Goal: Task Accomplishment & Management: Use online tool/utility

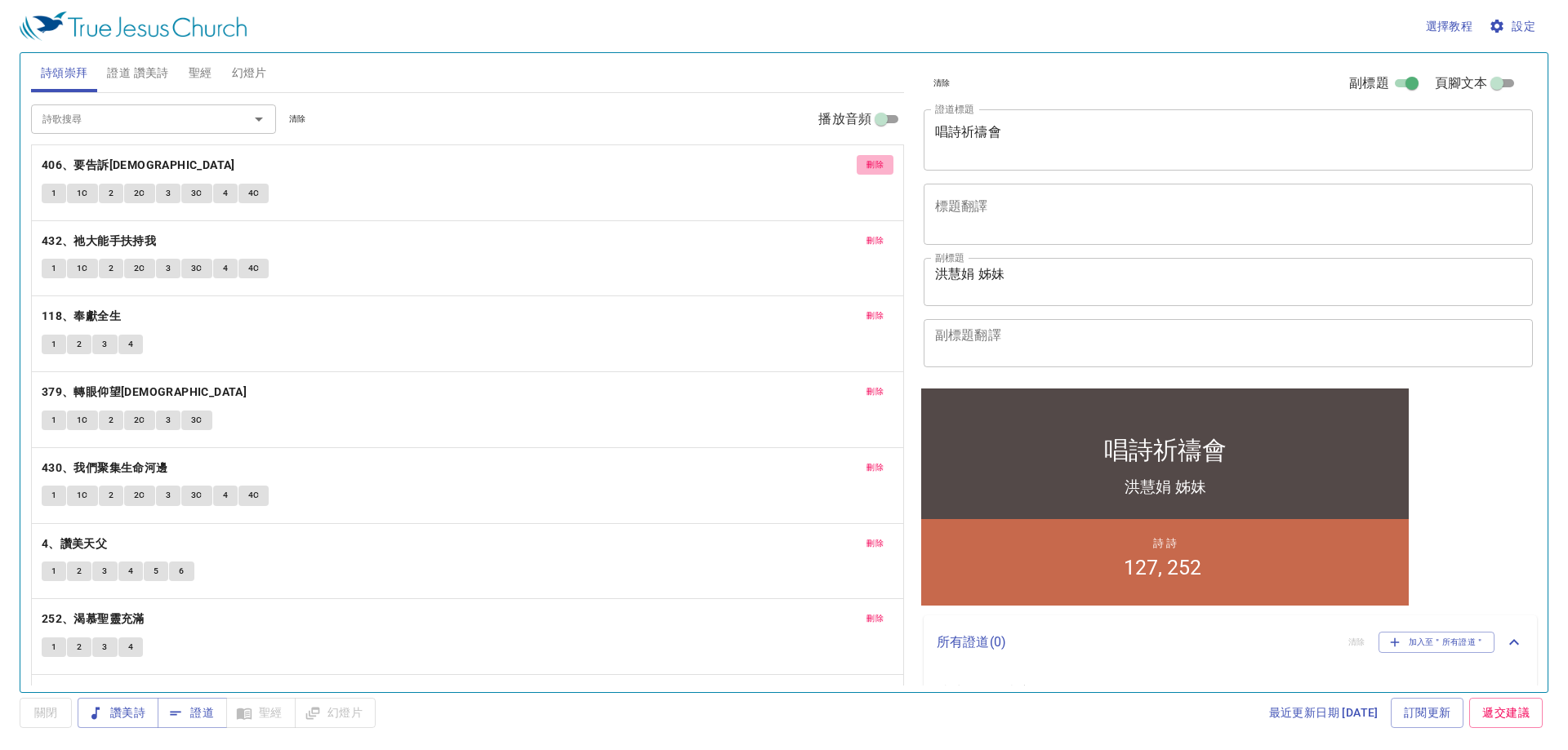
click at [866, 165] on span "刪除" at bounding box center [874, 165] width 18 height 15
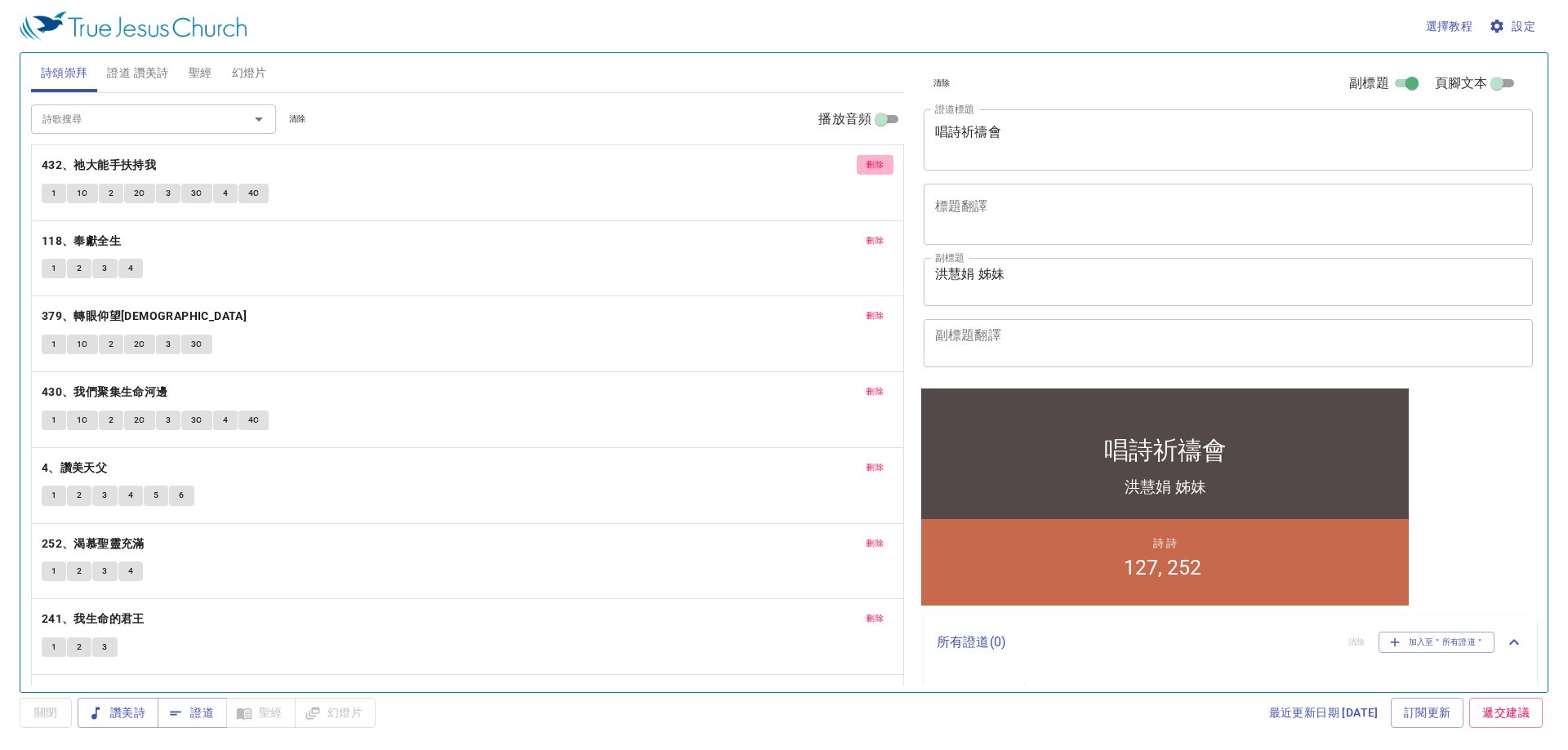
click at [866, 165] on span "刪除" at bounding box center [874, 165] width 18 height 15
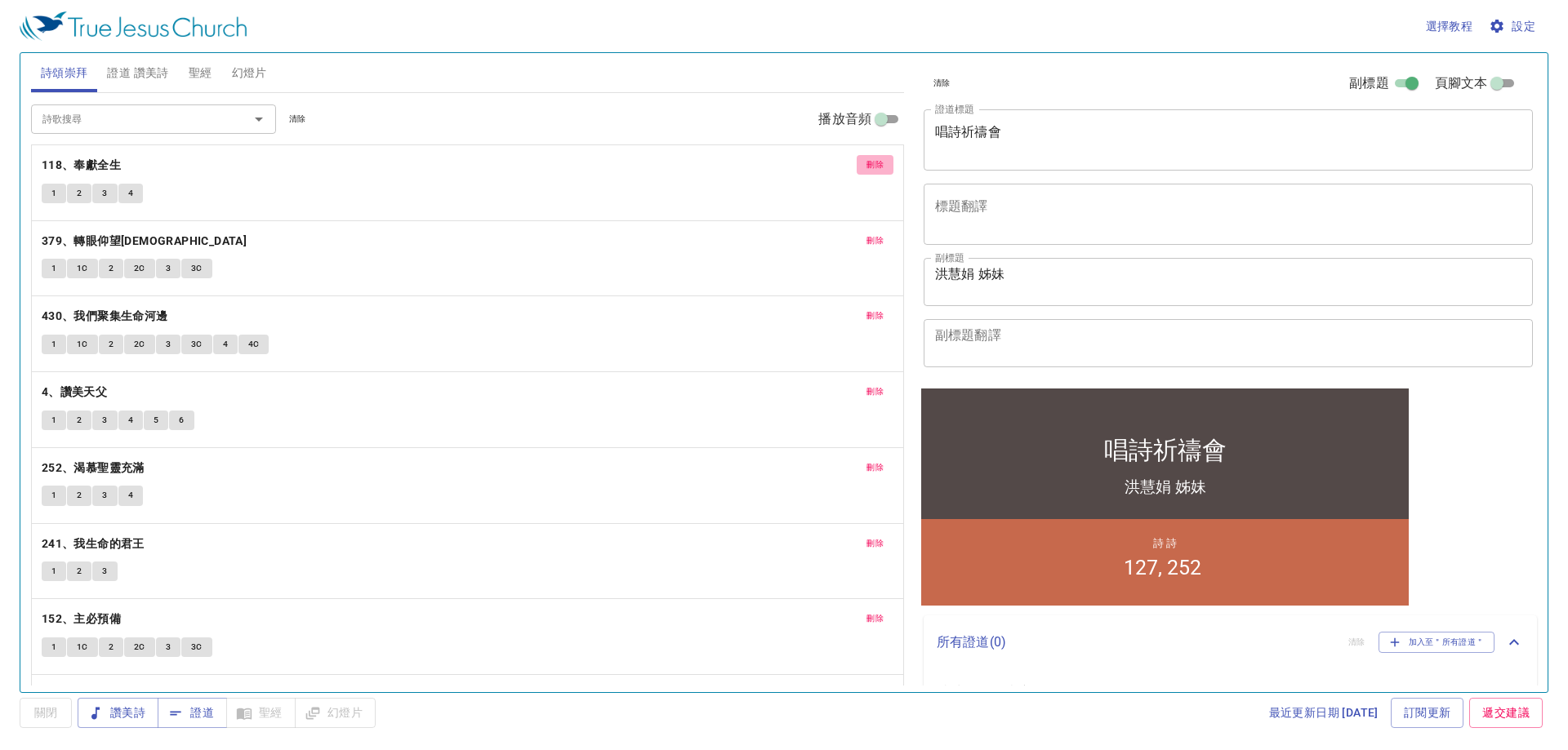
click at [866, 165] on span "刪除" at bounding box center [874, 165] width 18 height 15
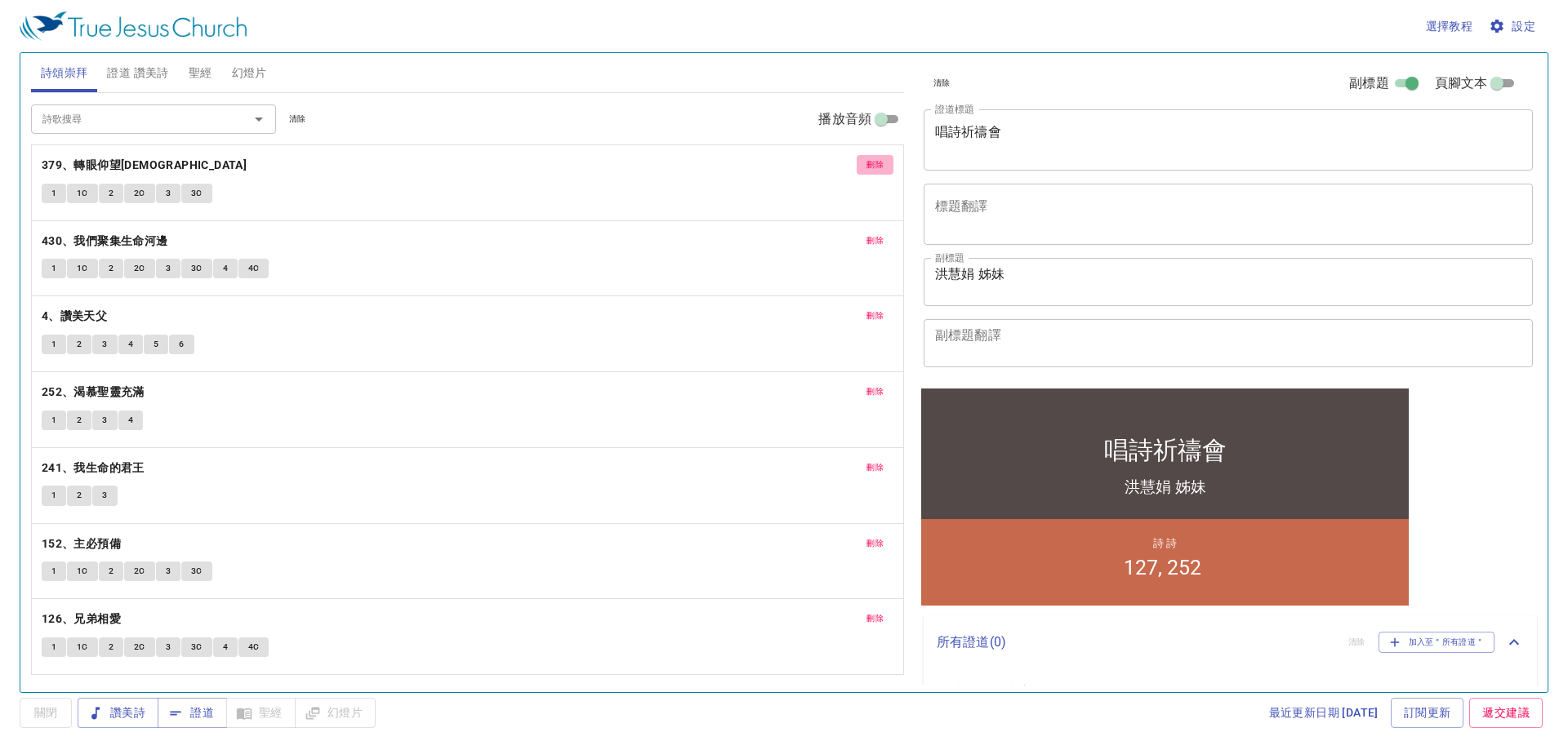
click at [862, 165] on button "刪除" at bounding box center [875, 165] width 37 height 20
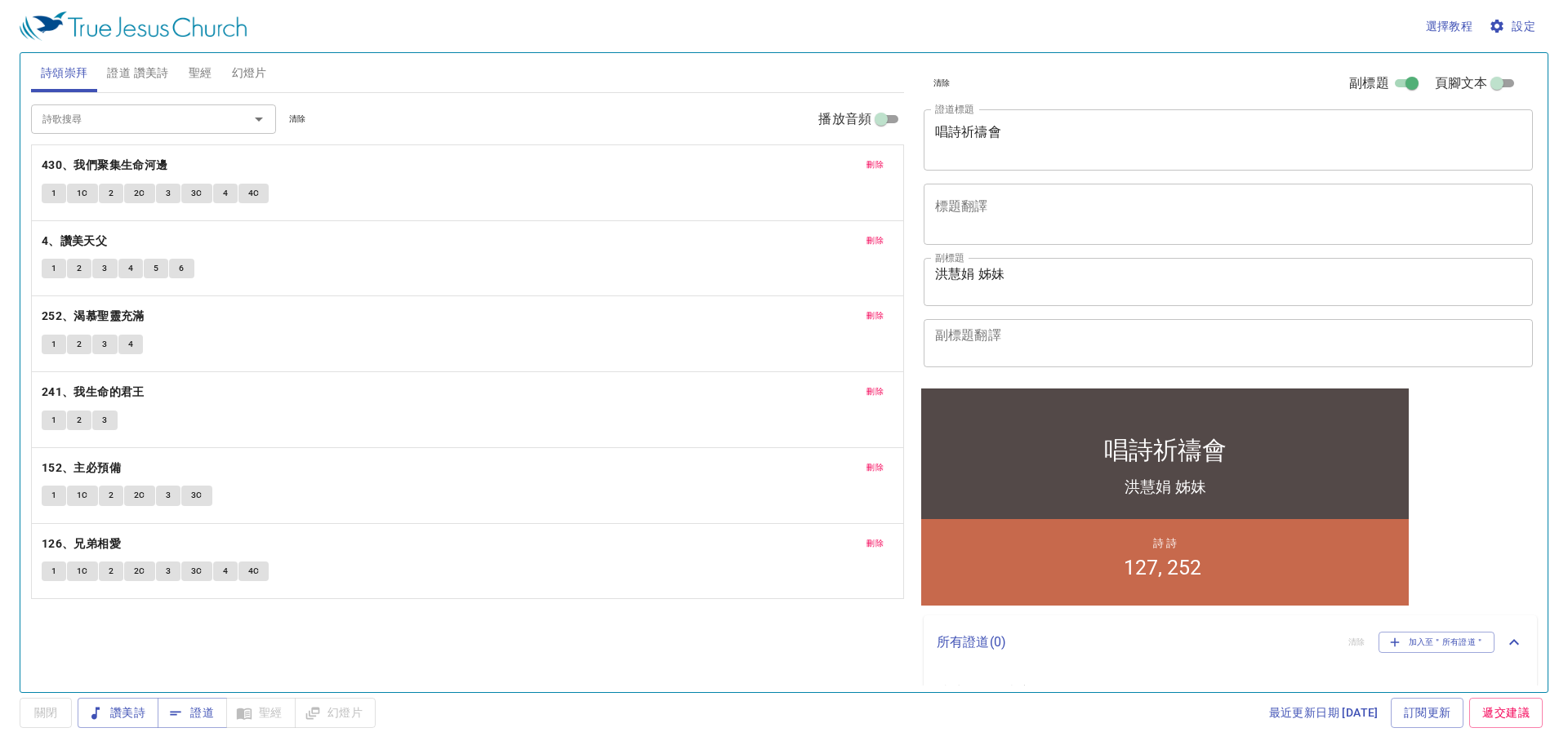
click at [862, 165] on button "刪除" at bounding box center [875, 165] width 37 height 20
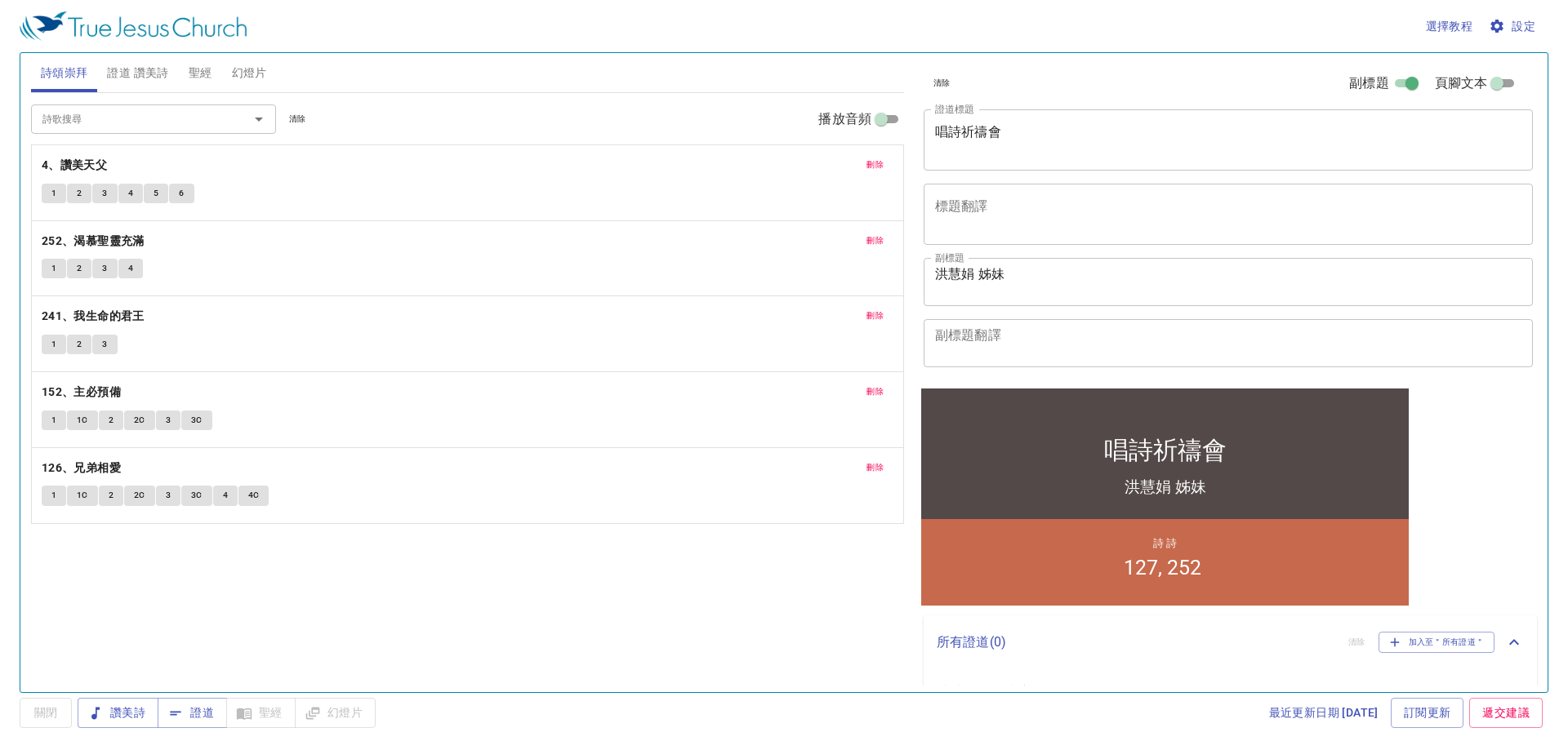
click at [862, 165] on button "刪除" at bounding box center [875, 165] width 37 height 20
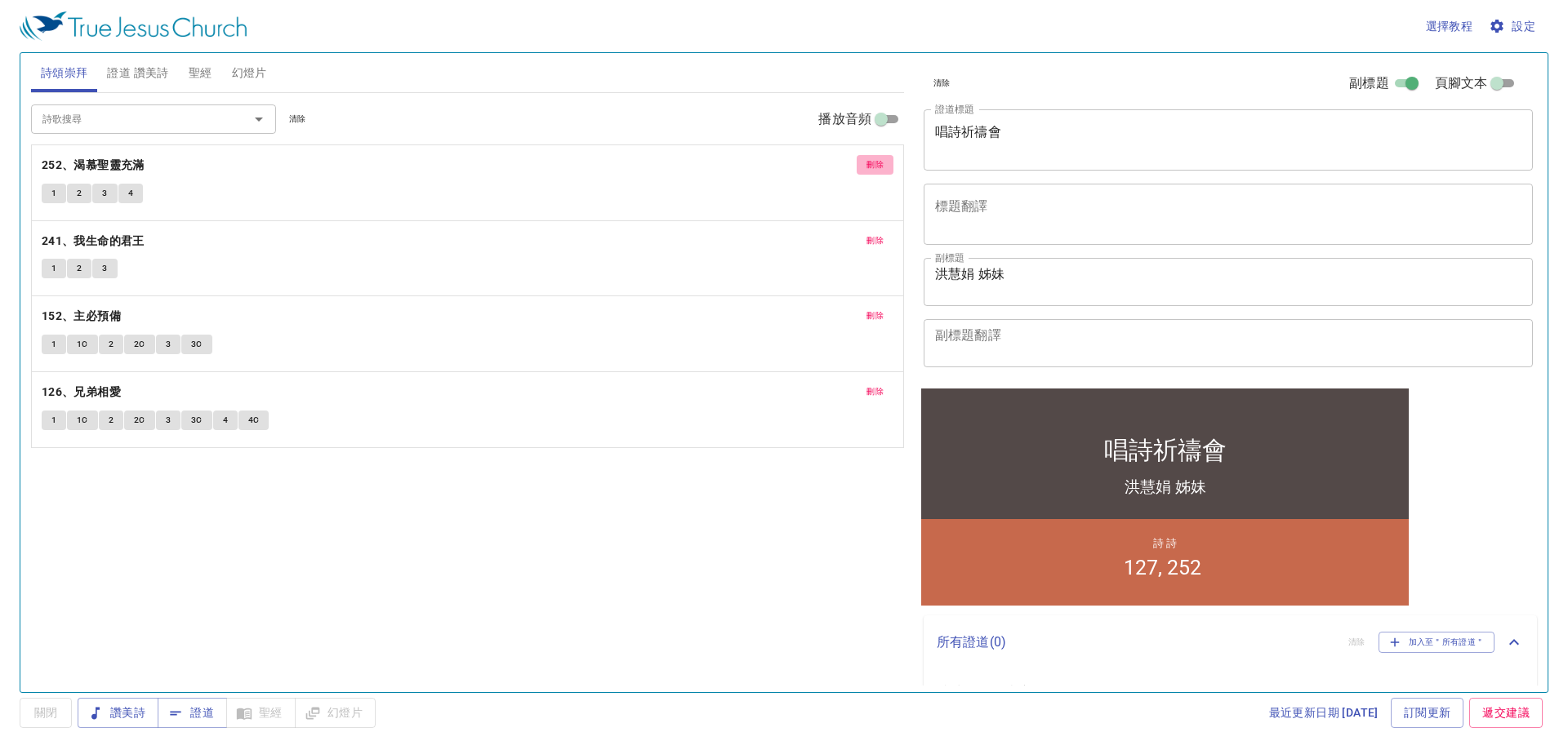
click at [862, 165] on button "刪除" at bounding box center [875, 165] width 37 height 20
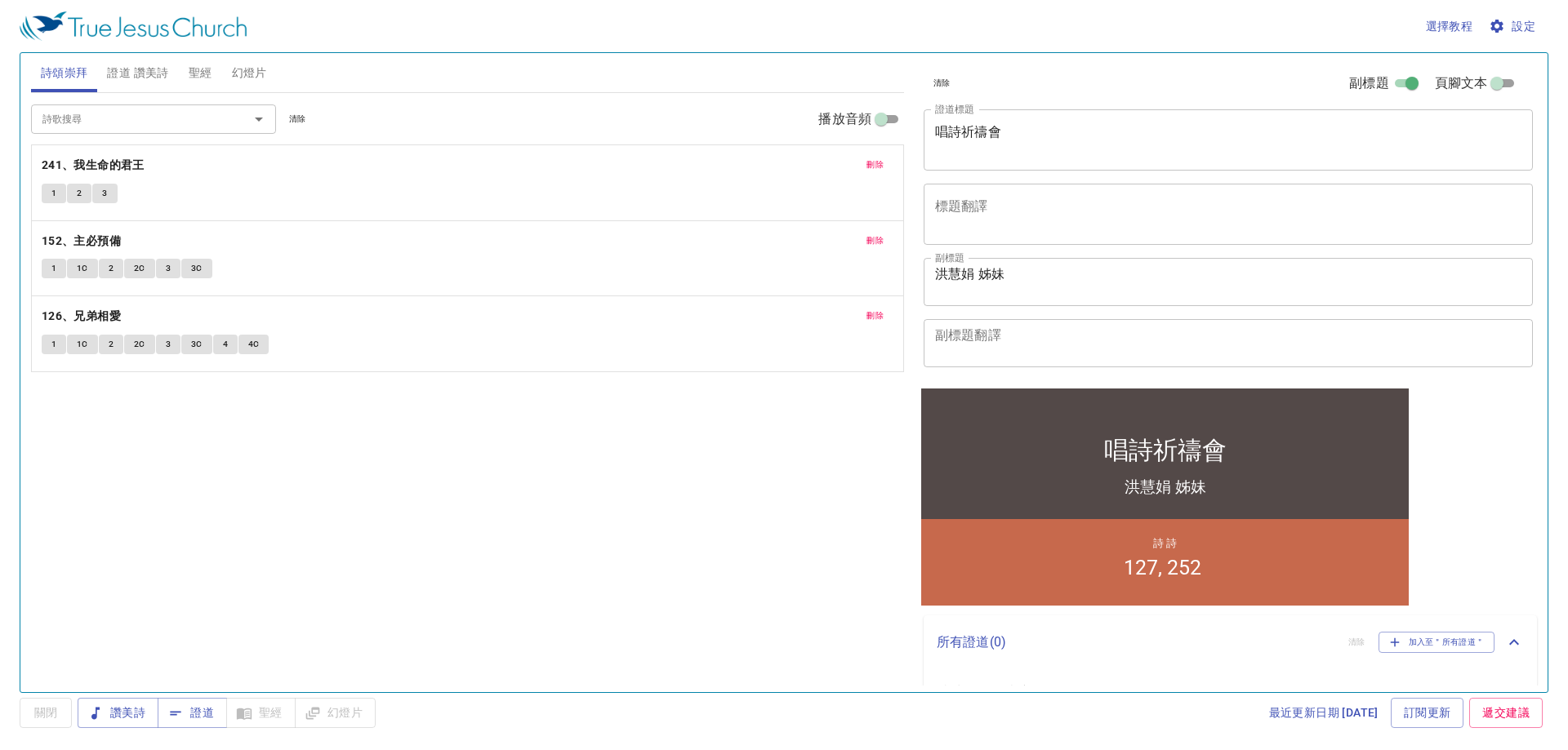
click at [862, 165] on button "刪除" at bounding box center [875, 165] width 37 height 20
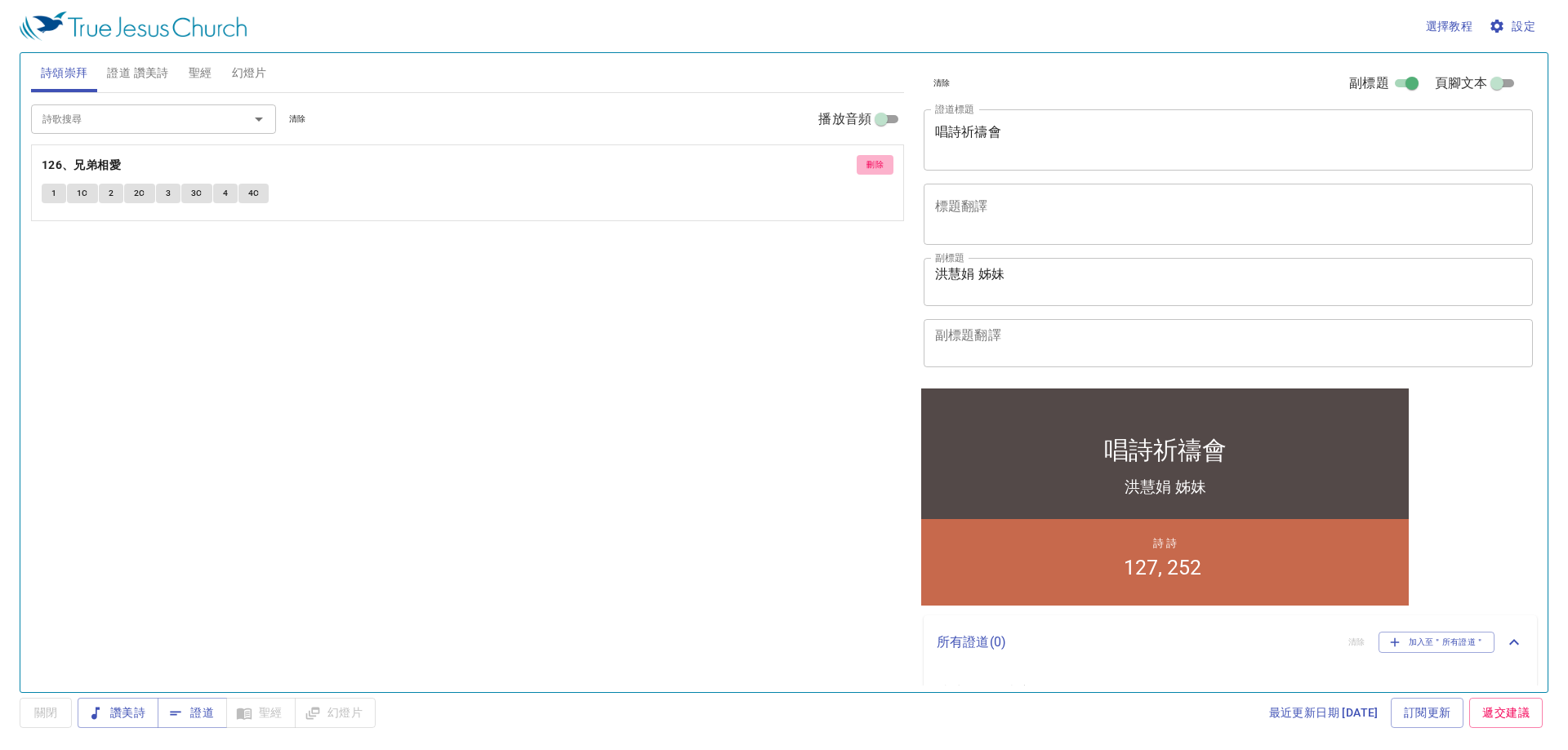
click at [862, 165] on button "刪除" at bounding box center [875, 165] width 37 height 20
click at [151, 71] on span "證道 讚美詩" at bounding box center [137, 72] width 61 height 20
drag, startPoint x: 1044, startPoint y: 117, endPoint x: 947, endPoint y: 142, distance: 100.2
click at [947, 142] on div "唱詩祈禱會 x 證道標題" at bounding box center [1228, 139] width 609 height 61
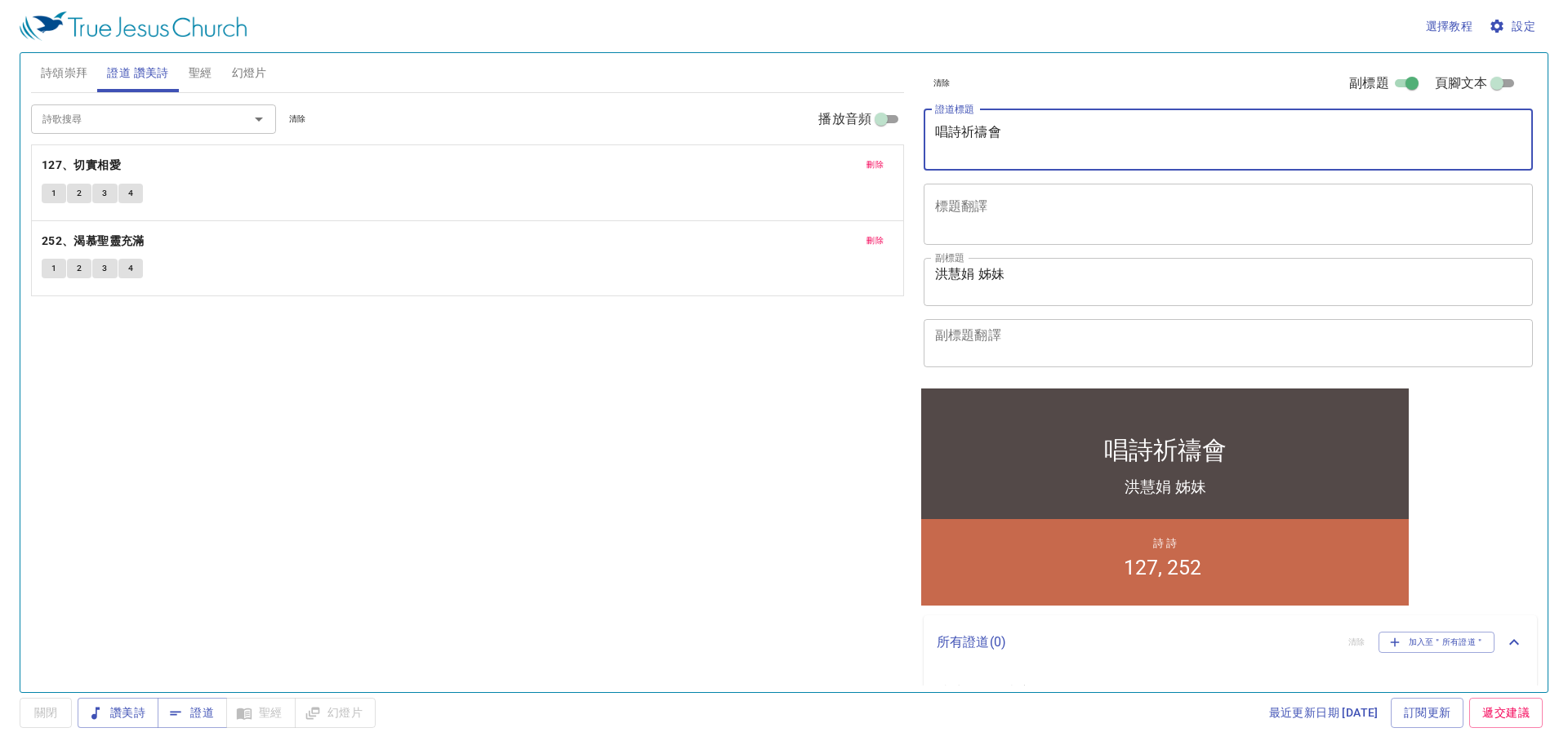
drag, startPoint x: 1053, startPoint y: 128, endPoint x: 810, endPoint y: 136, distance: 243.1
click at [810, 136] on div "詩頌崇拜 證道 讚美詩 聖經 幻燈片 詩歌搜尋 詩歌搜尋 清除 播放音頻 詩頌崇拜還未選讚美詩 詩歌搜尋 詩歌搜尋 清除 播放音頻 刪除 127、切實相愛 1…" at bounding box center [784, 366] width 1519 height 639
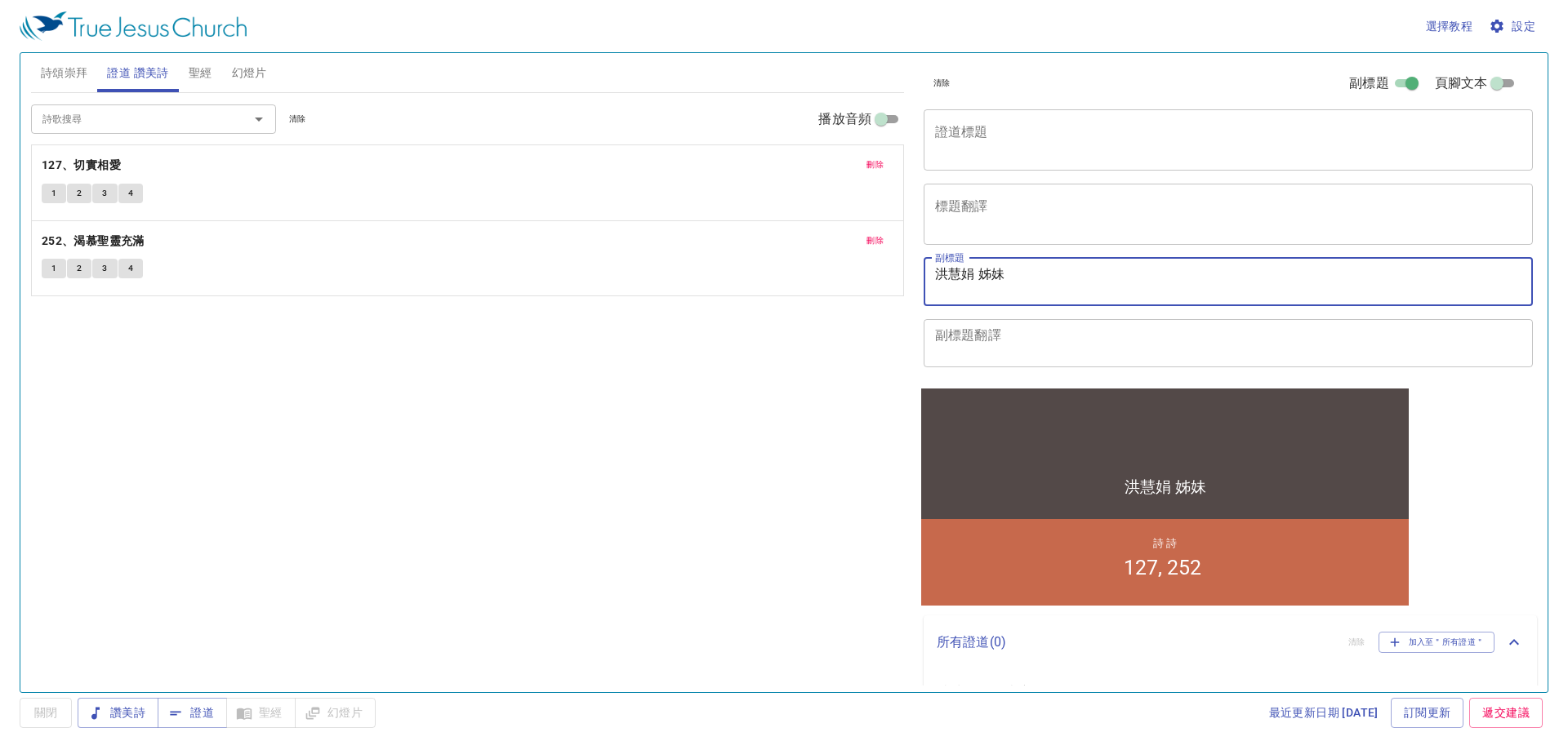
drag, startPoint x: 1030, startPoint y: 272, endPoint x: 820, endPoint y: 293, distance: 211.0
click at [820, 293] on div "詩頌崇拜 證道 讚美詩 聖經 幻燈片 詩歌搜尋 詩歌搜尋 清除 播放音頻 詩頌崇拜還未選讚美詩 詩歌搜尋 詩歌搜尋 清除 播放音頻 刪除 127、切實相愛 1…" at bounding box center [784, 366] width 1519 height 639
type textarea "主領:[PERSON_NAME]"
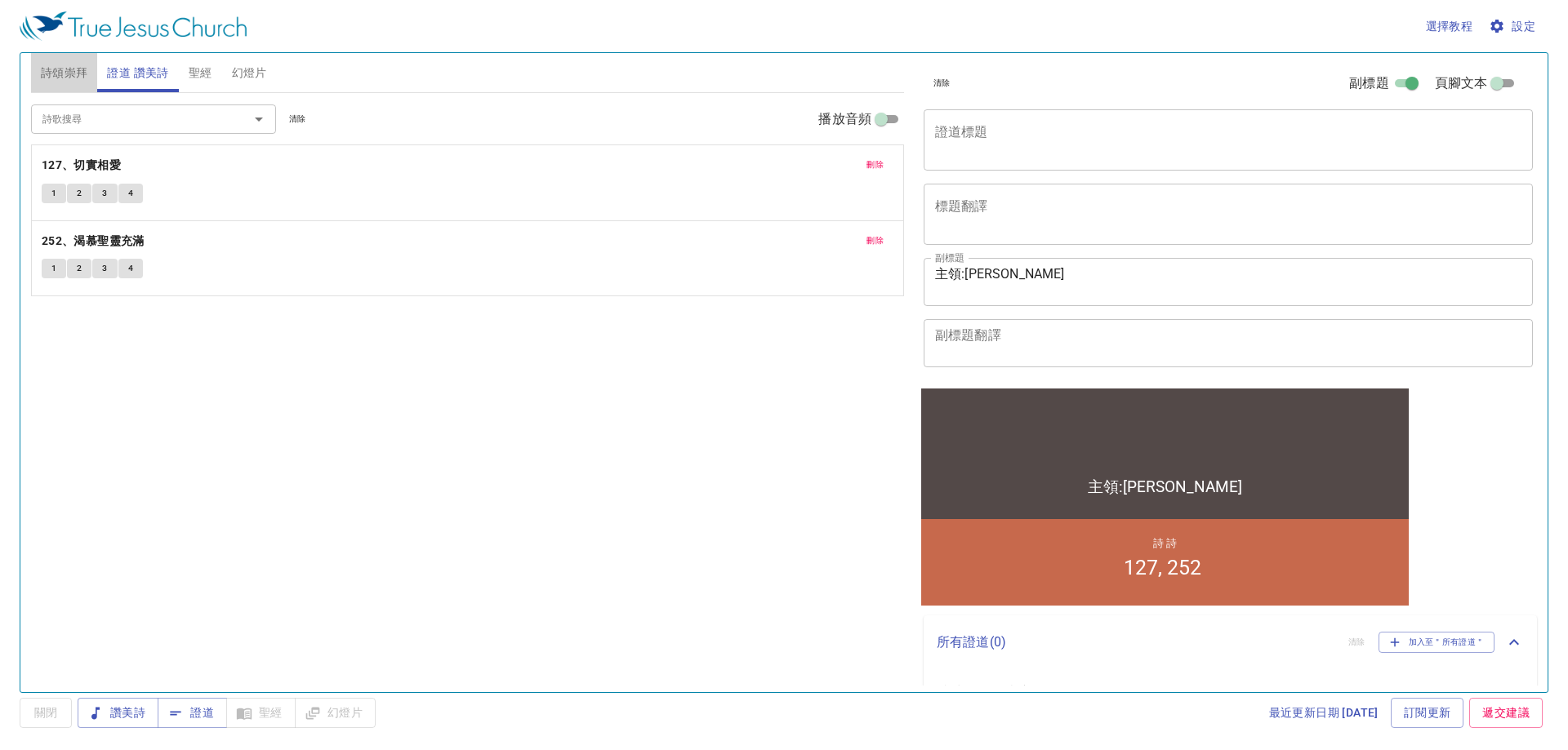
click at [54, 72] on span "詩頌崇拜" at bounding box center [64, 72] width 48 height 20
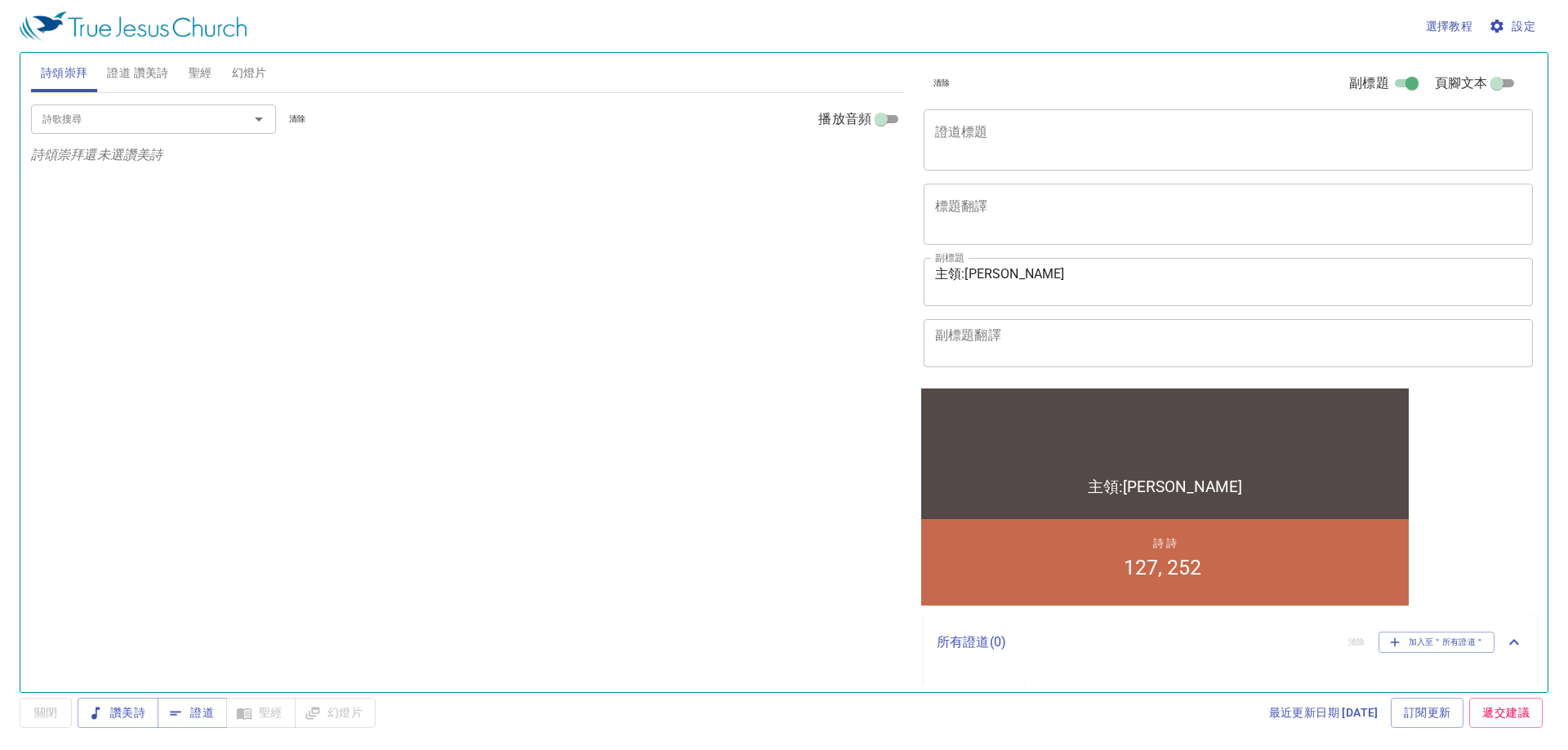
click at [234, 122] on div at bounding box center [247, 118] width 43 height 22
click at [145, 70] on span "證道 讚美詩" at bounding box center [137, 72] width 61 height 20
click at [149, 107] on div "詩歌搜尋" at bounding box center [153, 118] width 245 height 28
click at [864, 164] on button "刪除" at bounding box center [875, 165] width 37 height 20
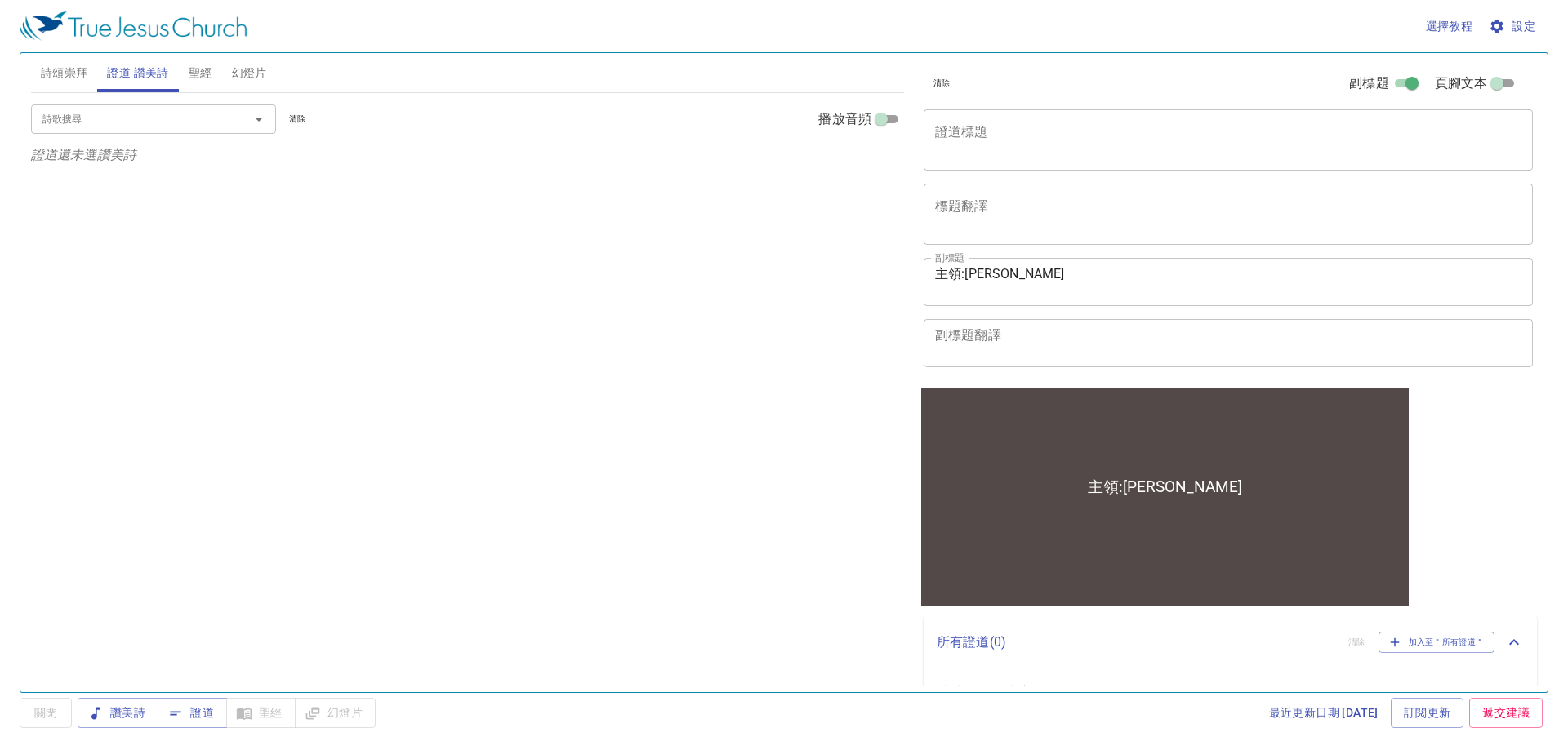
click at [226, 112] on div at bounding box center [247, 118] width 43 height 22
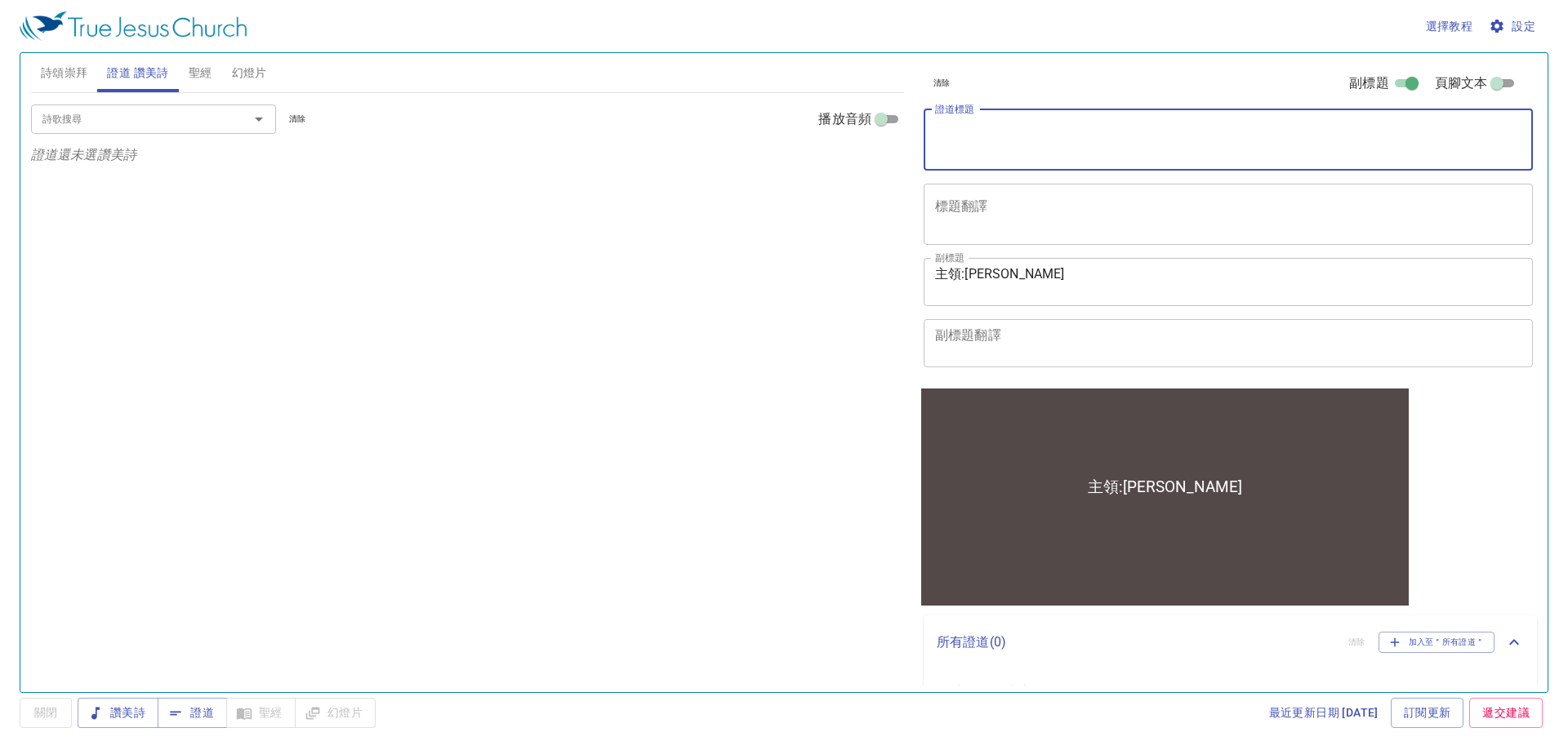
click at [981, 141] on textarea "證道標題" at bounding box center [1228, 139] width 586 height 31
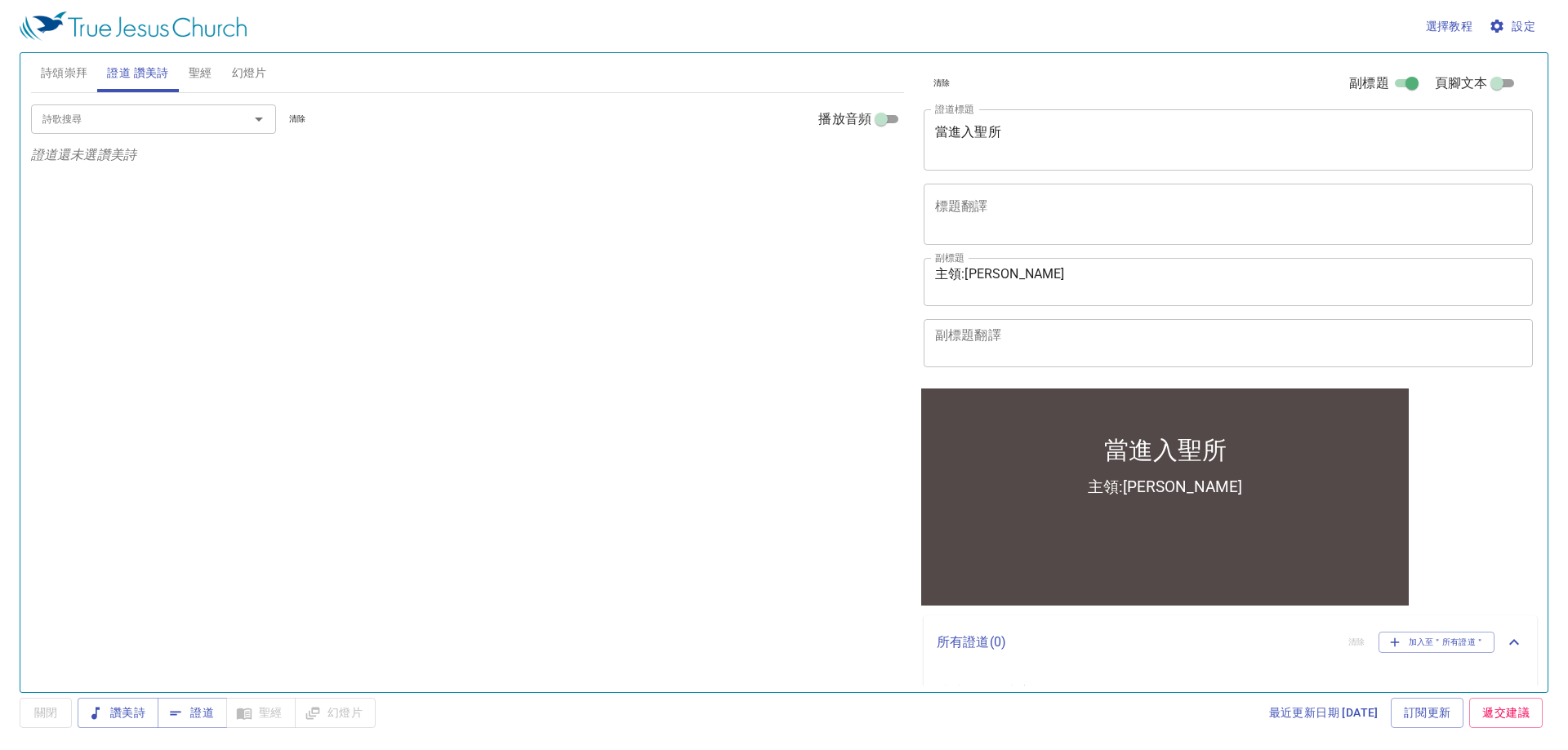
drag, startPoint x: 3690, startPoint y: 20, endPoint x: 777, endPoint y: 331, distance: 2929.6
click at [777, 331] on div "詩歌搜尋 詩歌搜尋 清除 播放音頻 證道還未選讚美詩" at bounding box center [467, 386] width 873 height 585
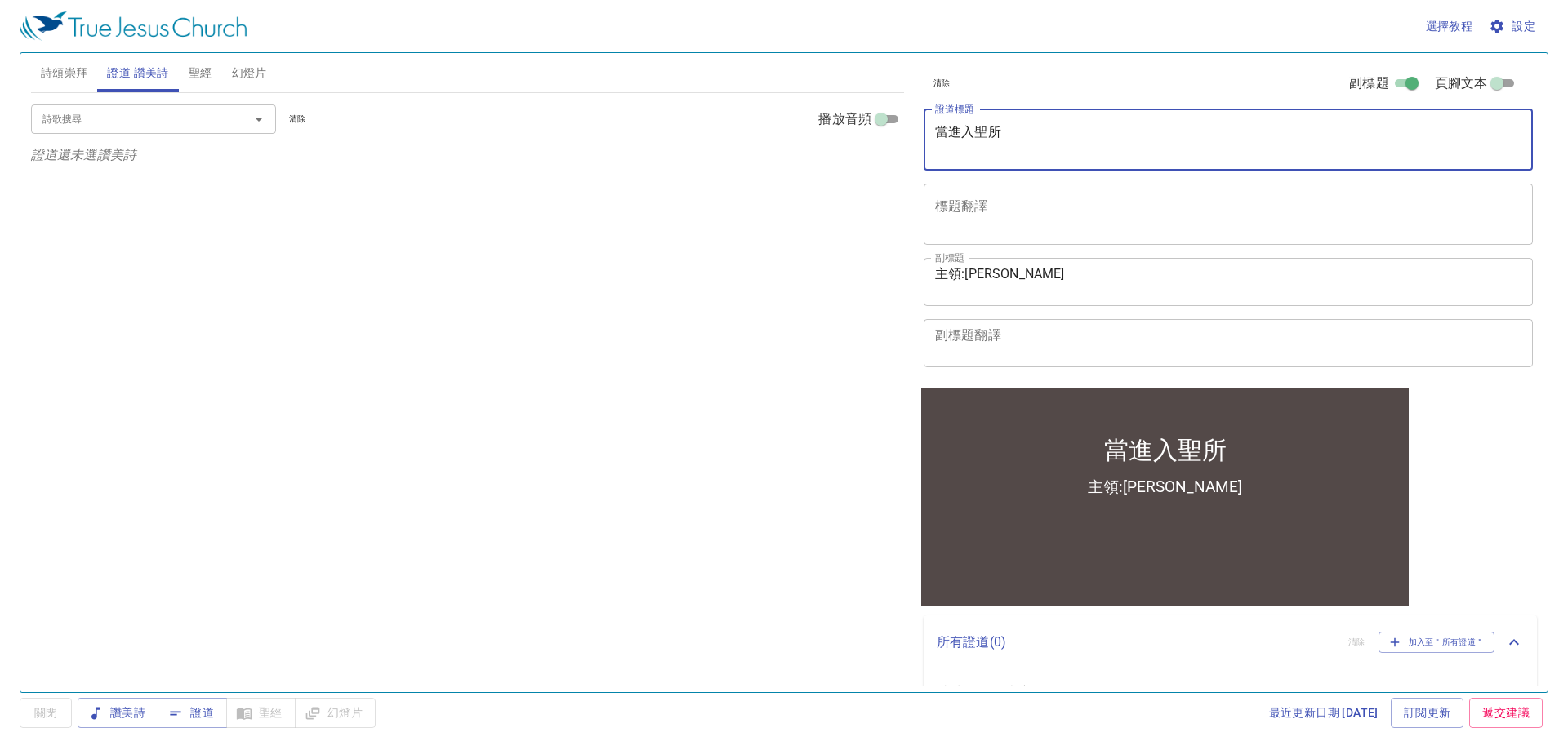
click at [1111, 127] on textarea "當進入聖所" at bounding box center [1228, 139] width 586 height 31
click at [1053, 139] on textarea "當進入聖所" at bounding box center [1228, 139] width 586 height 31
click at [1053, 139] on textarea "當進入聖所香壇香壇" at bounding box center [1228, 139] width 586 height 31
drag, startPoint x: 1024, startPoint y: 132, endPoint x: 1005, endPoint y: 137, distance: 19.6
click at [1005, 137] on textarea "當進入聖所香壇香壇" at bounding box center [1228, 139] width 586 height 31
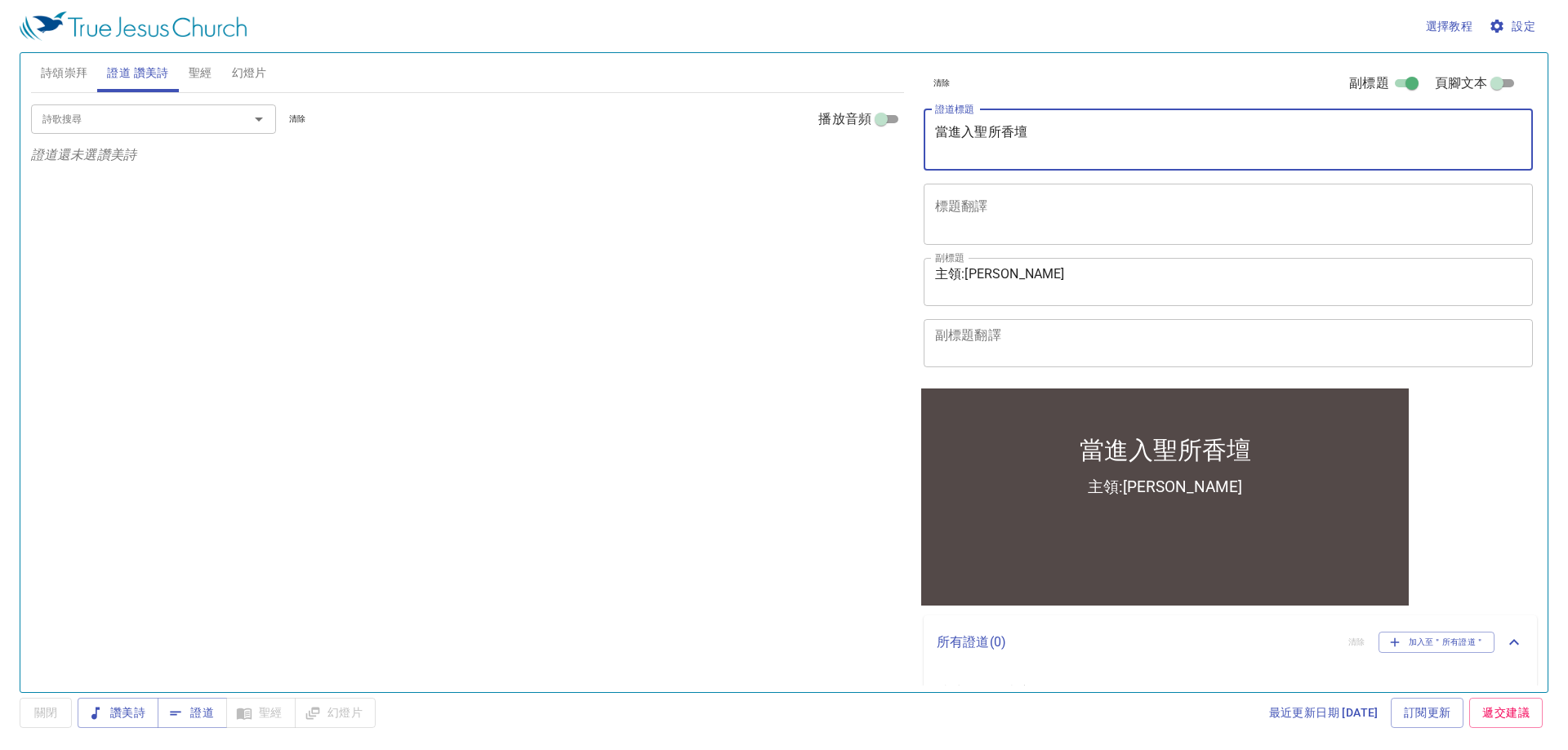
drag, startPoint x: 1564, startPoint y: 2, endPoint x: 796, endPoint y: 292, distance: 820.9
click at [796, 292] on div "詩歌搜尋 詩歌搜尋 清除 播放音頻 證道還未選讚美詩" at bounding box center [467, 386] width 873 height 585
click at [1002, 136] on textarea "當進入聖所香壇" at bounding box center [1228, 139] width 586 height 31
type textarea "當進入聖所 香壇"
click at [604, 301] on div "詩歌搜尋 詩歌搜尋 清除 播放音頻 證道還未選讚美詩" at bounding box center [467, 386] width 873 height 585
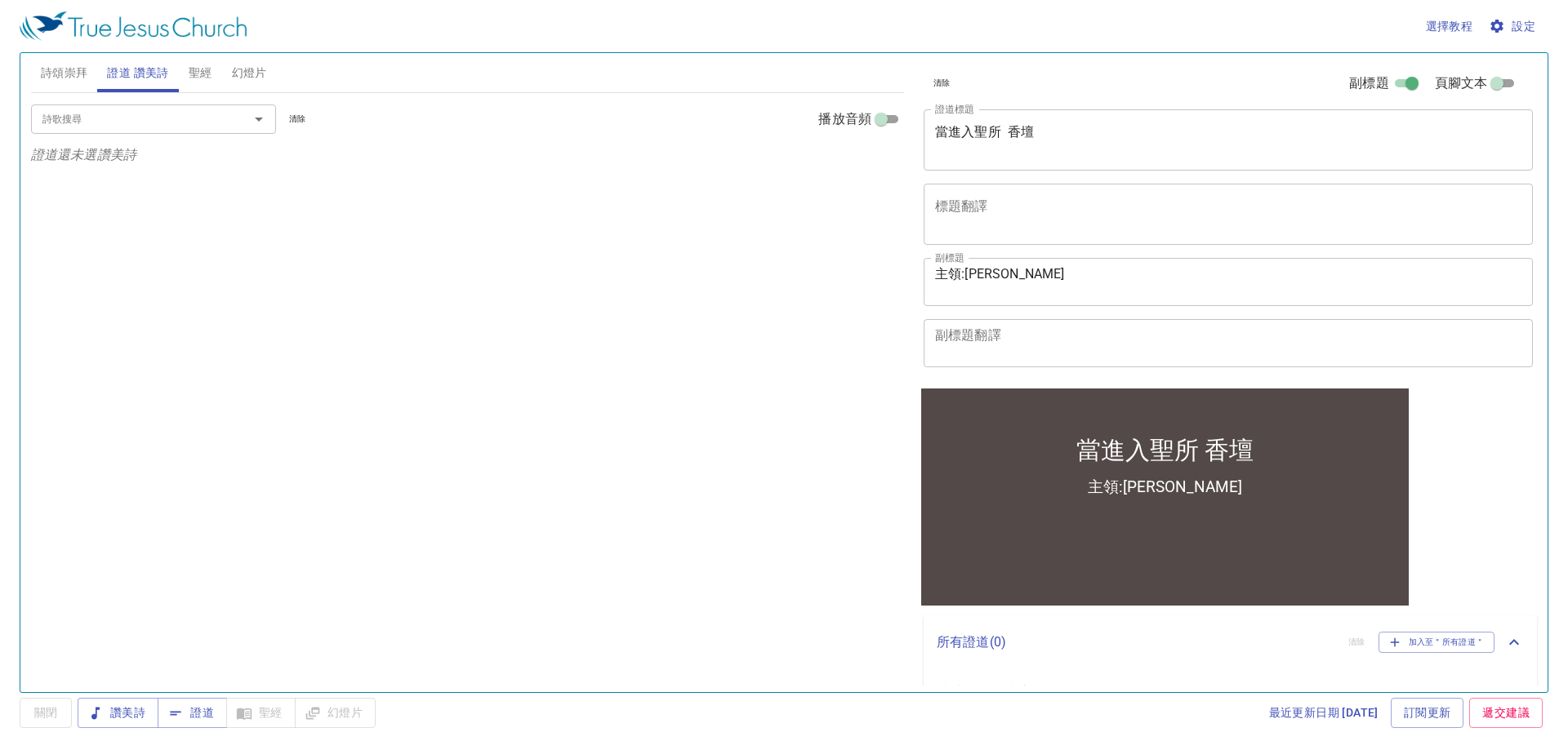
click at [206, 114] on input "詩歌搜尋" at bounding box center [129, 118] width 187 height 19
click at [39, 76] on button "詩頌崇拜" at bounding box center [64, 72] width 67 height 39
click at [71, 122] on input "詩歌搜尋" at bounding box center [129, 118] width 187 height 19
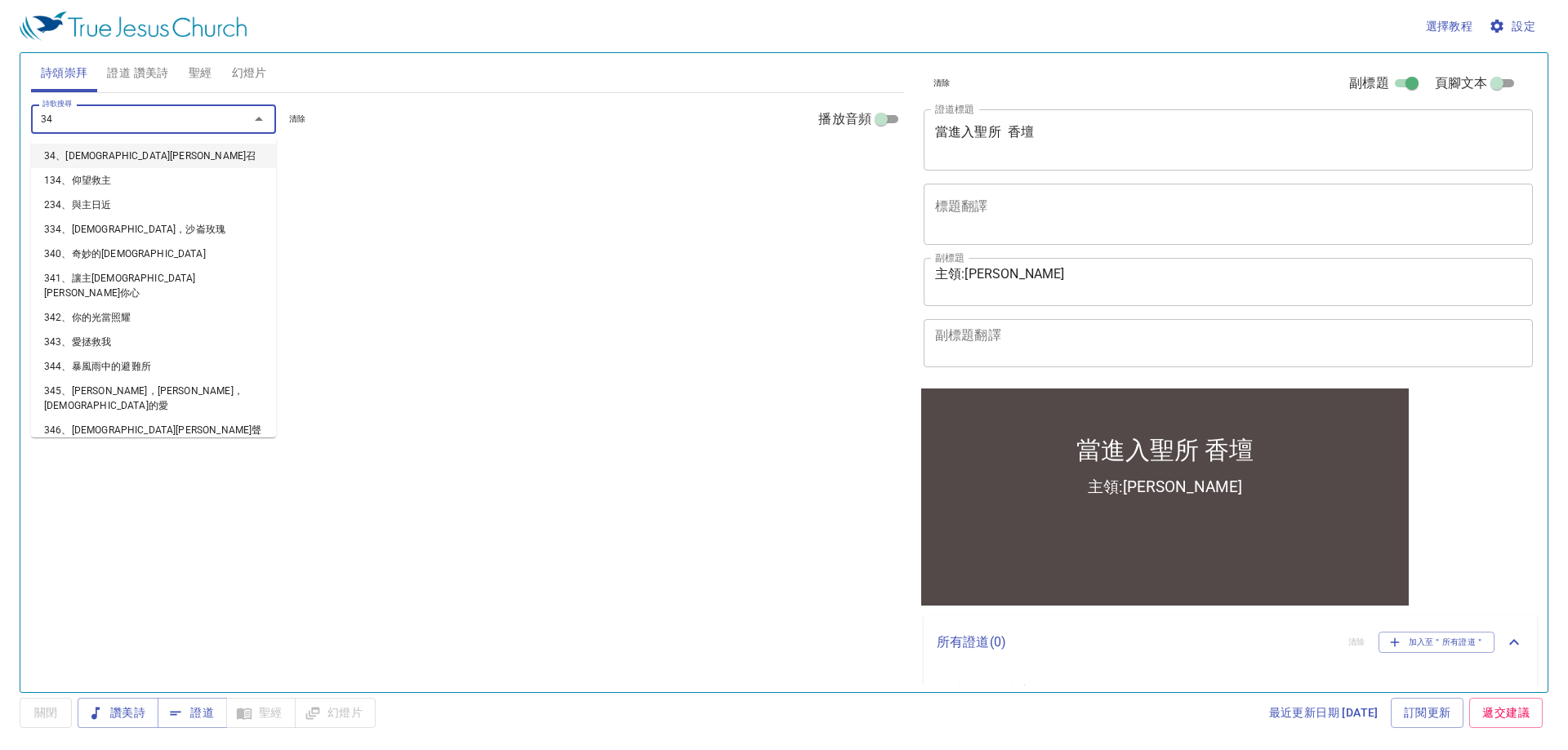
type input "344"
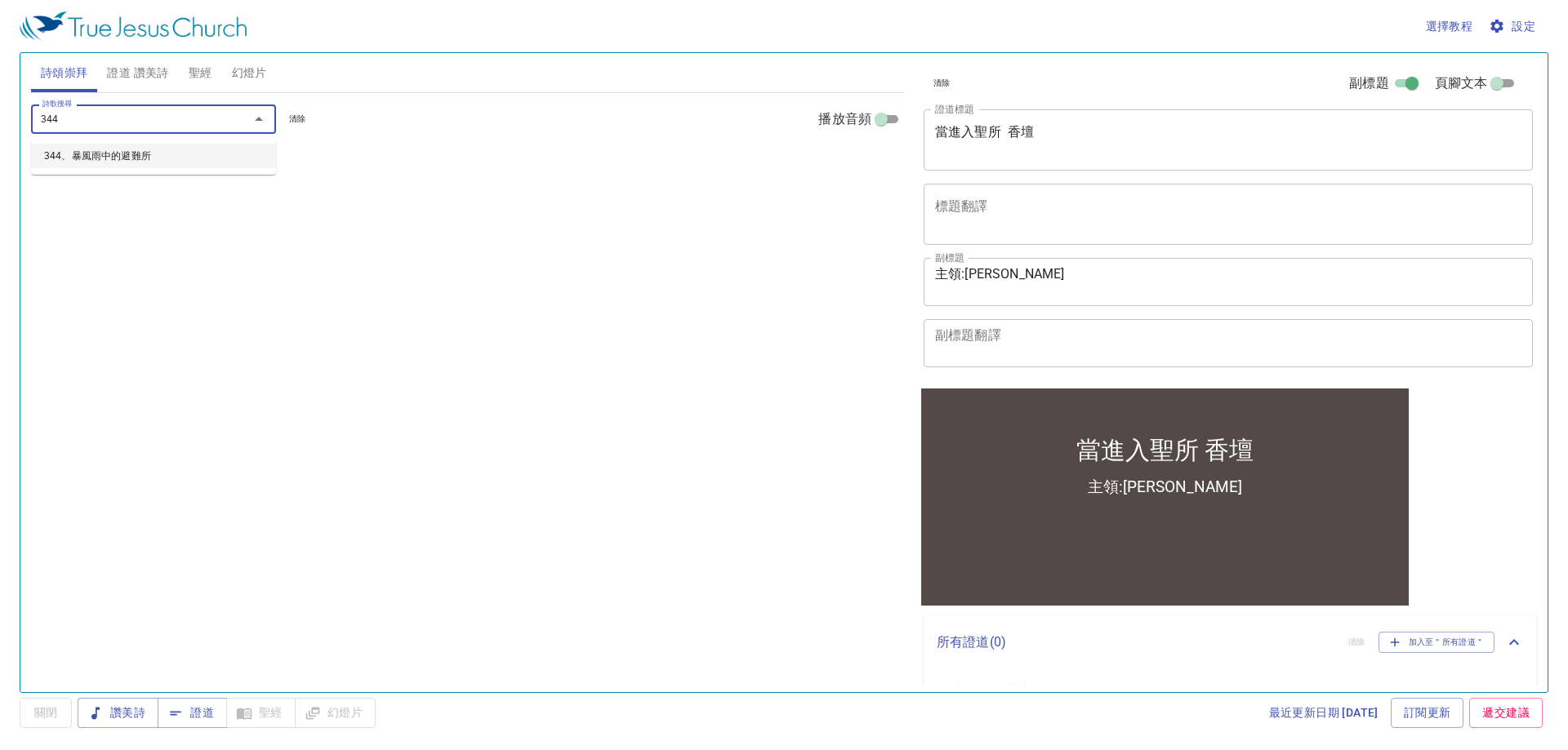
click at [95, 98] on div "詩歌搜尋 344 詩歌搜尋 清除 播放音頻" at bounding box center [467, 119] width 873 height 52
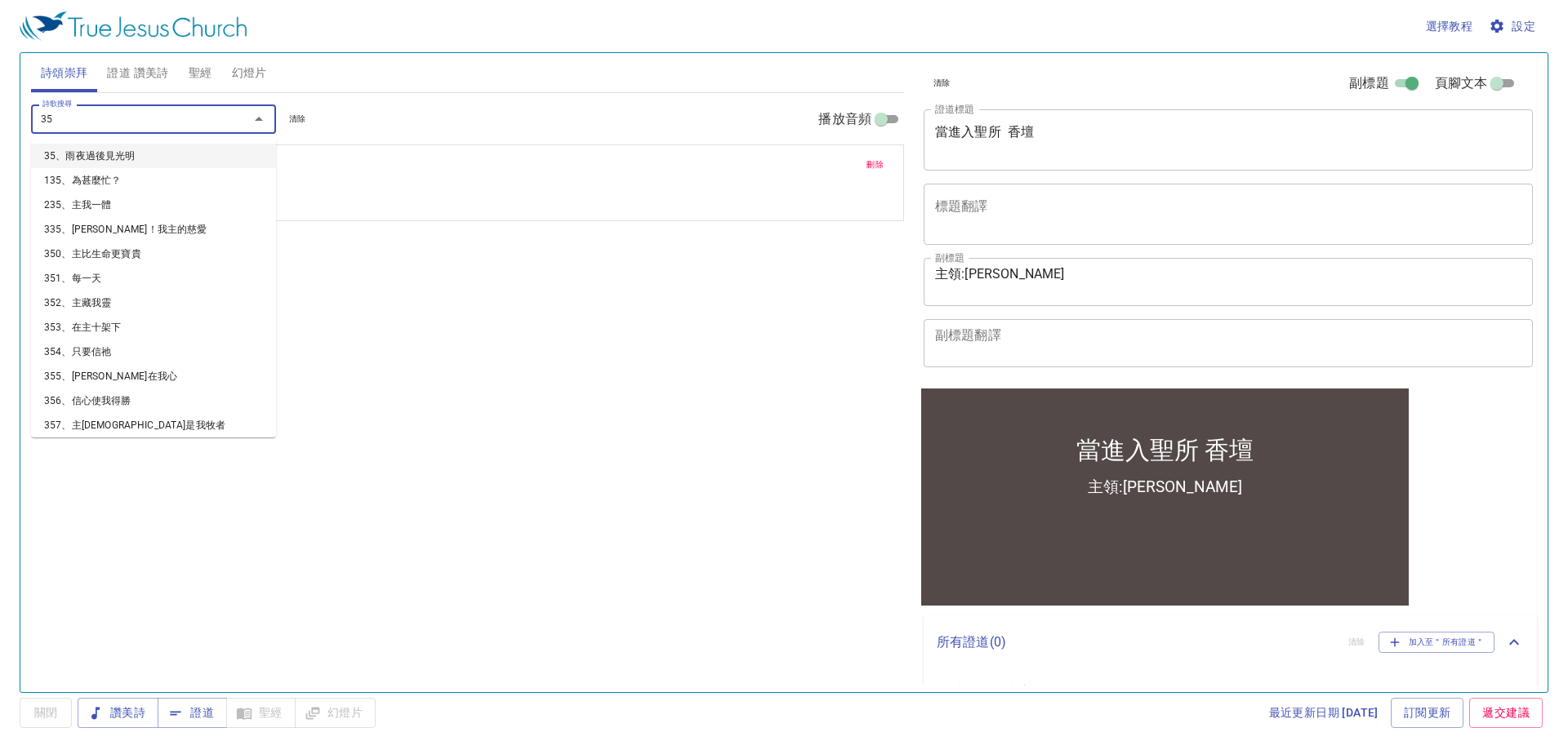
type input "351"
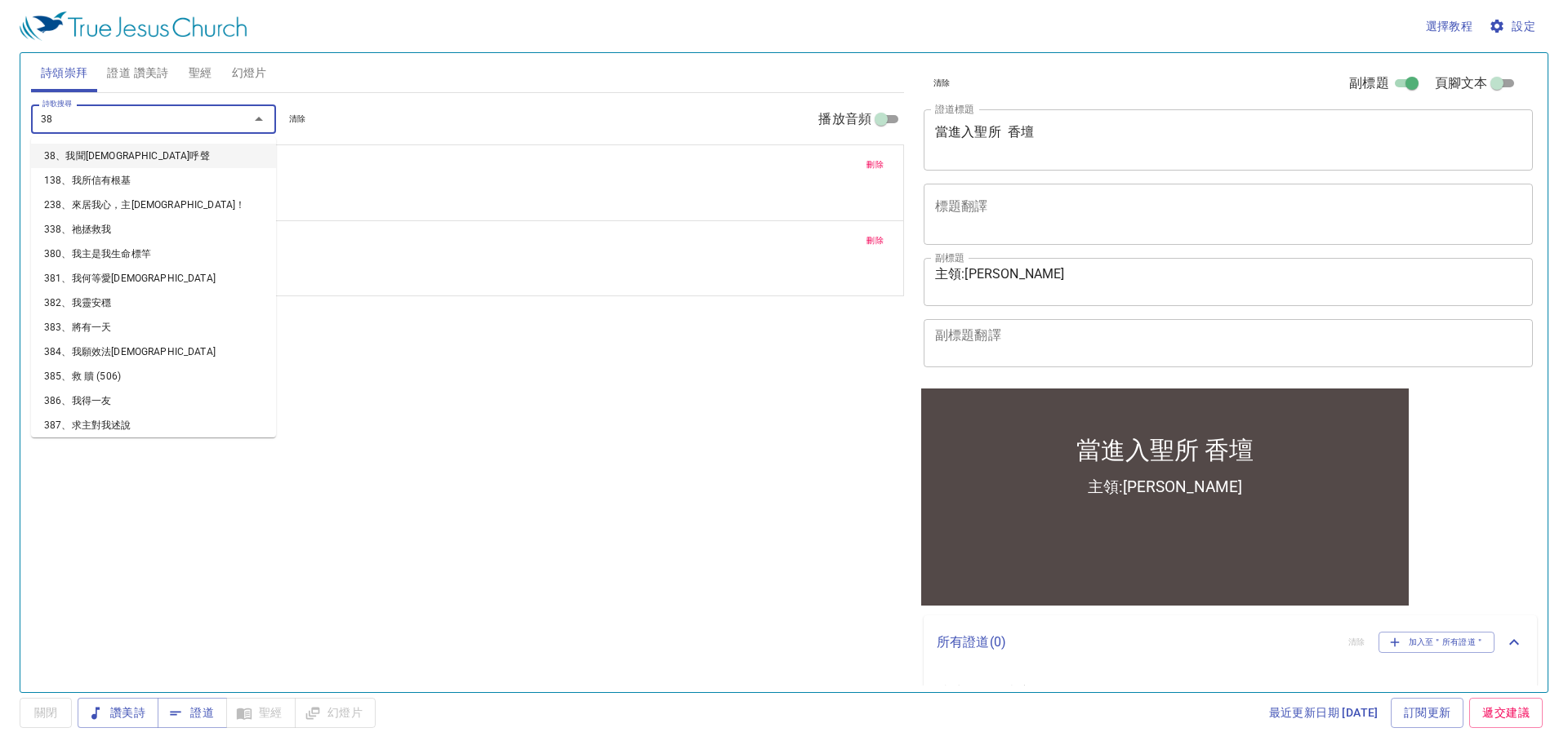
type input "385"
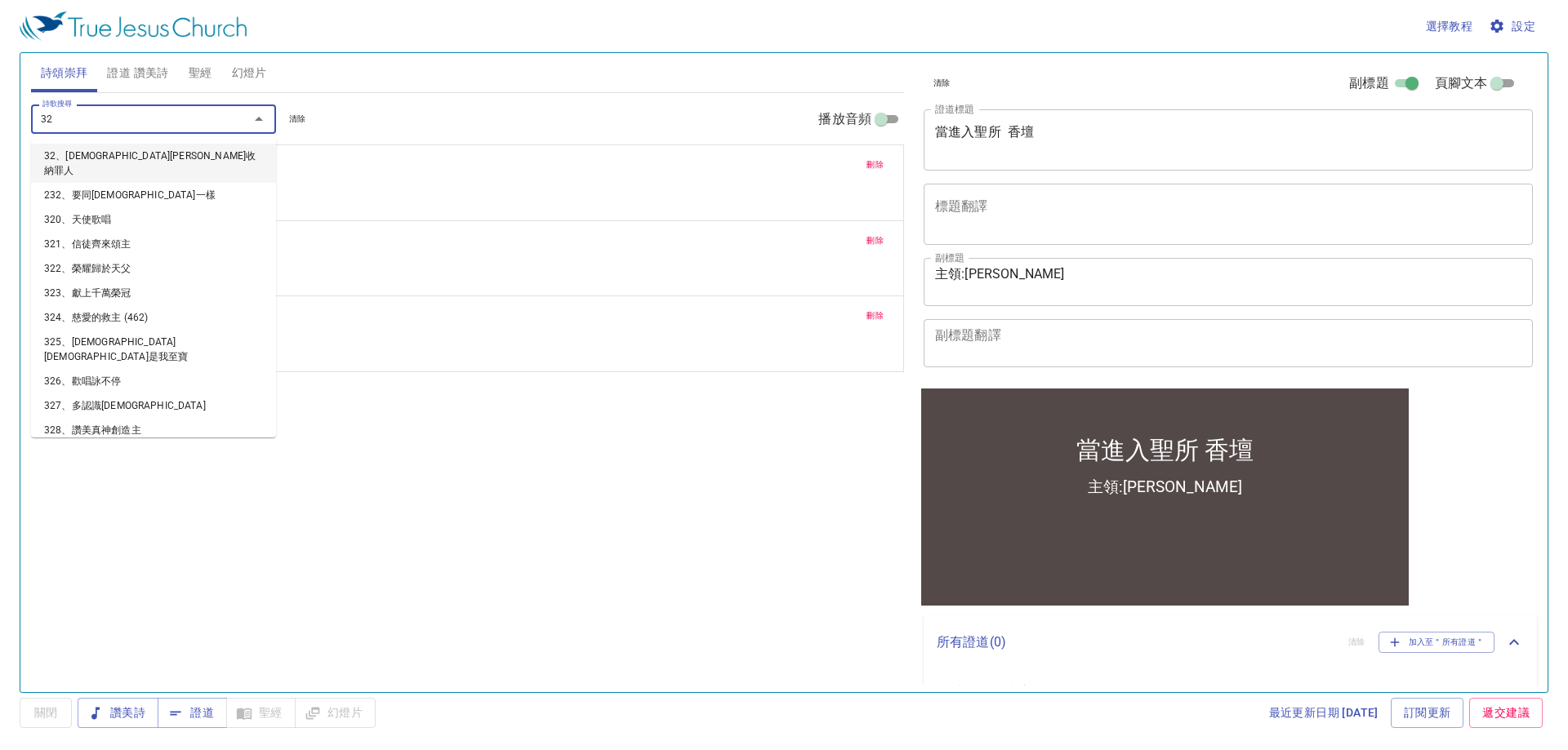
type input "326"
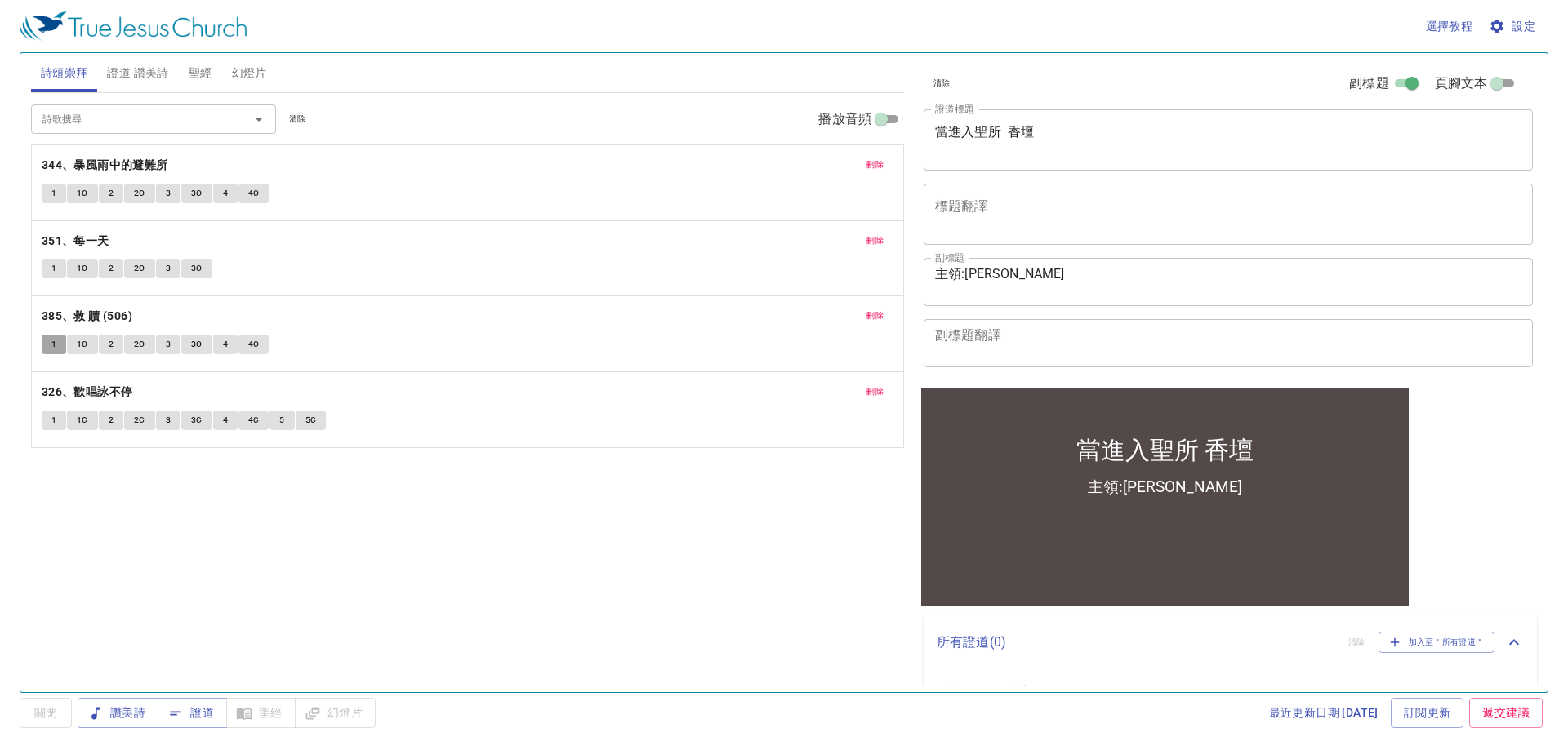
click at [52, 342] on span "1" at bounding box center [54, 345] width 5 height 15
click at [883, 317] on span "刪除" at bounding box center [874, 316] width 18 height 15
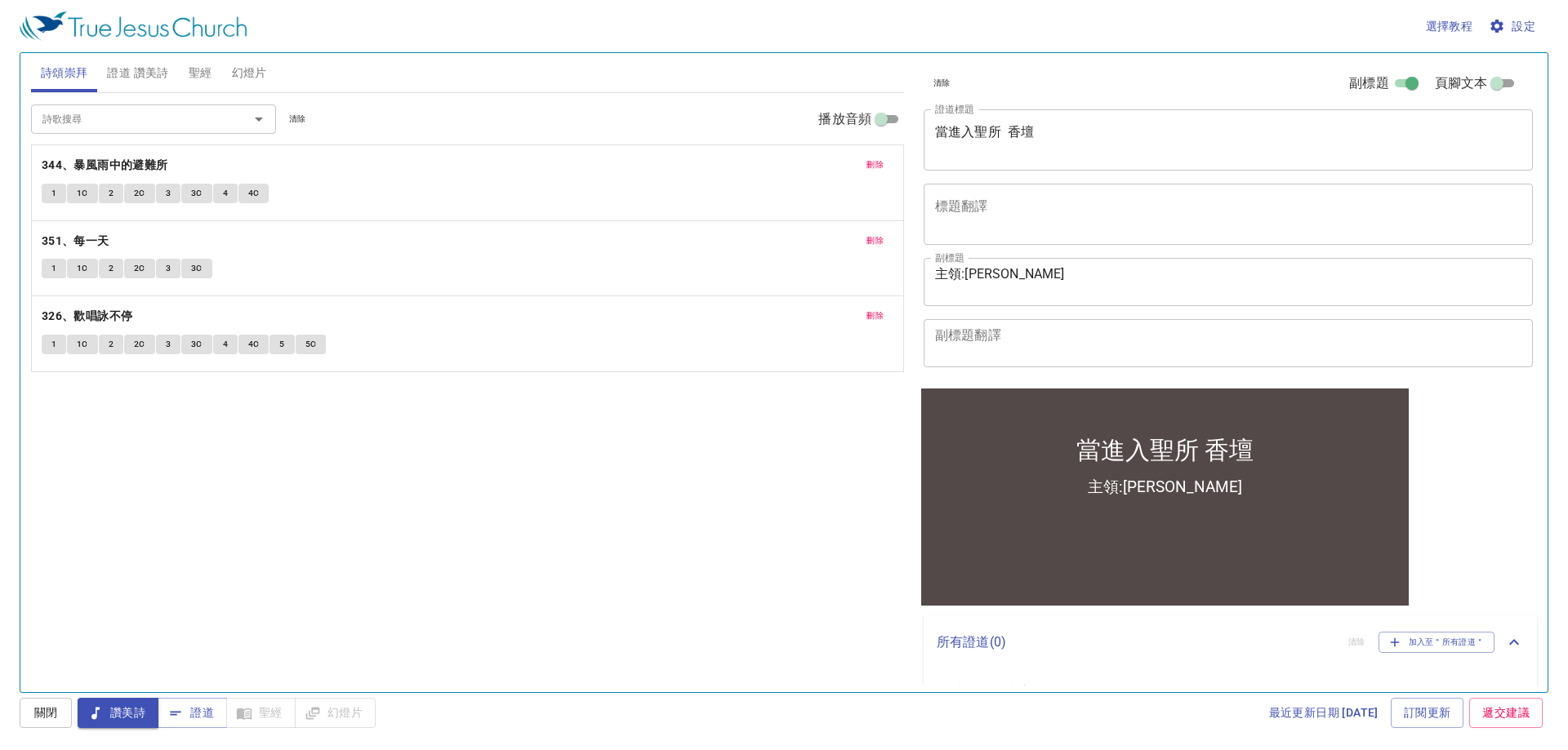
click at [882, 317] on span "刪除" at bounding box center [874, 316] width 18 height 15
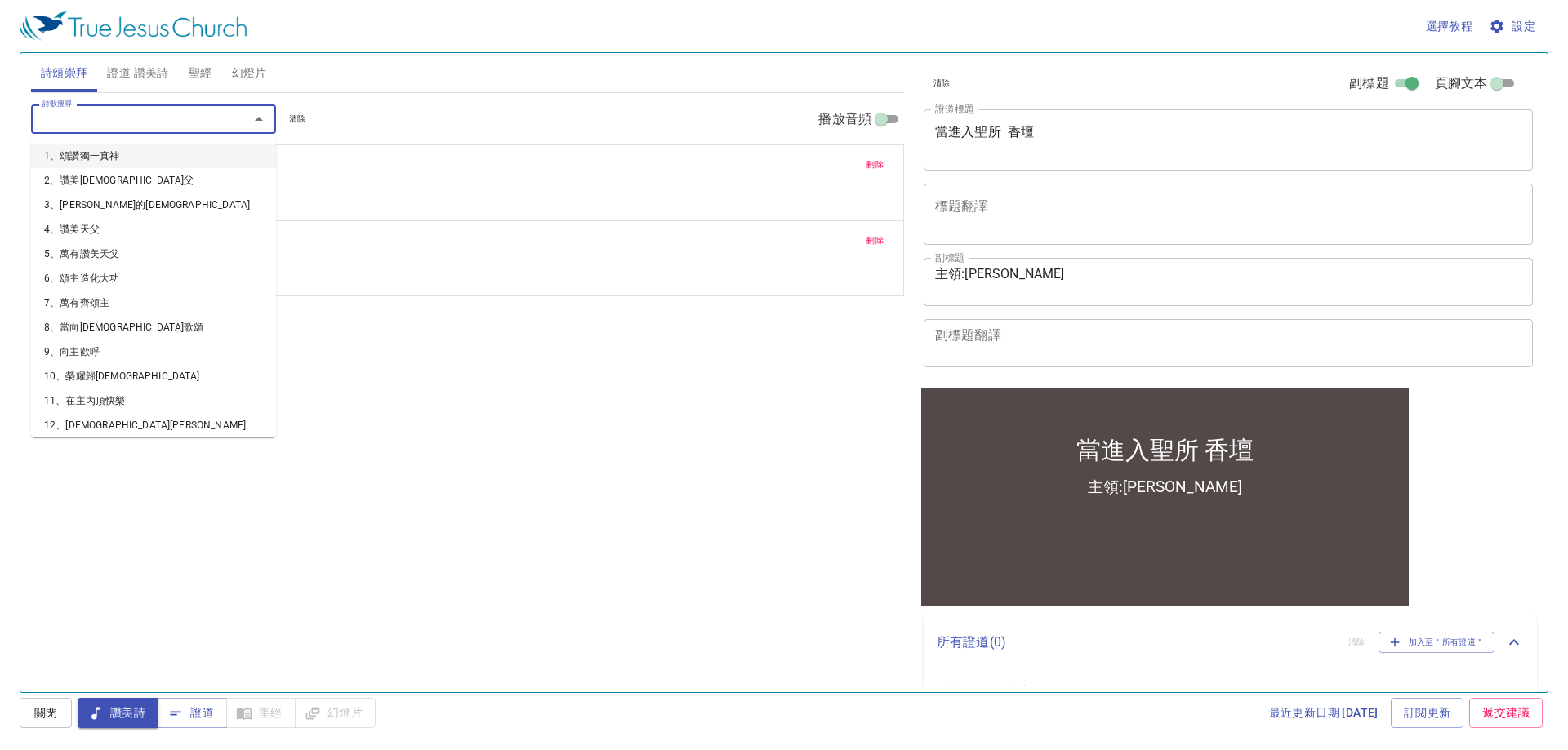
click at [205, 112] on input "詩歌搜尋" at bounding box center [129, 118] width 187 height 19
type input "358"
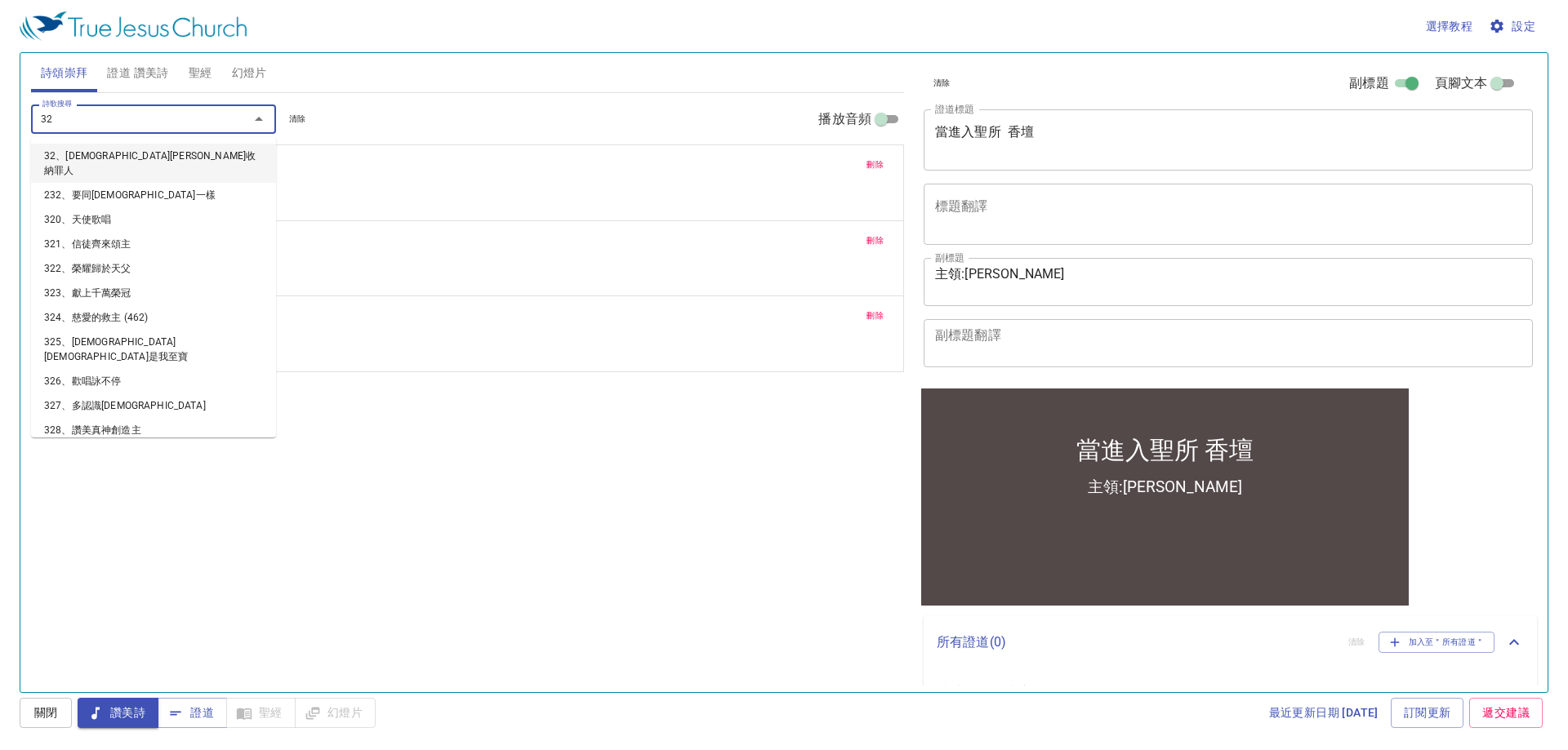
type input "326"
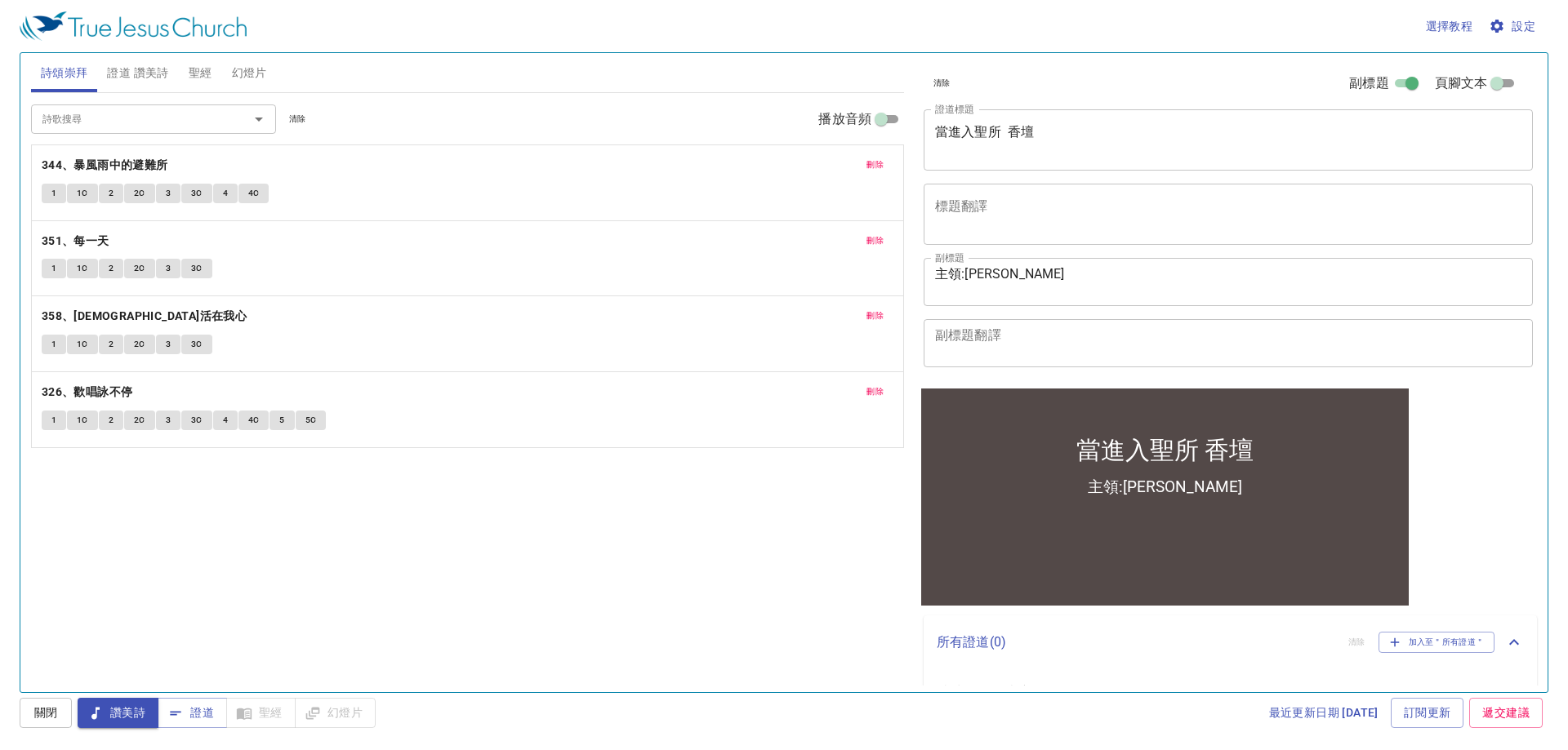
click at [148, 74] on span "證道 讚美詩" at bounding box center [137, 72] width 61 height 20
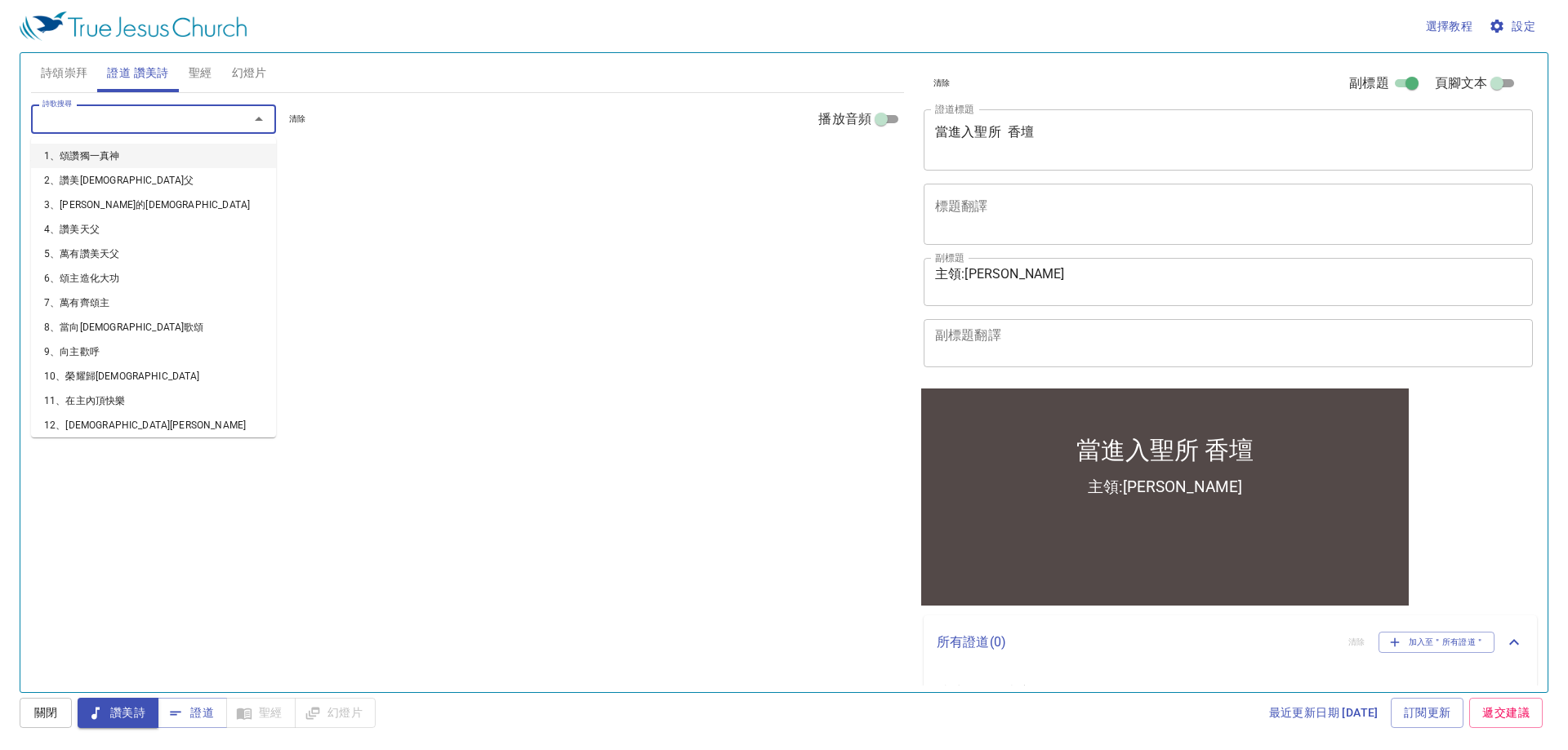
click at [139, 128] on input "詩歌搜尋" at bounding box center [129, 118] width 187 height 19
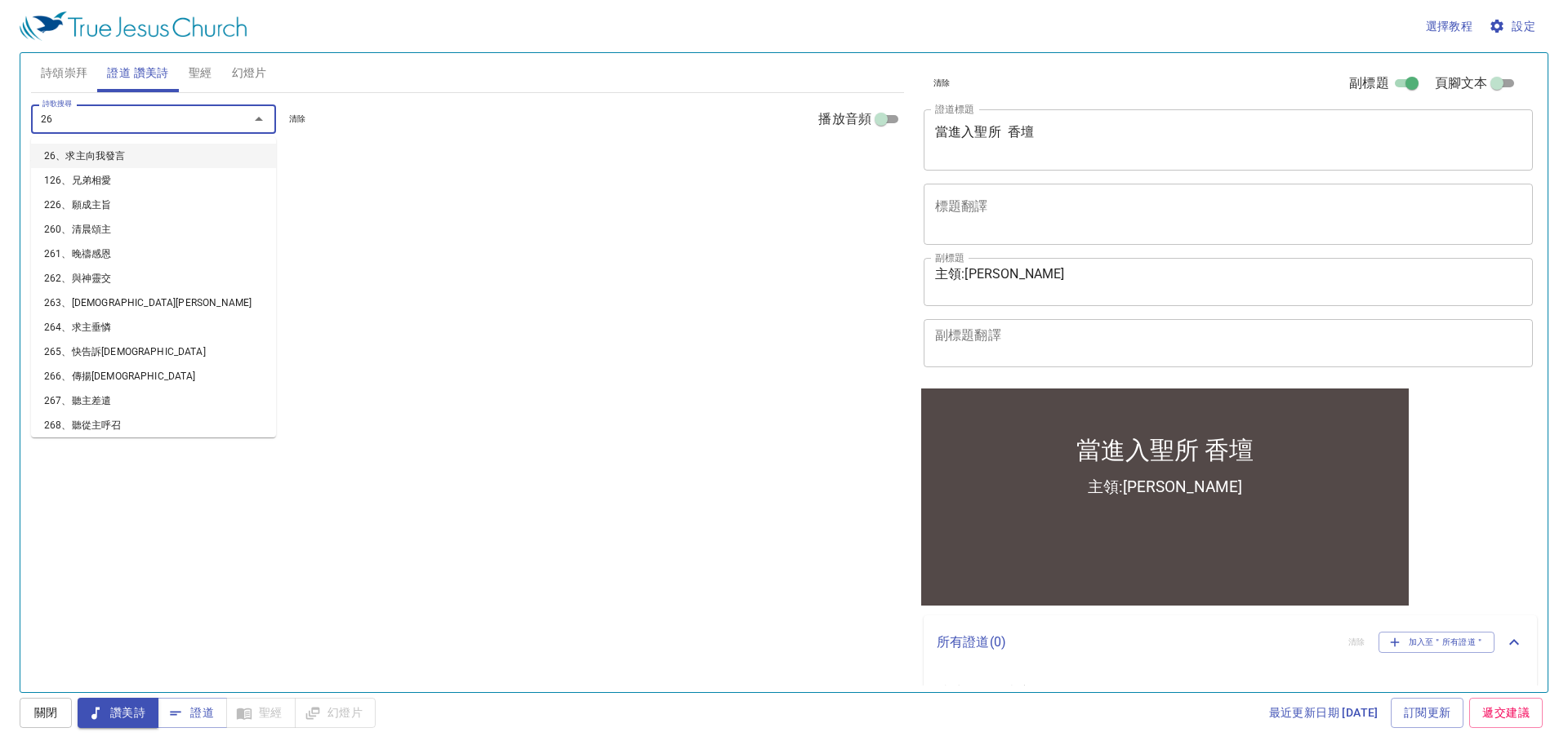
type input "269"
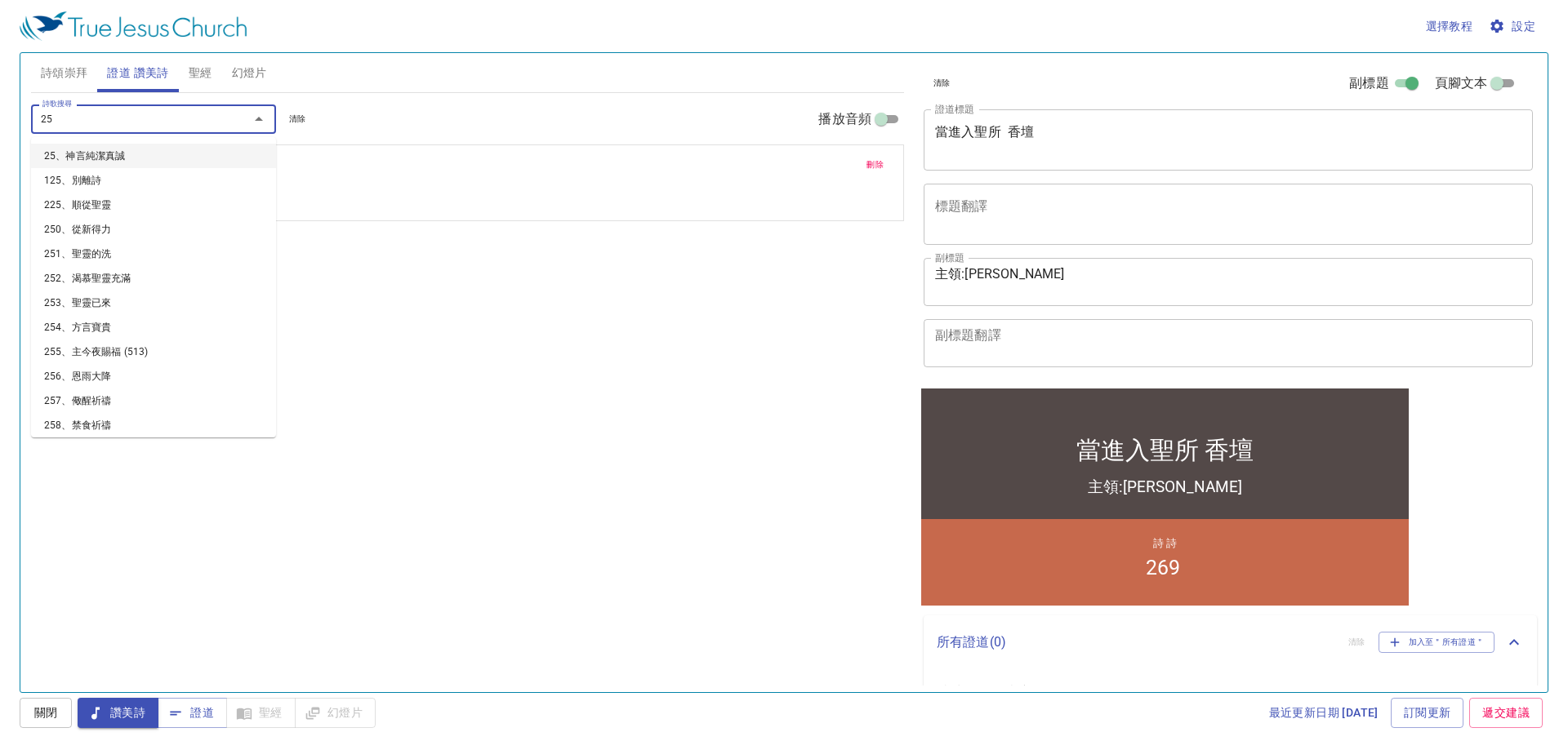
type input "257"
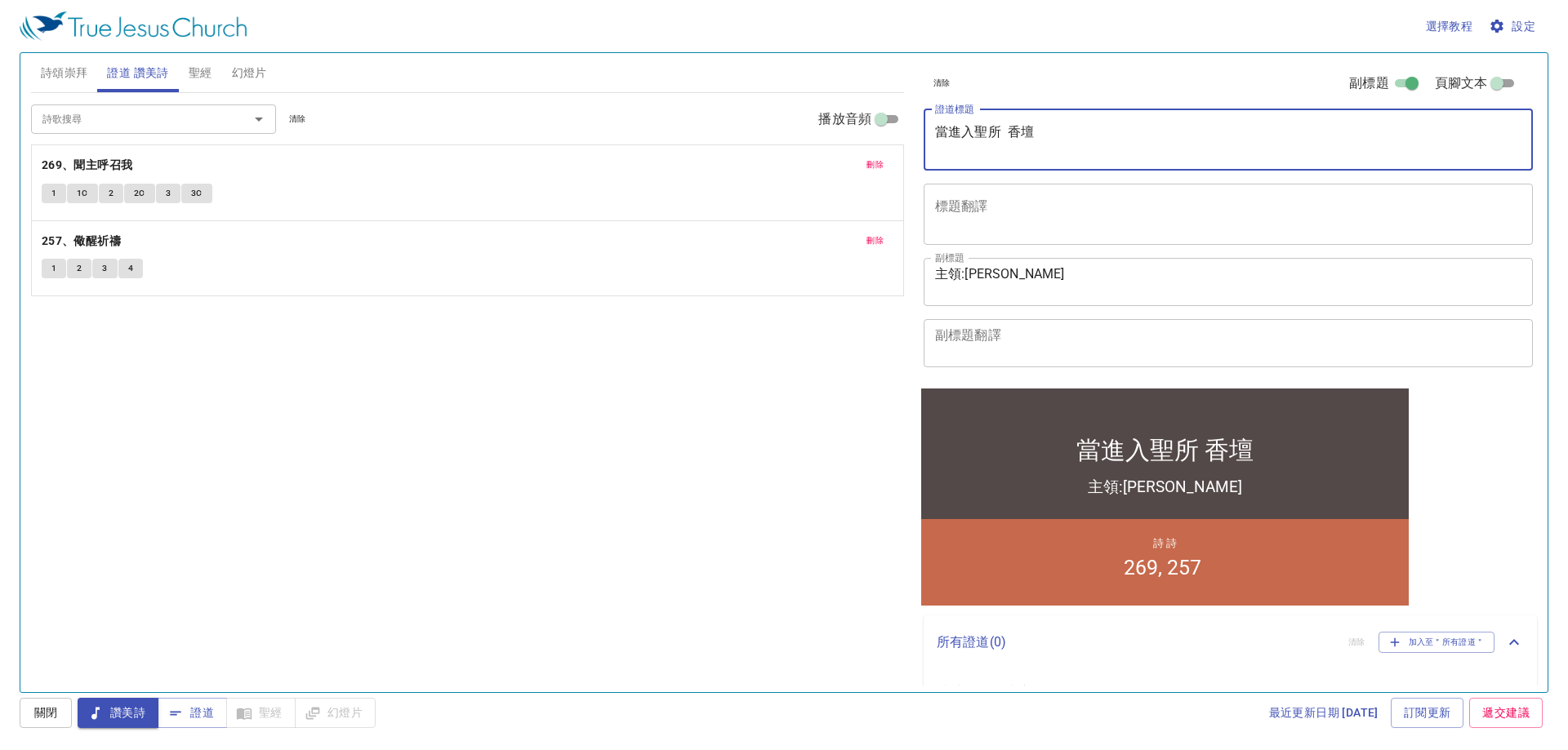
drag, startPoint x: 1061, startPoint y: 141, endPoint x: 924, endPoint y: 155, distance: 137.7
click at [924, 155] on div "當進入聖所 香壇 x 證道標題" at bounding box center [1228, 139] width 609 height 61
drag, startPoint x: 1042, startPoint y: 142, endPoint x: 1029, endPoint y: 142, distance: 13.0
paste textarea "當進入聖所-香壇"
type textarea "當進入聖所-香壇"
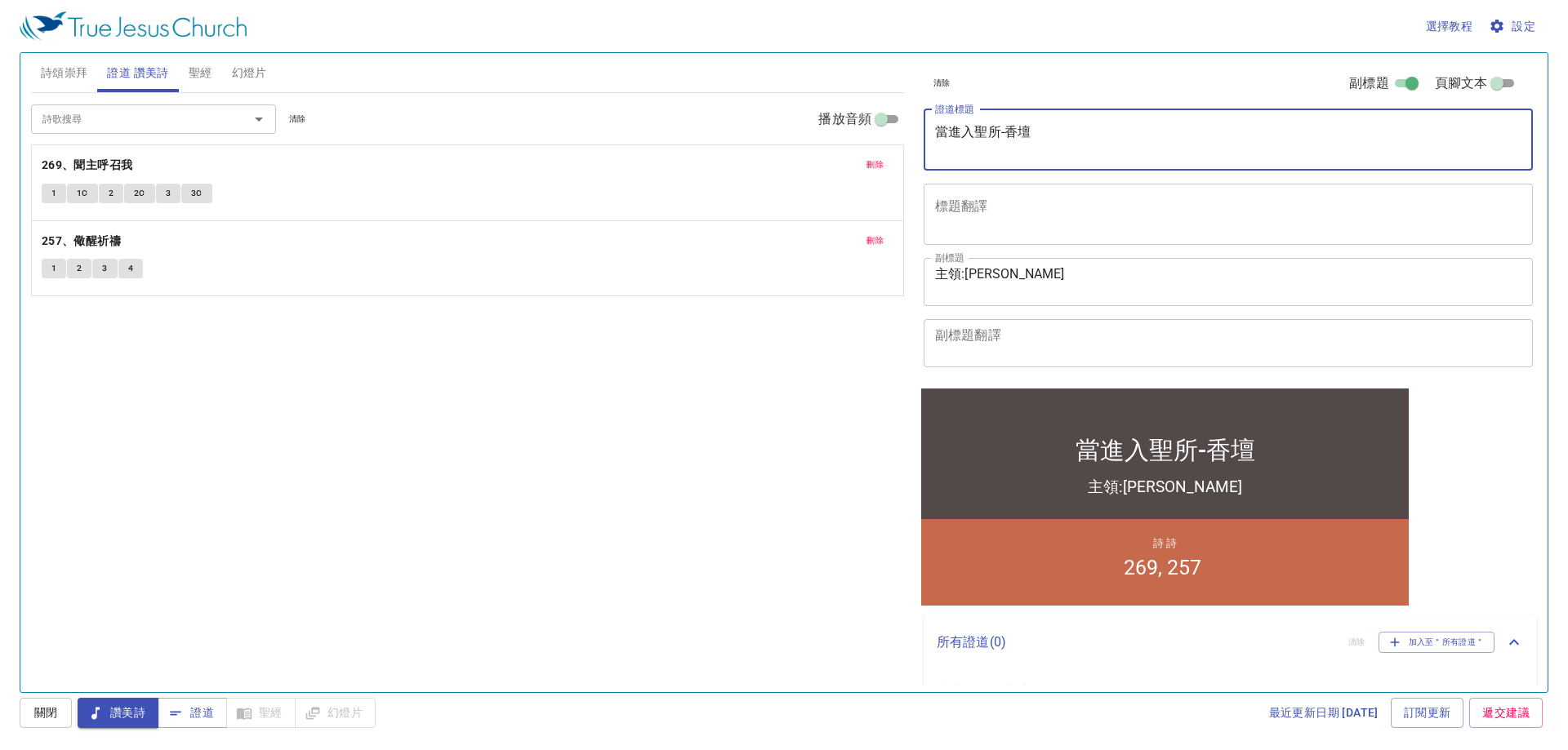
click at [836, 443] on div "詩歌搜尋 詩歌搜尋 清除 播放音頻 刪除 269、聞主呼召我 1 1C 2 2C 3 3C 刪除 257、儆醒祈禱 1 2 3 4" at bounding box center [467, 386] width 873 height 585
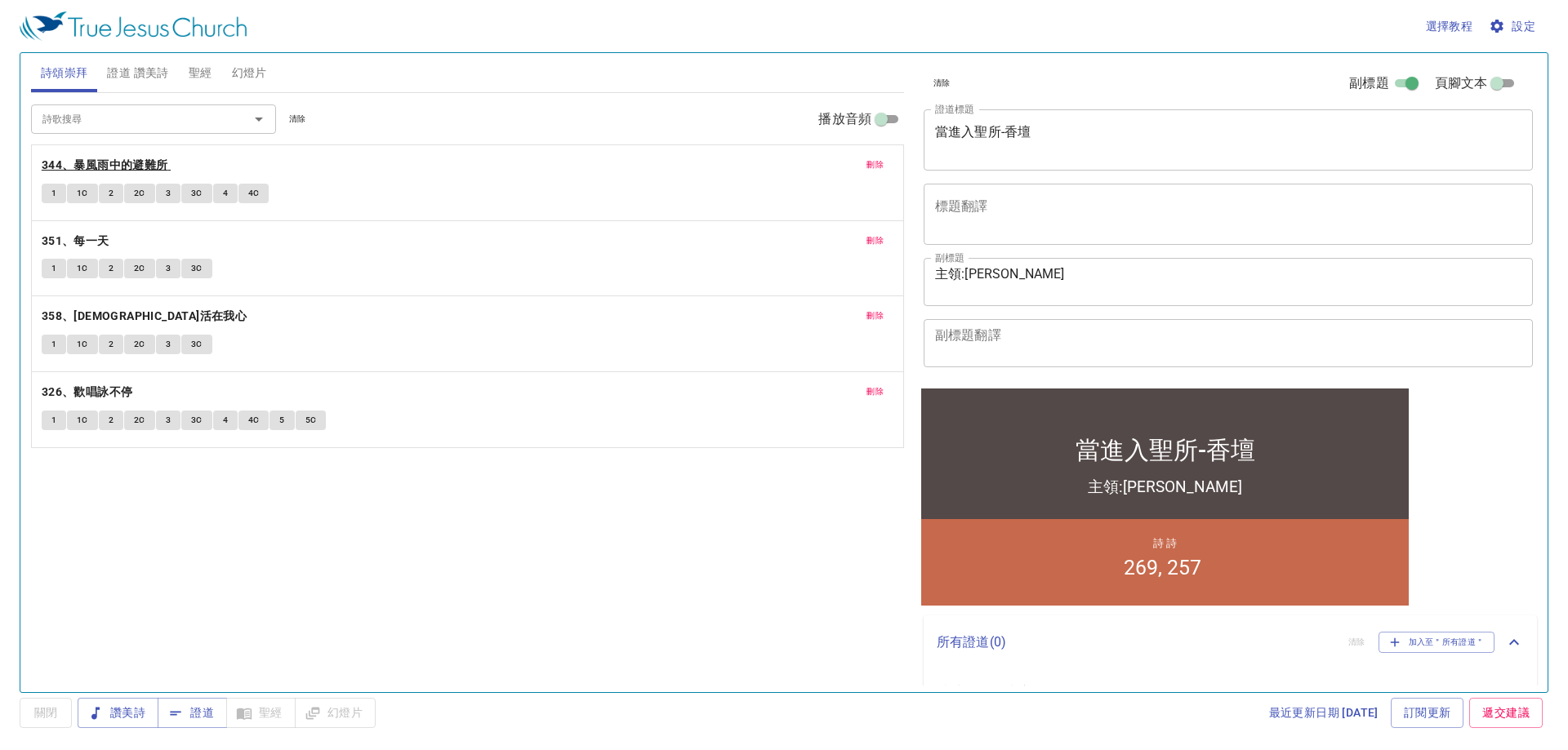
click at [103, 165] on b "344、暴風雨中的避難所" at bounding box center [105, 165] width 127 height 20
click at [163, 198] on button "3" at bounding box center [168, 193] width 24 height 20
click at [1504, 24] on icon "button" at bounding box center [1497, 27] width 17 height 17
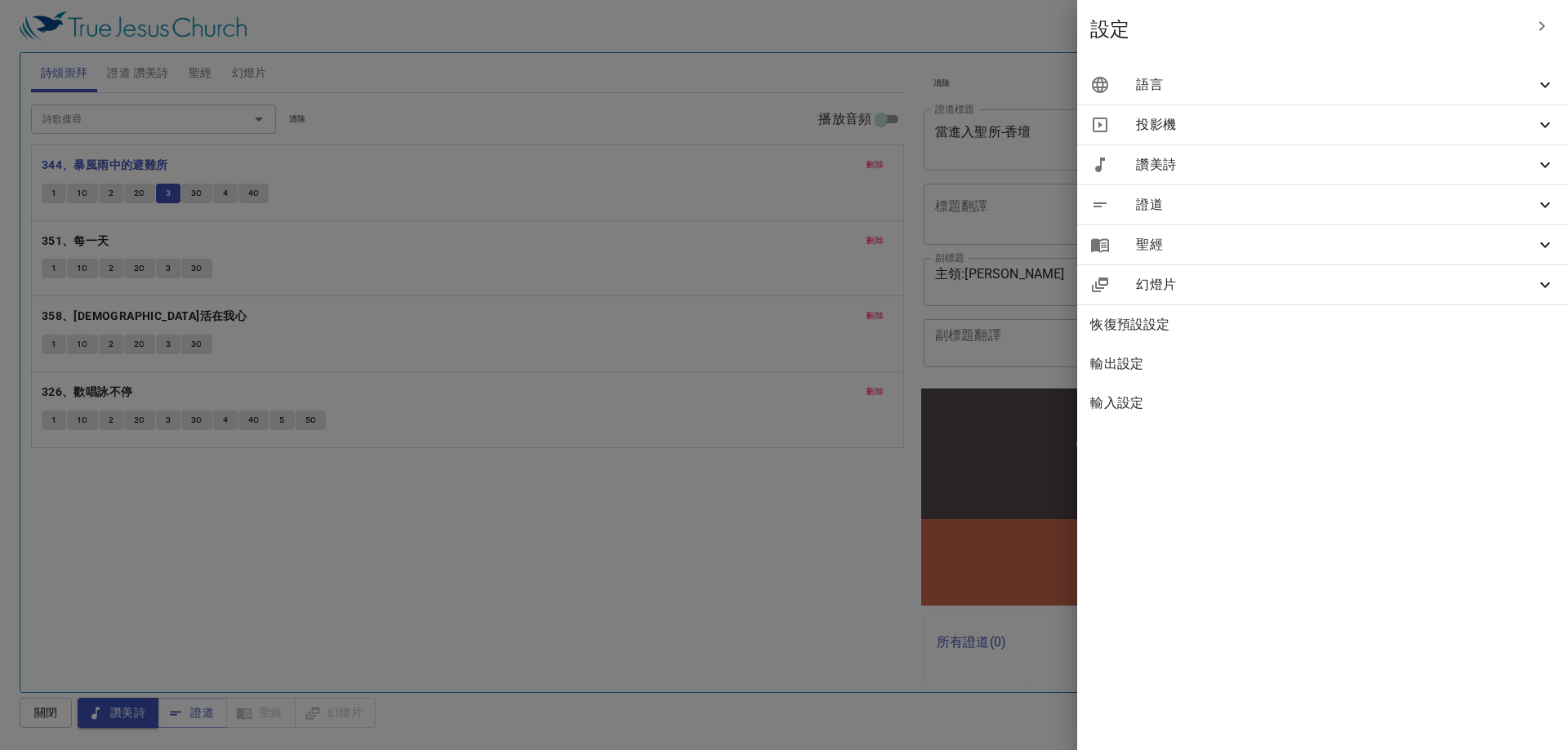
click at [1441, 99] on div "語言" at bounding box center [1322, 84] width 491 height 39
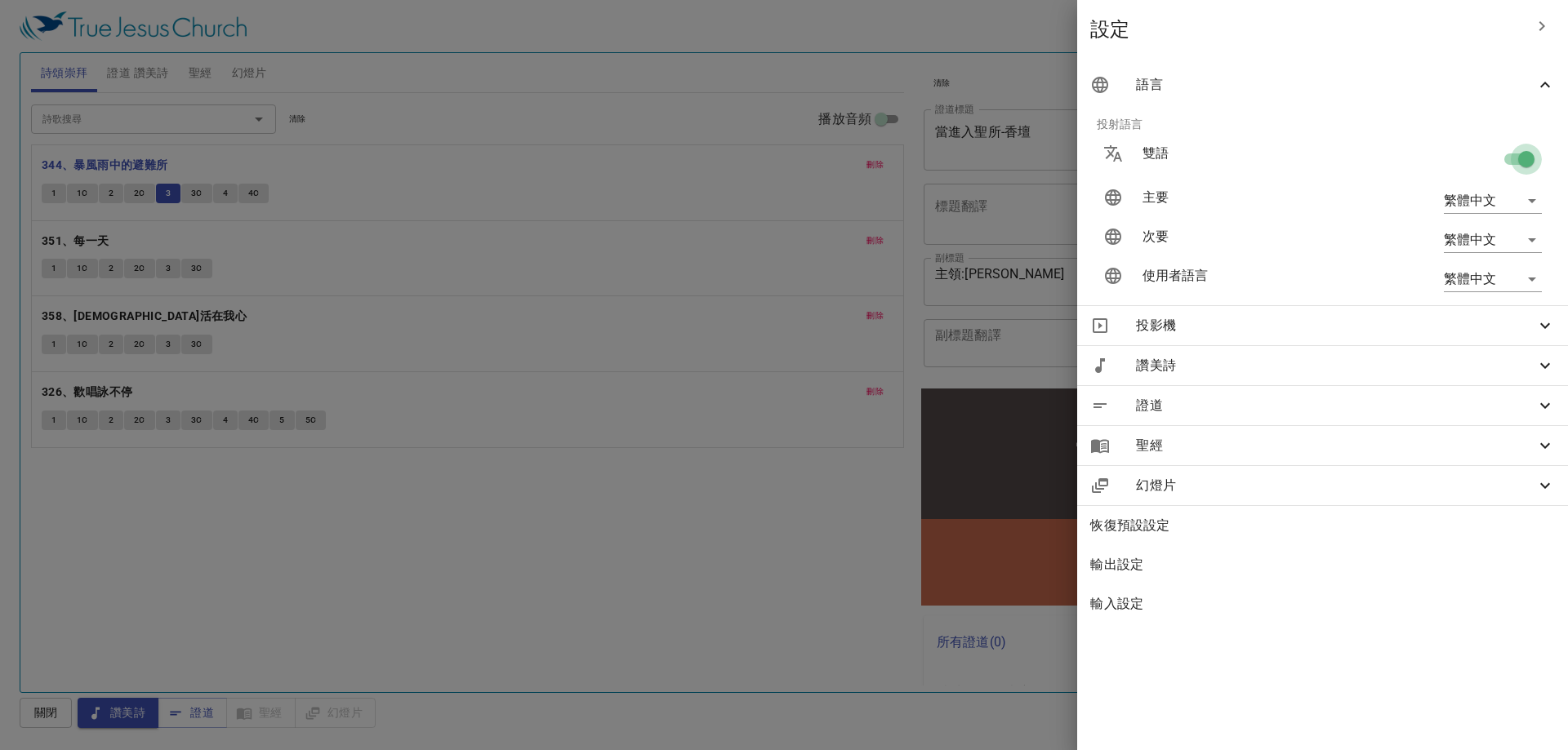
click at [1505, 159] on input "checkbox" at bounding box center [1526, 162] width 93 height 31
checkbox input "false"
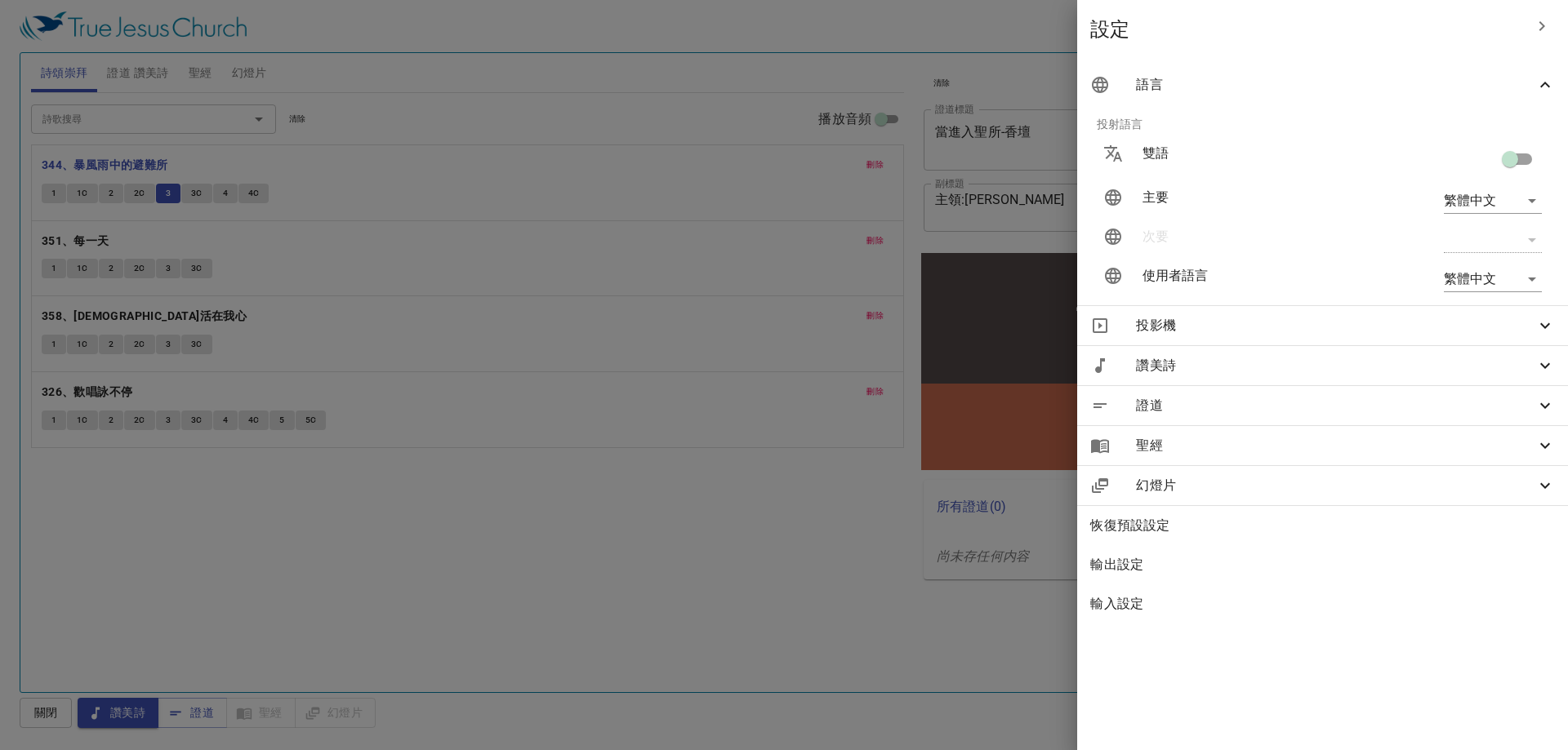
click at [658, 440] on div at bounding box center [784, 375] width 1568 height 750
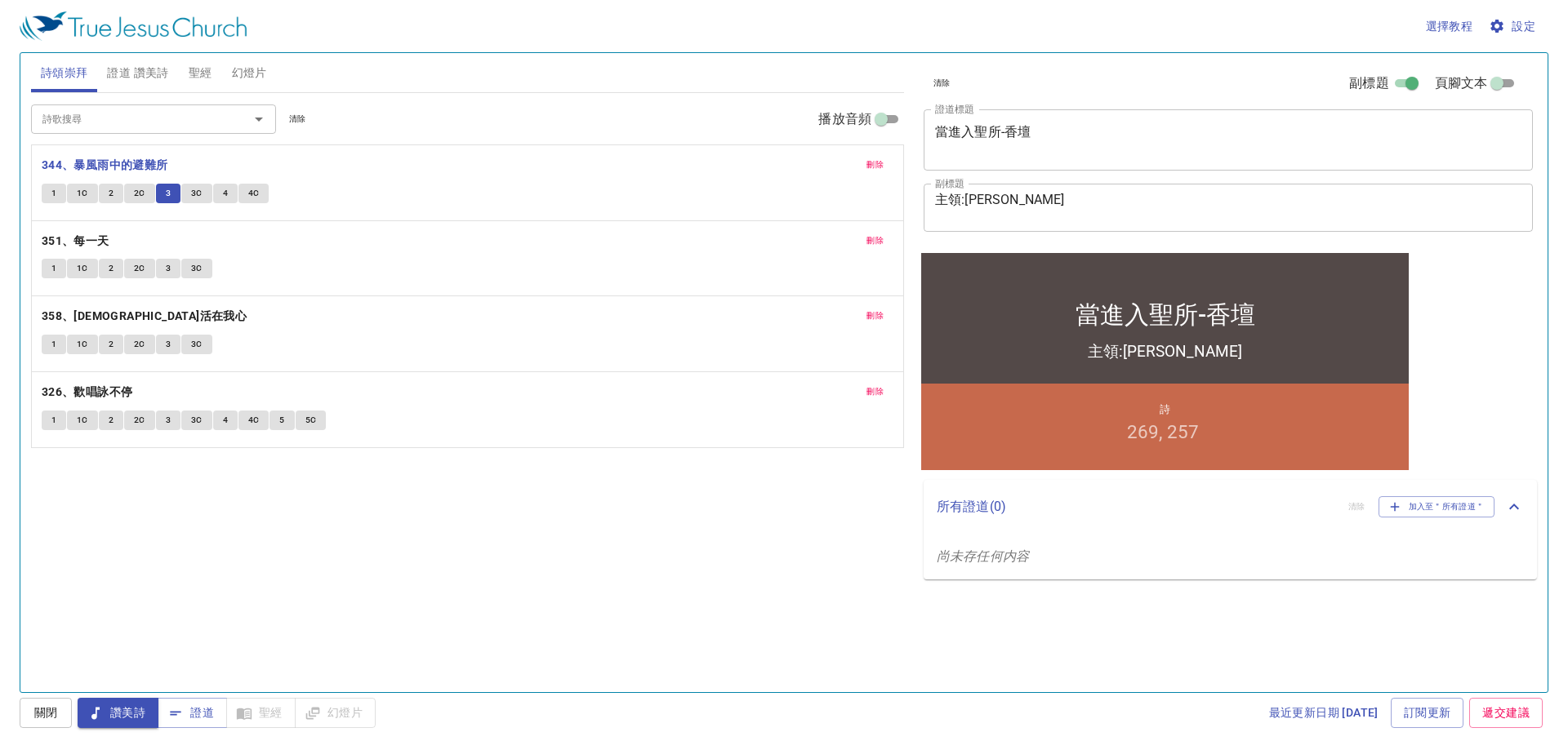
click at [719, 452] on div "詩歌搜尋 詩歌搜尋 清除 播放音頻 刪除 344、暴風雨中的避難所 1 1C 2 2C 3 3C 4 4C 刪除 351、每一天 1 1C 2 2C 3 3C…" at bounding box center [467, 386] width 873 height 585
drag, startPoint x: 946, startPoint y: 124, endPoint x: 700, endPoint y: 632, distance: 564.4
click at [700, 632] on div "詩歌搜尋 詩歌搜尋 清除 播放音頻 刪除 344、暴風雨中的避難所 1 1C 2 2C 3 3C 4 4C 刪除 351、每一天 1 1C 2 2C 3 3C…" at bounding box center [467, 386] width 873 height 585
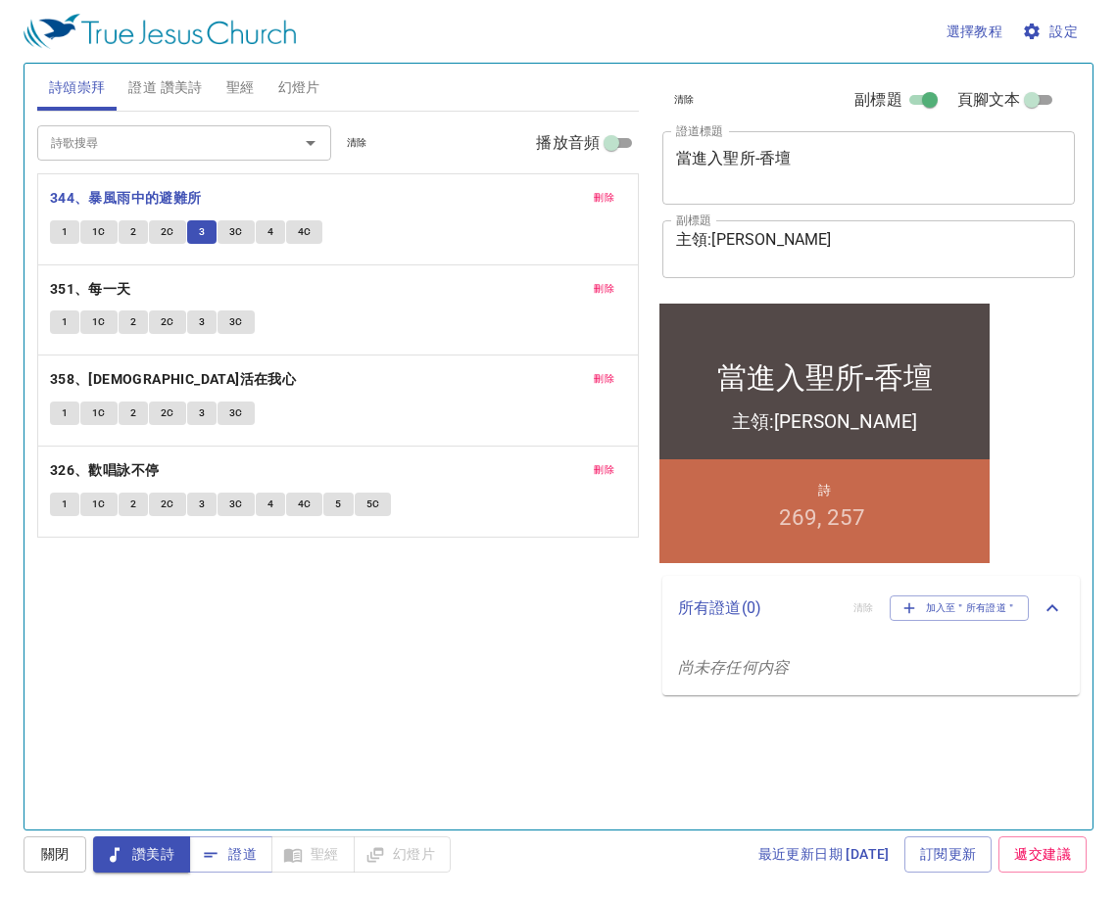
click at [395, 632] on div "詩歌搜尋 詩歌搜尋 清除 播放音頻 刪除 344、暴風雨中的避難所 1 1C 2 2C 3 3C 4 4C 刪除 351、每一天 1 1C 2 2C 3 3C…" at bounding box center [337, 462] width 601 height 701
click at [125, 319] on button "2" at bounding box center [133, 323] width 29 height 24
click at [99, 287] on b "351、每一天" at bounding box center [90, 289] width 81 height 24
click at [105, 287] on b "351、每一天" at bounding box center [90, 289] width 81 height 24
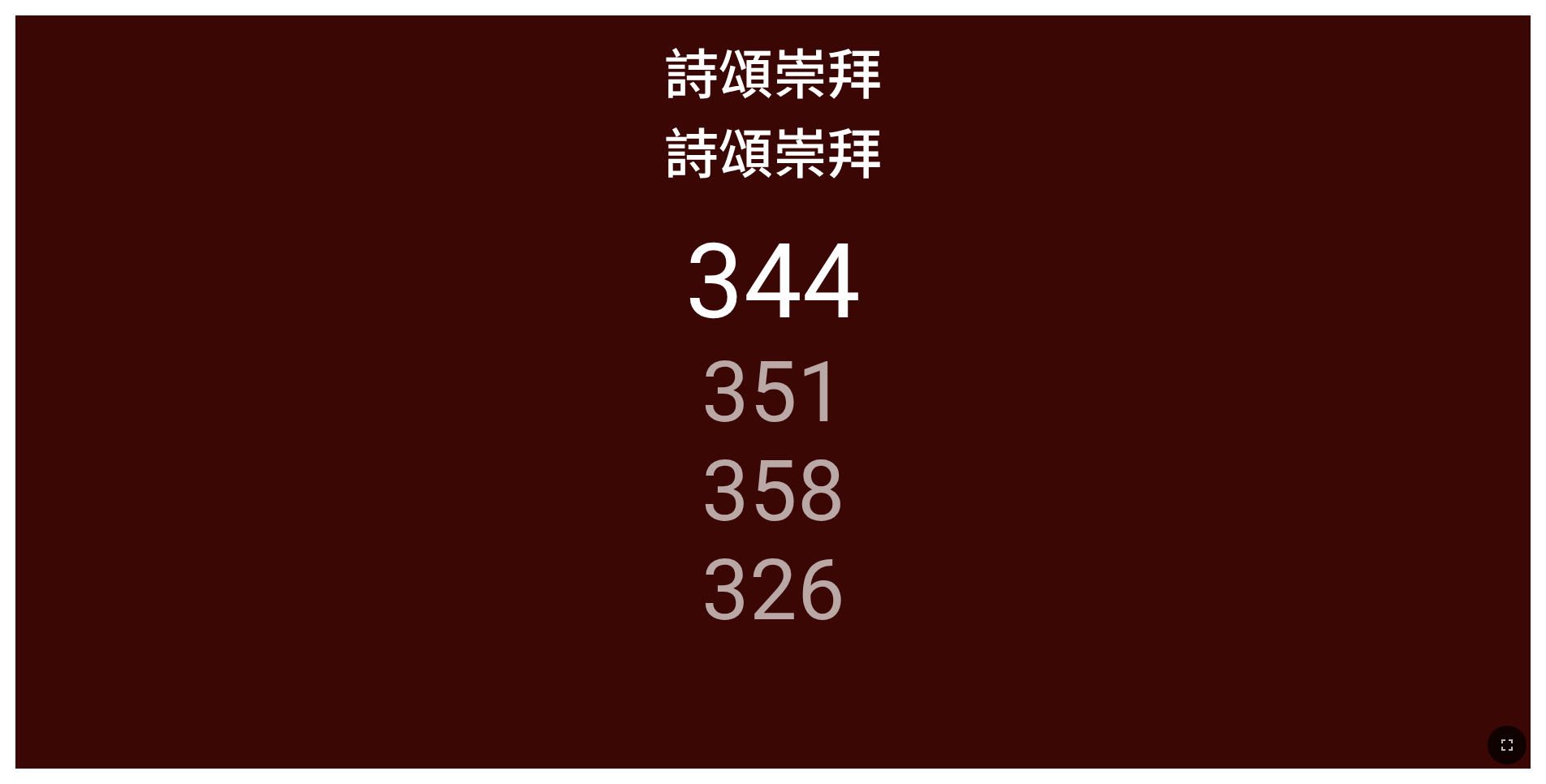
click at [841, 655] on ol "344 351 358 326" at bounding box center [773, 479] width 1484 height 516
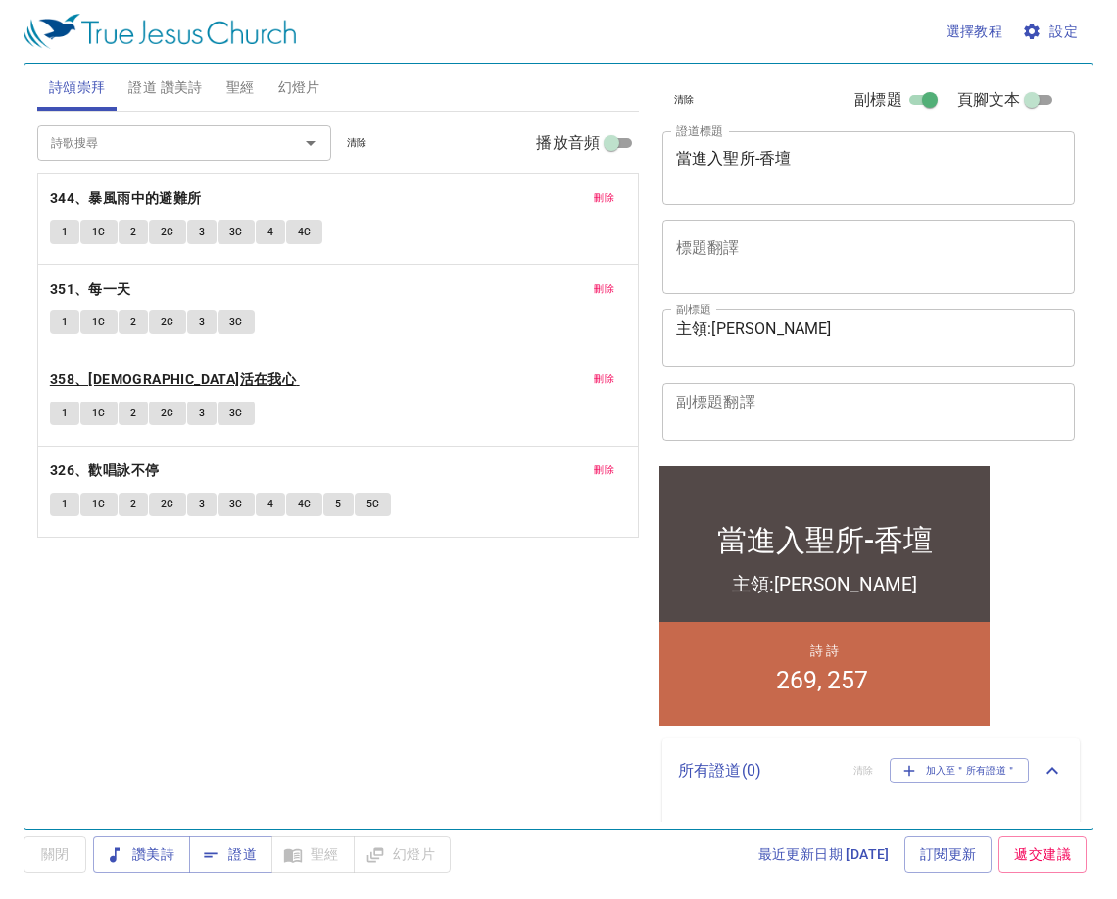
click at [121, 380] on b "358、[DEMOGRAPHIC_DATA]活在我心" at bounding box center [173, 379] width 246 height 24
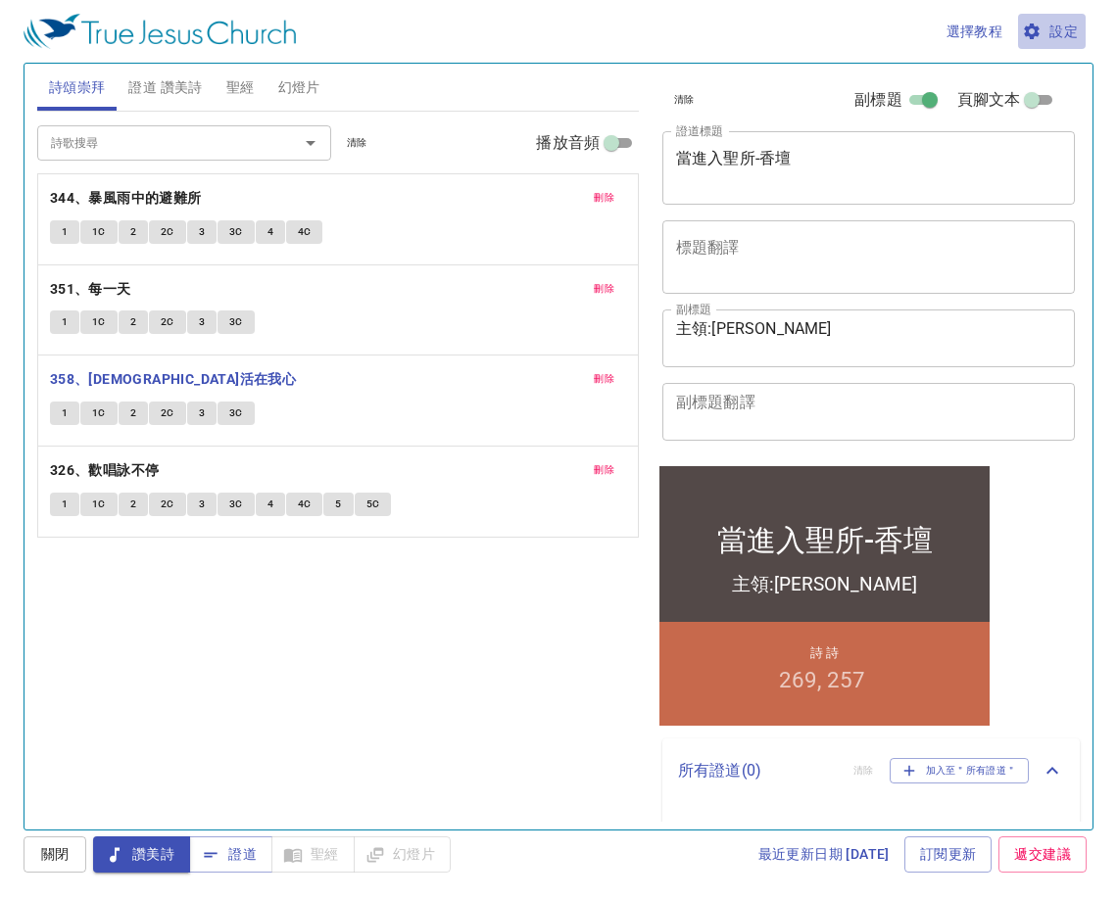
click at [1032, 33] on icon "button" at bounding box center [1032, 32] width 20 height 20
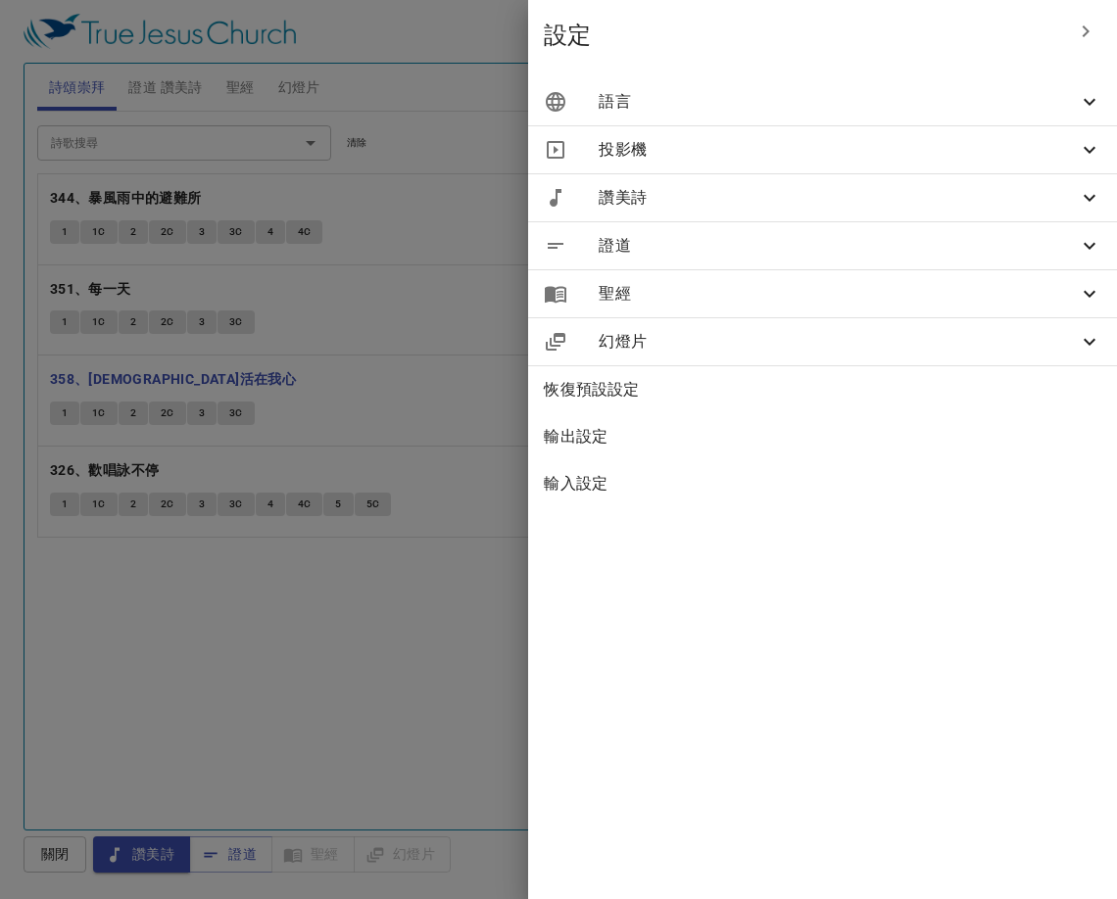
click at [893, 199] on span "讚美詩" at bounding box center [838, 198] width 479 height 24
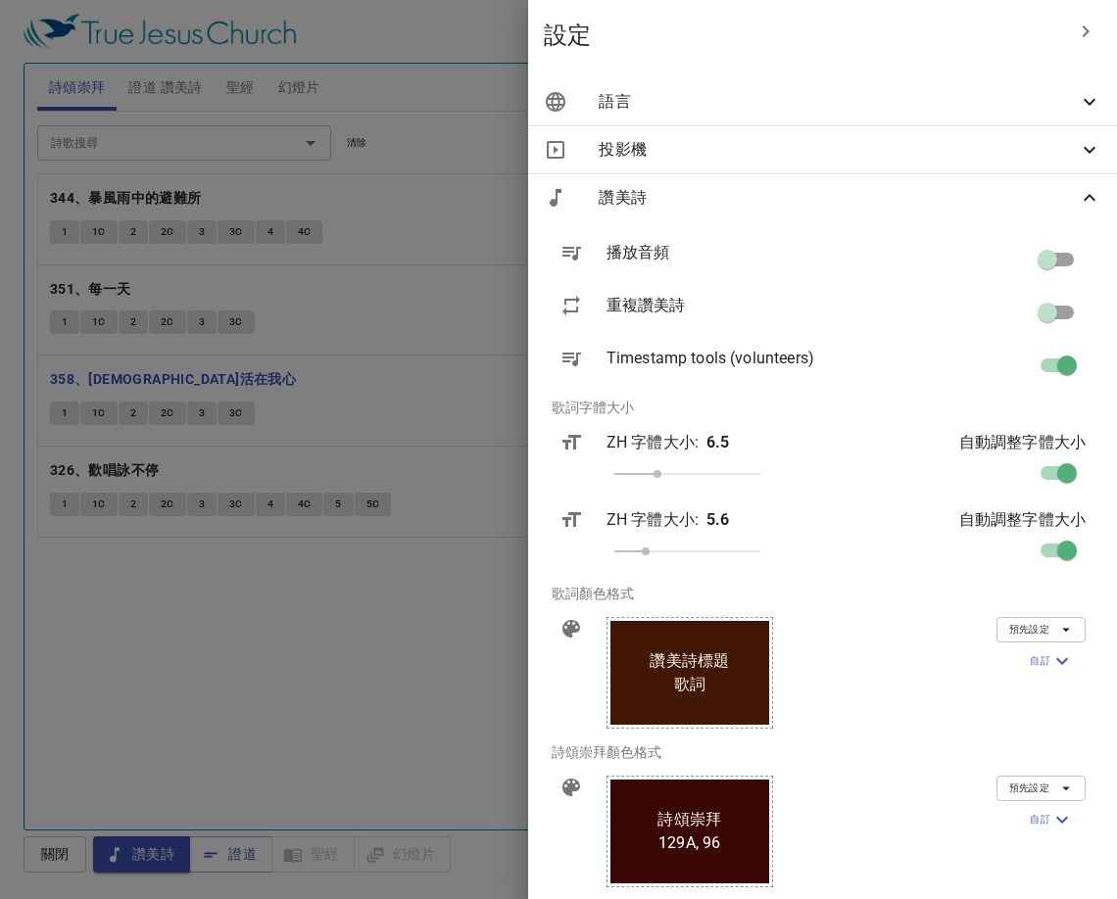
click at [935, 110] on span "語言" at bounding box center [838, 102] width 479 height 24
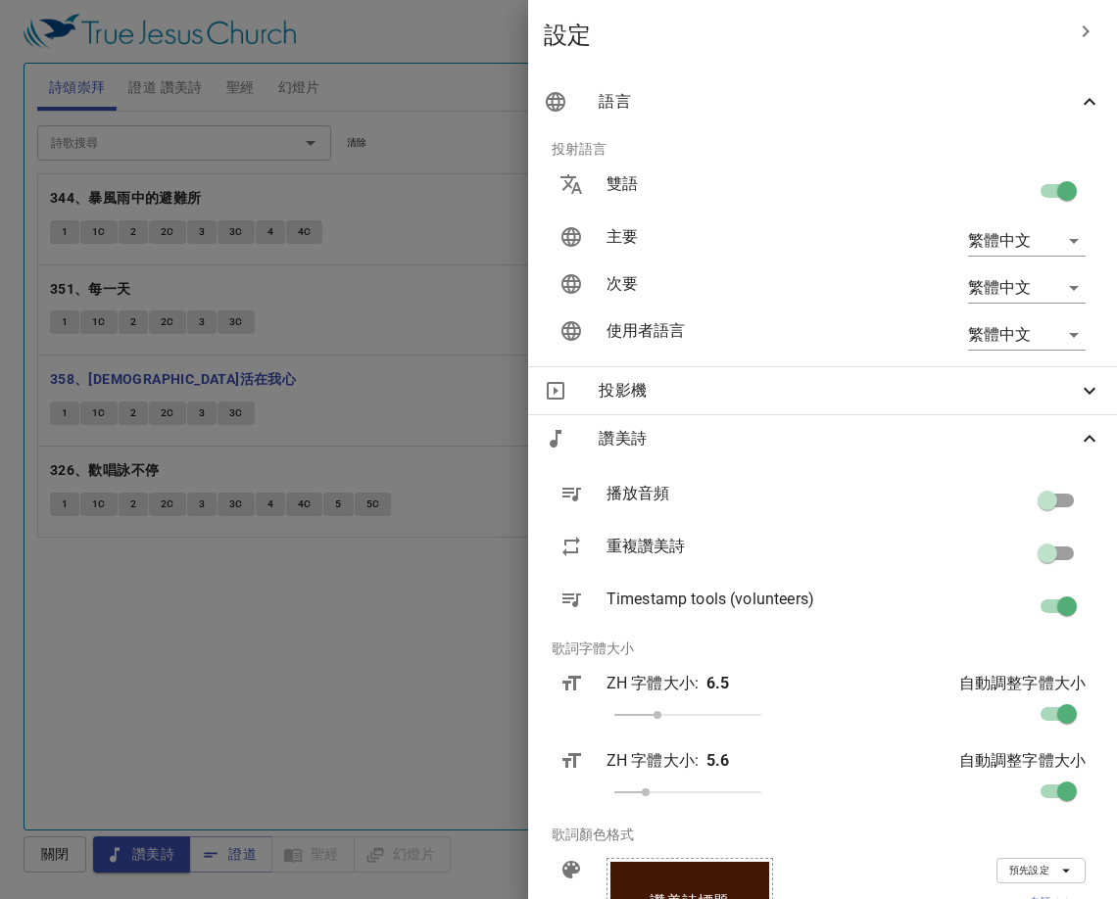
click at [1033, 183] on input "checkbox" at bounding box center [1067, 194] width 112 height 37
checkbox input "false"
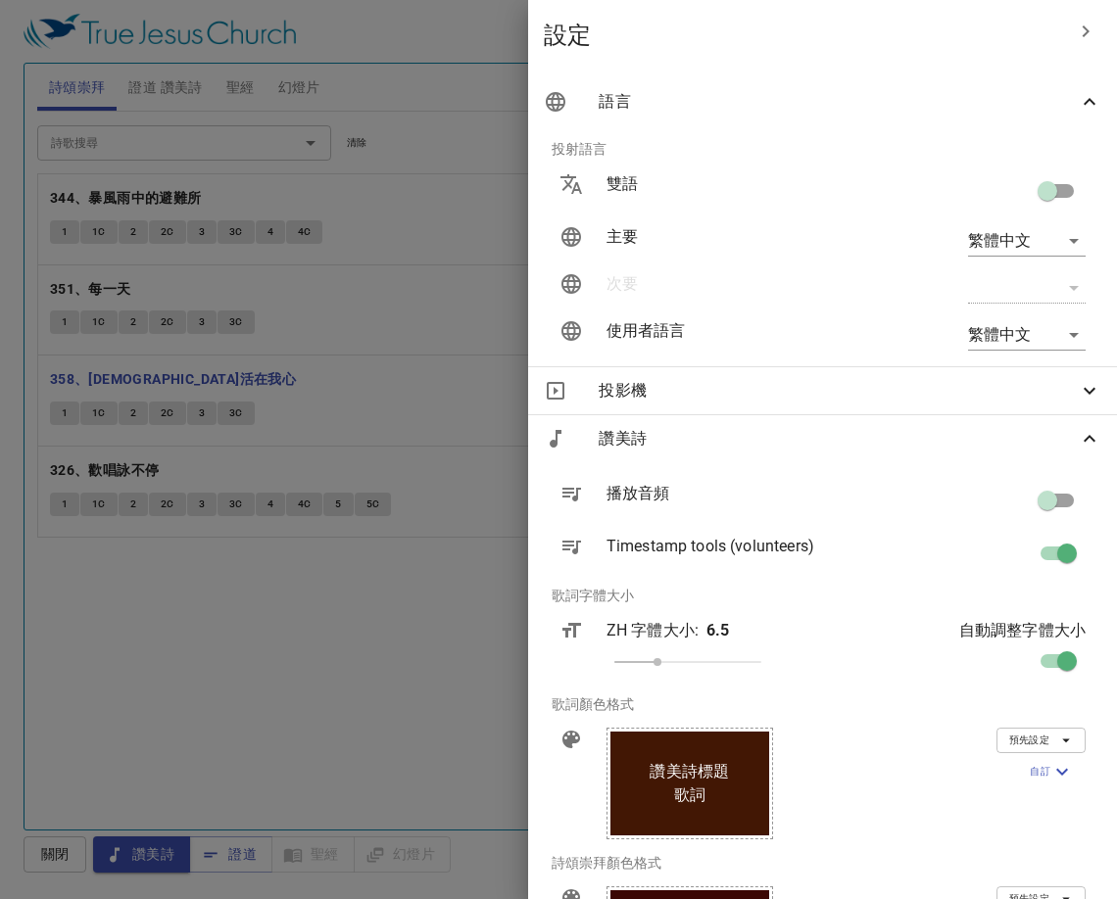
click at [1090, 443] on div "讚美詩" at bounding box center [822, 438] width 589 height 47
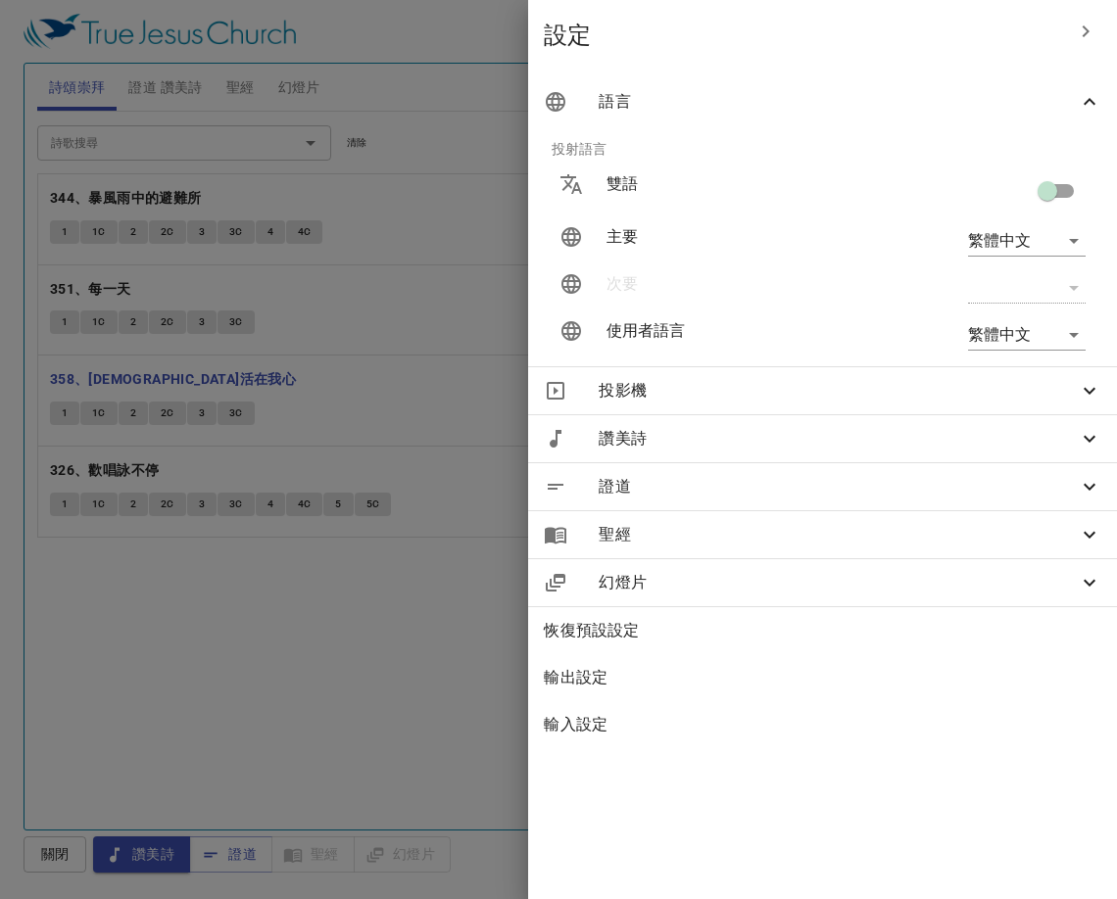
click at [1085, 88] on div "語言" at bounding box center [822, 101] width 589 height 47
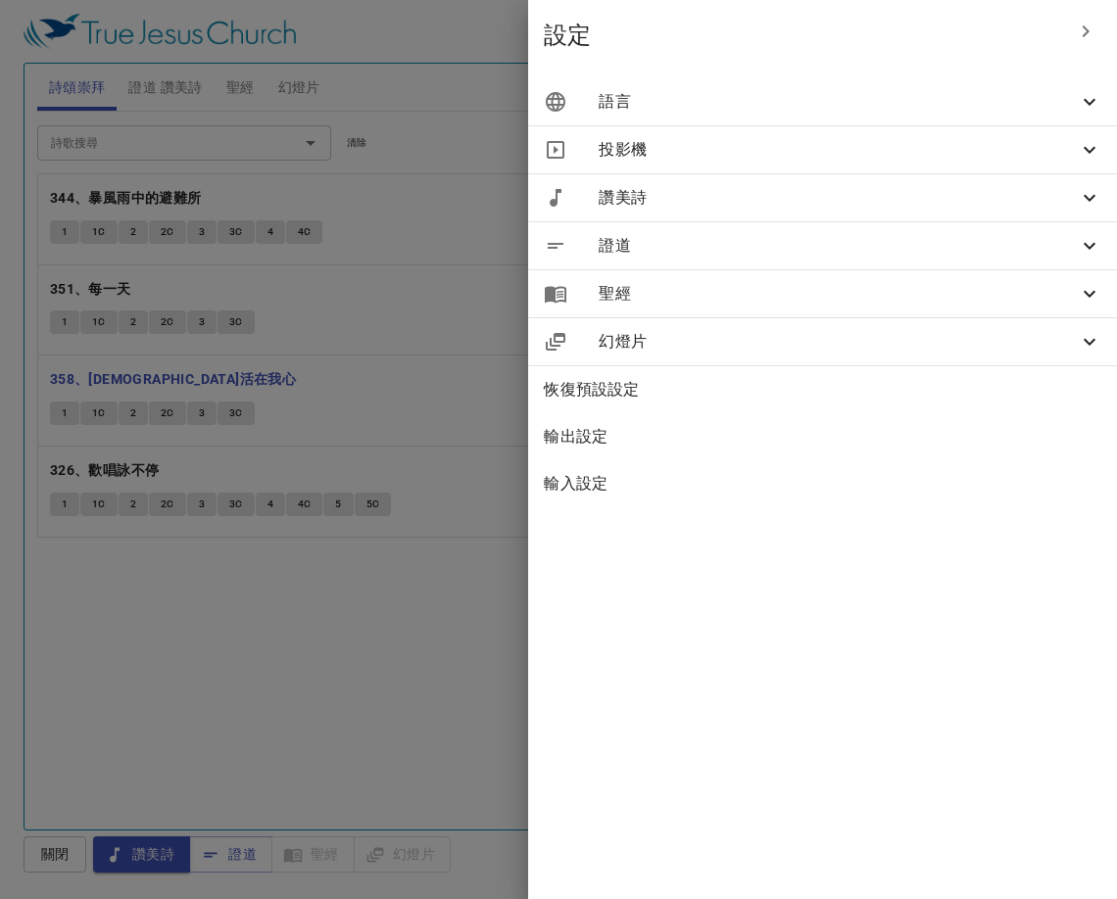
click at [1075, 42] on icon "button" at bounding box center [1086, 32] width 24 height 24
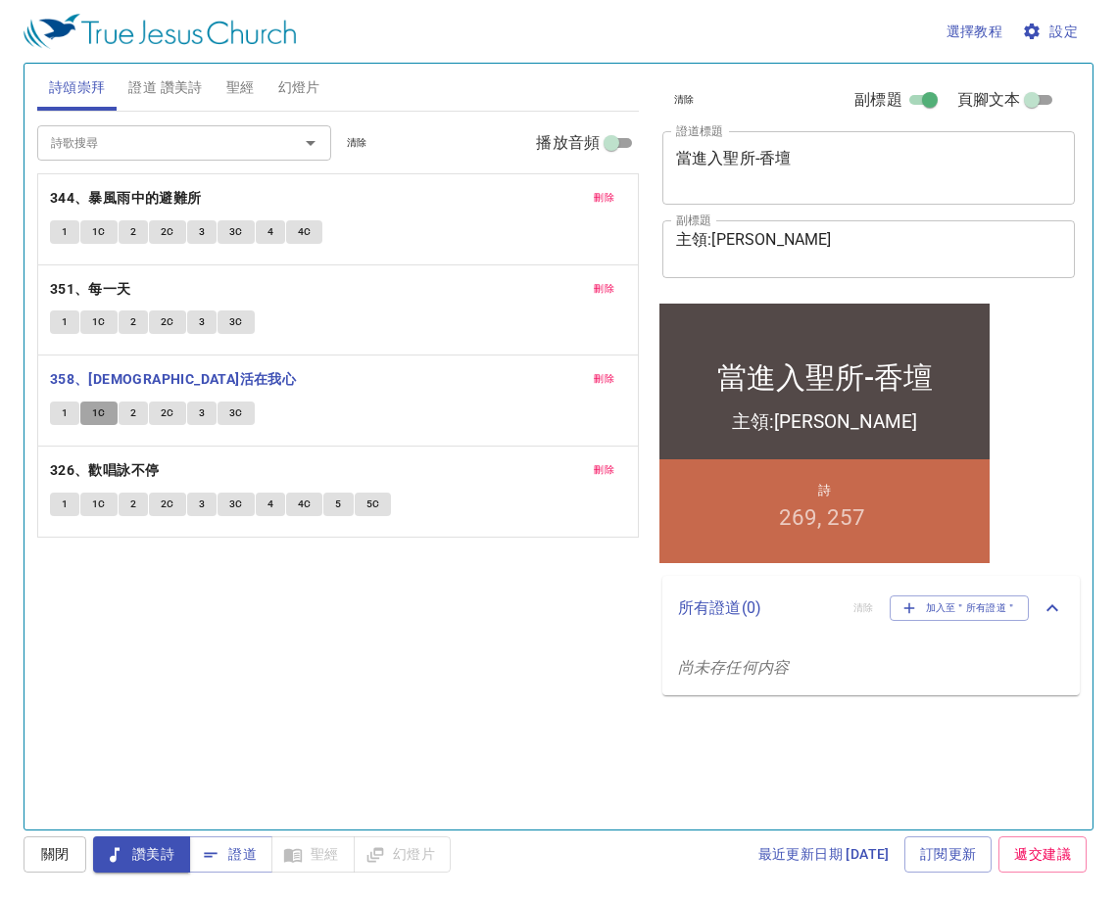
click at [90, 409] on button "1C" at bounding box center [98, 414] width 37 height 24
click at [105, 478] on b "326、歡唱詠不停" at bounding box center [105, 470] width 110 height 24
click at [228, 864] on span "證道" at bounding box center [231, 854] width 52 height 24
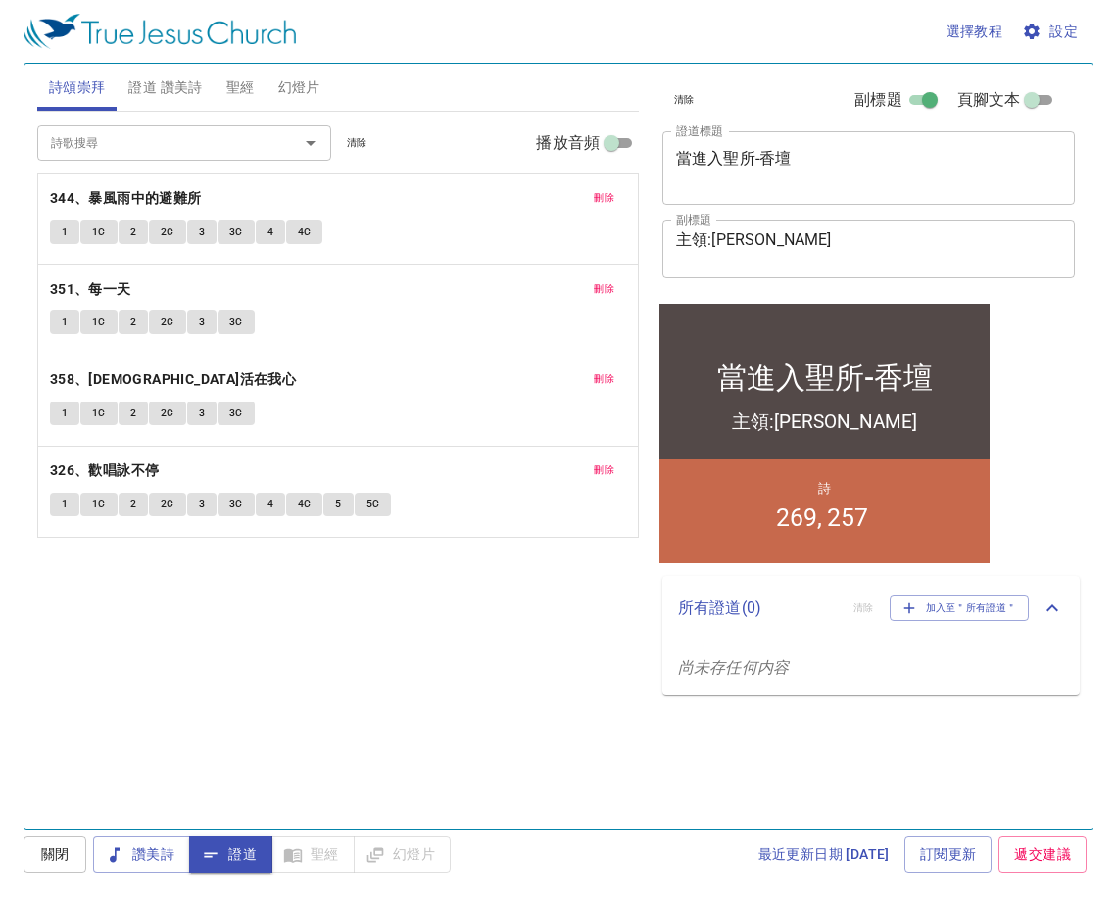
click at [370, 591] on div "詩歌搜尋 詩歌搜尋 清除 播放音頻 刪除 344、暴風雨中的避難所 1 1C 2 2C 3 3C 4 4C 刪除 351、每一天 1 1C 2 2C 3 3C…" at bounding box center [337, 462] width 601 height 701
click at [140, 75] on span "證道 讚美詩" at bounding box center [164, 87] width 73 height 24
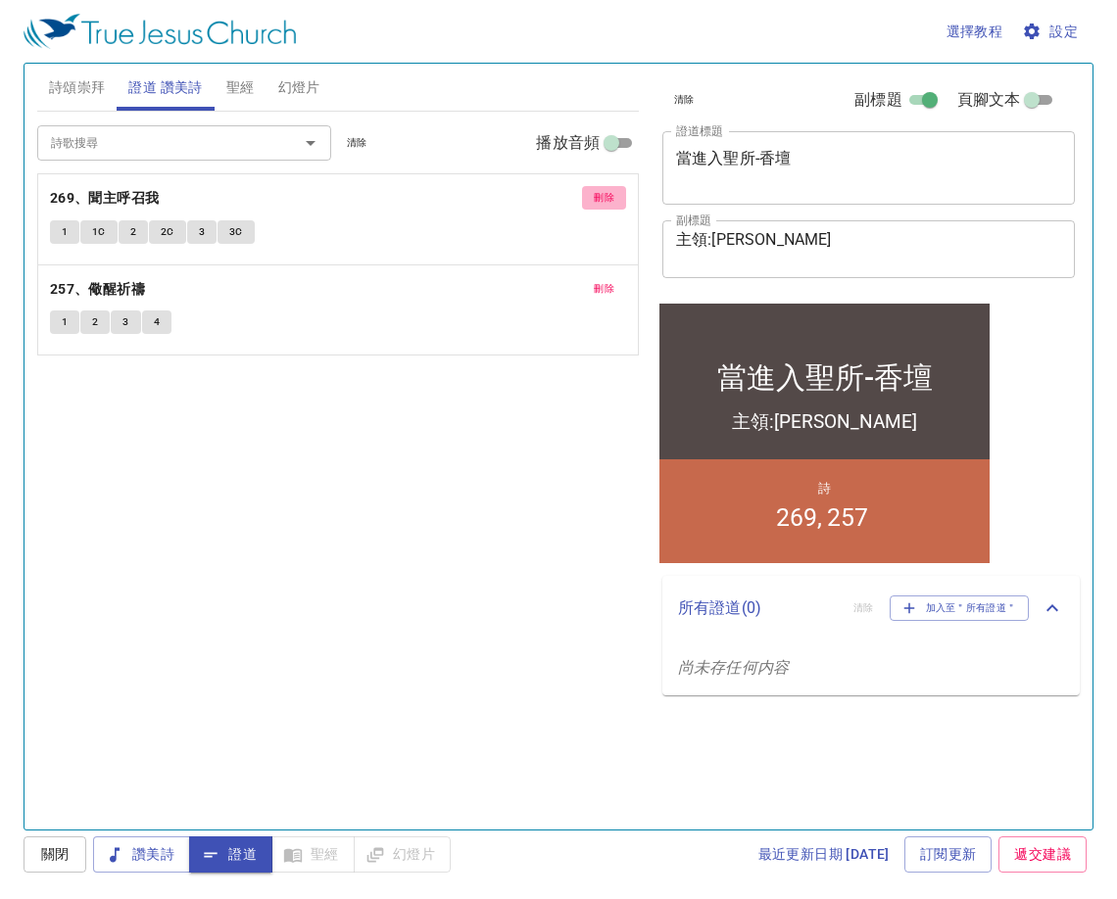
click at [596, 198] on span "刪除" at bounding box center [604, 198] width 21 height 18
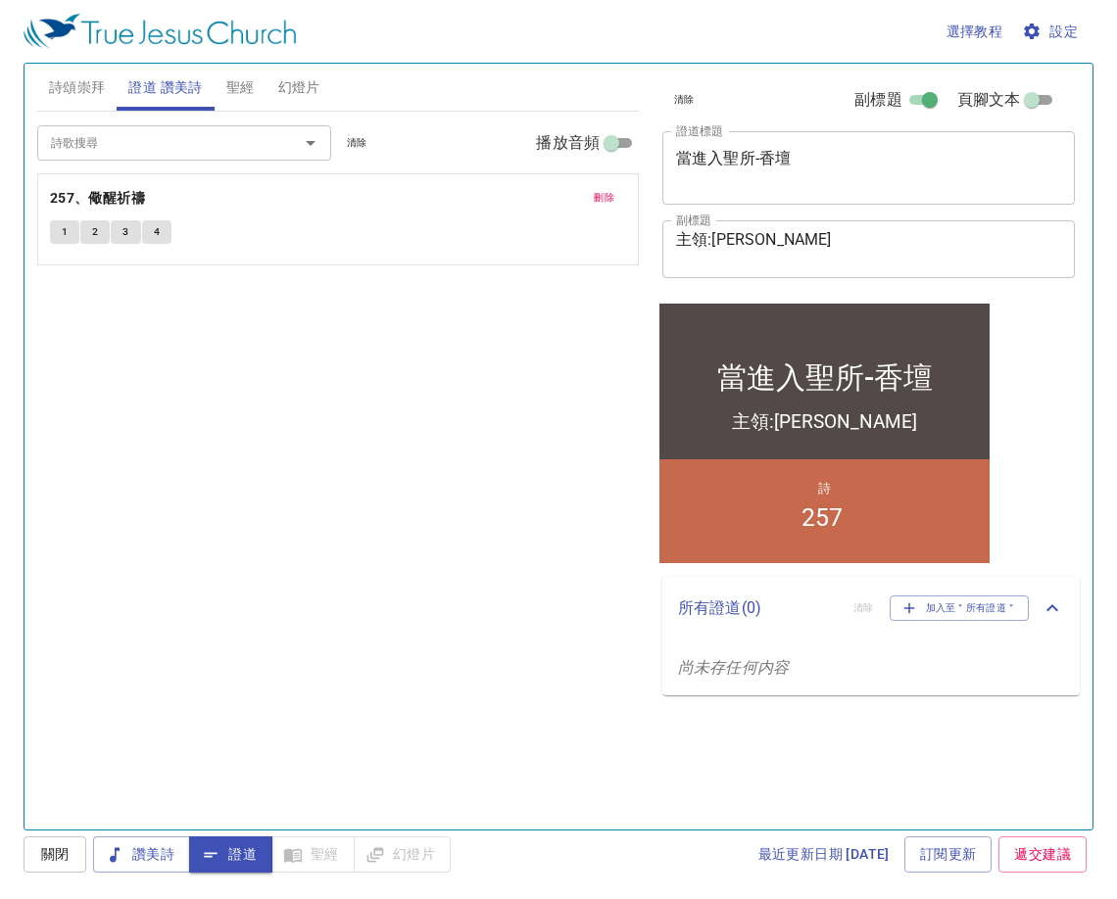
click at [596, 198] on span "刪除" at bounding box center [604, 198] width 21 height 18
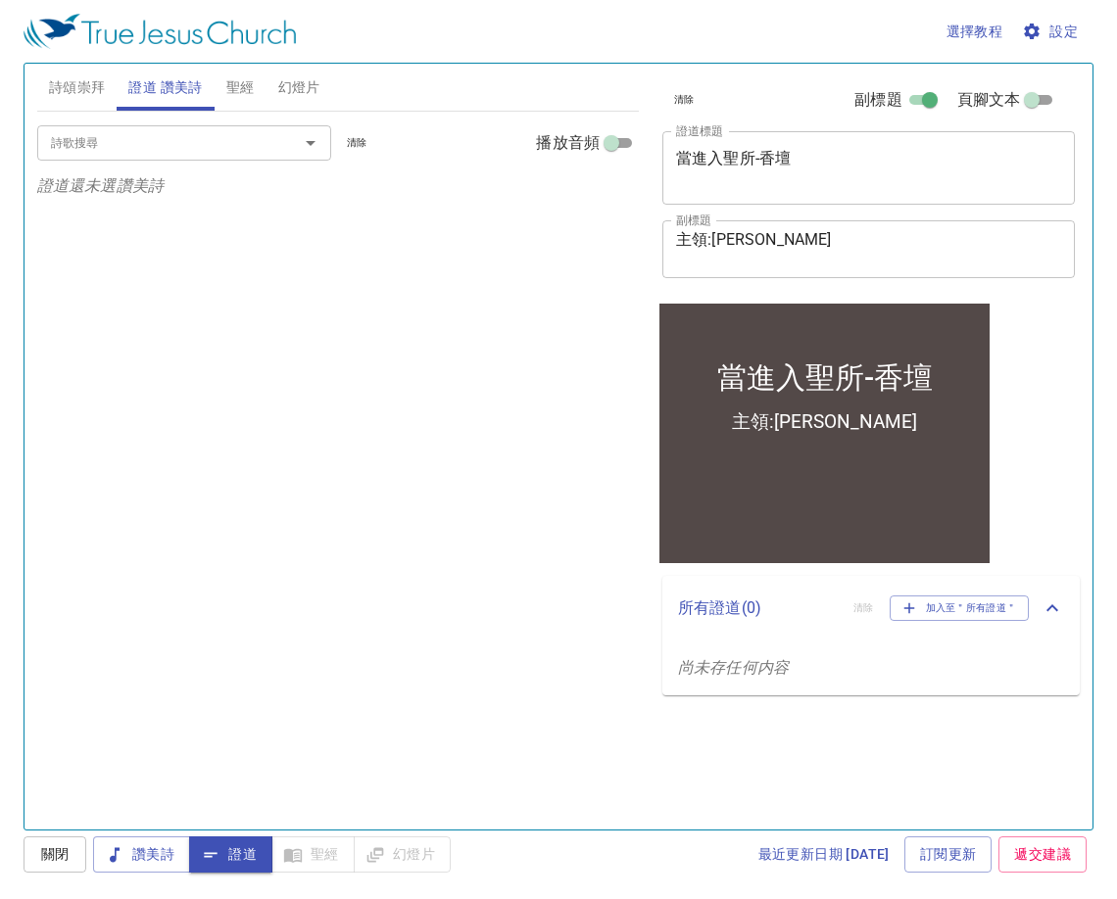
click at [244, 146] on input "詩歌搜尋" at bounding box center [155, 142] width 224 height 23
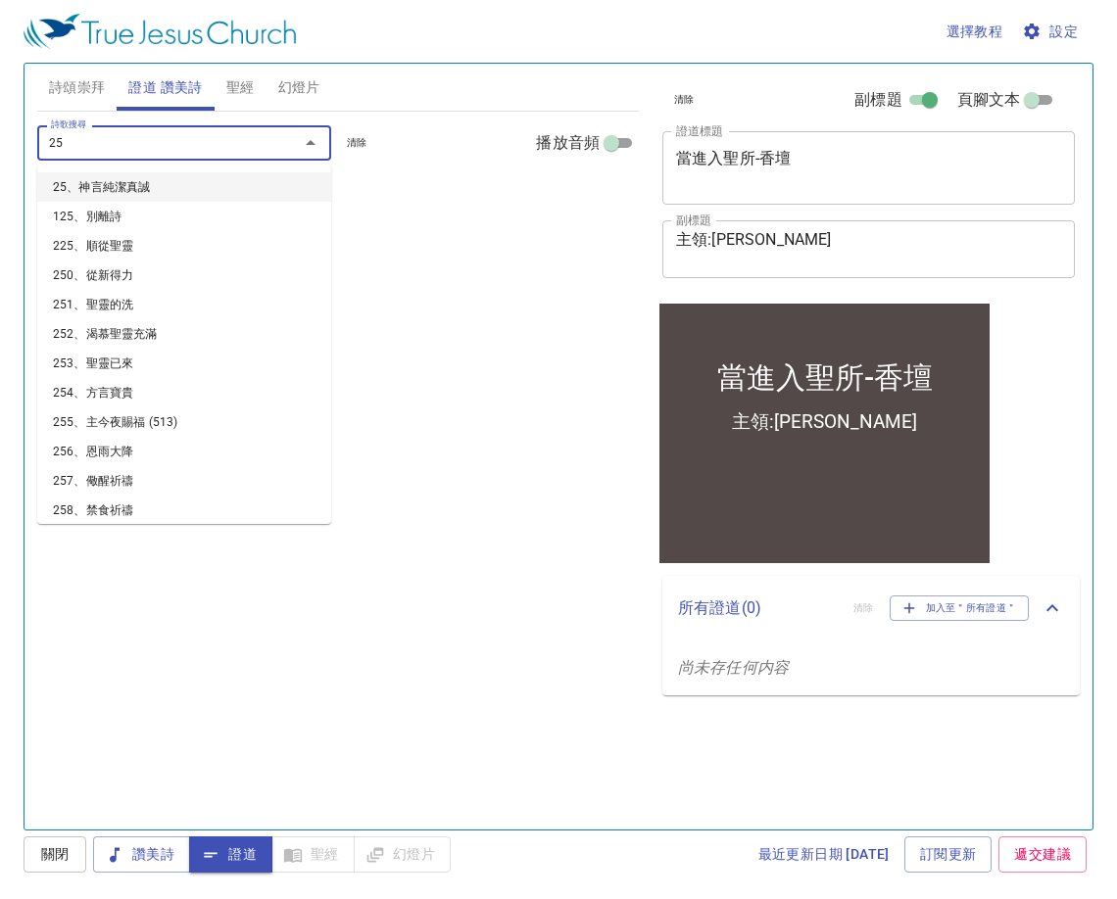
type input "259"
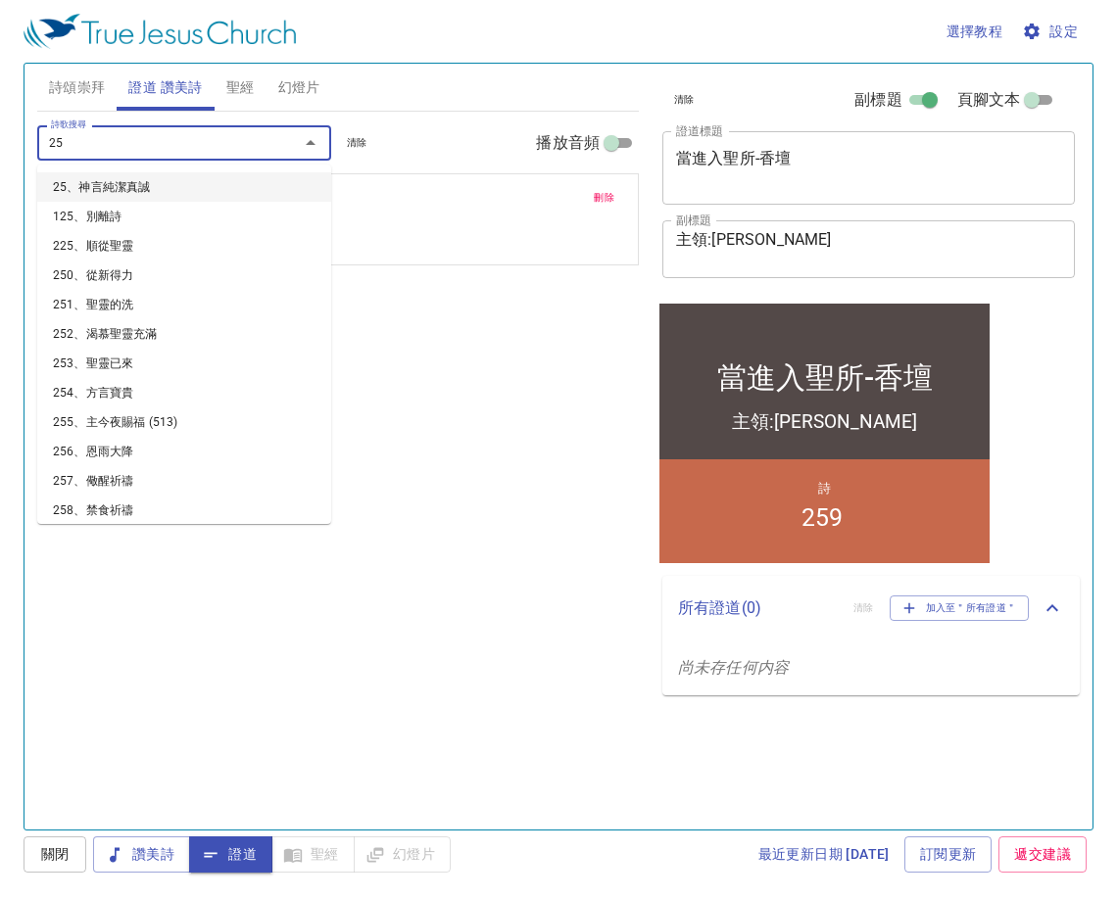
type input "257"
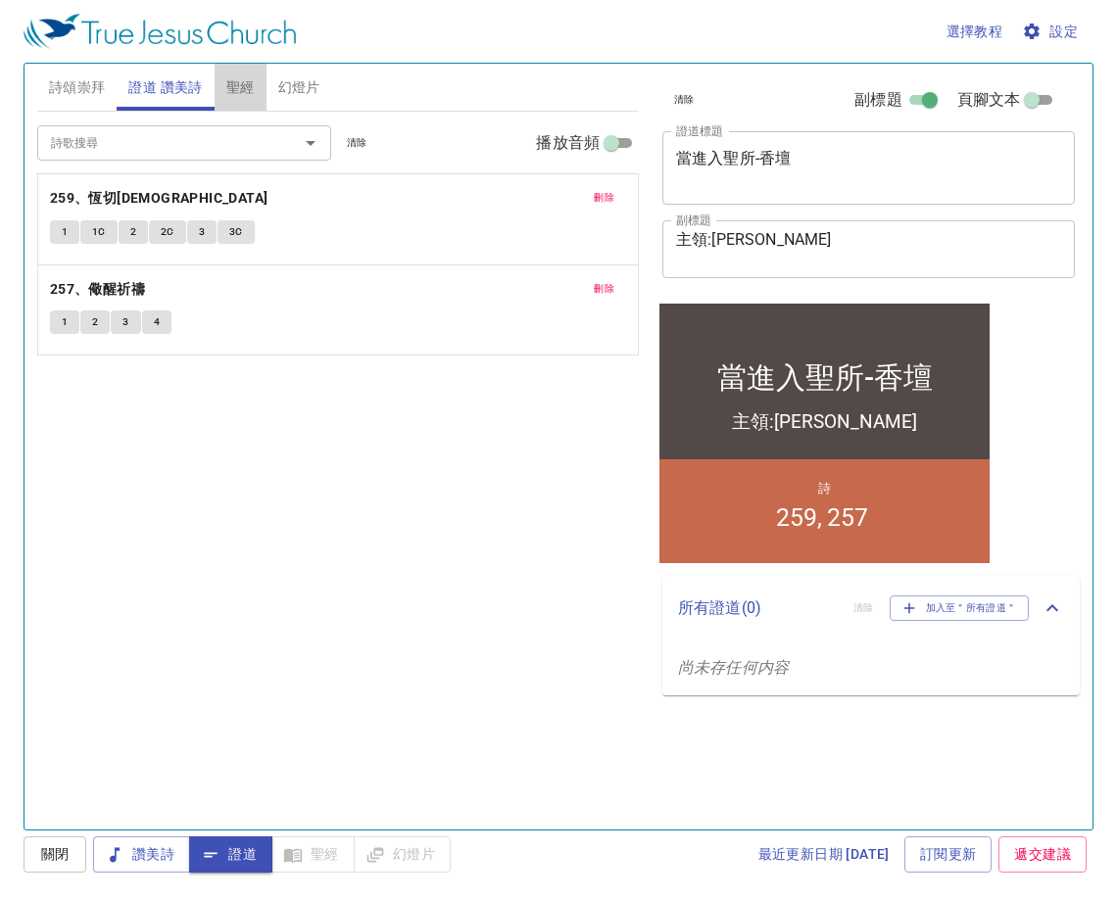
click at [242, 85] on span "聖經" at bounding box center [240, 87] width 28 height 24
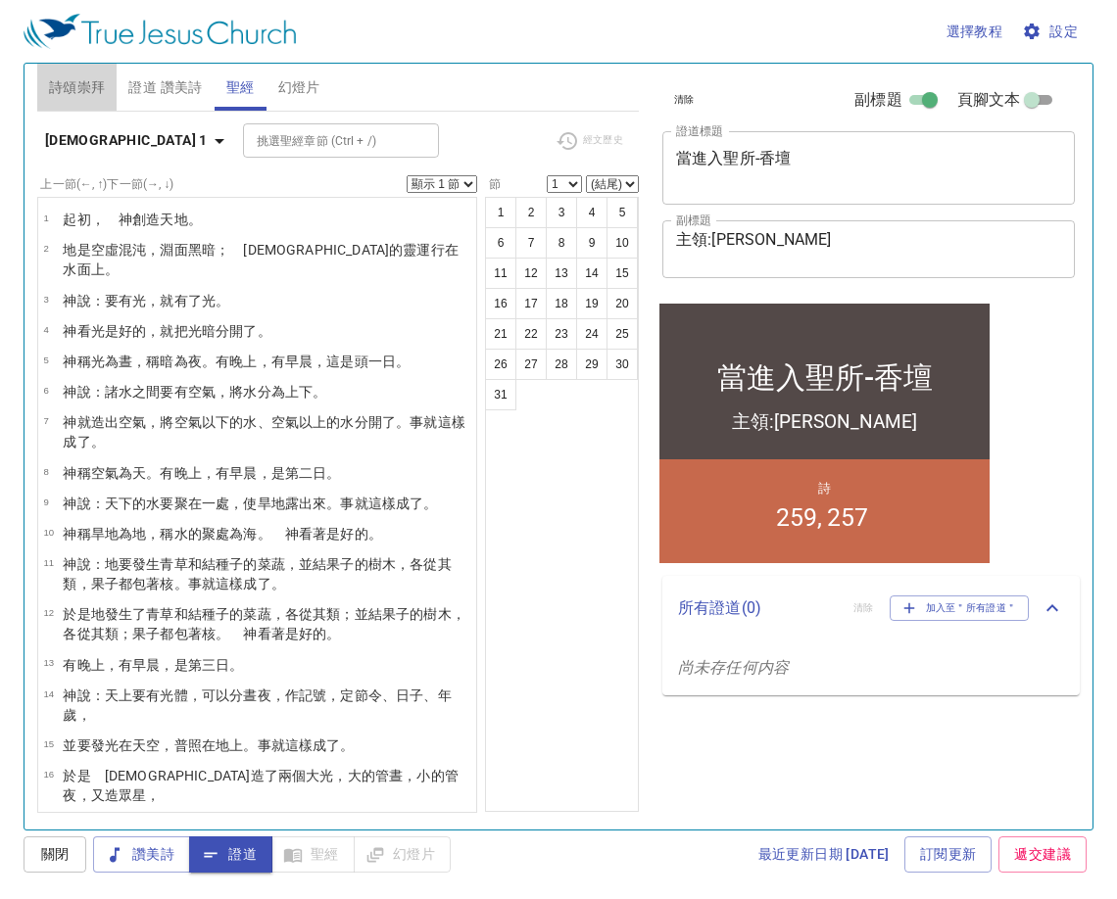
click at [66, 91] on span "詩頌崇拜" at bounding box center [77, 87] width 57 height 24
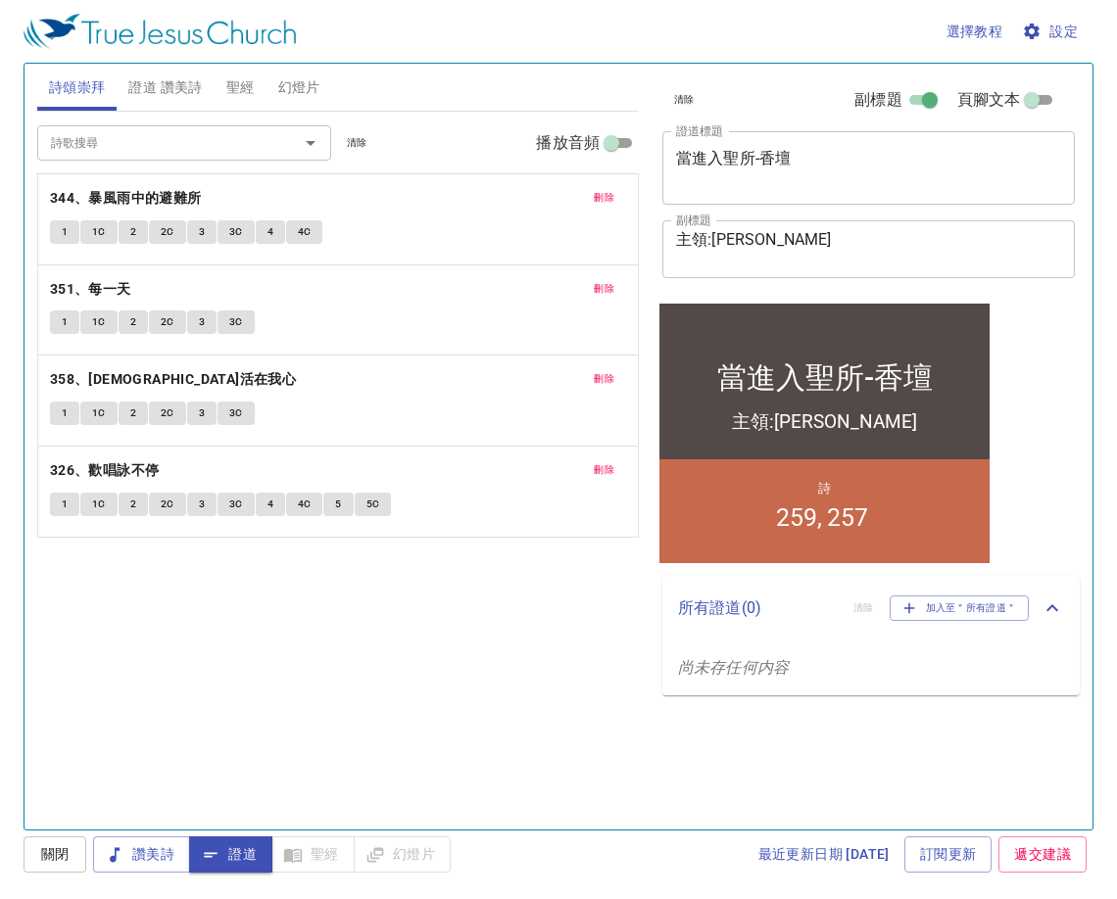
click at [170, 78] on span "證道 讚美詩" at bounding box center [164, 87] width 73 height 24
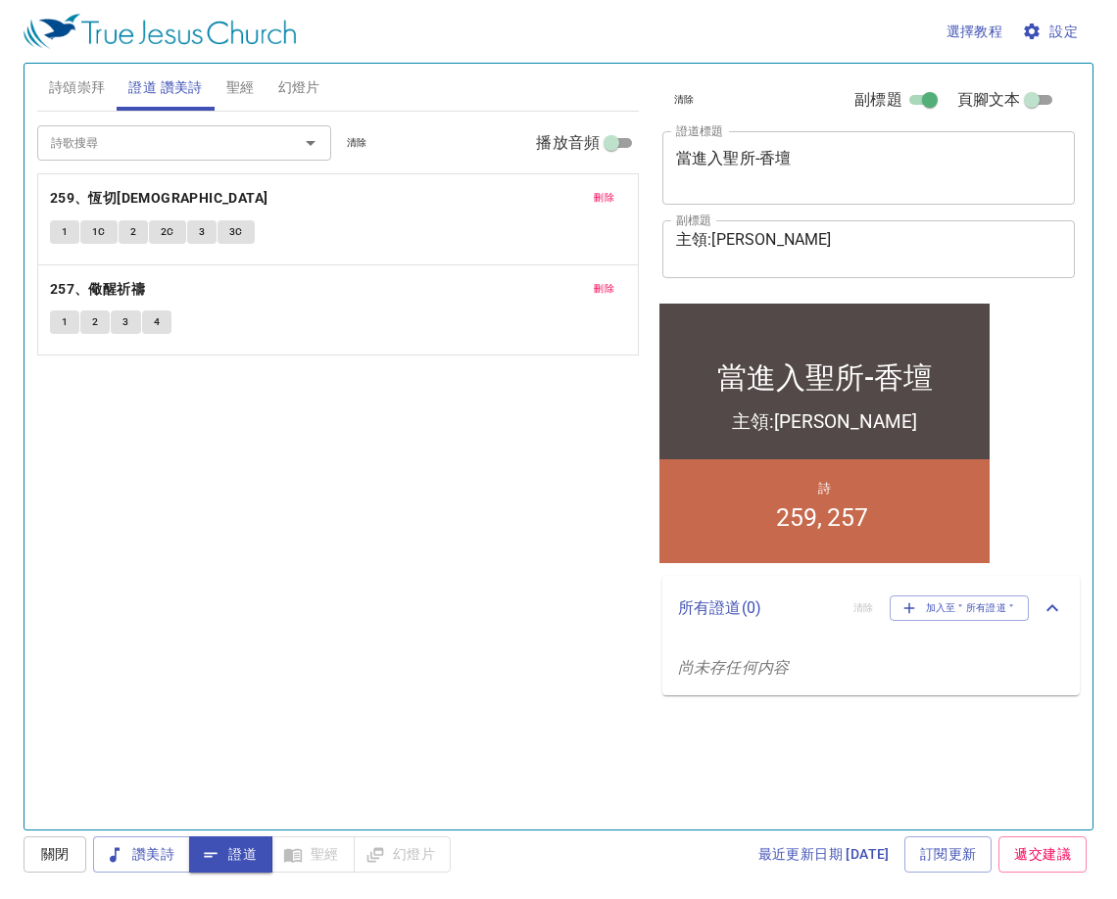
click at [193, 229] on button "3" at bounding box center [201, 232] width 29 height 24
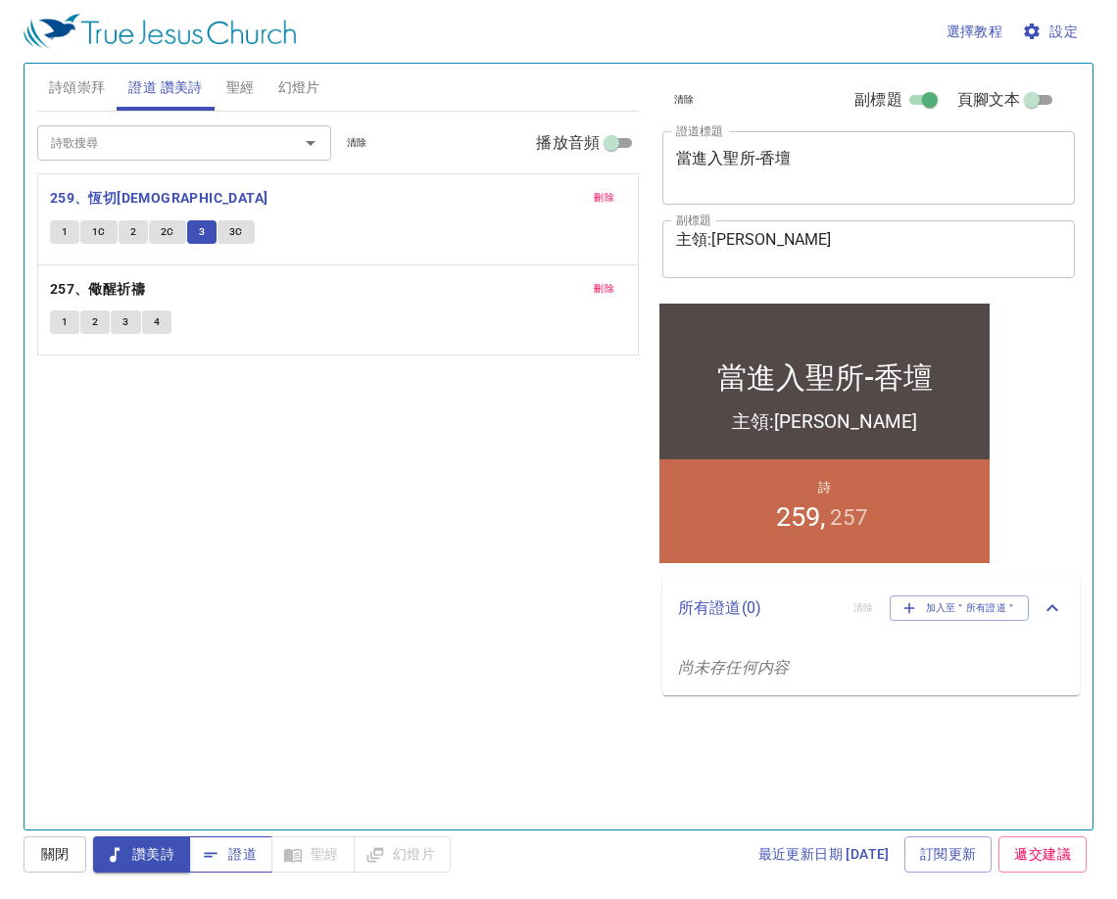
click at [236, 867] on button "證道" at bounding box center [230, 855] width 83 height 36
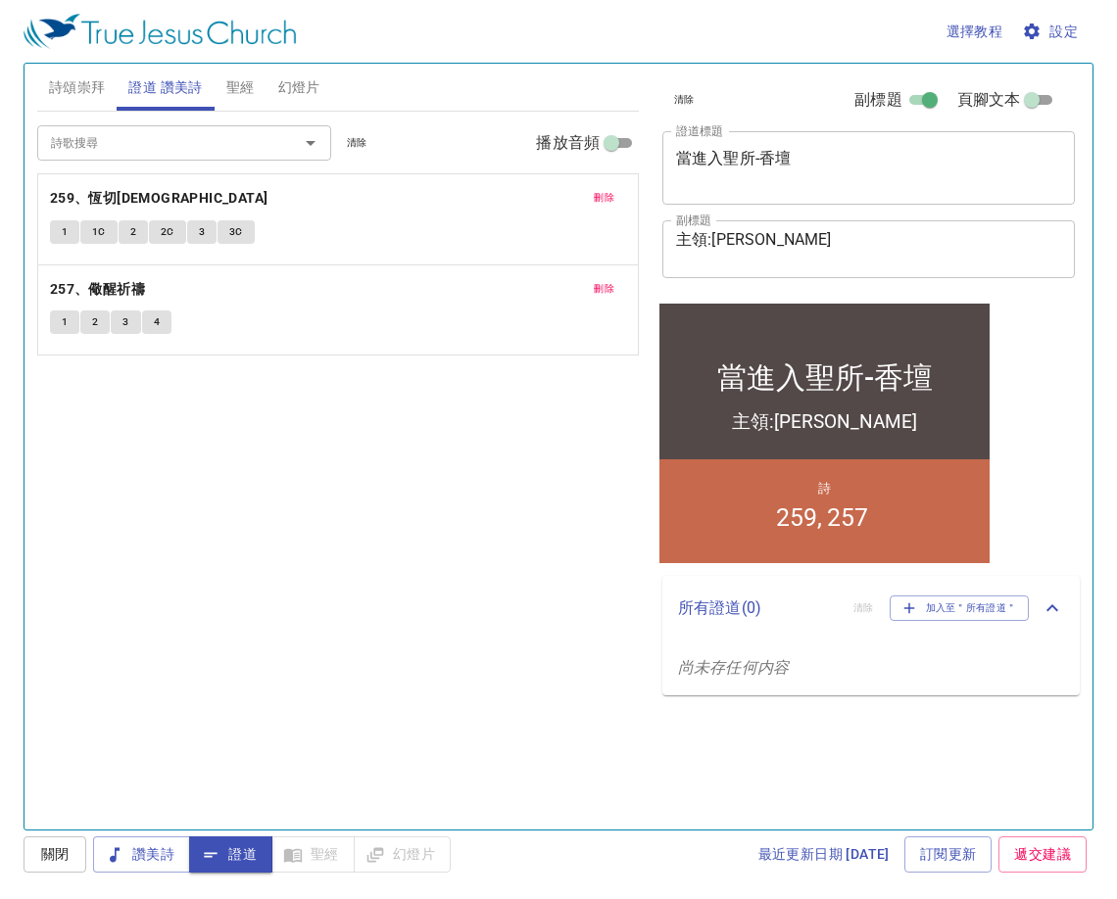
click at [296, 84] on span "幻燈片" at bounding box center [299, 87] width 42 height 24
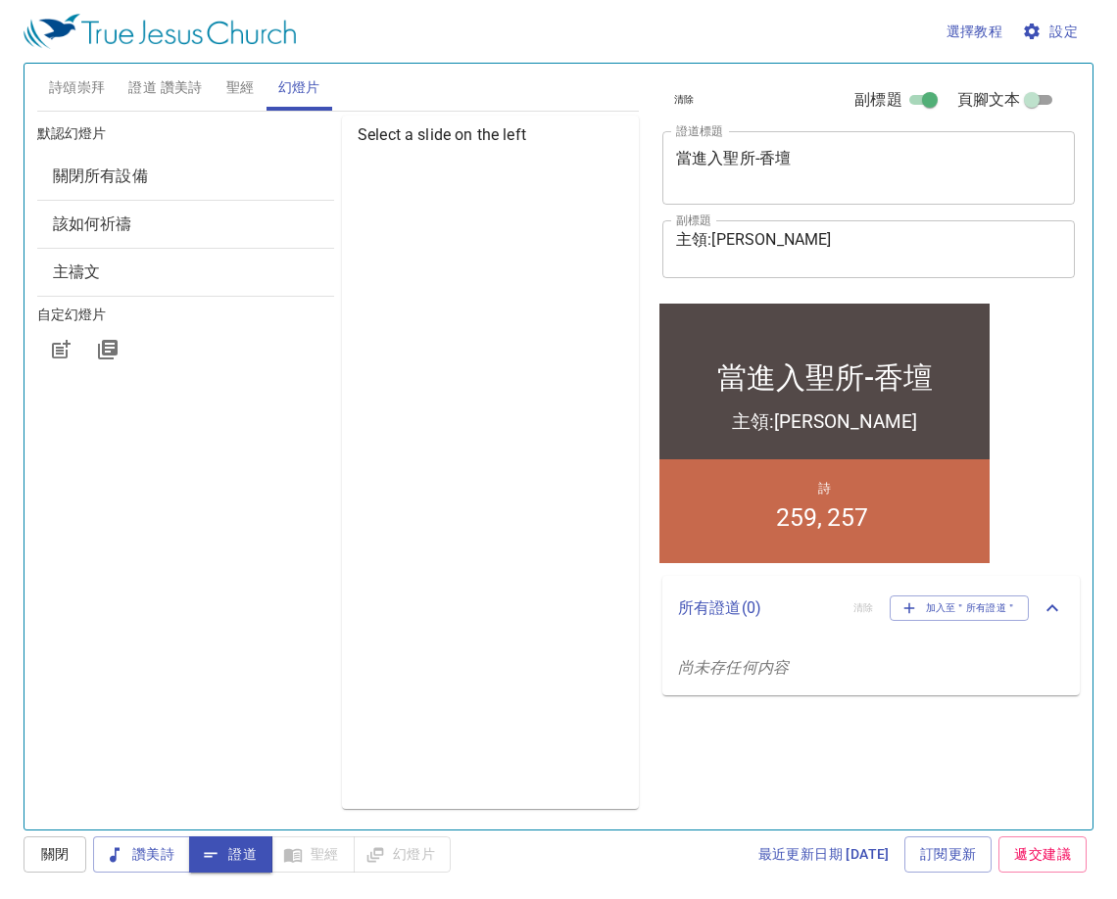
click at [195, 216] on span "該如何祈禱" at bounding box center [185, 225] width 265 height 24
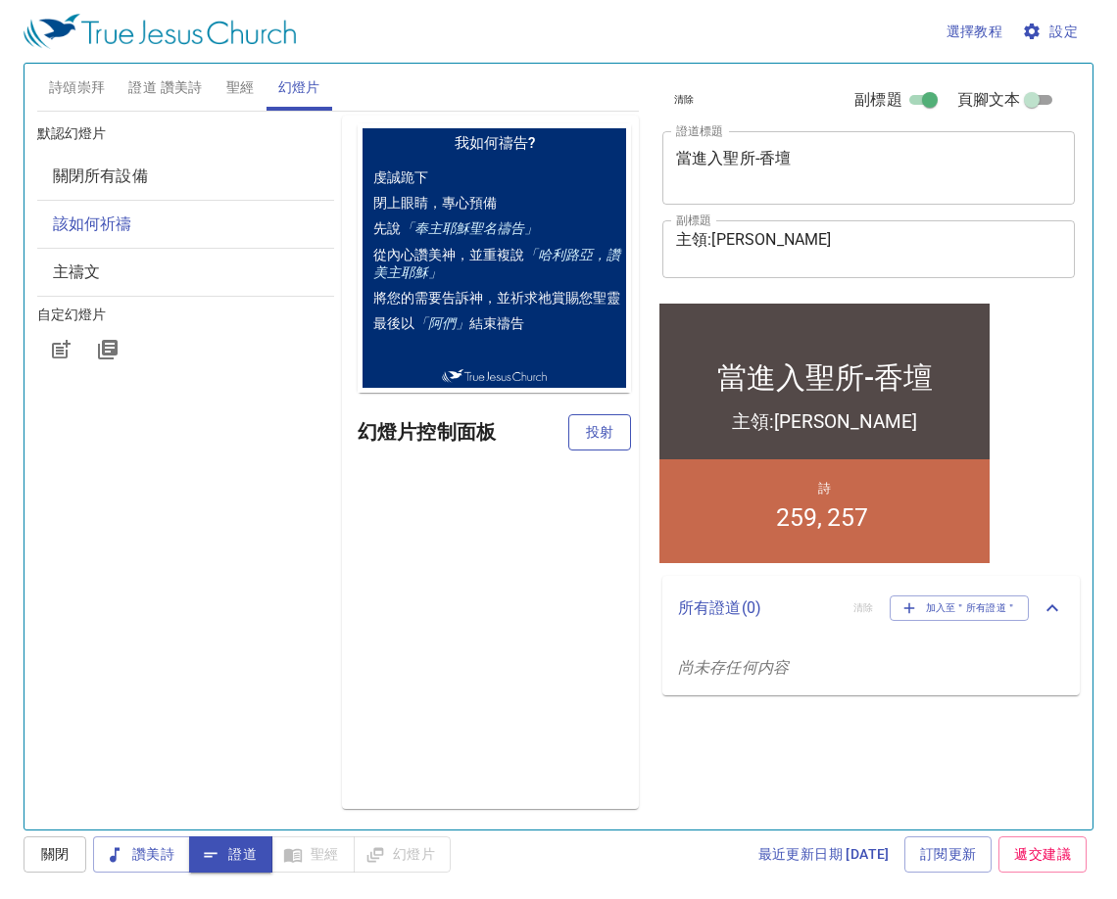
click at [583, 433] on button "投射" at bounding box center [599, 432] width 63 height 36
click at [246, 850] on span "證道" at bounding box center [231, 854] width 52 height 24
drag, startPoint x: 132, startPoint y: 79, endPoint x: 156, endPoint y: 90, distance: 25.9
click at [133, 79] on span "證道 讚美詩" at bounding box center [164, 87] width 73 height 24
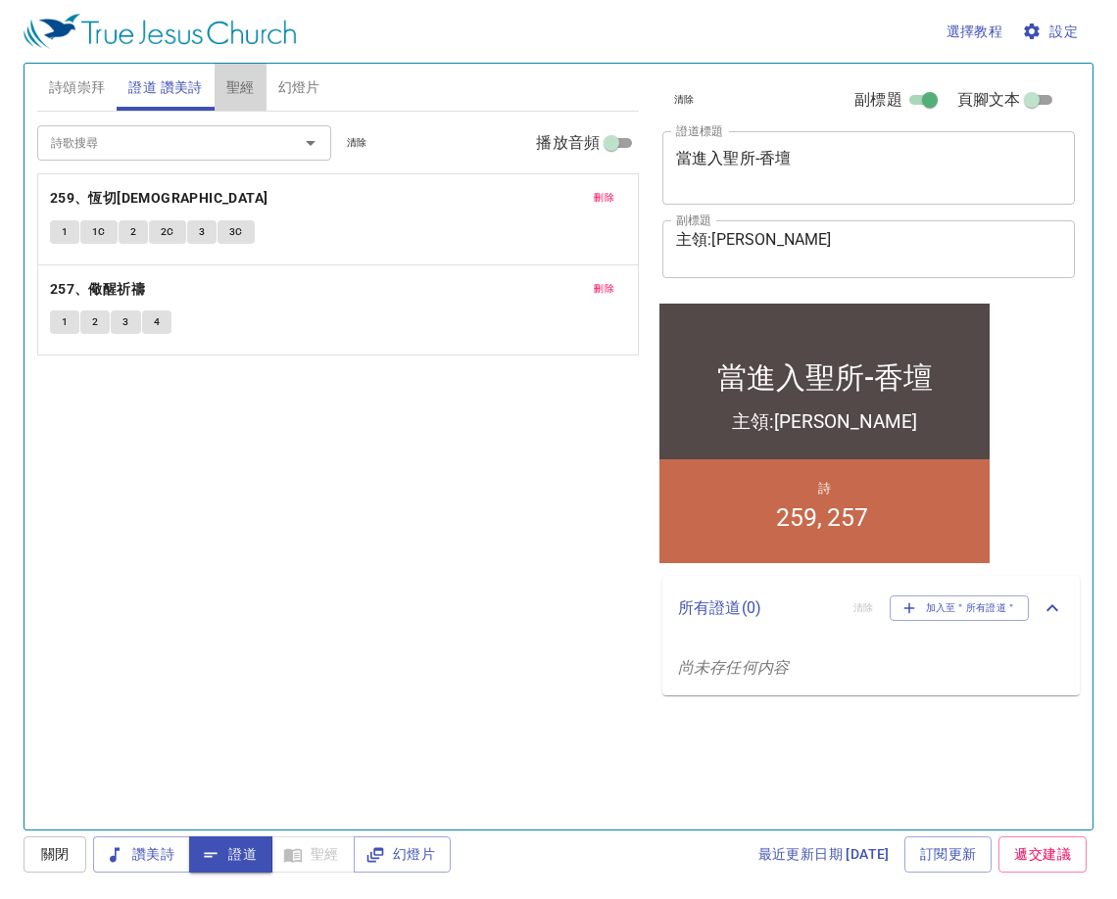
click at [231, 102] on button "聖經" at bounding box center [241, 87] width 52 height 47
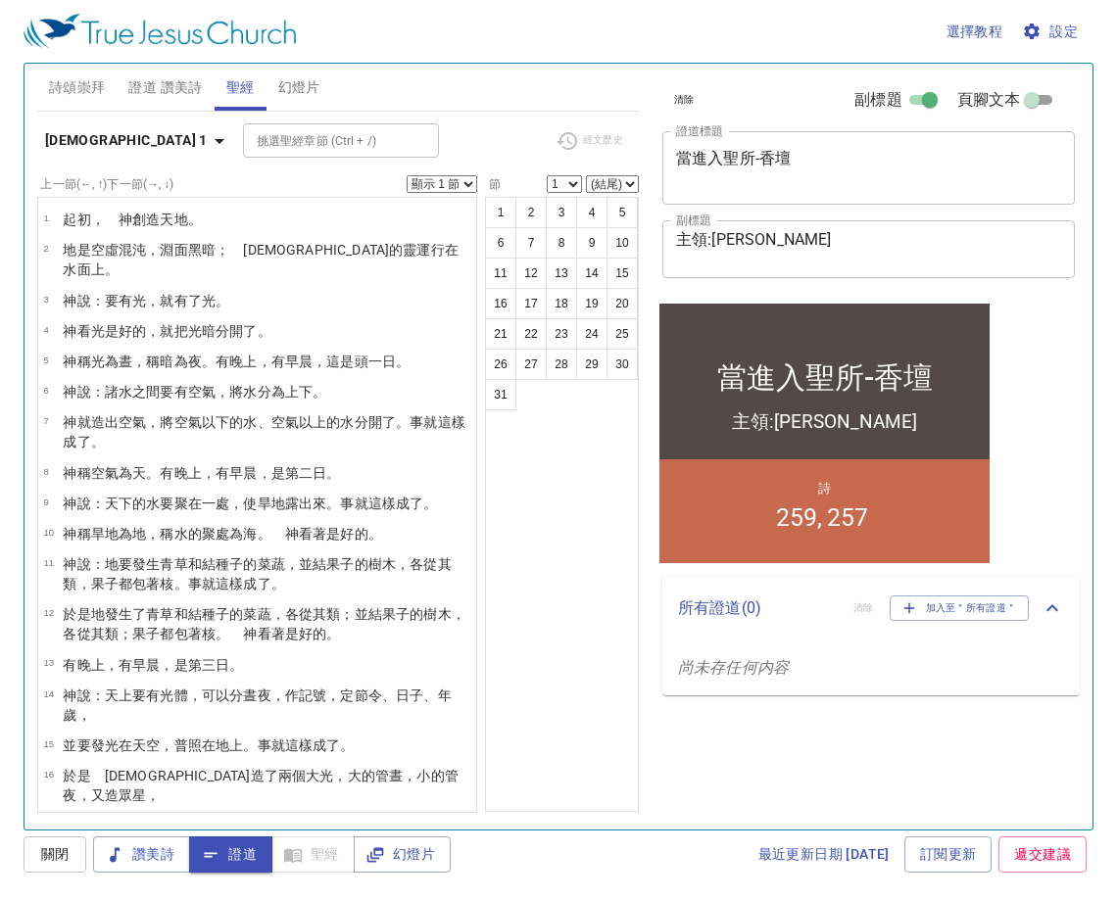
click at [20, 28] on div "選擇教程 設定 詩頌崇拜 證道 讚美詩 聖經 幻燈片 詩歌搜尋 詩歌搜尋 清除 播放音頻 刪除 344、暴風雨中的避難所 1 1C 2 2C 3 3C 4 4…" at bounding box center [558, 449] width 1117 height 899
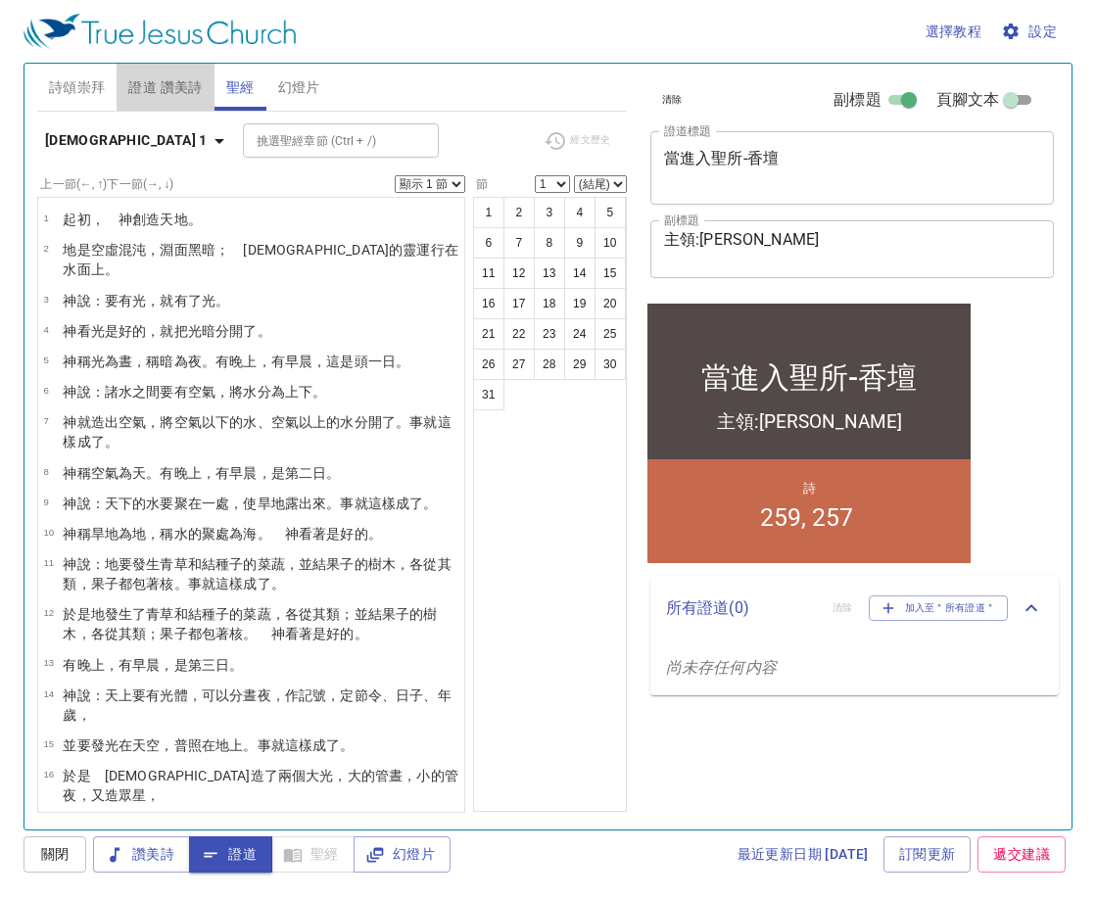
click at [143, 83] on span "證道 讚美詩" at bounding box center [164, 87] width 73 height 24
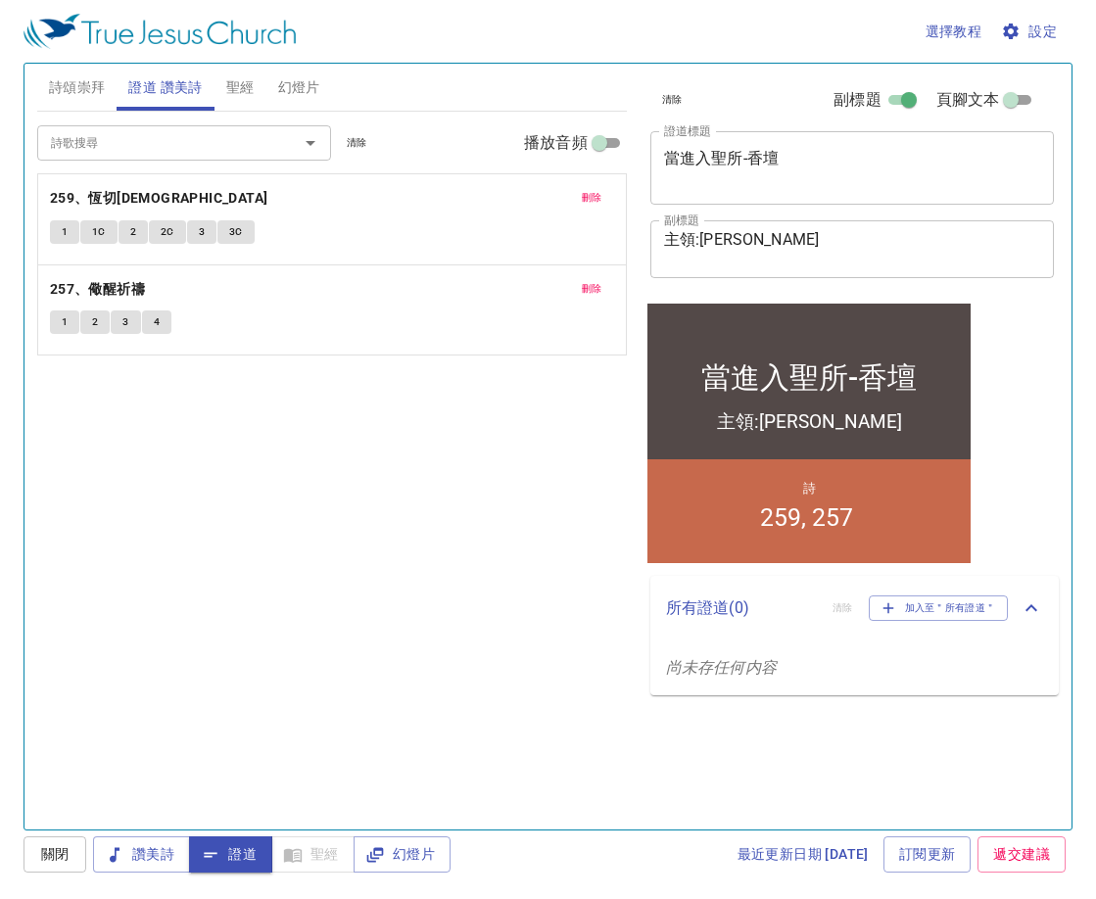
click at [237, 91] on span "聖經" at bounding box center [240, 87] width 28 height 24
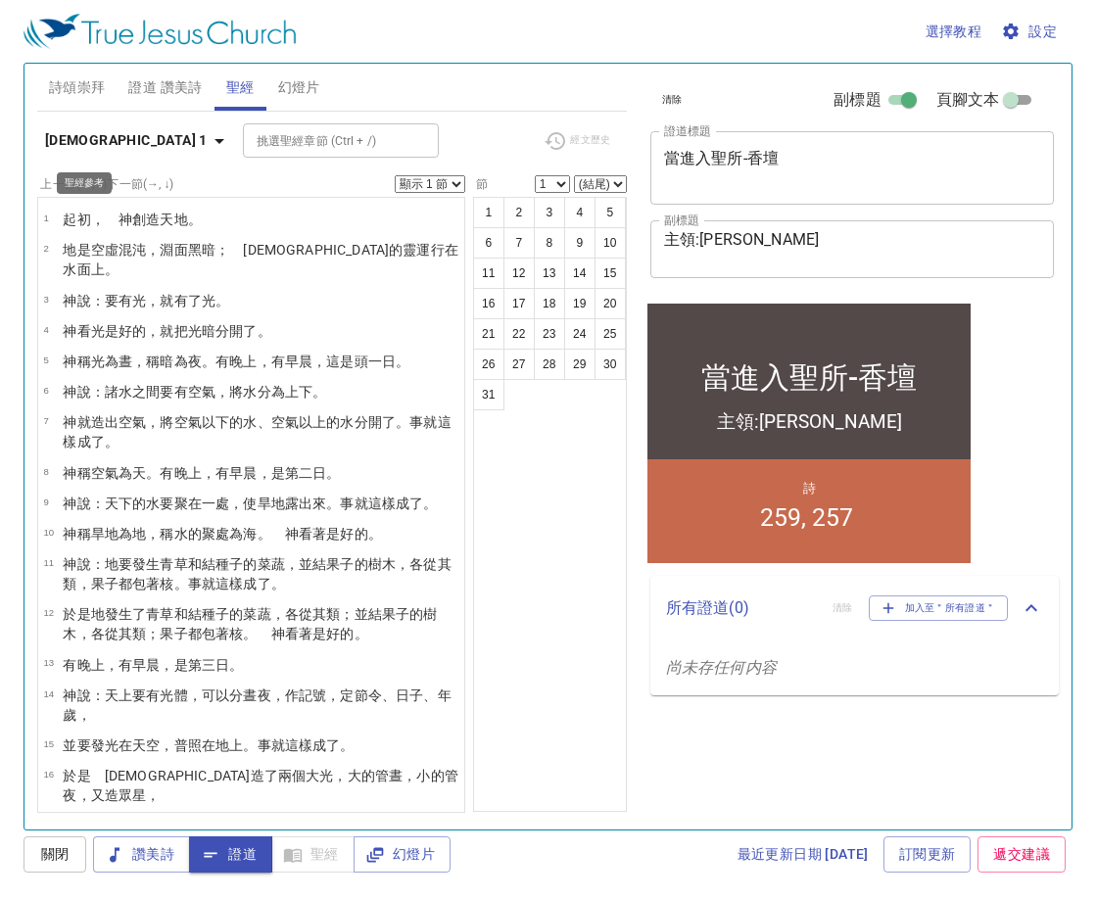
click at [91, 140] on b "創世記 1" at bounding box center [126, 140] width 163 height 24
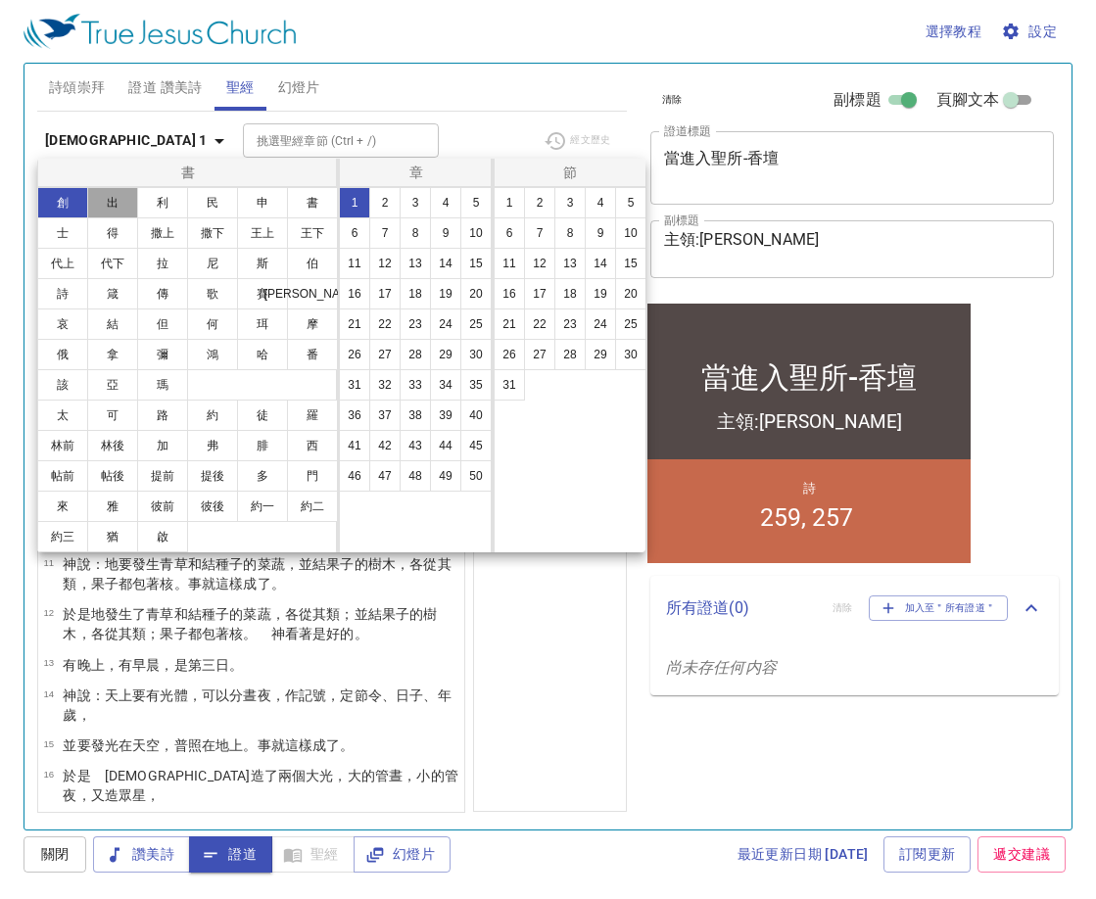
click at [113, 210] on button "出" at bounding box center [112, 202] width 51 height 31
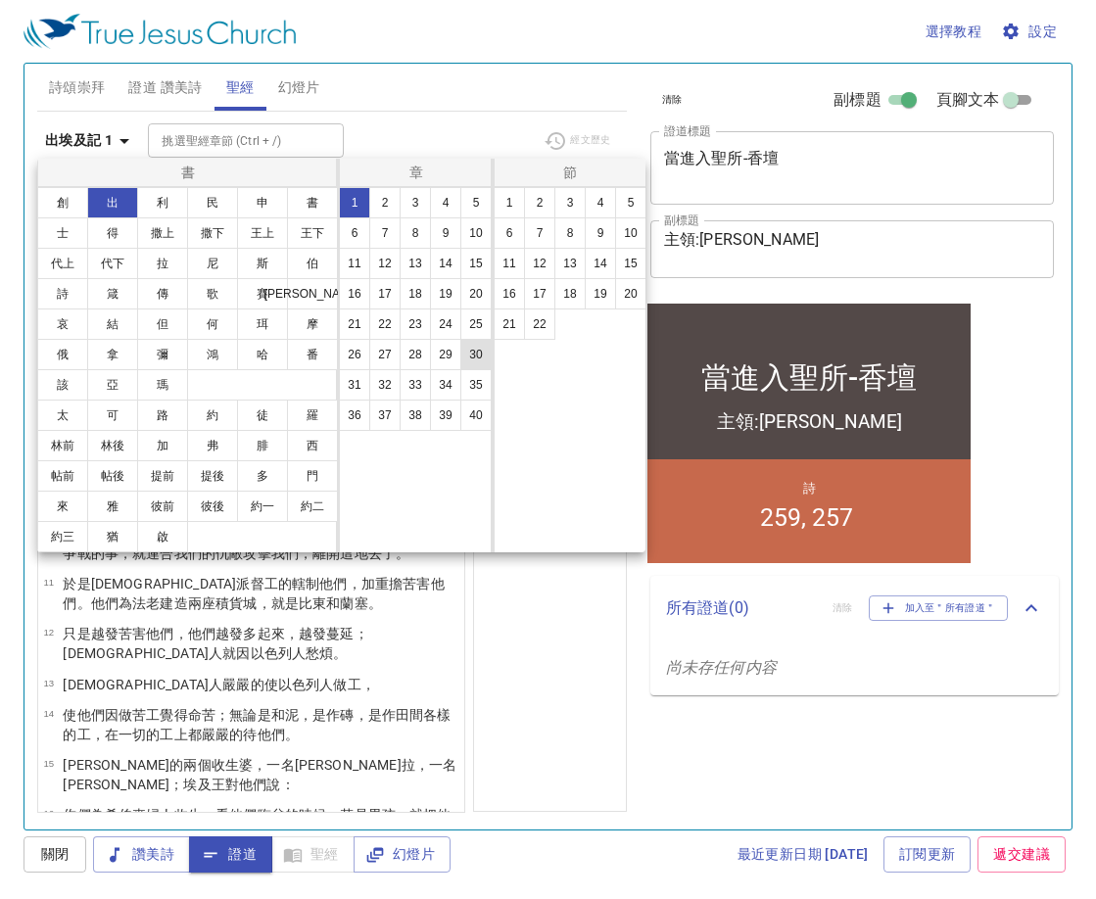
click at [474, 356] on button "30" at bounding box center [475, 354] width 31 height 31
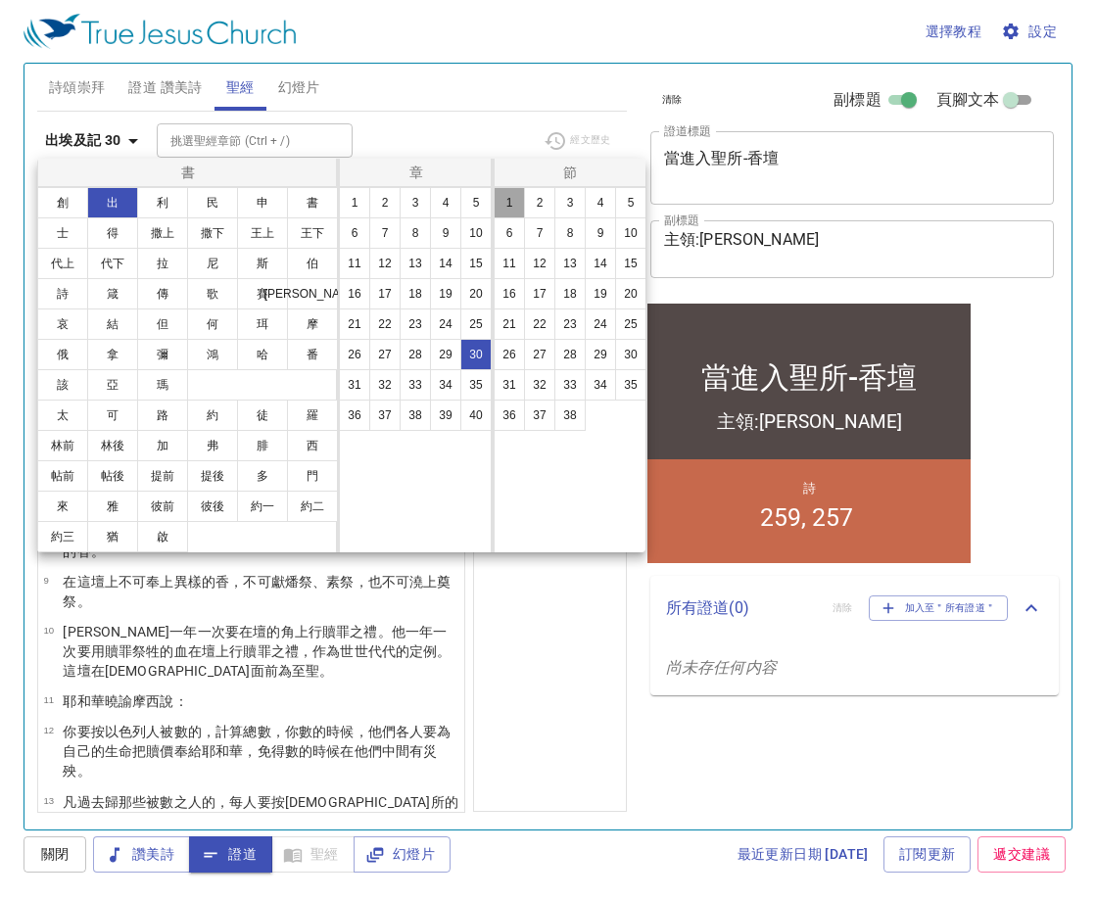
click at [514, 206] on button "1" at bounding box center [509, 202] width 31 height 31
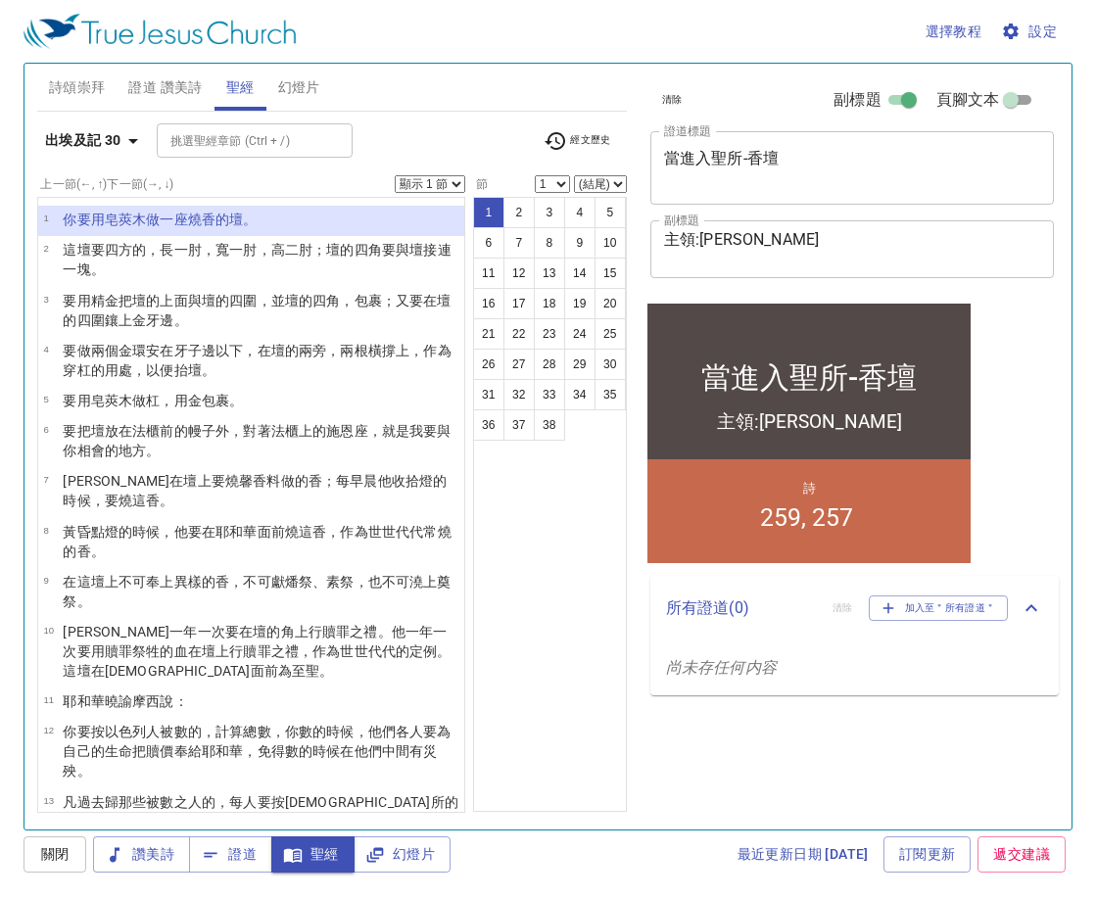
click at [448, 178] on select "顯示 1 節 顯示 2 節 顯示 3 節 顯示 4 節 顯示 5 節" at bounding box center [430, 184] width 71 height 18
click at [395, 175] on select "顯示 1 節 顯示 2 節 顯示 3 節 顯示 4 節 顯示 5 節" at bounding box center [430, 184] width 71 height 18
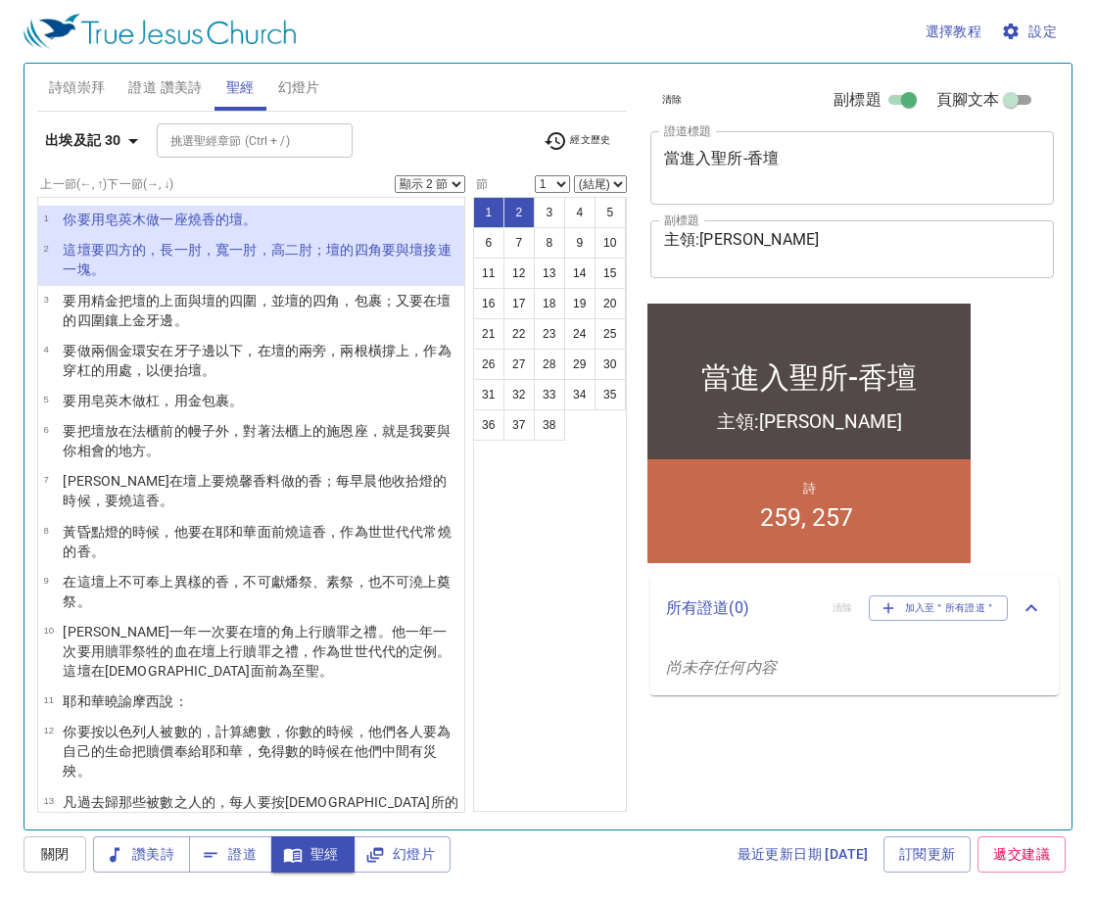
click at [553, 498] on div "1 2 3 4 5 6 7 8 9 10 11 12 13 14 15 16 17 18 19 20 21 22 23 24 25 26 27 28 29 3…" at bounding box center [550, 504] width 154 height 615
click at [114, 144] on b "出埃及記 30" at bounding box center [83, 140] width 76 height 24
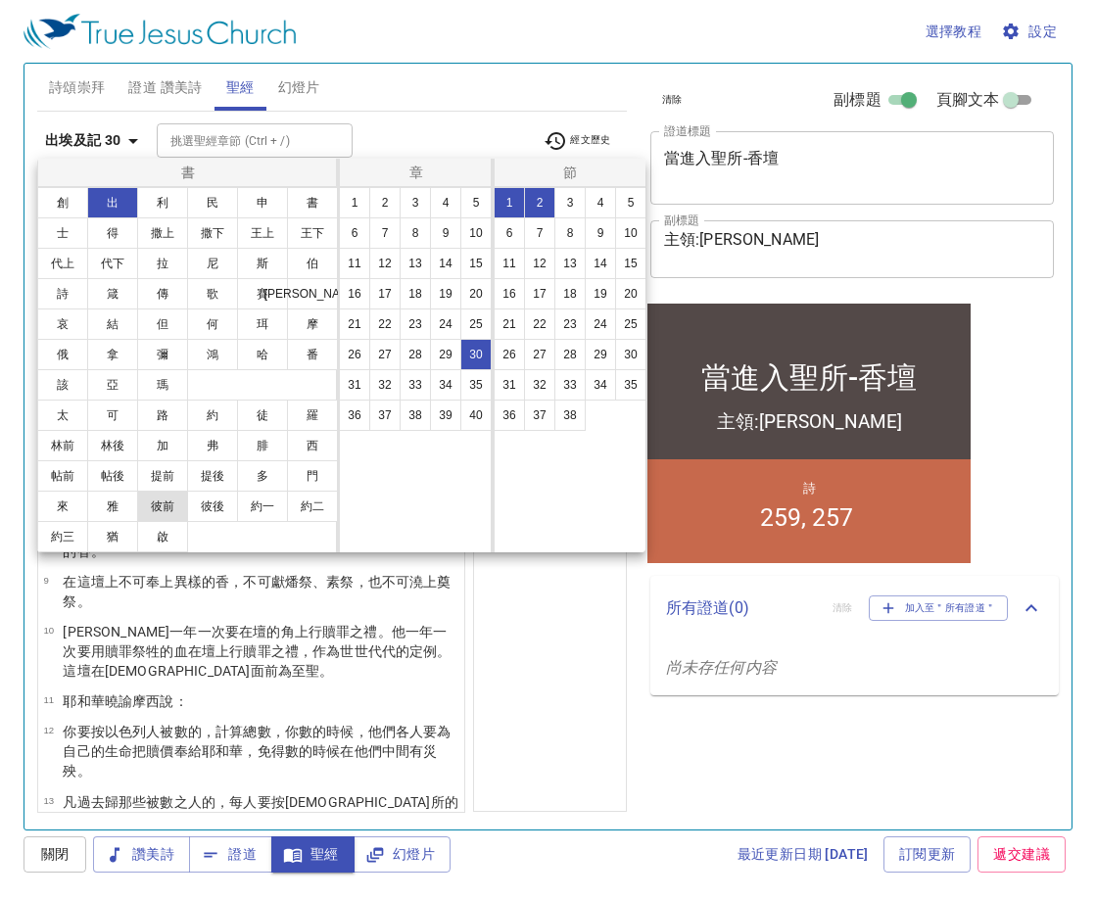
click at [169, 505] on button "彼前" at bounding box center [162, 506] width 51 height 31
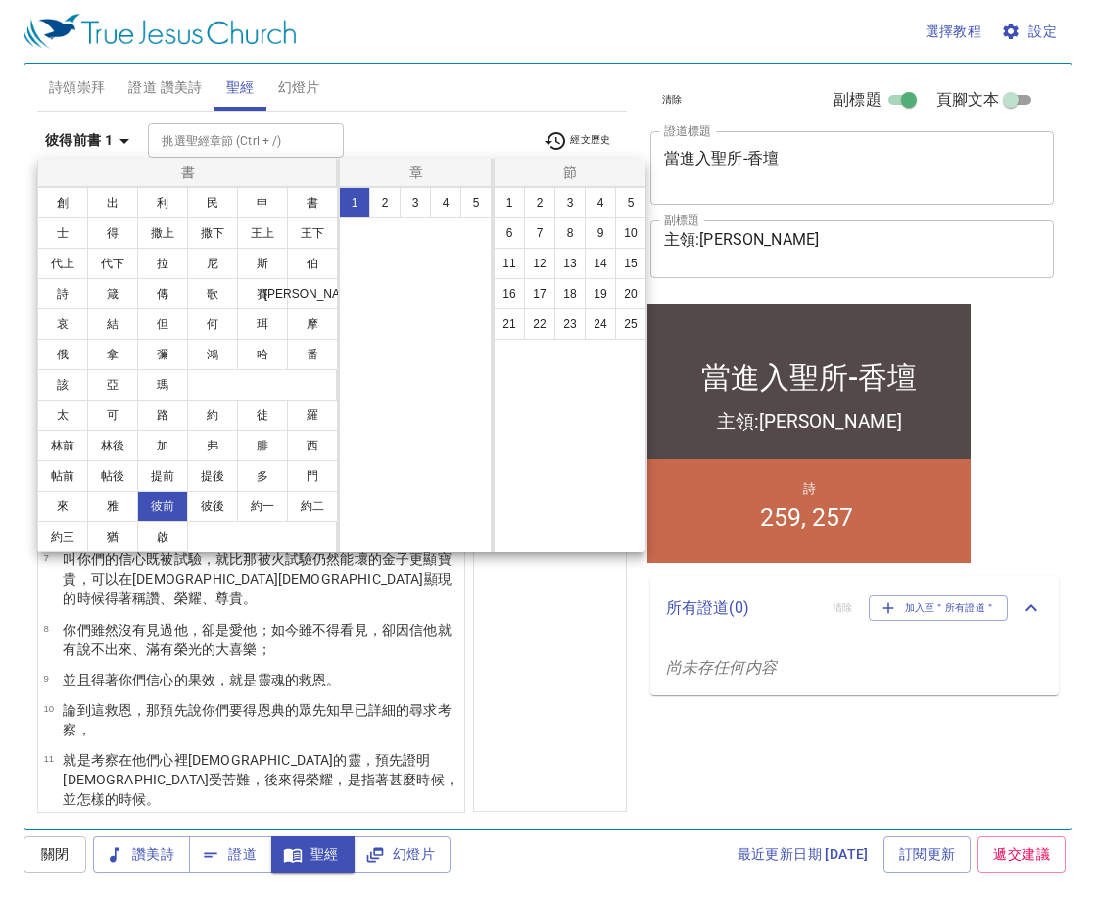
select select "1"
click at [370, 216] on button "2" at bounding box center [384, 202] width 31 height 31
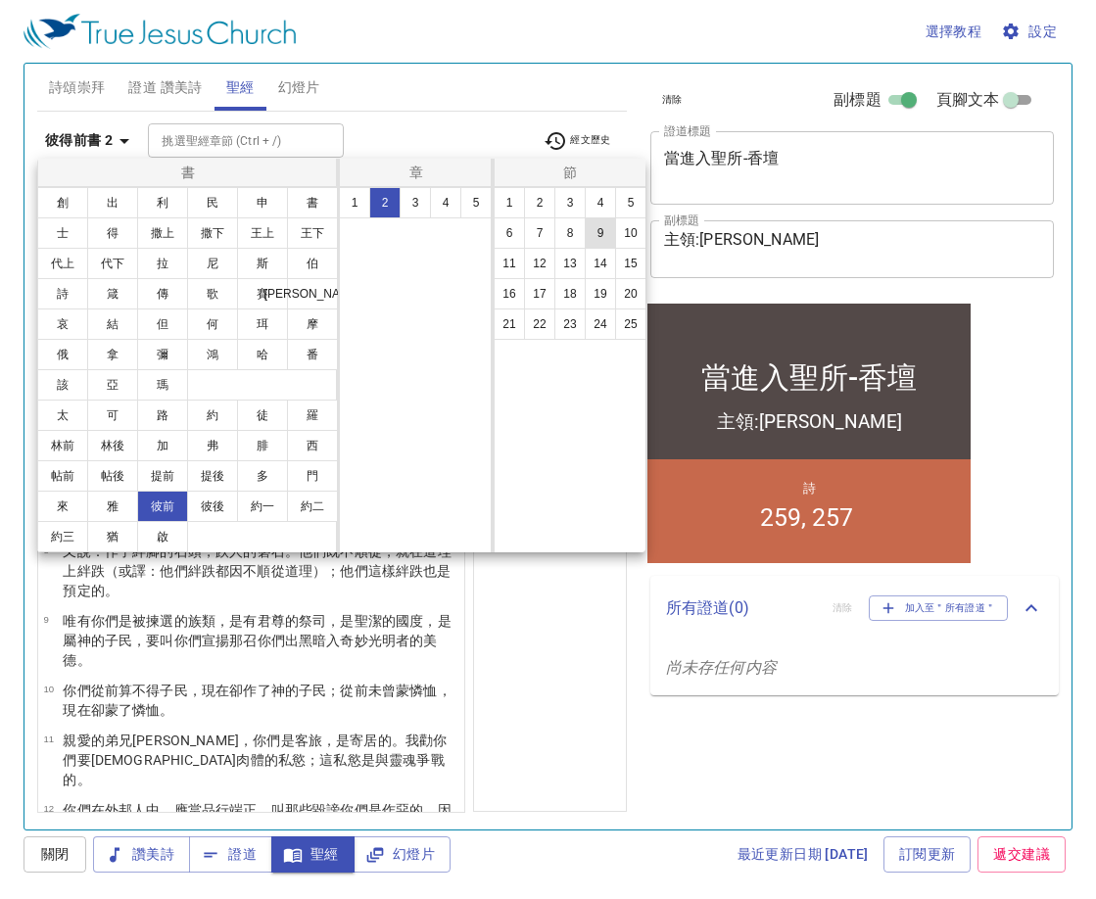
click at [601, 230] on button "9" at bounding box center [600, 232] width 31 height 31
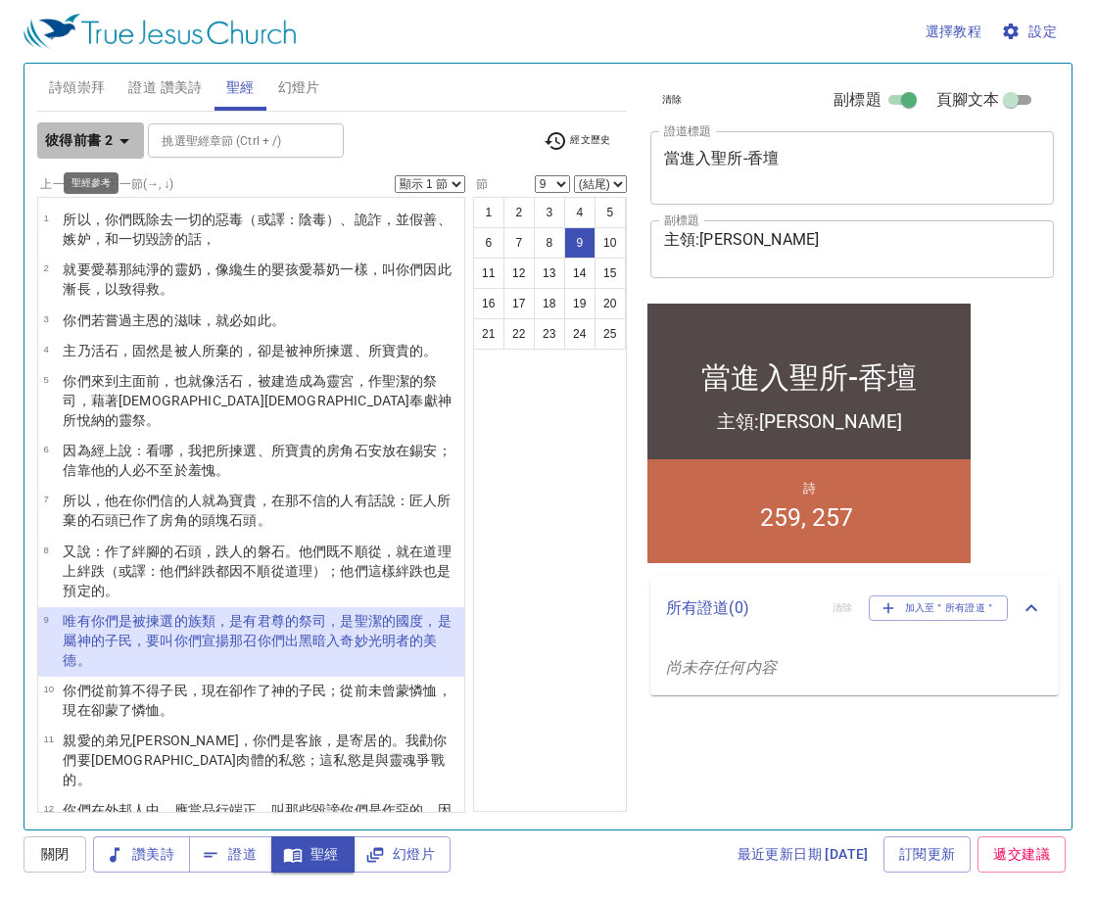
click at [80, 135] on b "彼得前書 2" at bounding box center [79, 140] width 68 height 24
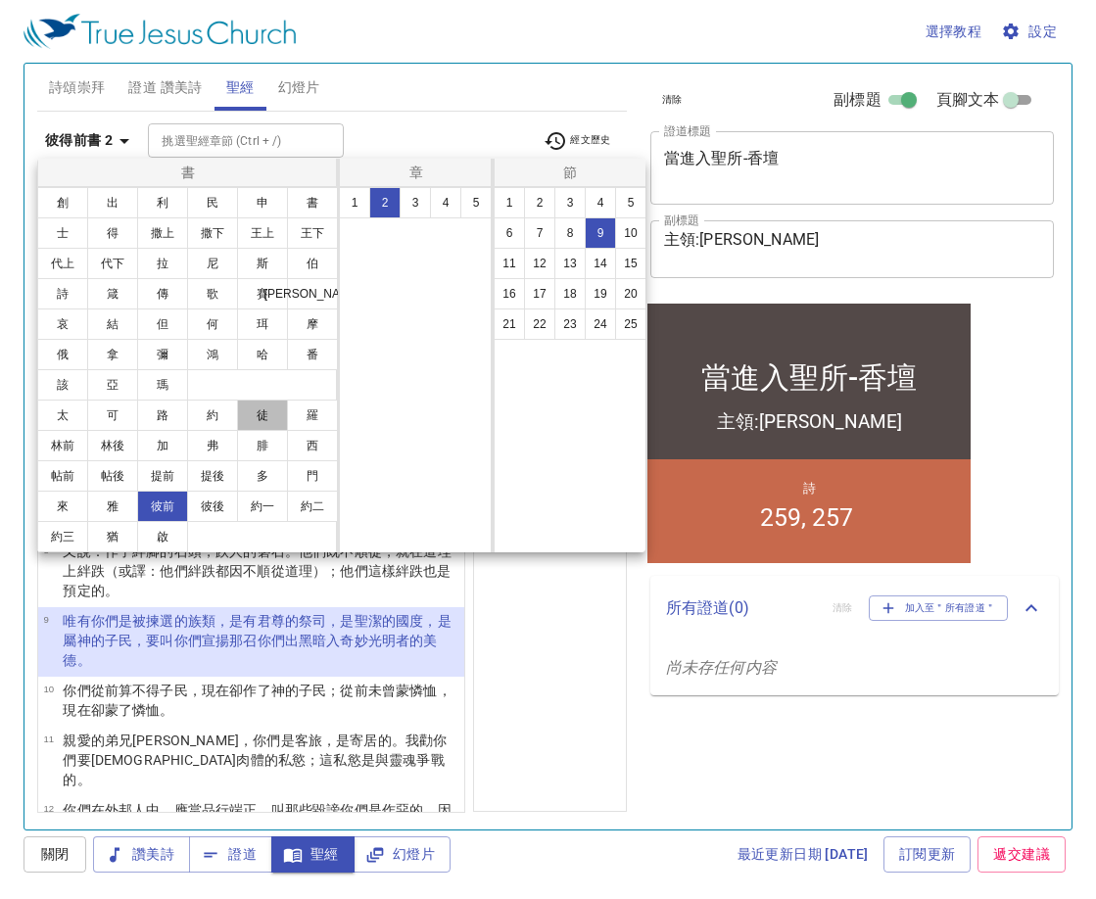
drag, startPoint x: 257, startPoint y: 419, endPoint x: 264, endPoint y: 397, distance: 23.9
click at [258, 419] on button "徒" at bounding box center [262, 415] width 51 height 31
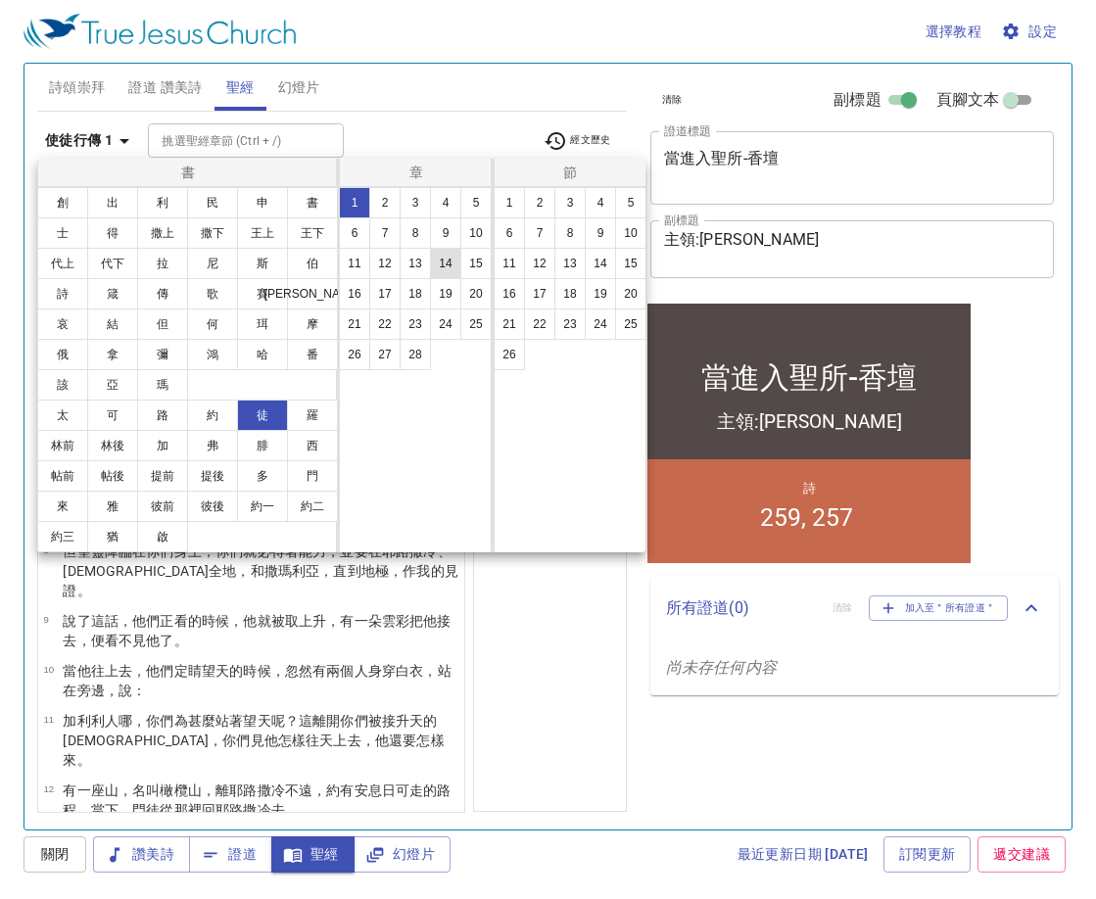
click at [435, 264] on button "14" at bounding box center [445, 263] width 31 height 31
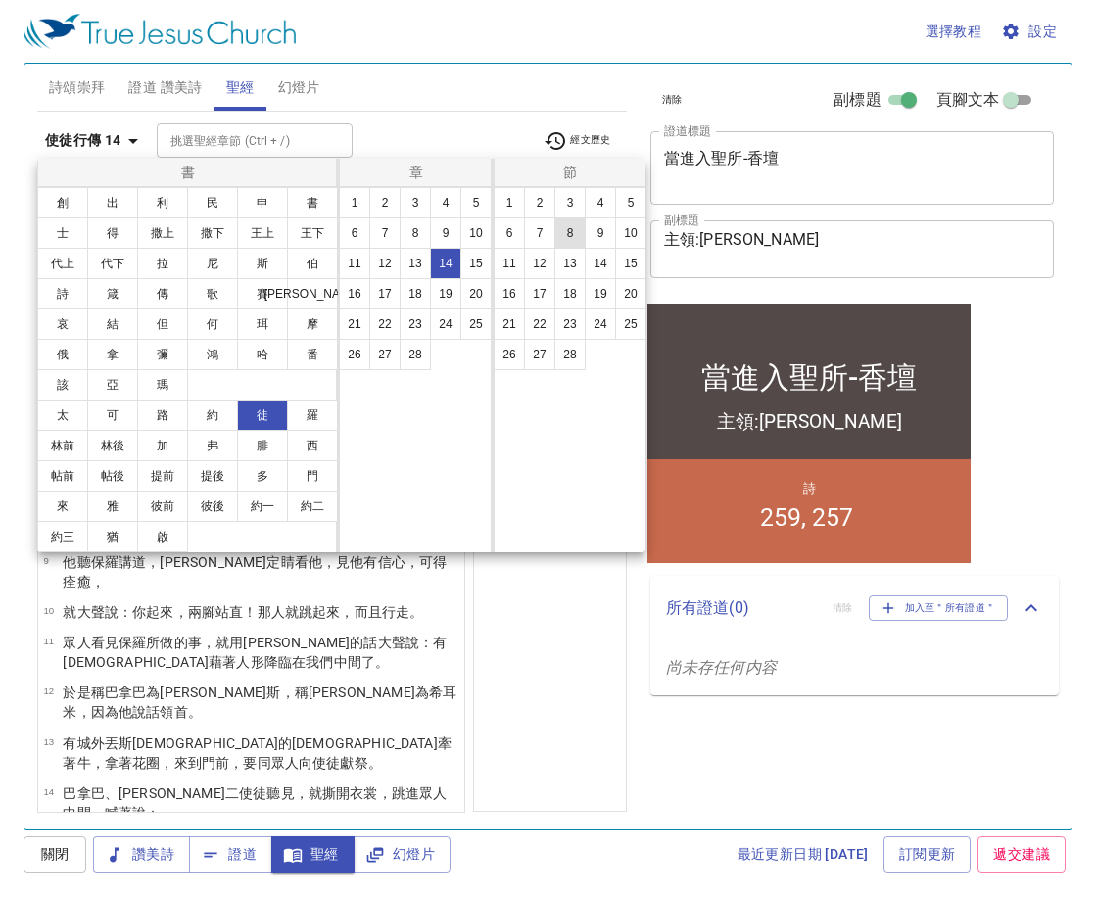
click at [565, 224] on button "8" at bounding box center [569, 232] width 31 height 31
select select "8"
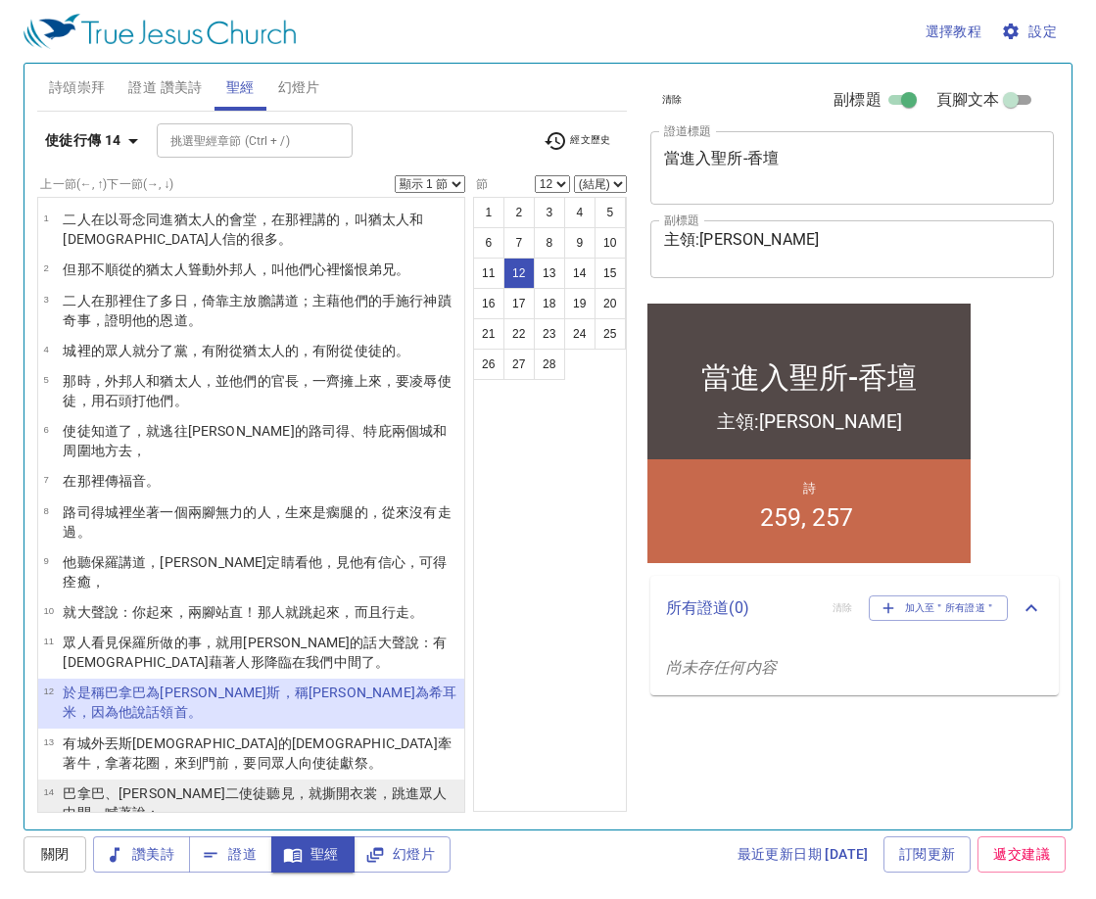
click at [315, 786] on wg2440 "，跳進 眾人 中間 ，喊著 說 ：" at bounding box center [255, 803] width 384 height 35
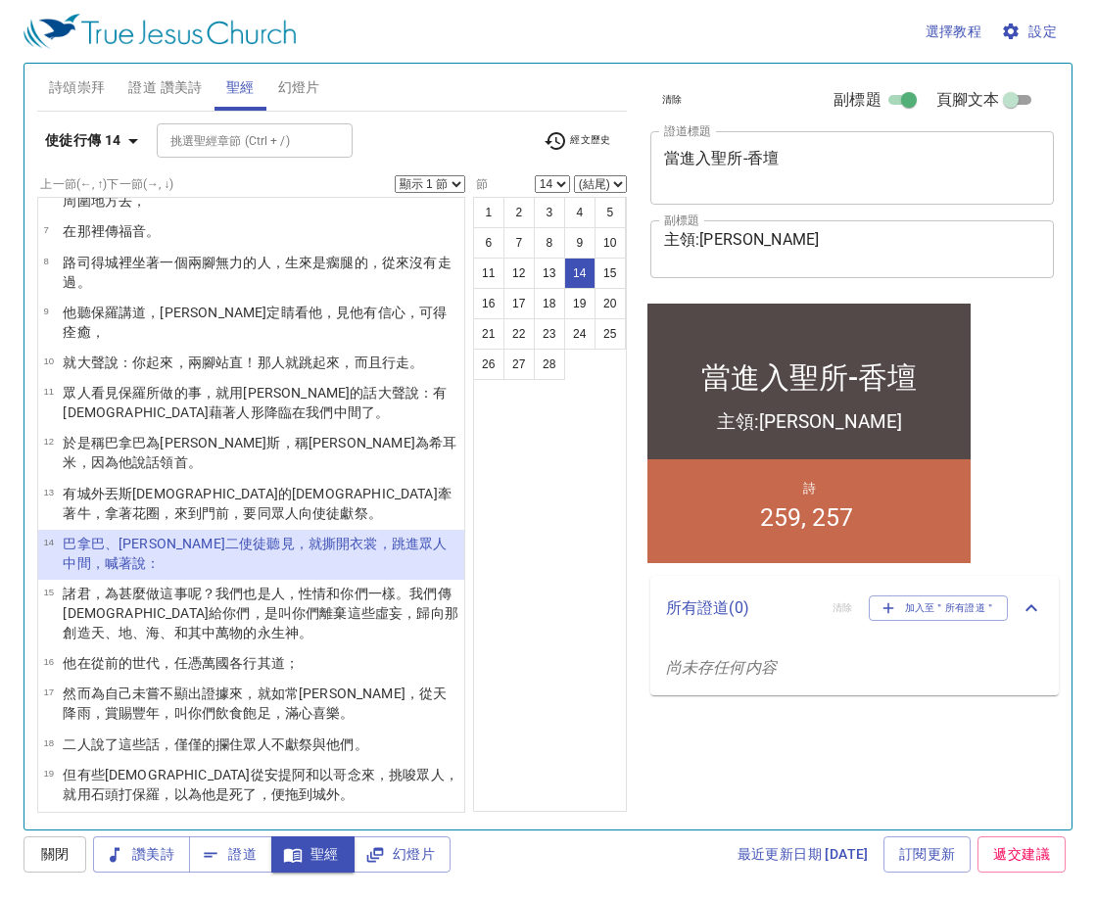
scroll to position [294, 0]
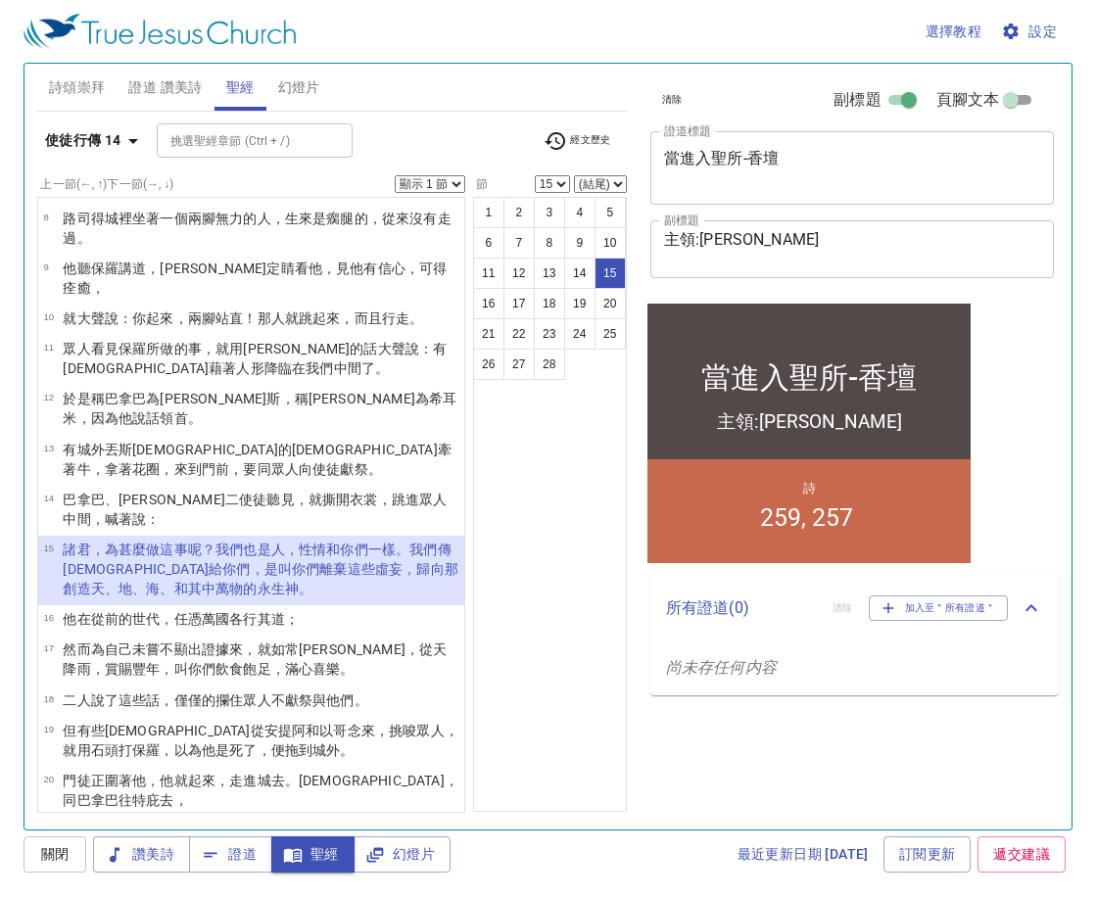
click at [126, 129] on icon "button" at bounding box center [133, 141] width 24 height 24
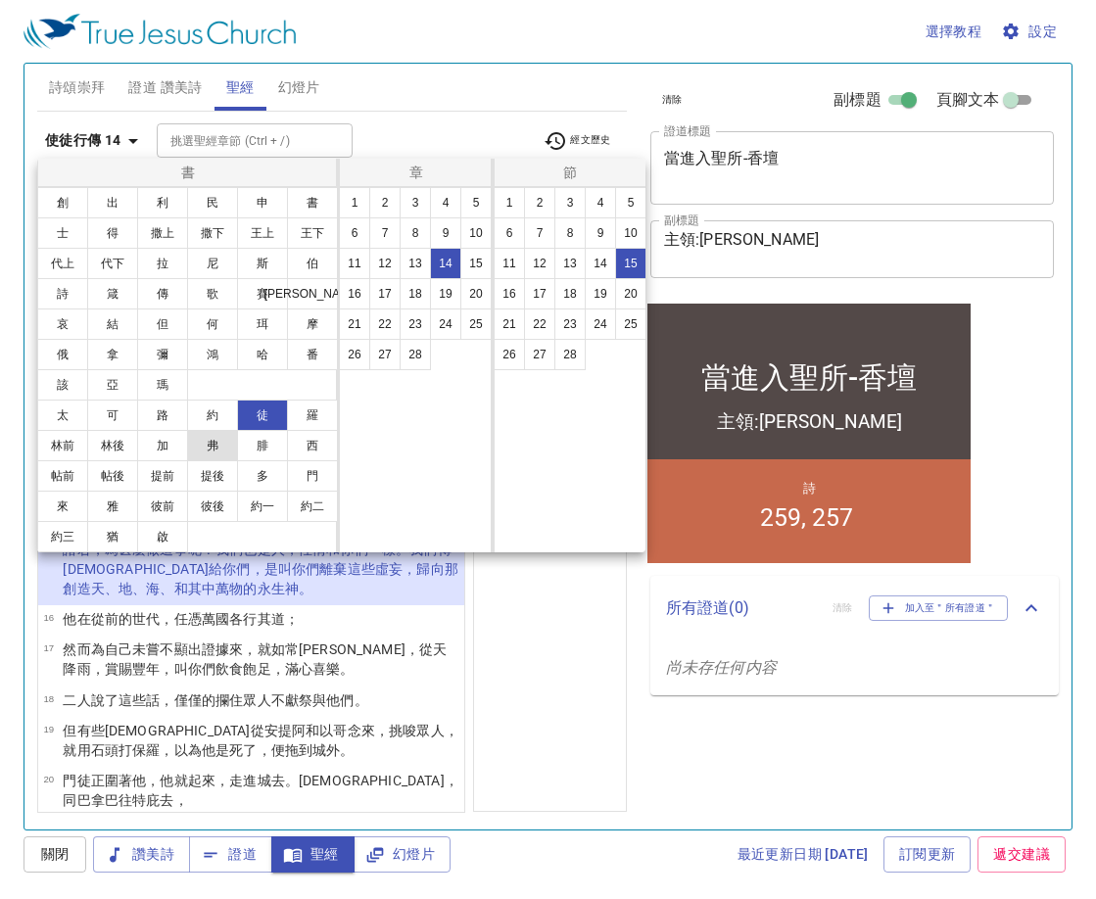
click at [201, 447] on button "弗" at bounding box center [212, 445] width 51 height 31
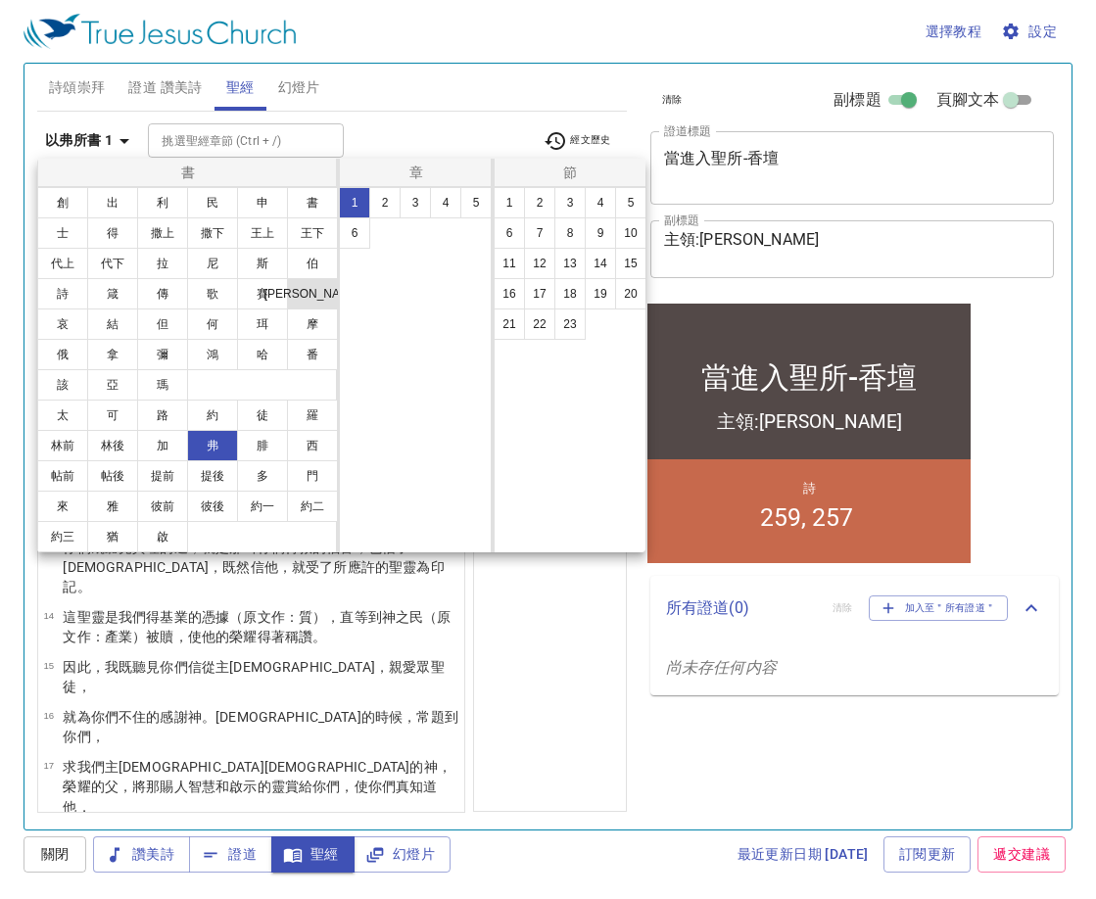
scroll to position [0, 0]
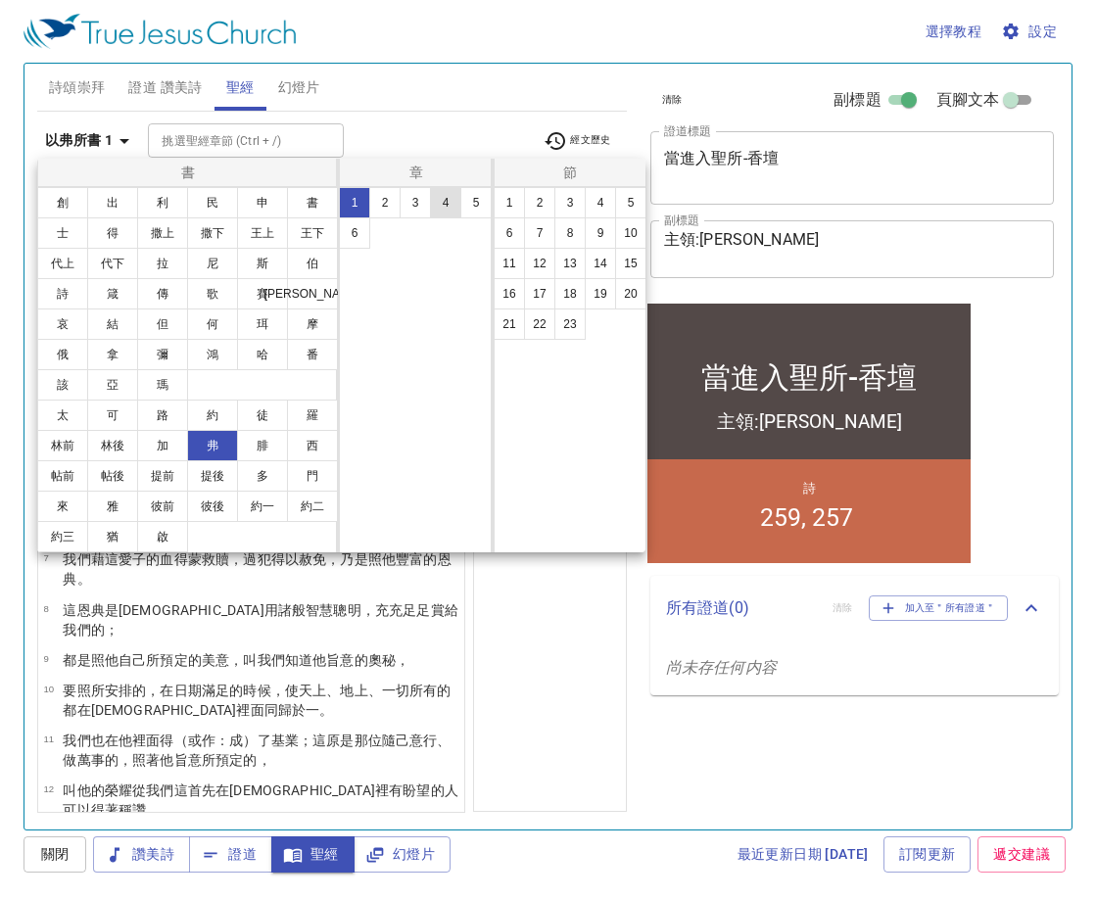
click at [439, 192] on button "4" at bounding box center [445, 202] width 31 height 31
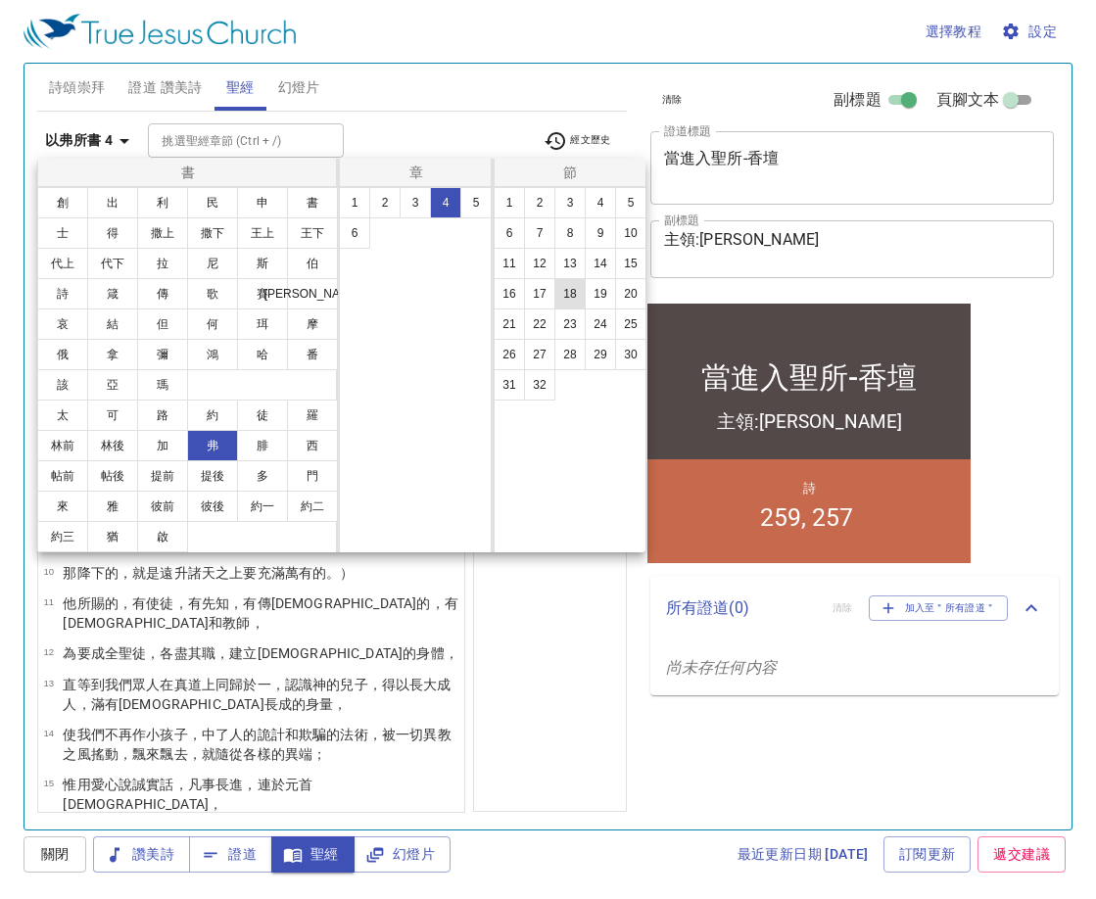
click at [563, 285] on button "18" at bounding box center [569, 293] width 31 height 31
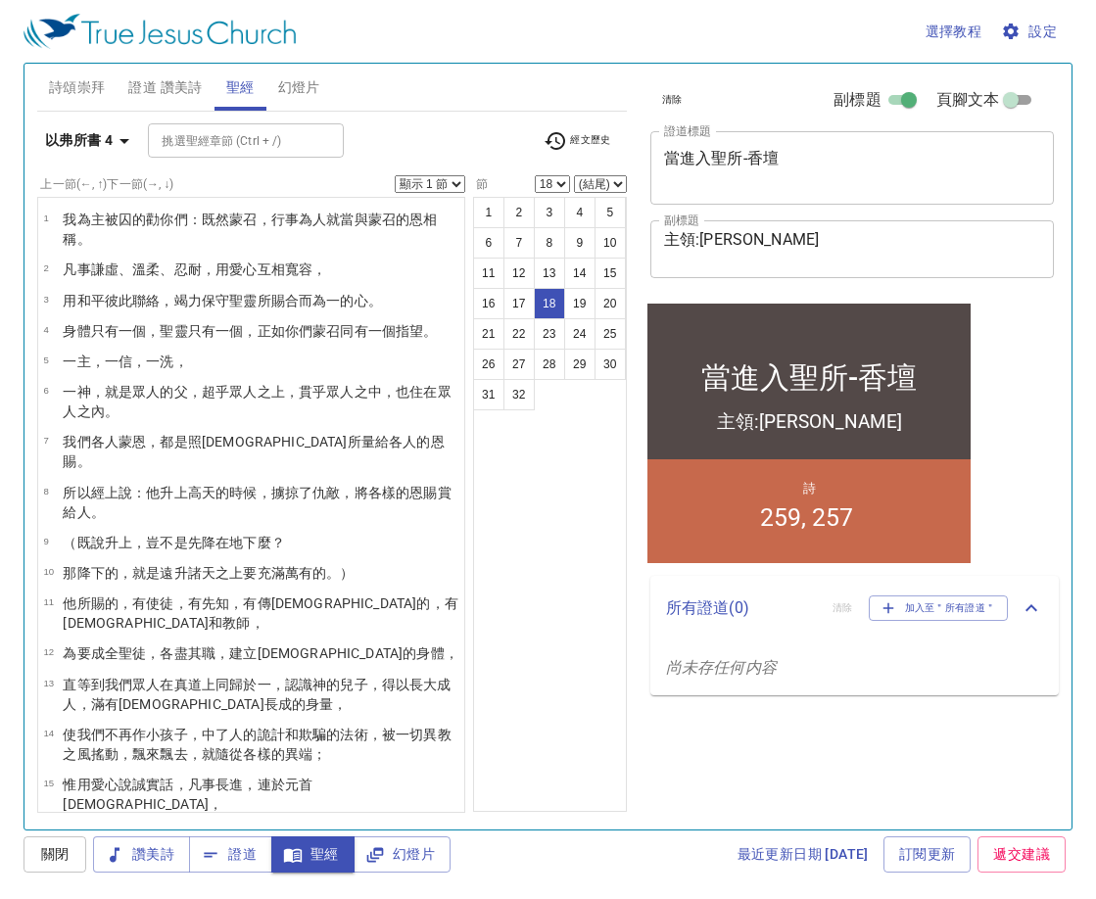
scroll to position [382, 0]
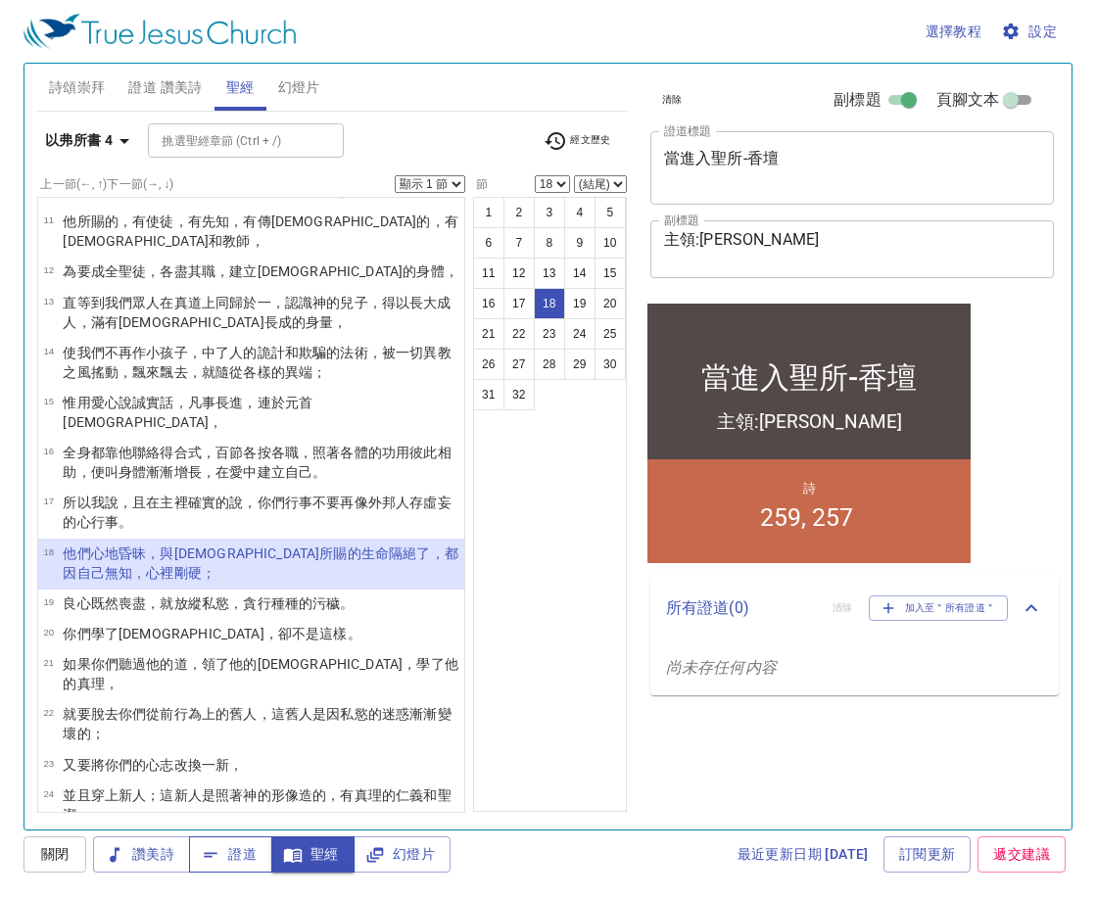
click at [241, 860] on span "證道" at bounding box center [231, 854] width 52 height 24
click at [544, 142] on icon "button" at bounding box center [556, 141] width 24 height 24
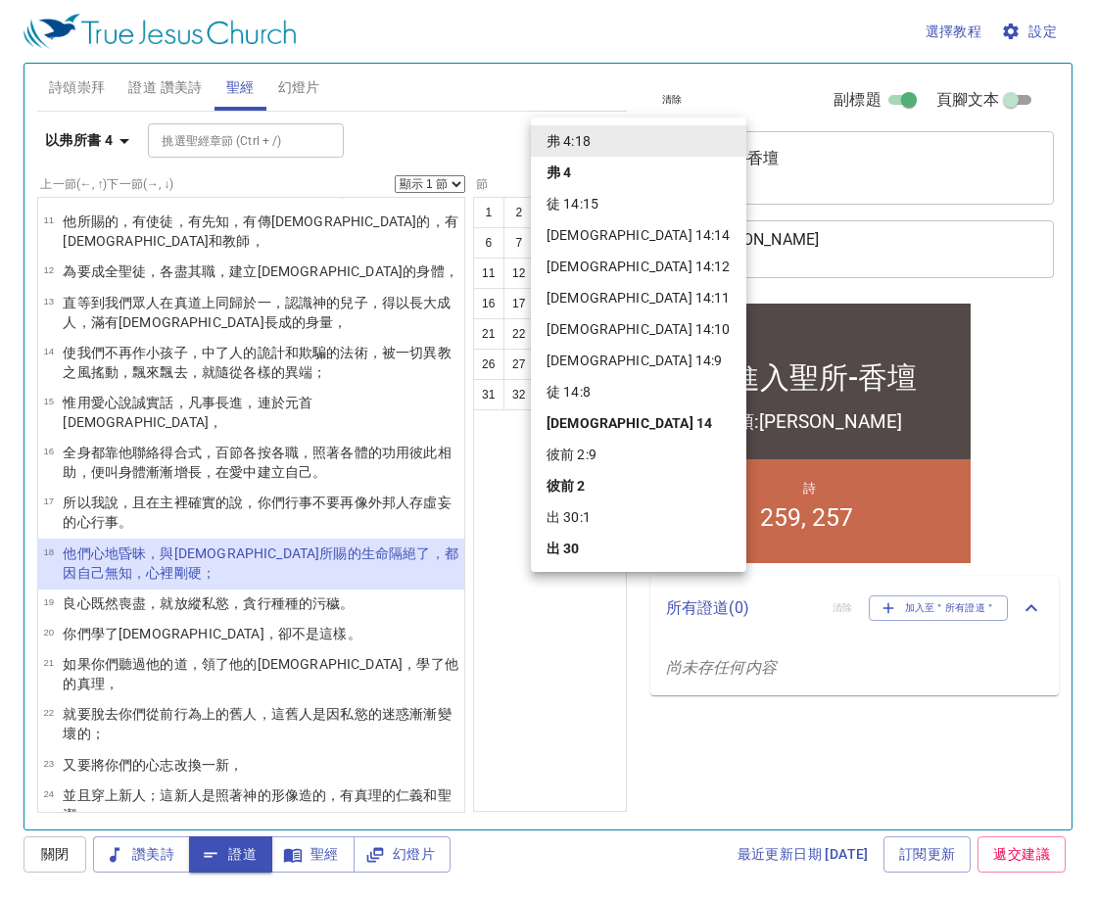
click at [571, 215] on li "徒 14:15" at bounding box center [639, 203] width 216 height 31
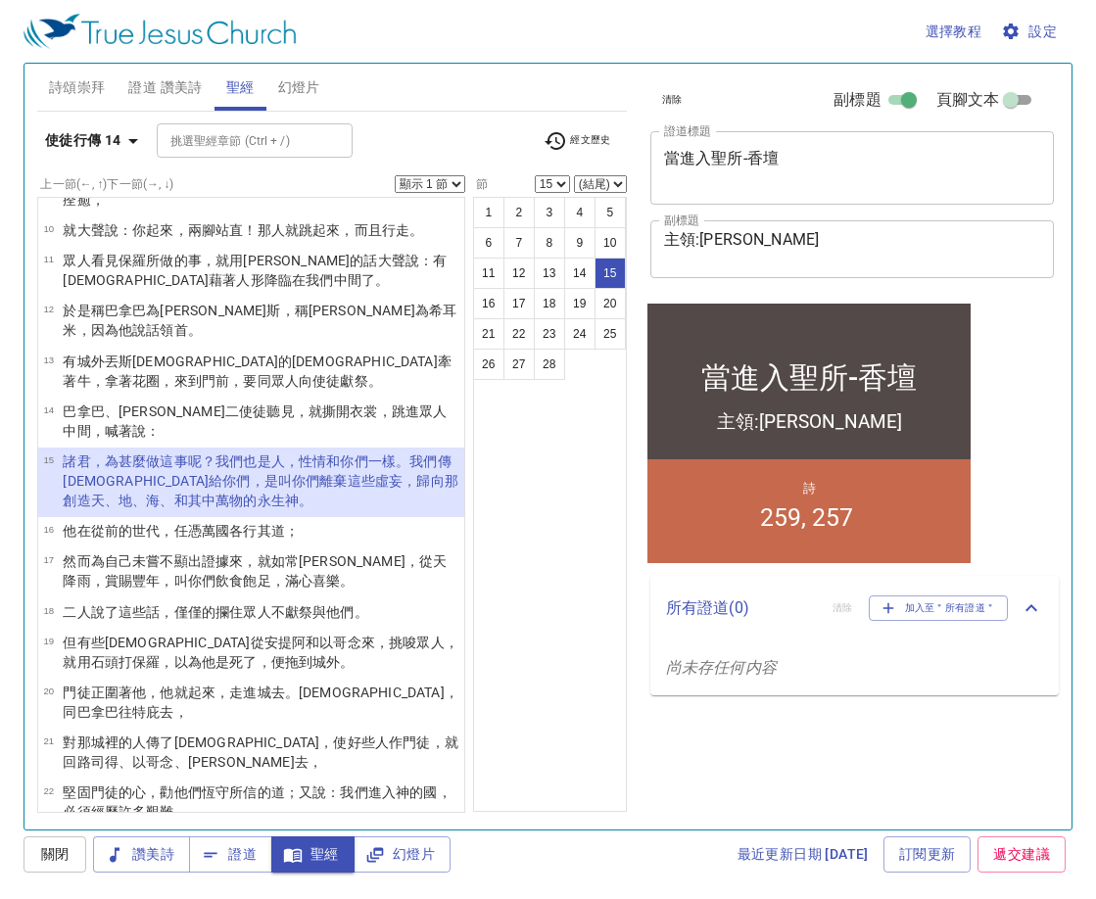
scroll to position [421, 0]
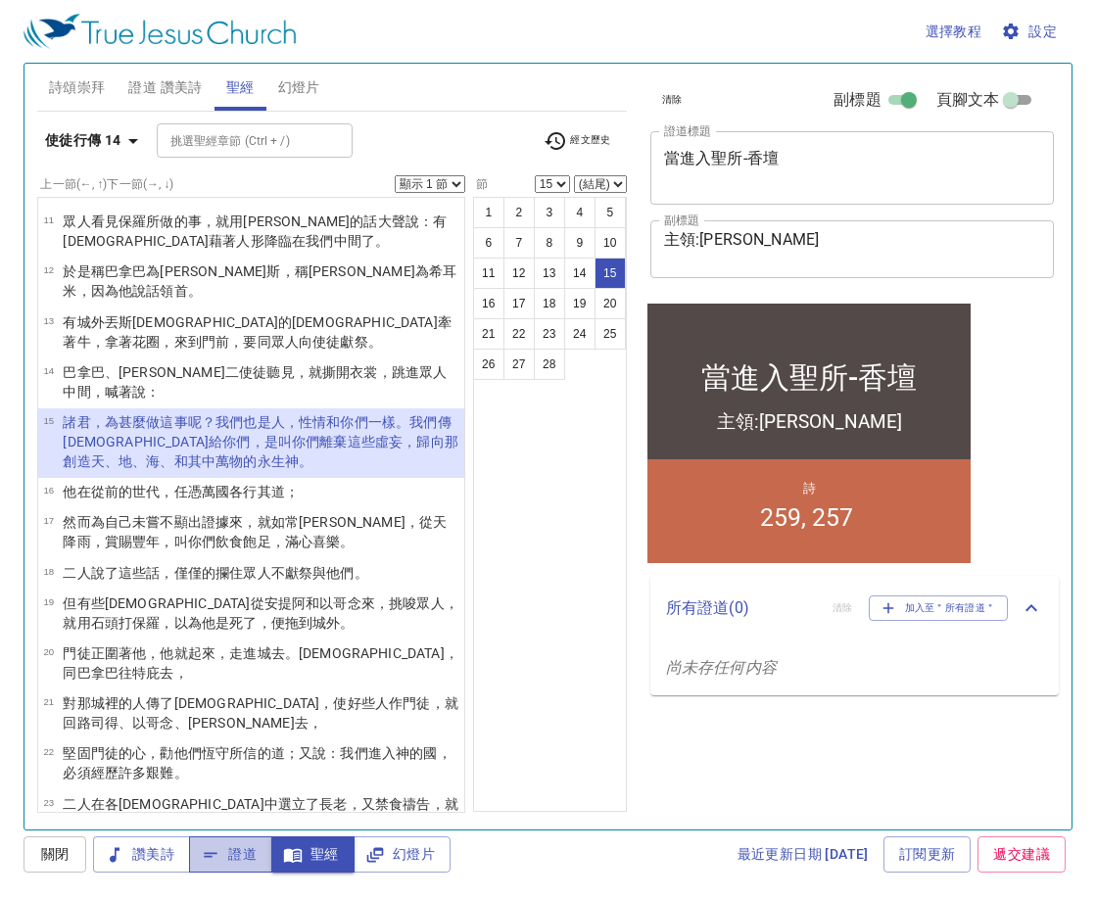
click at [210, 856] on icon "button" at bounding box center [211, 854] width 13 height 5
click at [133, 144] on icon "button" at bounding box center [133, 141] width 24 height 24
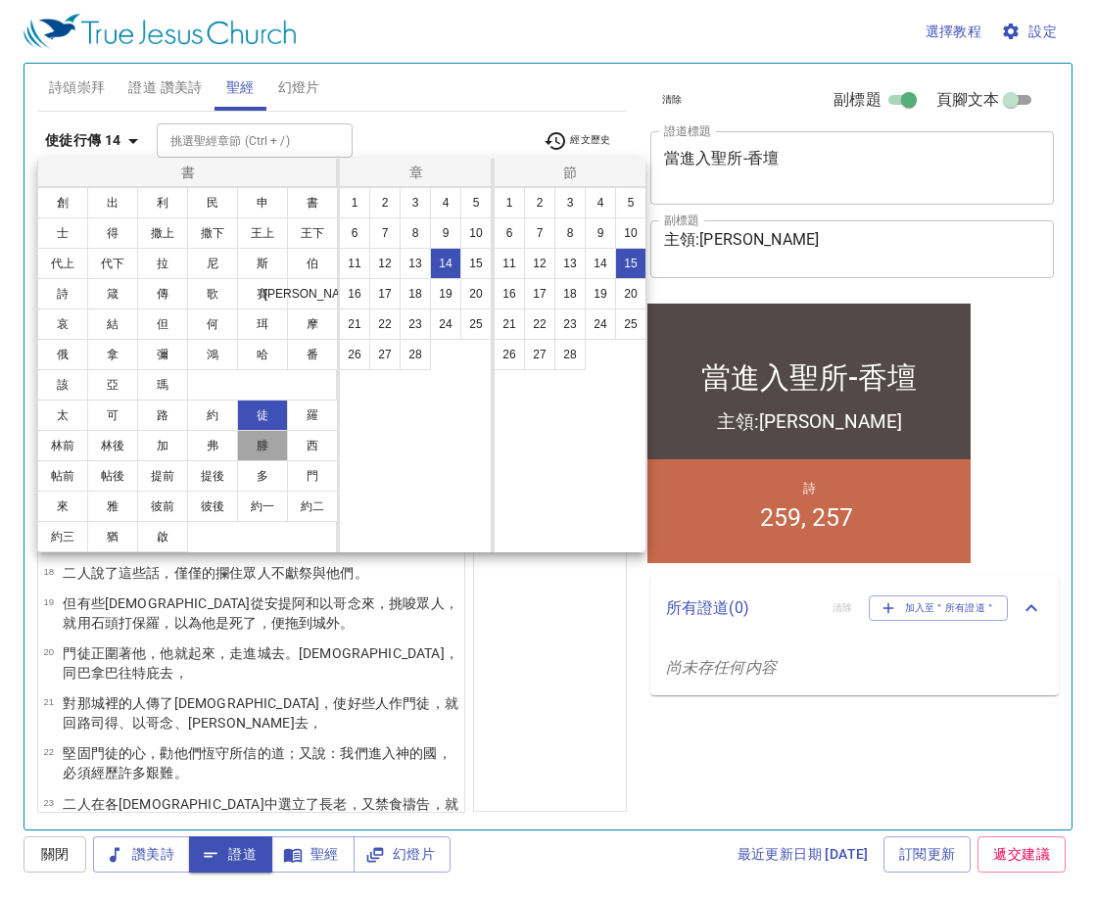
click at [268, 447] on button "腓" at bounding box center [262, 445] width 51 height 31
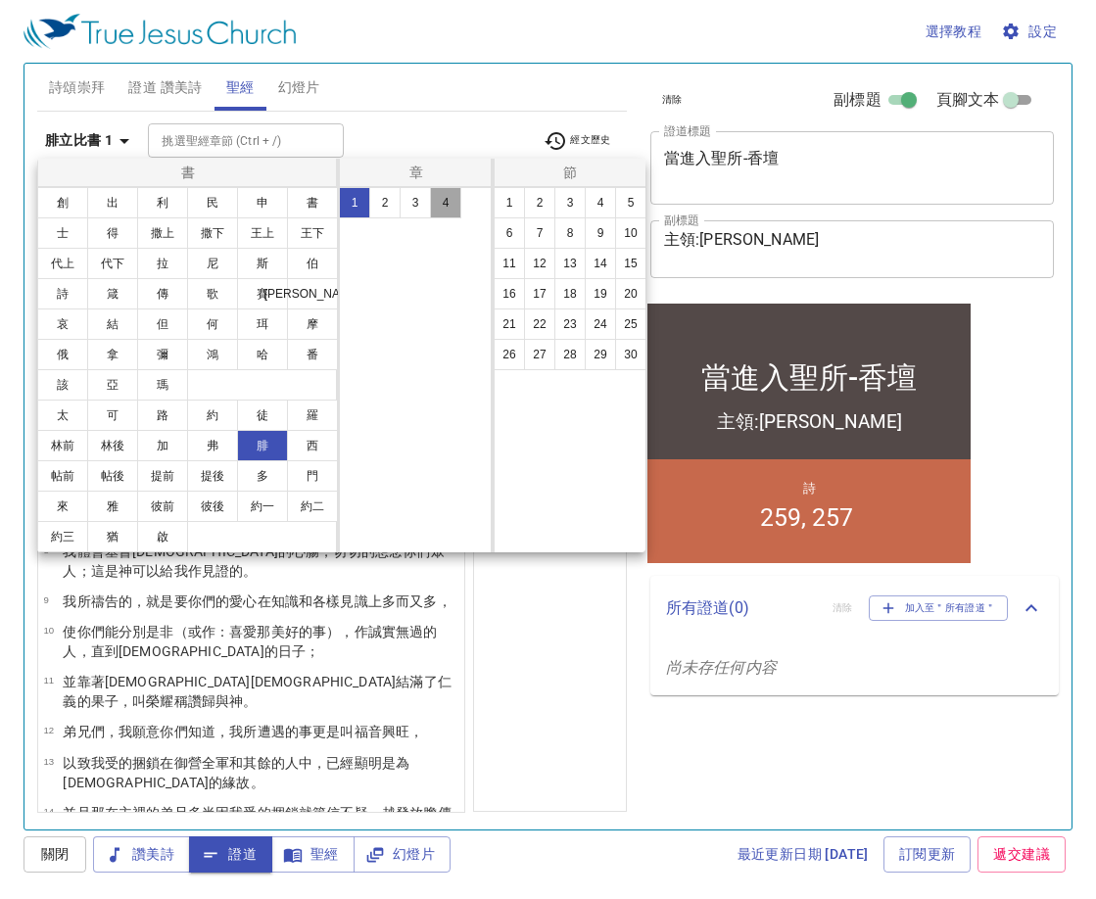
click at [443, 199] on button "4" at bounding box center [445, 202] width 31 height 31
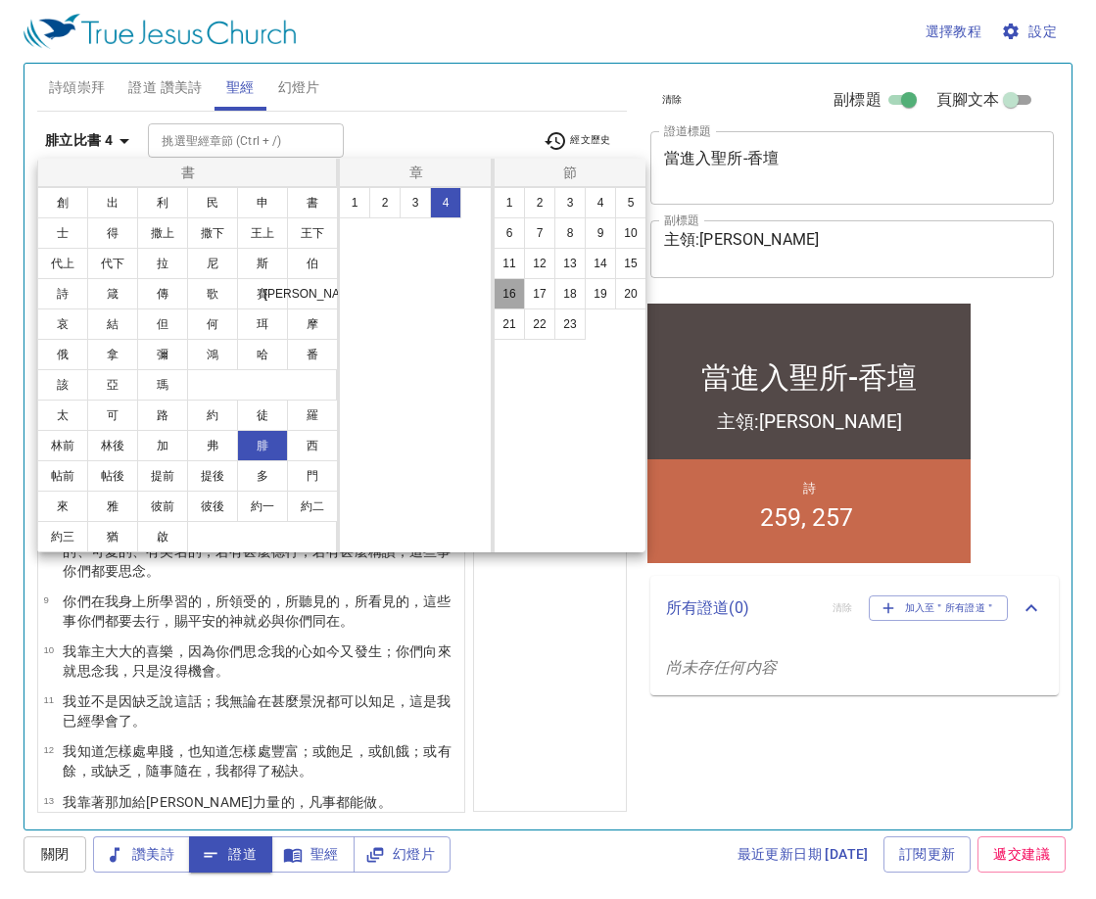
click at [519, 303] on button "16" at bounding box center [509, 293] width 31 height 31
select select "16"
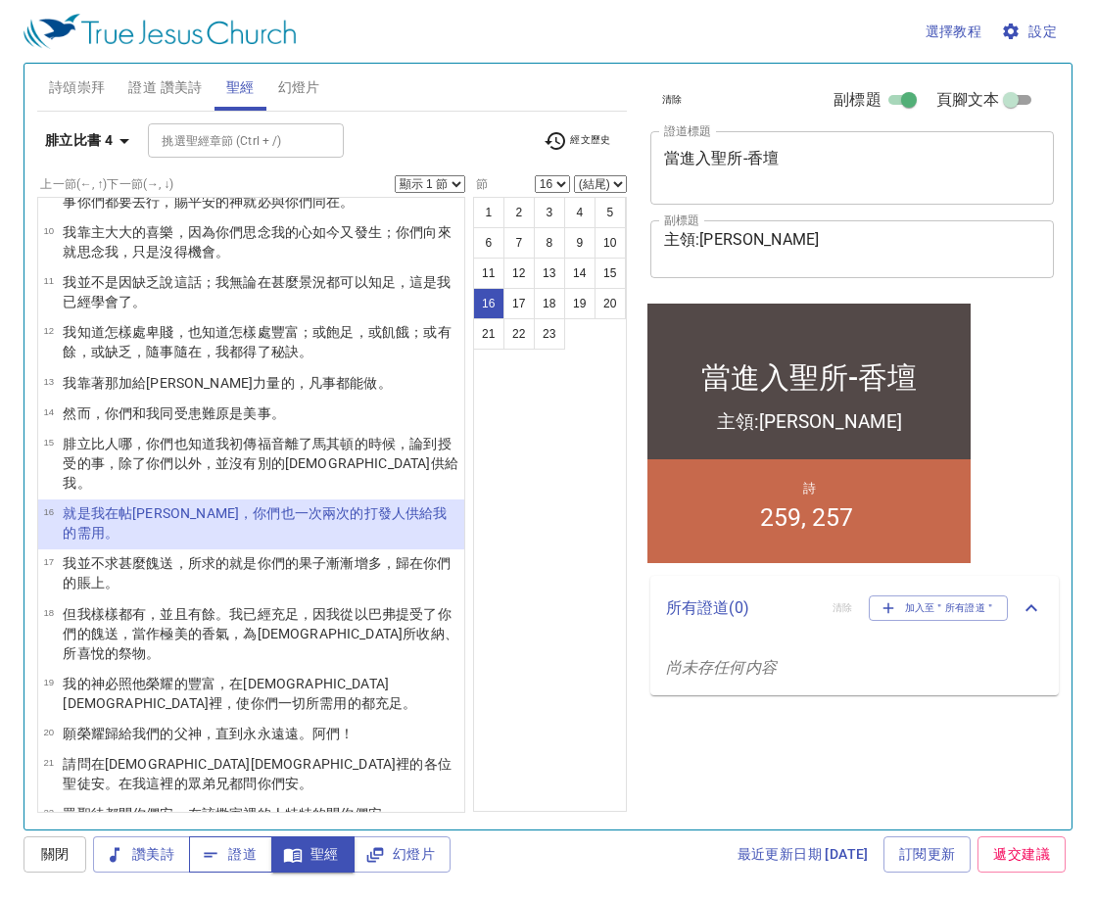
click at [219, 854] on icon "button" at bounding box center [211, 855] width 20 height 20
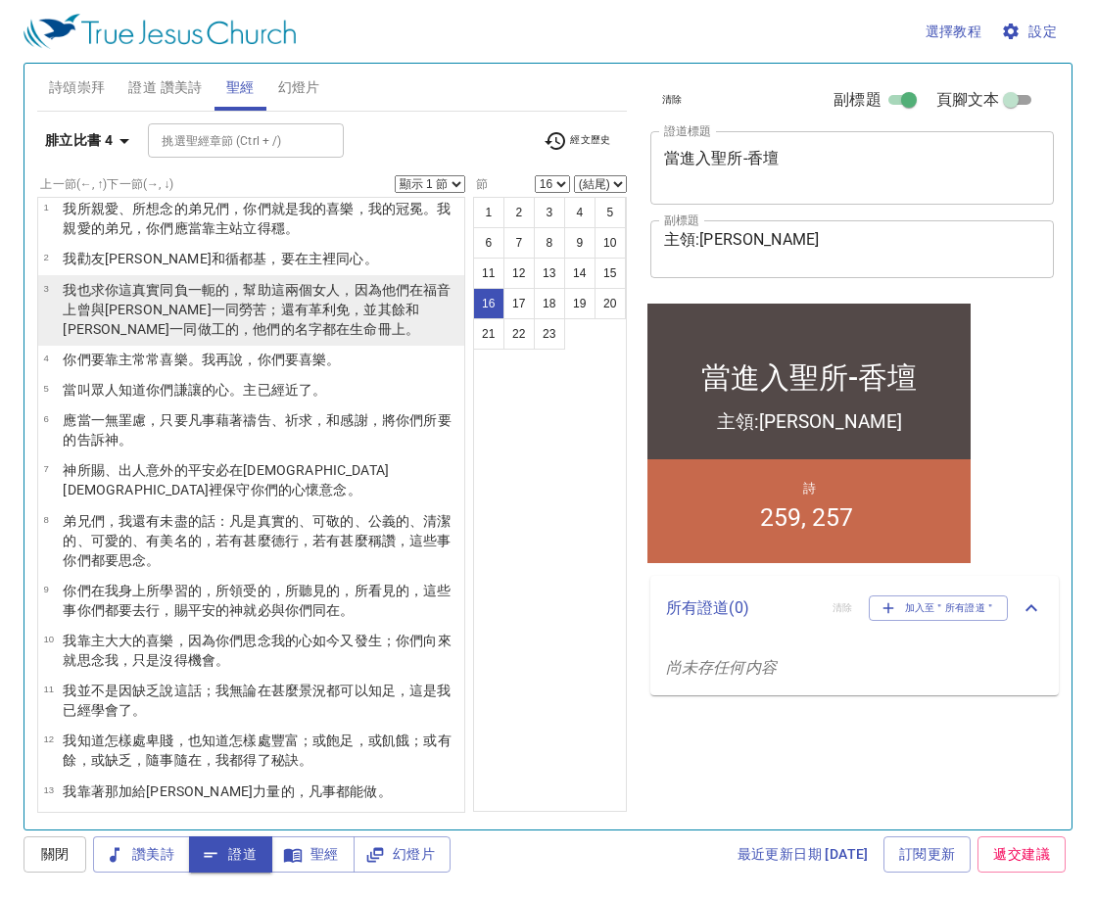
scroll to position [0, 0]
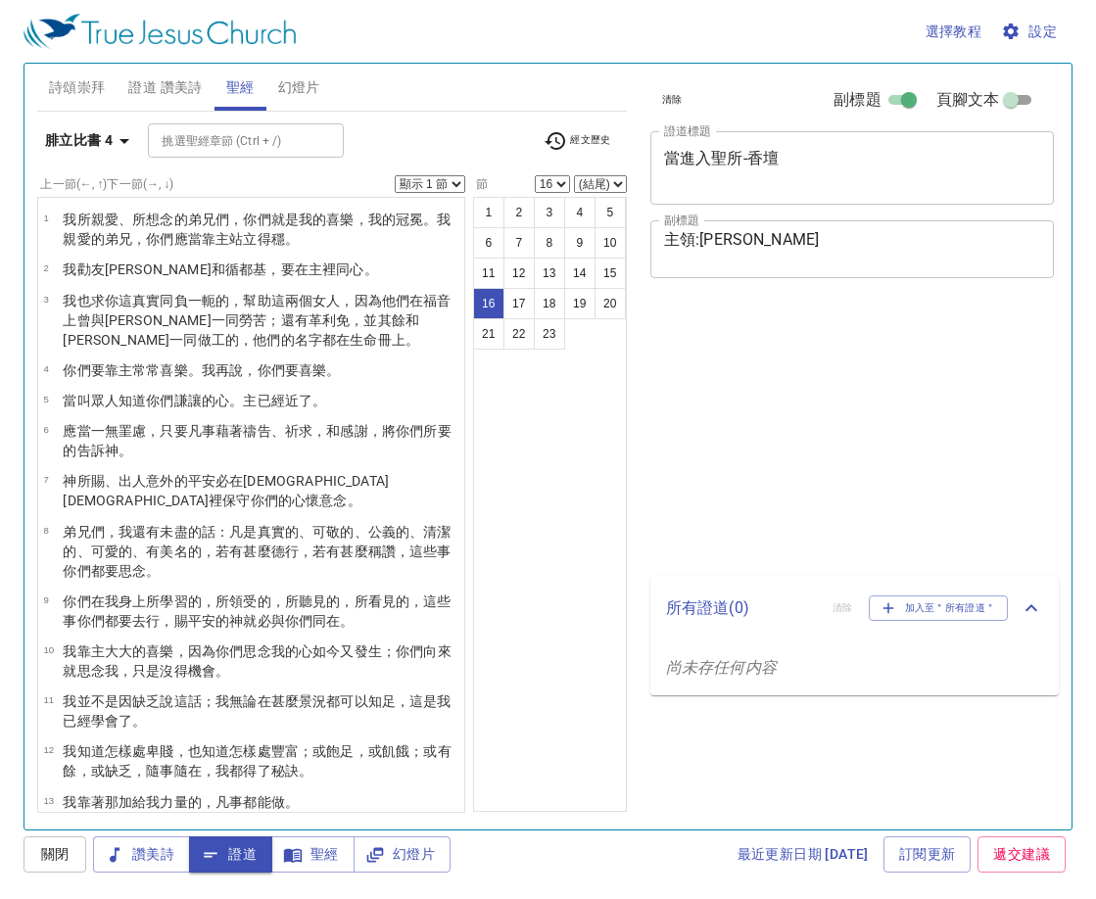
select select "16"
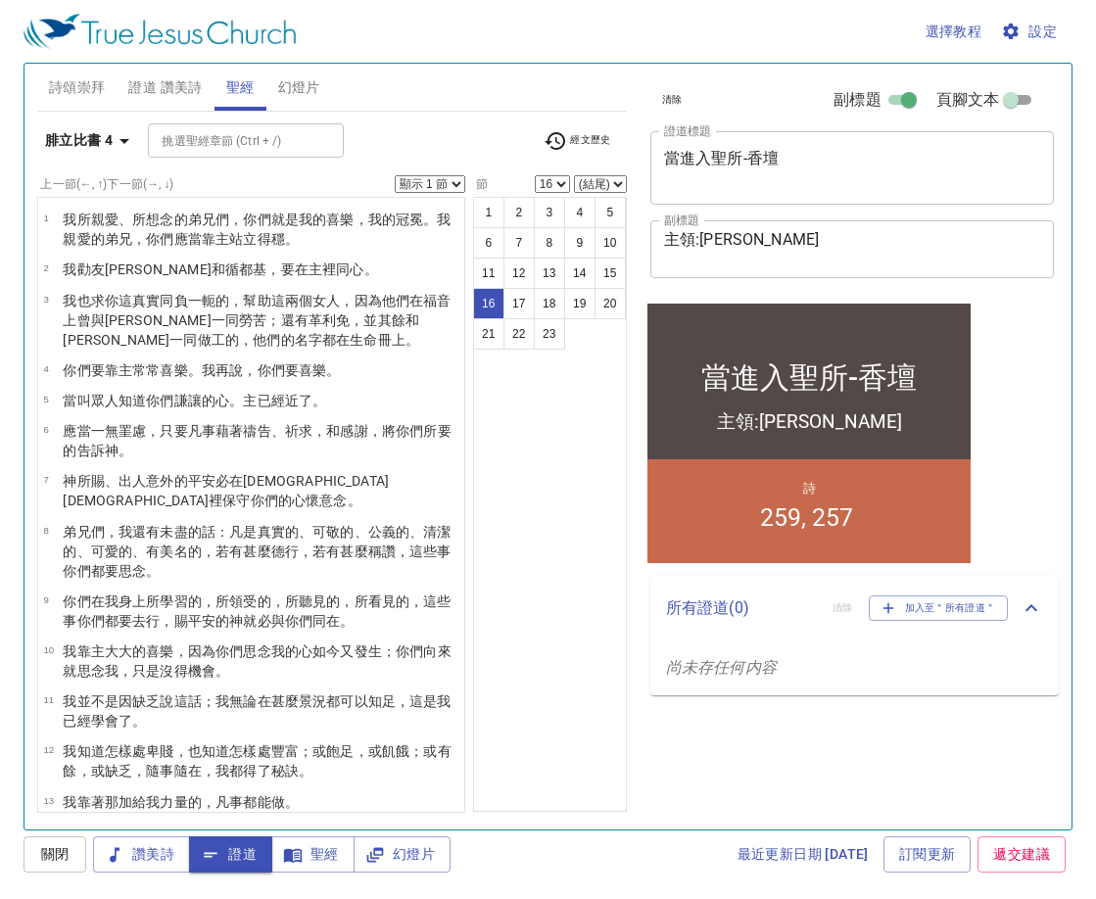
click at [562, 178] on select "1 2 3 4 5 6 7 8 9 10 11 12 13 14 15 16 17 18 19 20 21 22 23" at bounding box center [552, 184] width 35 height 18
click at [613, 356] on div "1 2 3 4 5 6 7 8 9 10 11 12 13 14 15 16 17 18 19 20 21 22 23" at bounding box center [550, 504] width 154 height 615
click at [129, 150] on icon "button" at bounding box center [125, 141] width 24 height 24
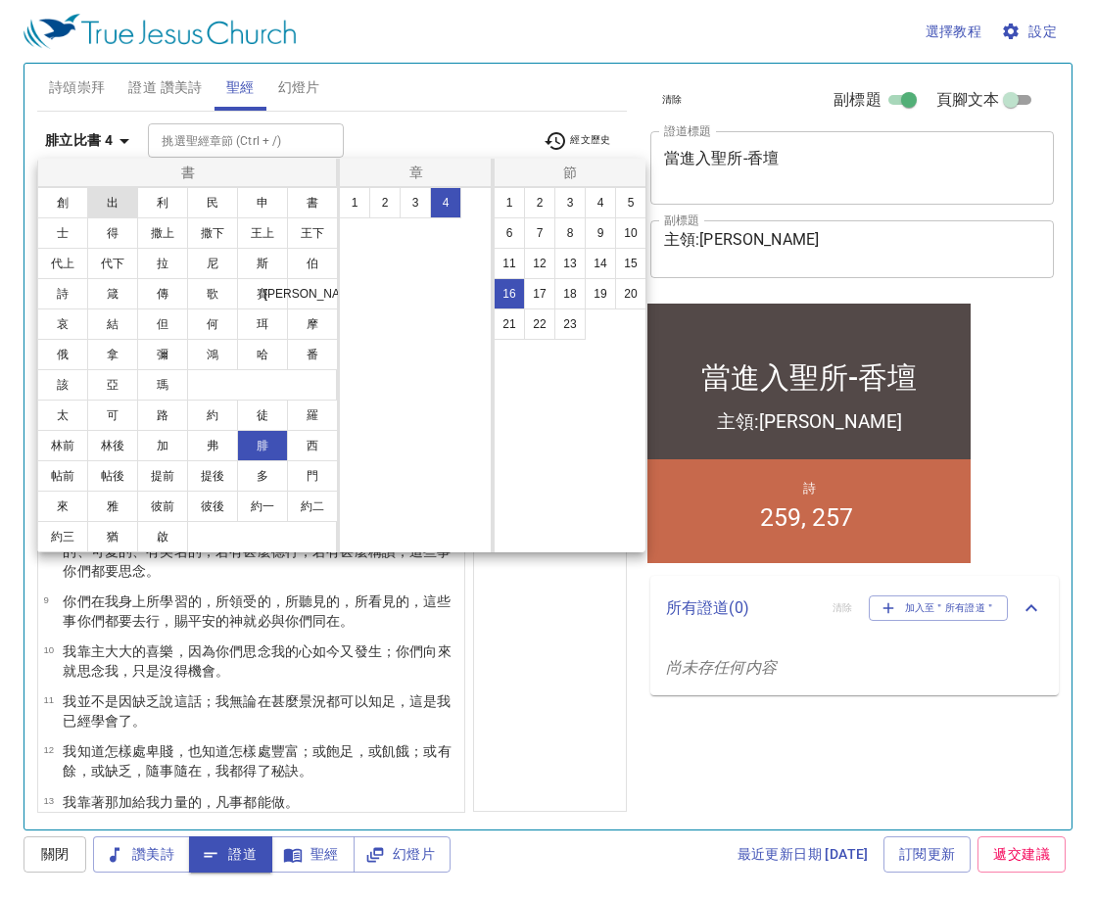
click at [115, 208] on button "出" at bounding box center [112, 202] width 51 height 31
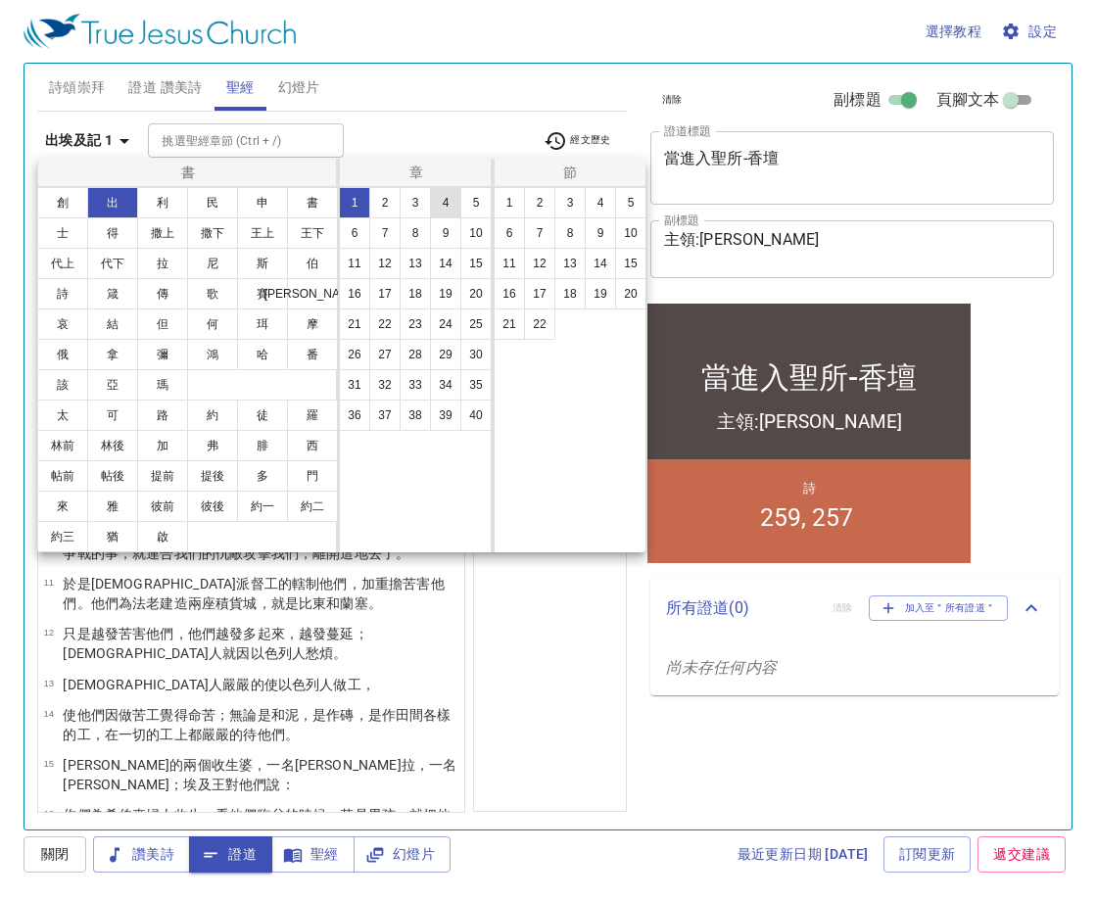
click at [447, 200] on button "4" at bounding box center [445, 202] width 31 height 31
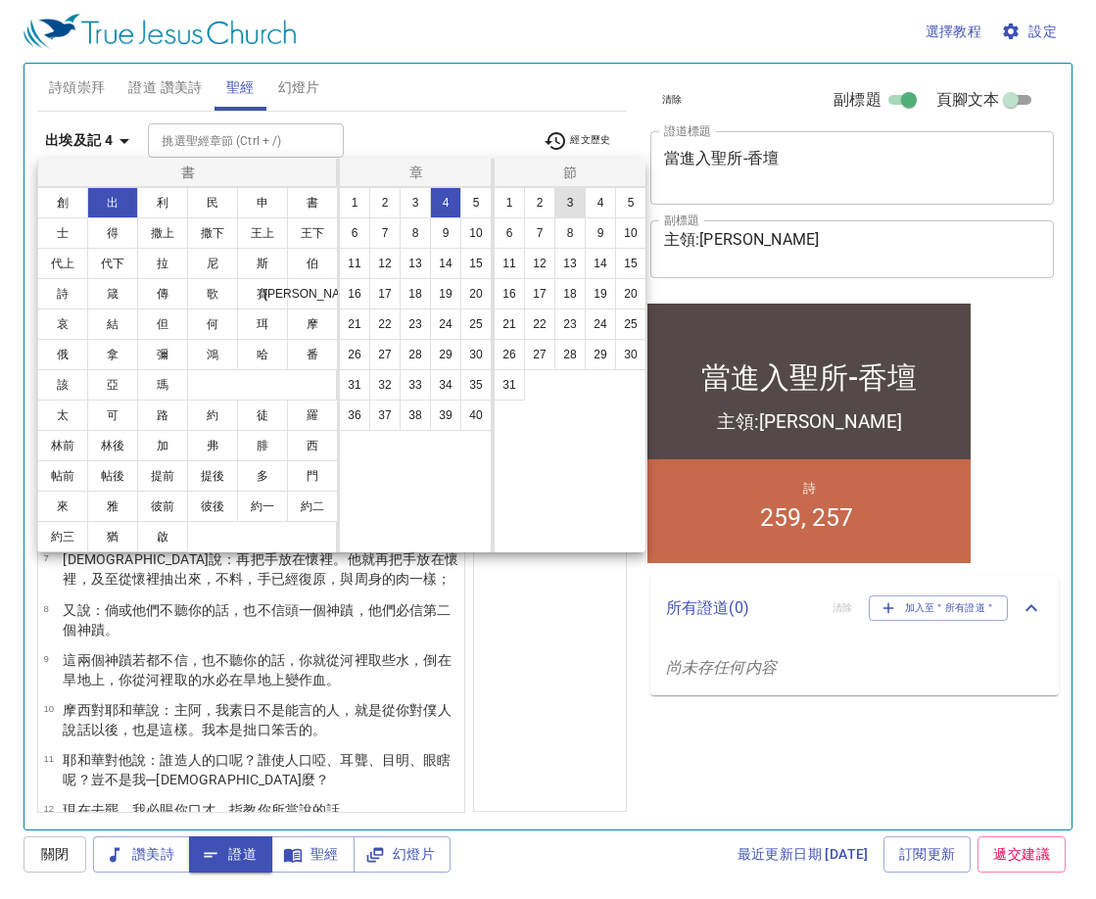
click at [566, 202] on button "3" at bounding box center [569, 202] width 31 height 31
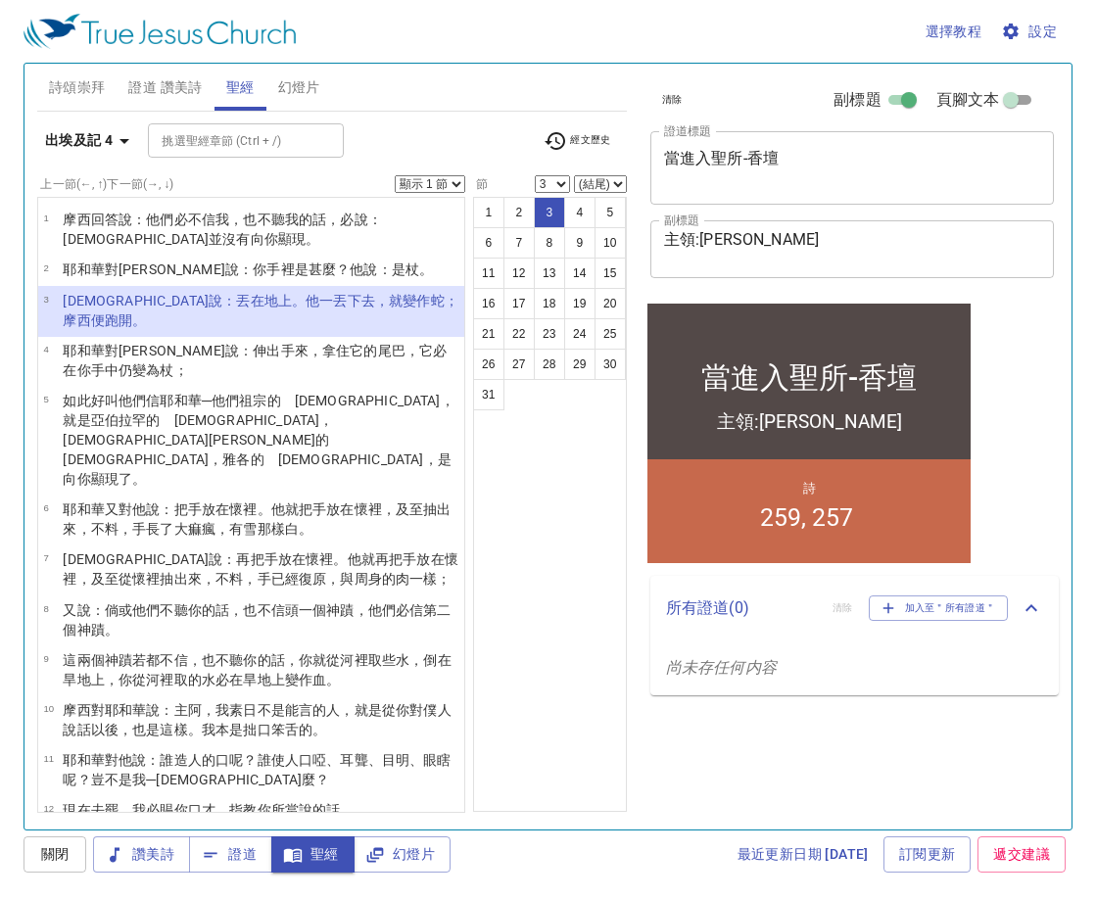
click at [553, 138] on icon "button" at bounding box center [556, 141] width 24 height 24
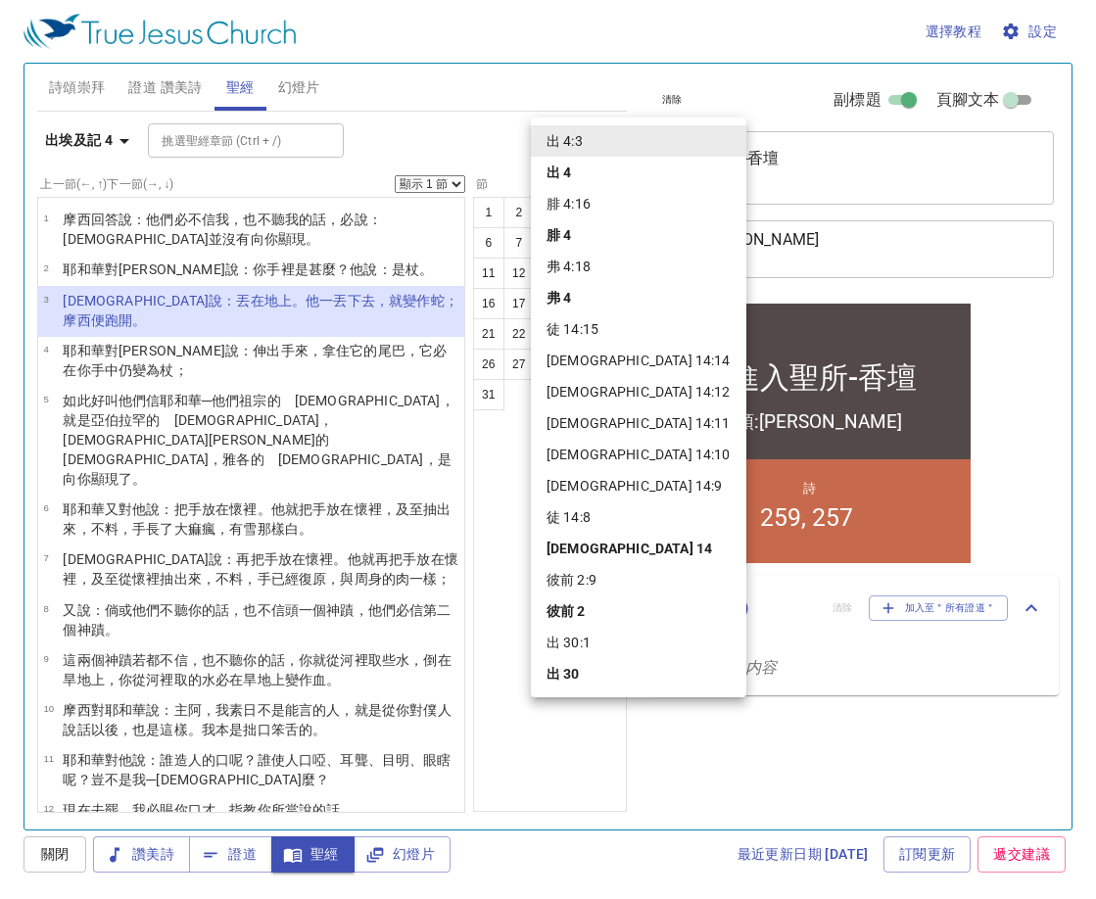
click at [566, 639] on li "出 30:1" at bounding box center [639, 642] width 216 height 31
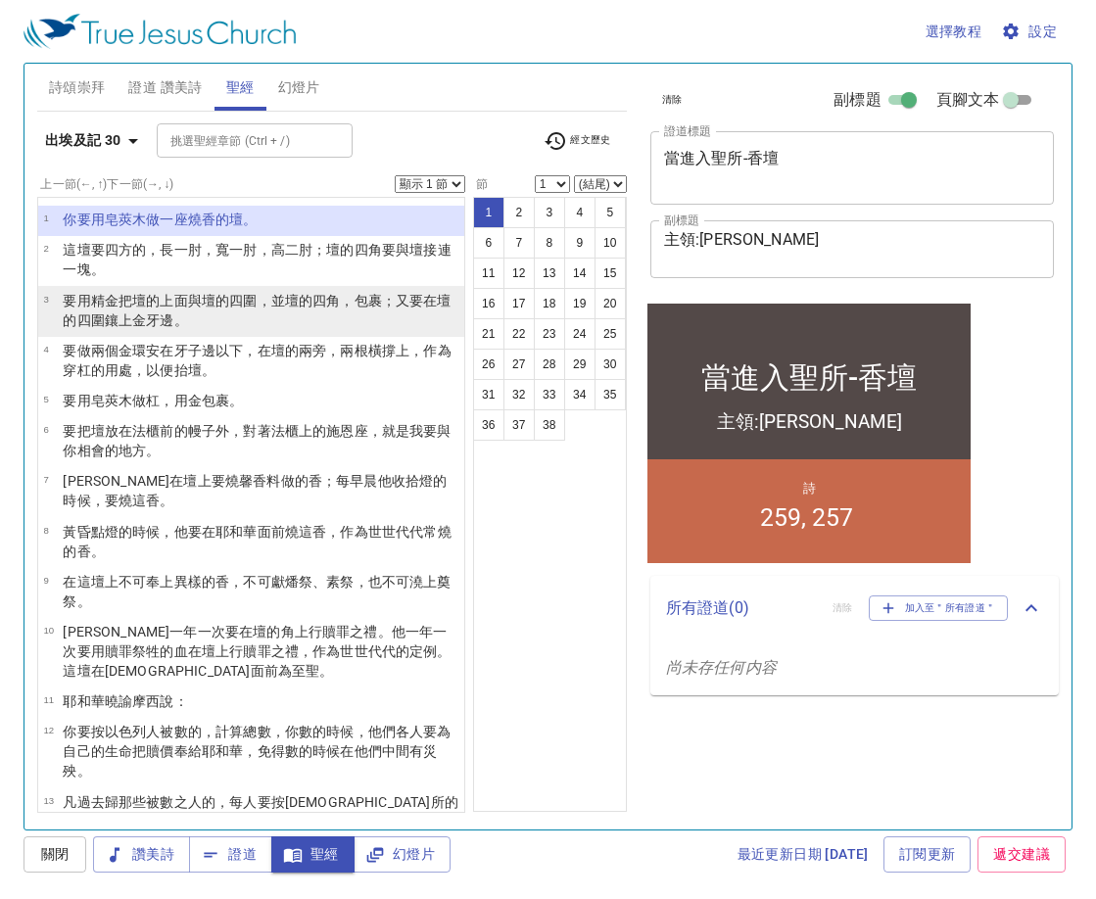
click at [353, 325] on p "要用精 金 把壇的上面 與壇的四圍 ，並壇的四角 ，包裹 ；又要在壇的四圍 鑲上 金 牙邊 。" at bounding box center [261, 310] width 396 height 39
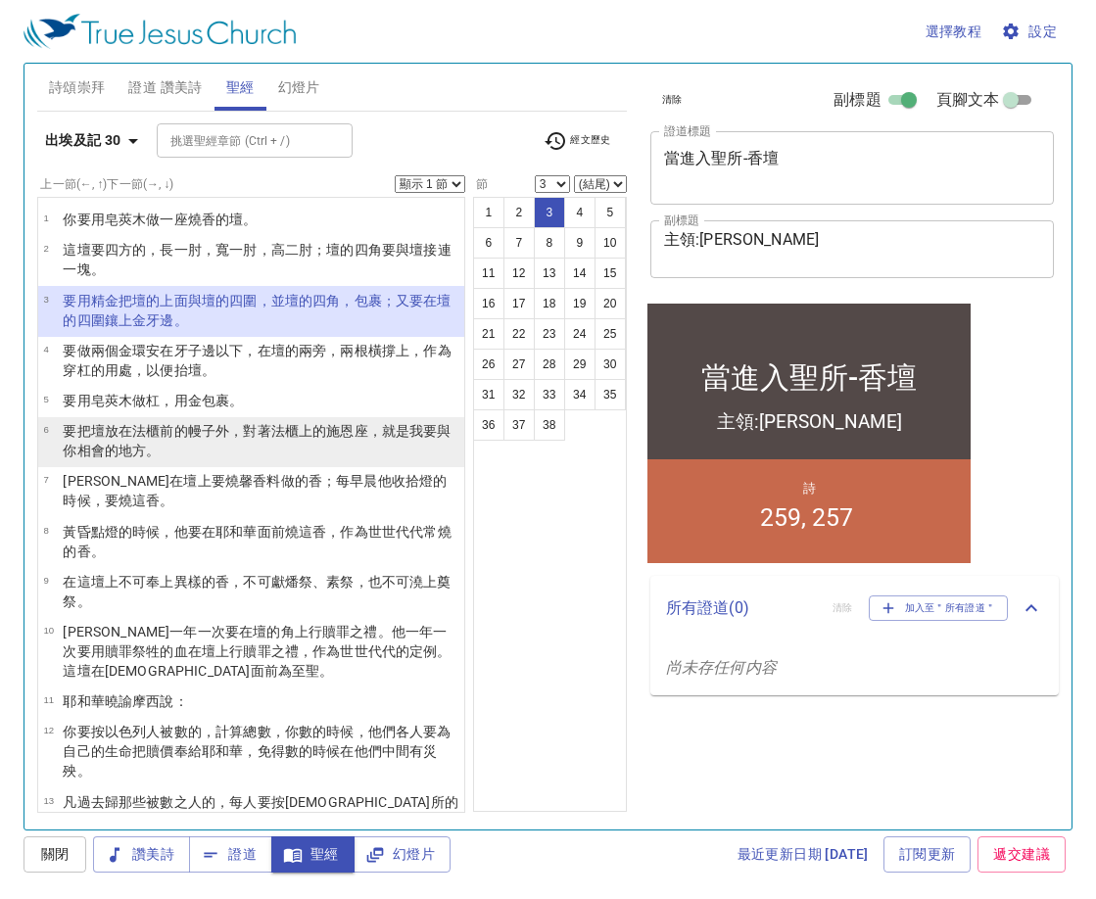
click at [365, 423] on wh5715 "櫃上的施恩座 ，就是我要與你相會 的地方。" at bounding box center [257, 440] width 388 height 35
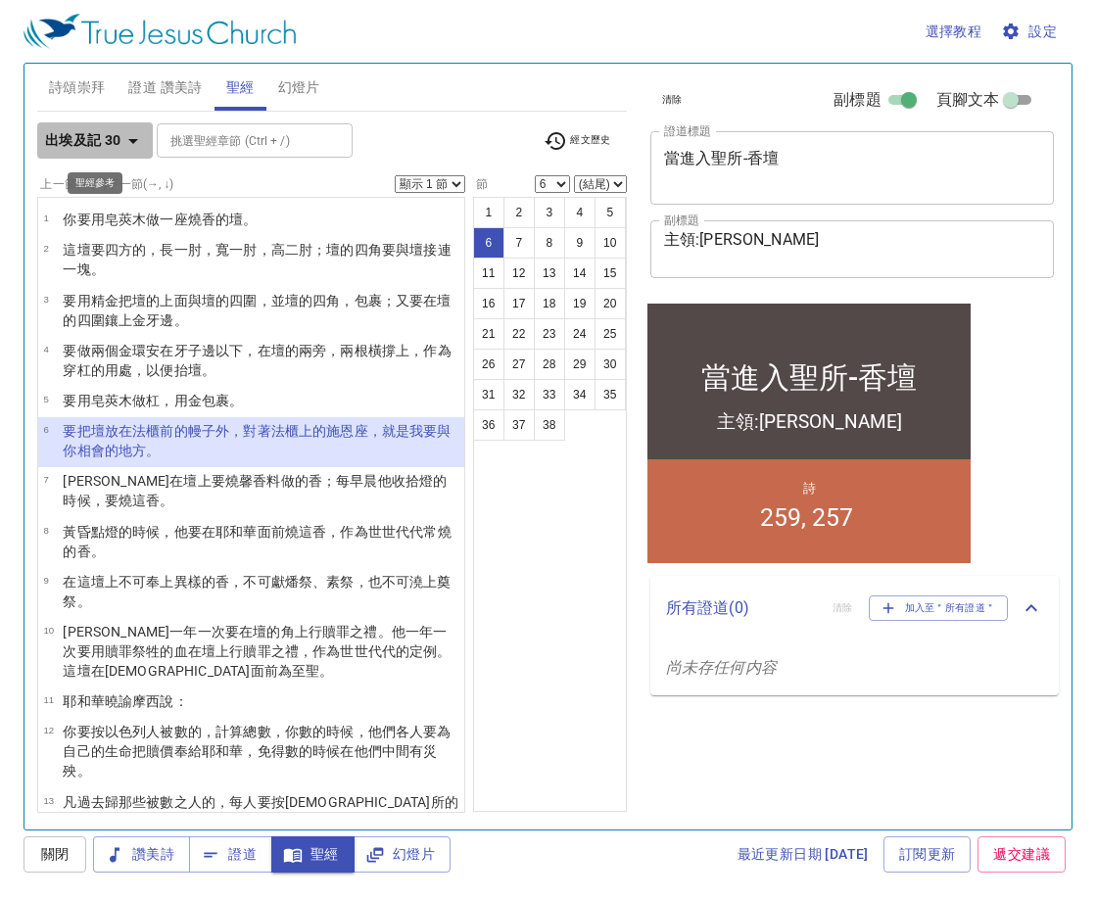
click at [141, 135] on icon "button" at bounding box center [133, 141] width 24 height 24
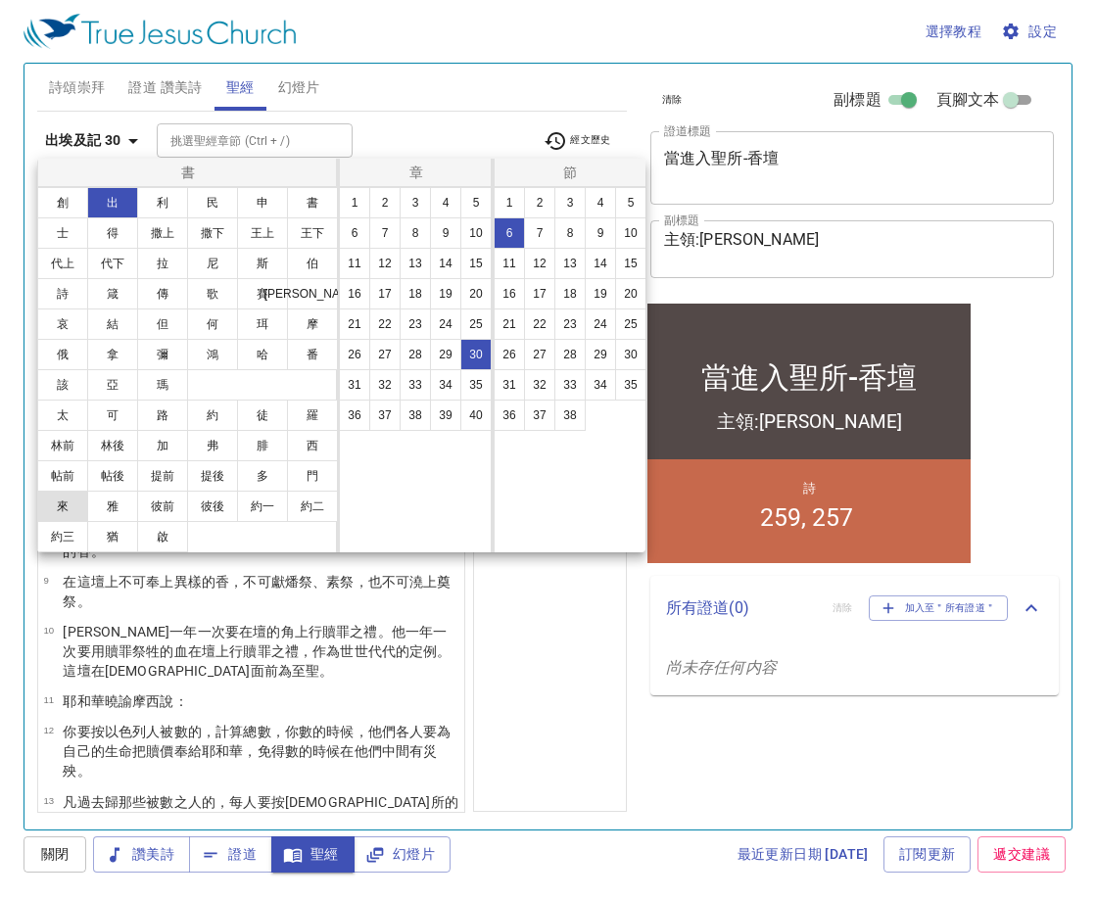
click at [66, 508] on button "來" at bounding box center [62, 506] width 51 height 31
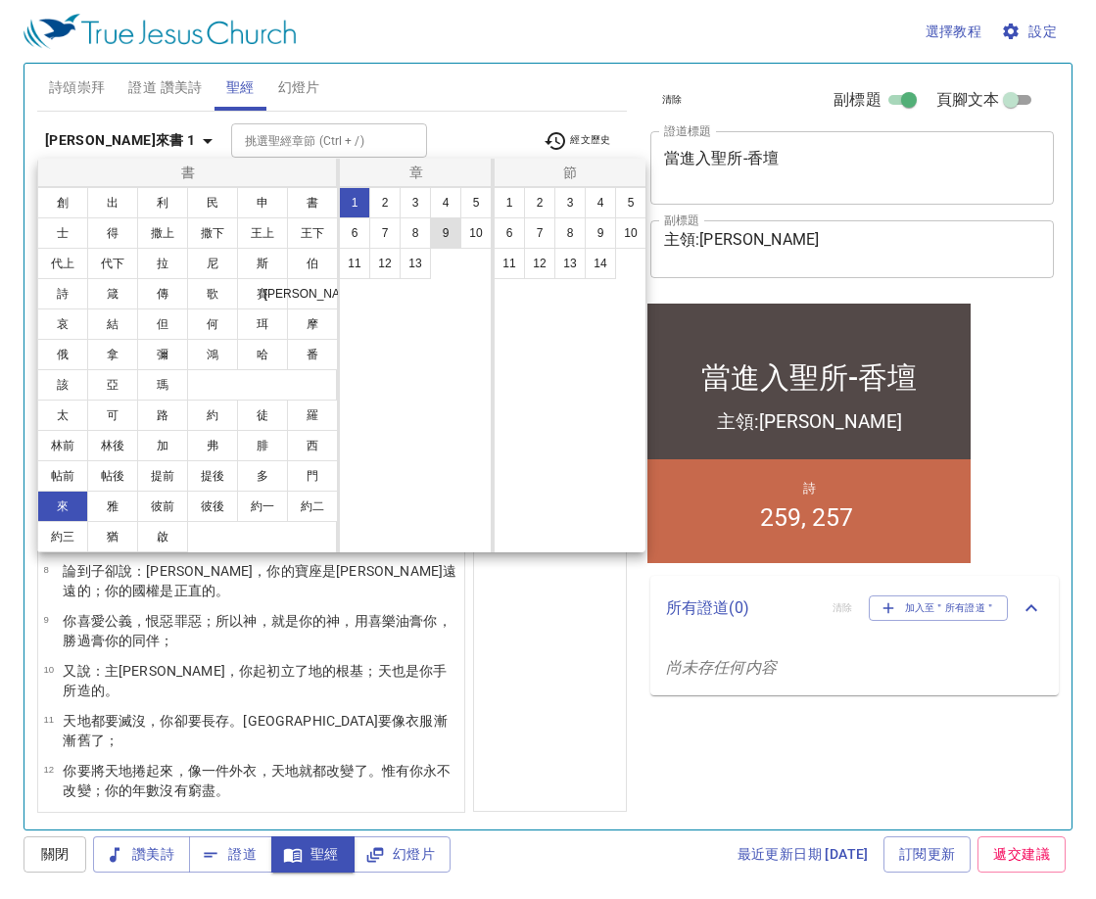
click at [445, 235] on button "9" at bounding box center [445, 232] width 31 height 31
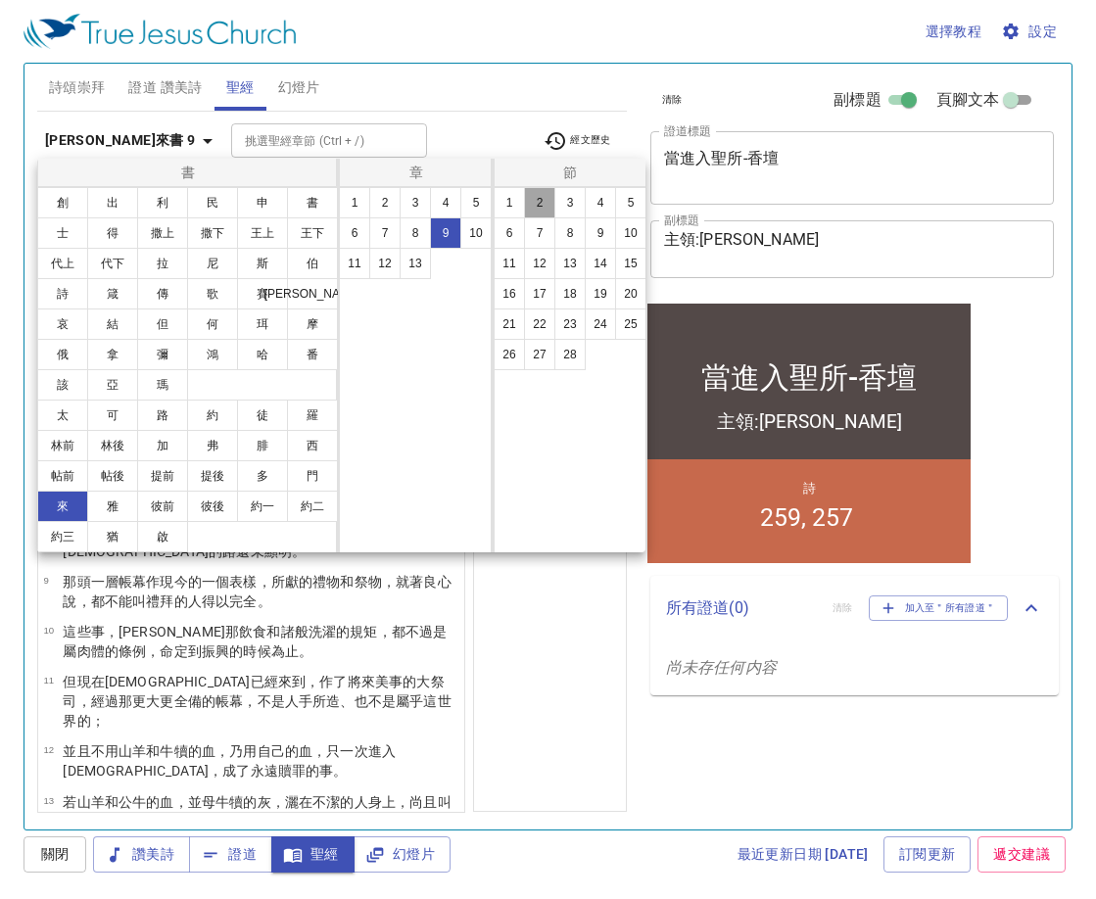
click at [542, 202] on button "2" at bounding box center [539, 202] width 31 height 31
select select "2"
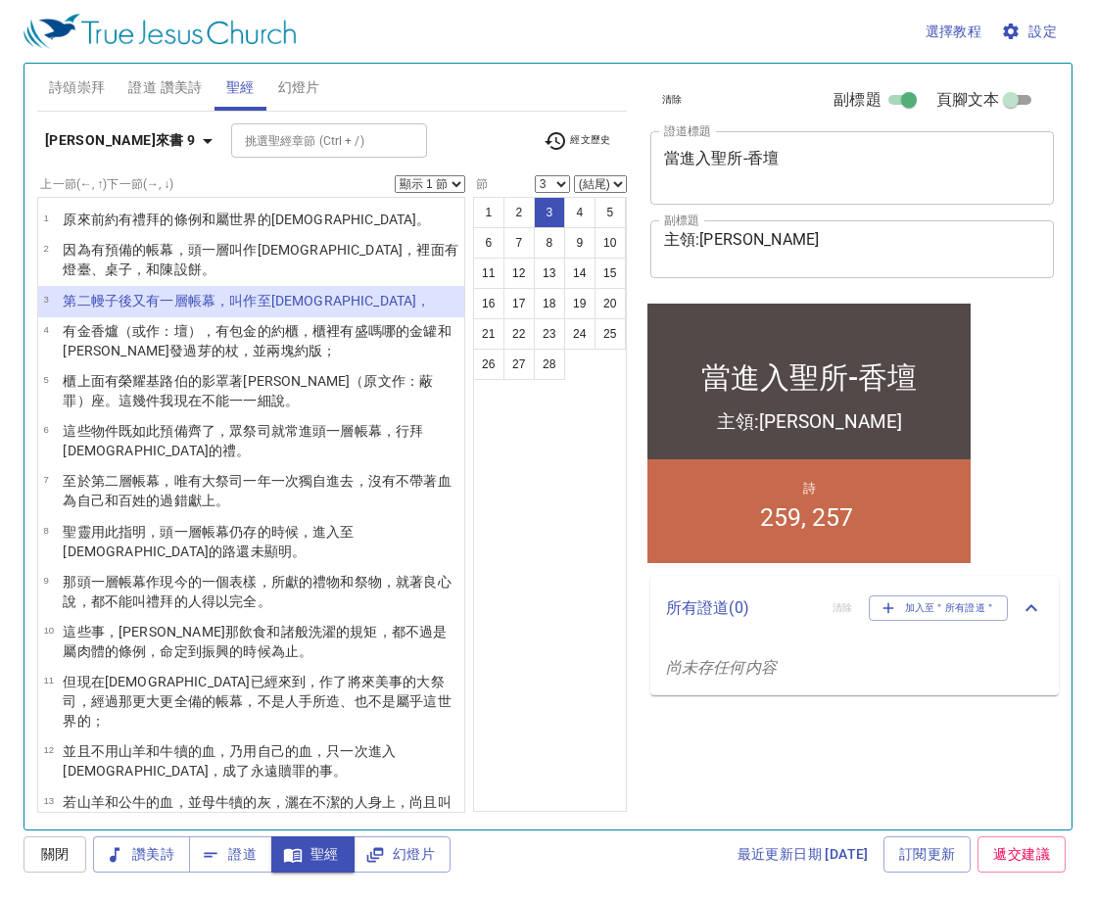
select select "4"
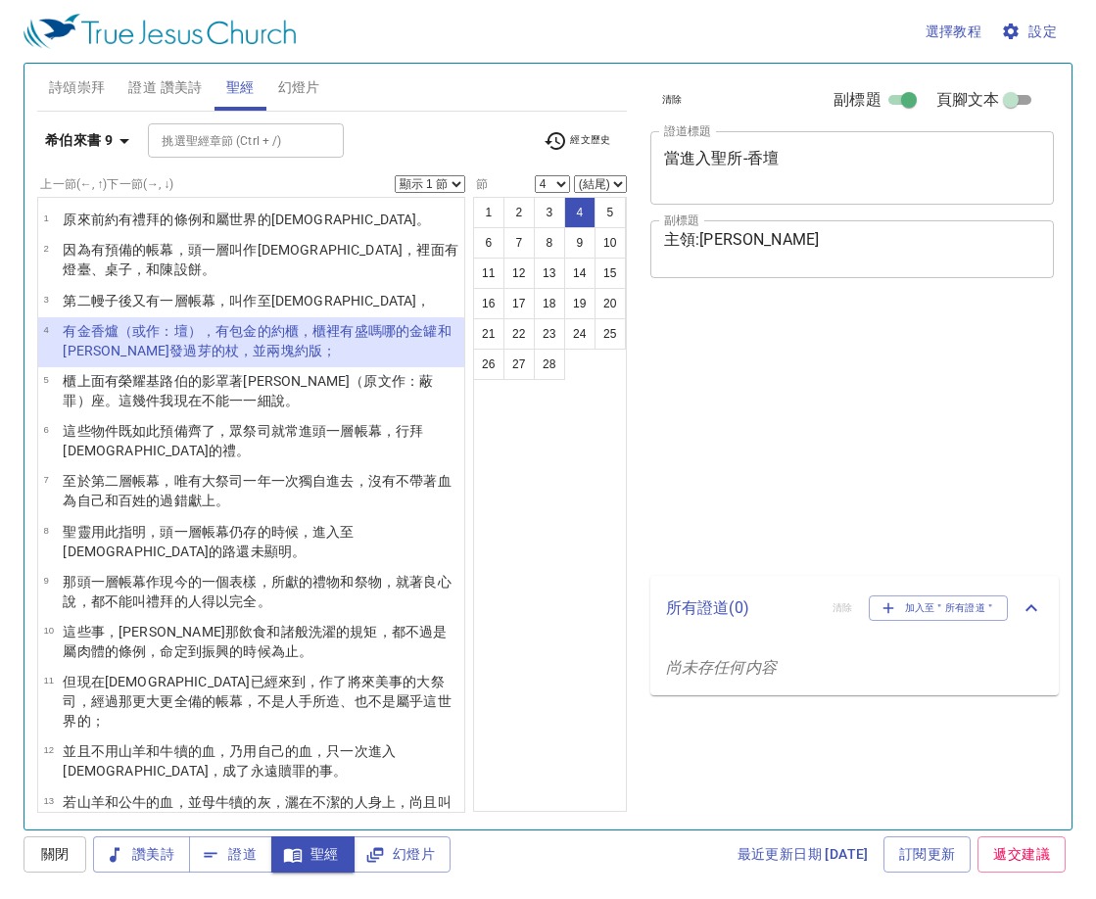
select select "4"
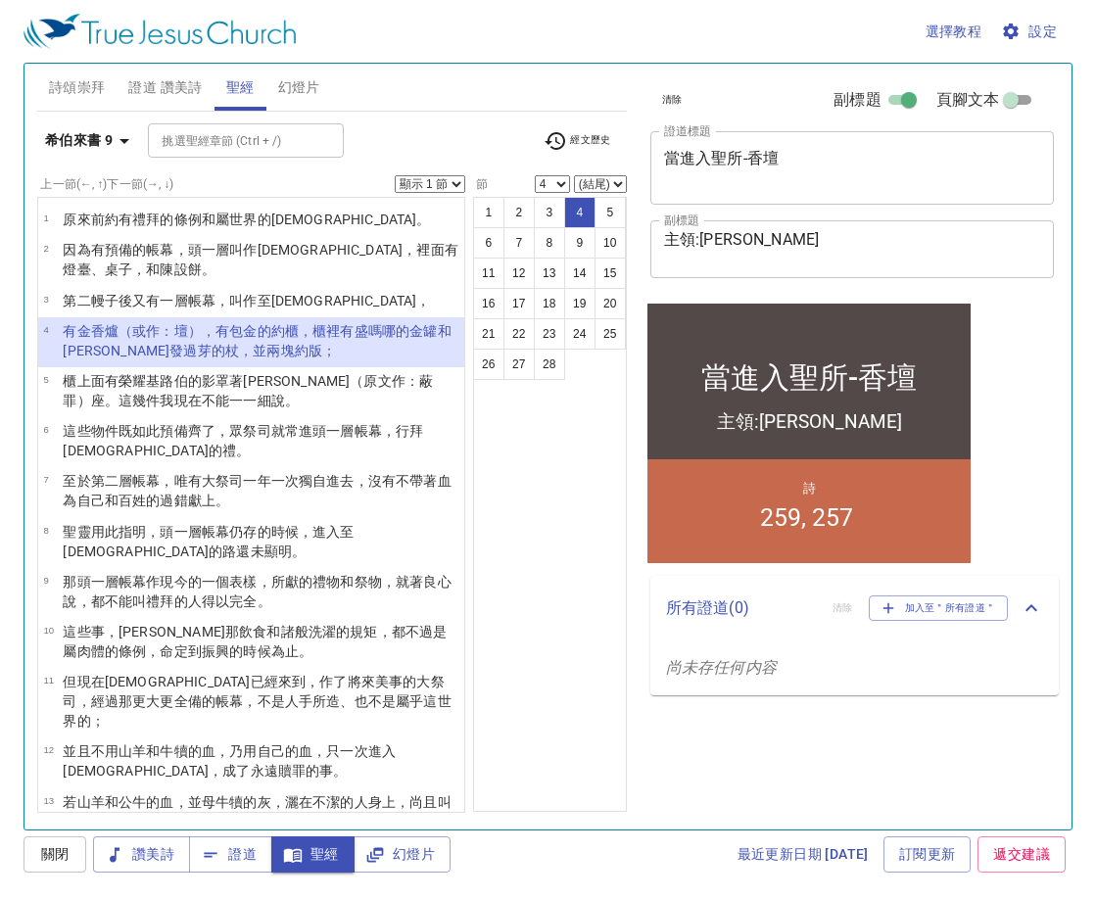
select select "3"
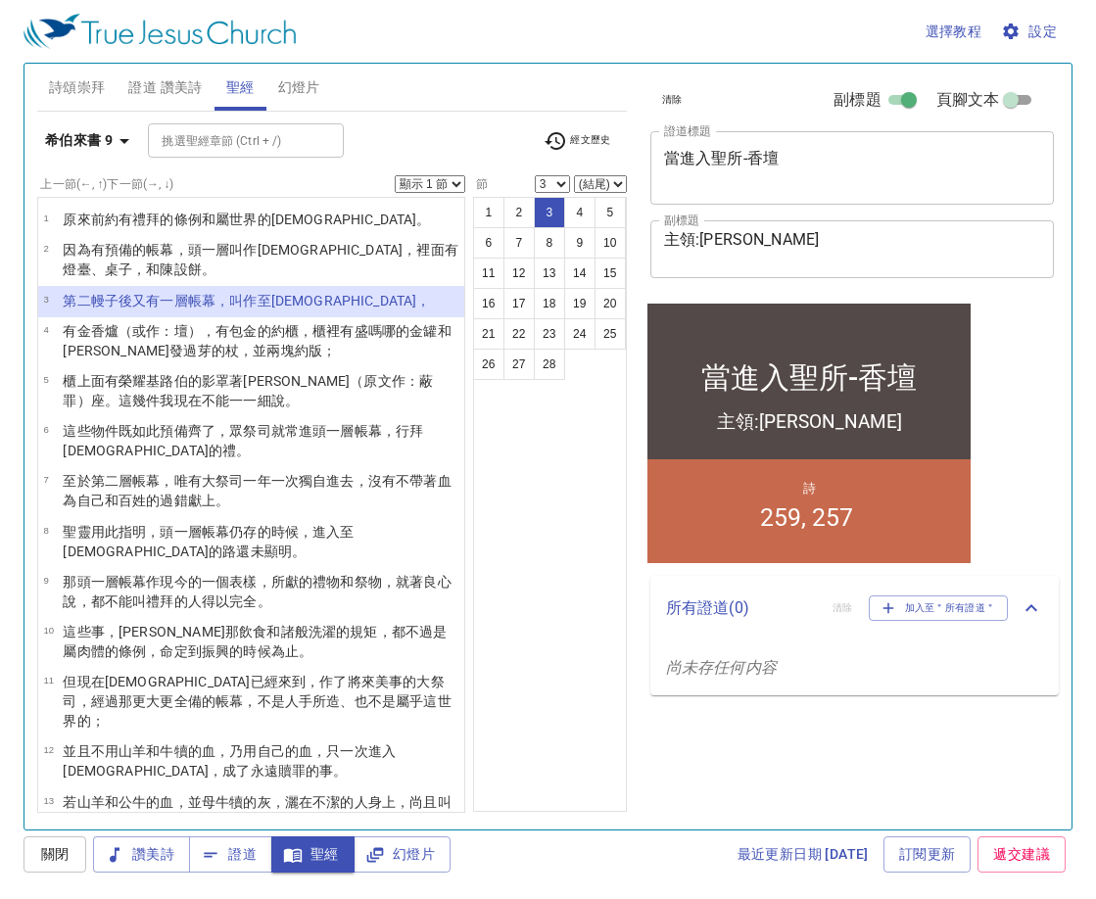
click at [430, 182] on select "顯示 1 節 顯示 2 節 顯示 3 節 顯示 4 節 顯示 5 節" at bounding box center [430, 184] width 71 height 18
select select "2"
click at [395, 175] on select "顯示 1 節 顯示 2 節 顯示 3 節 顯示 4 節 顯示 5 節" at bounding box center [430, 184] width 71 height 18
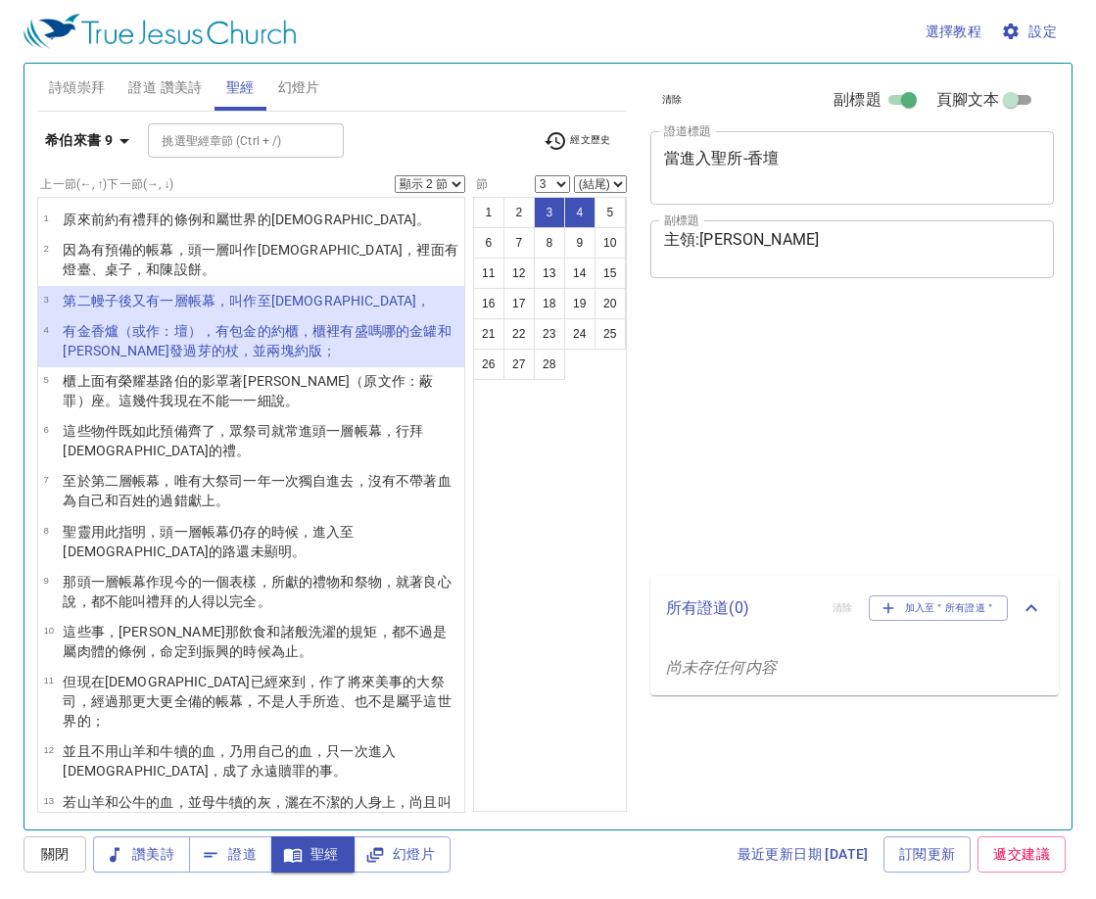
select select "2"
select select "3"
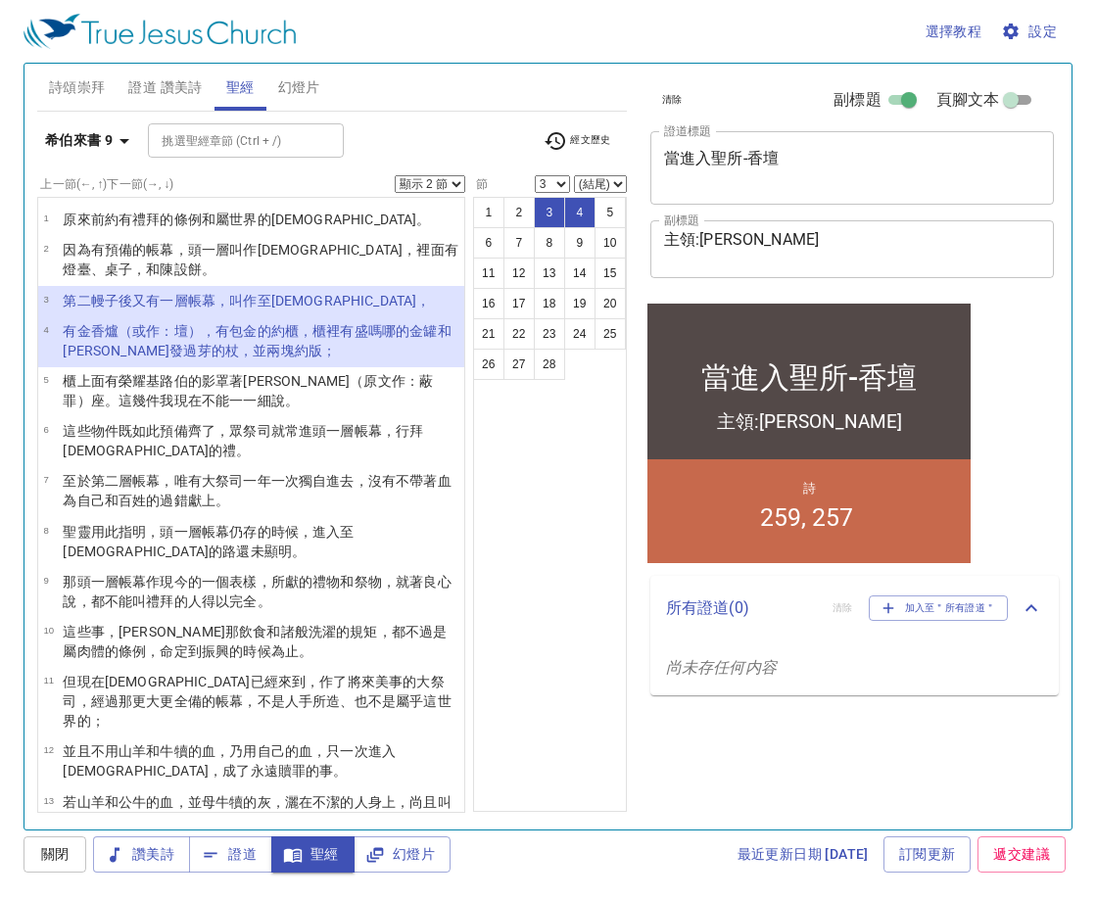
click at [575, 82] on div "詩頌崇拜 證道 讚美詩 聖經 幻燈片" at bounding box center [332, 87] width 590 height 47
click at [108, 139] on b "希伯來書 9" at bounding box center [79, 140] width 68 height 24
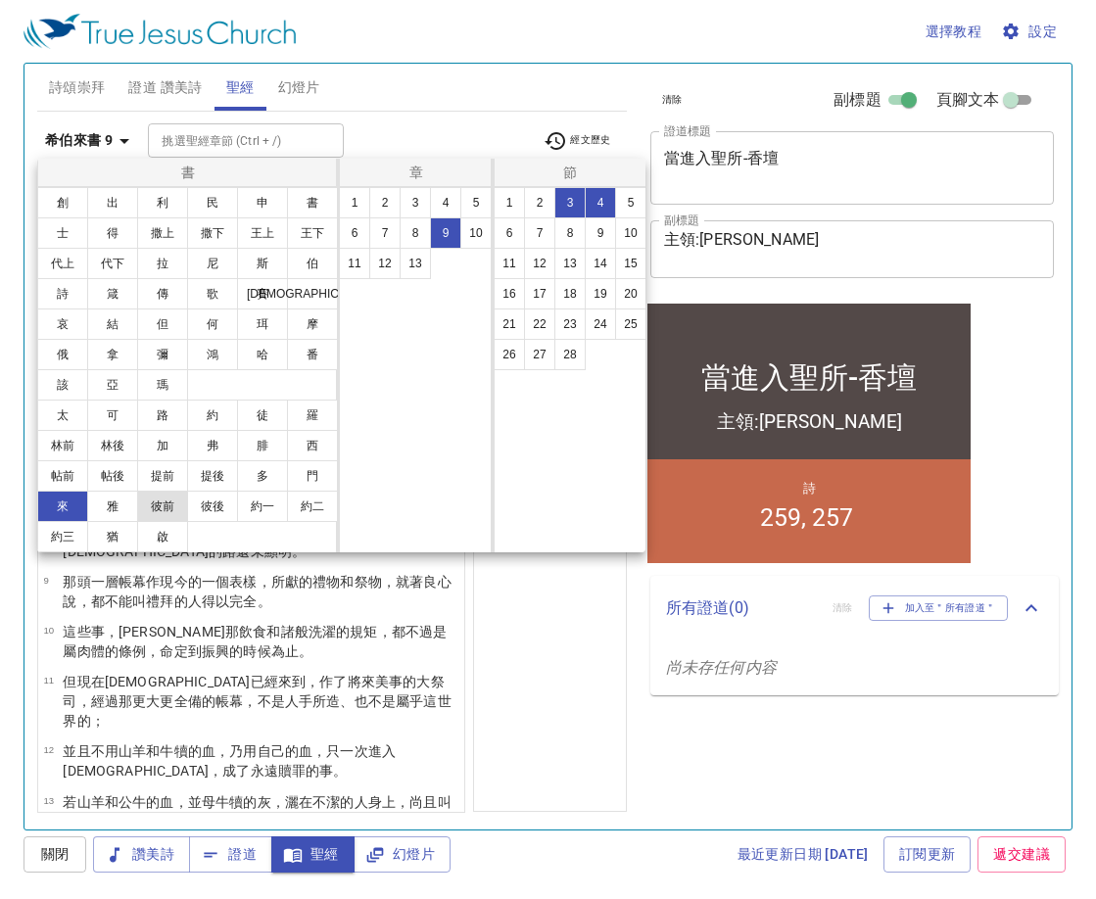
click at [159, 505] on button "彼前" at bounding box center [162, 506] width 51 height 31
select select "1"
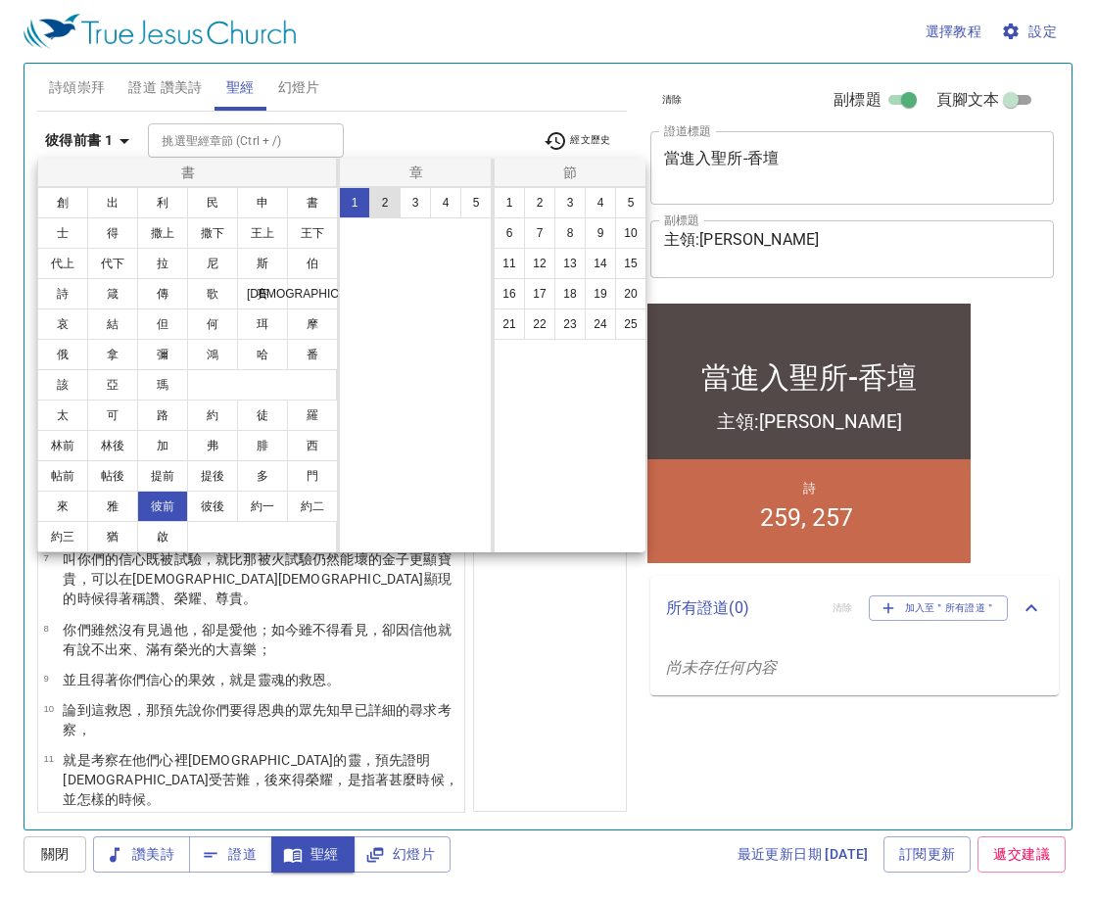
click at [379, 189] on button "2" at bounding box center [384, 202] width 31 height 31
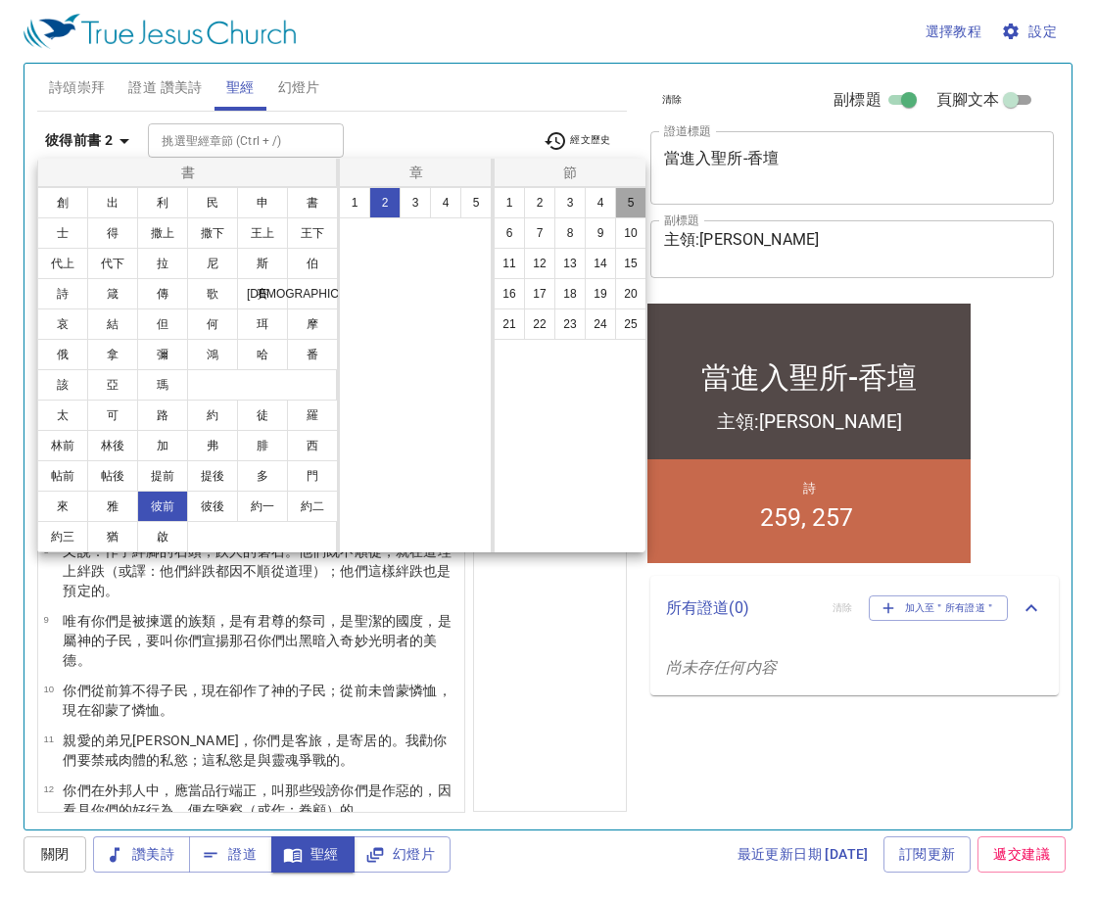
click at [622, 205] on button "5" at bounding box center [630, 202] width 31 height 31
select select "5"
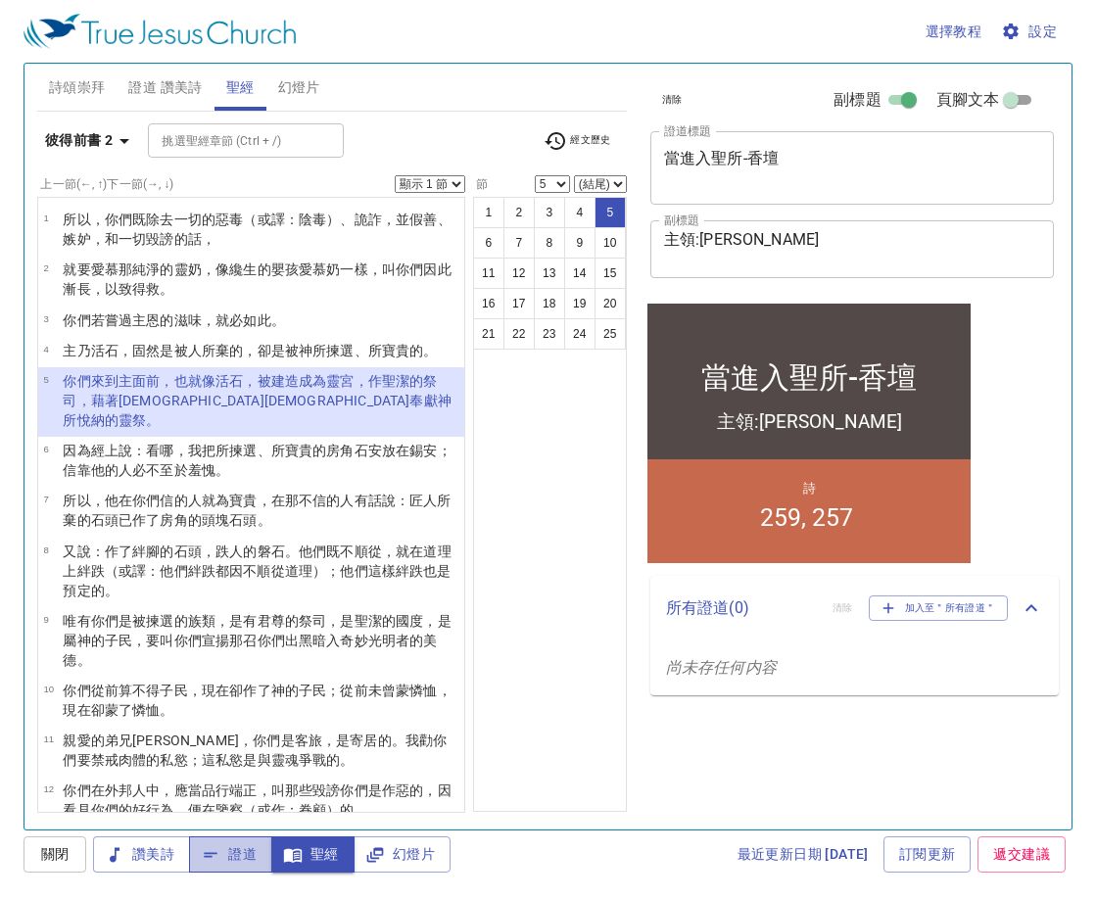
click at [251, 867] on button "證道" at bounding box center [230, 855] width 83 height 36
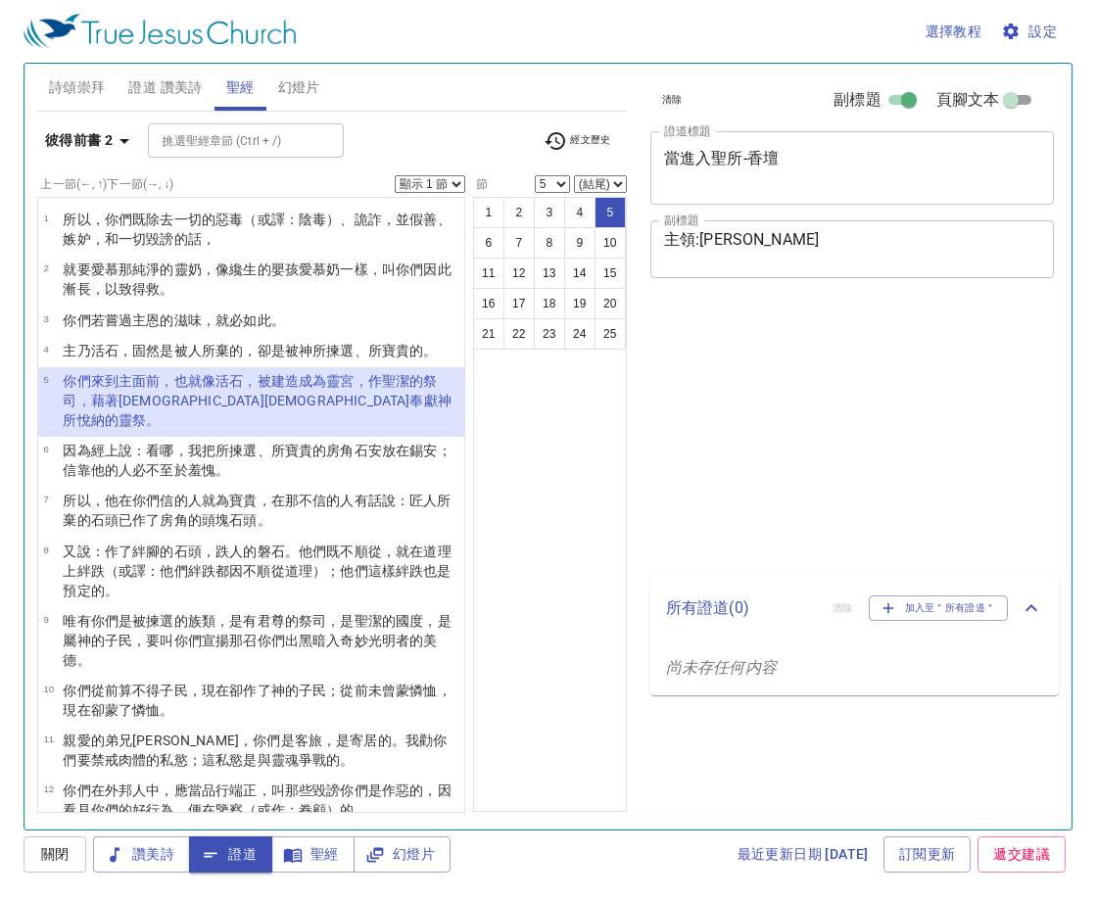
select select "5"
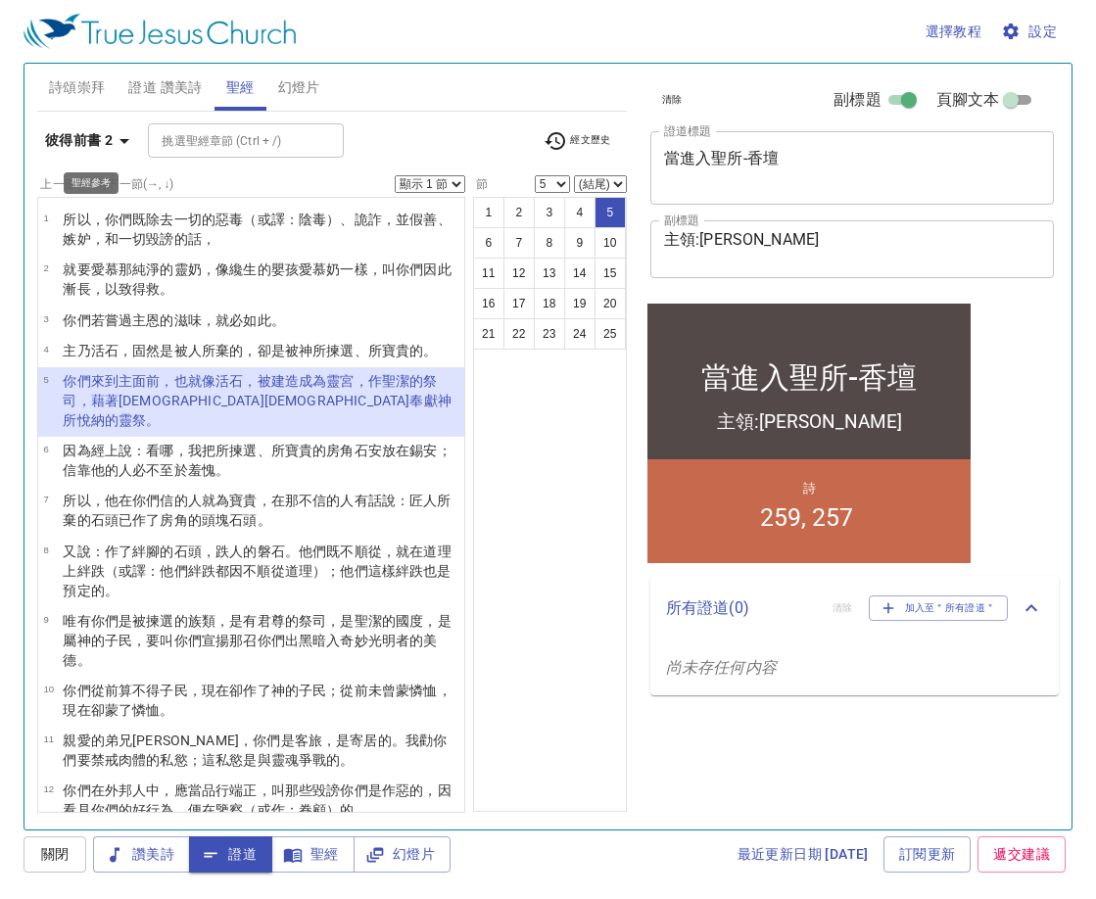
click at [88, 136] on b "彼得前書 2" at bounding box center [79, 140] width 68 height 24
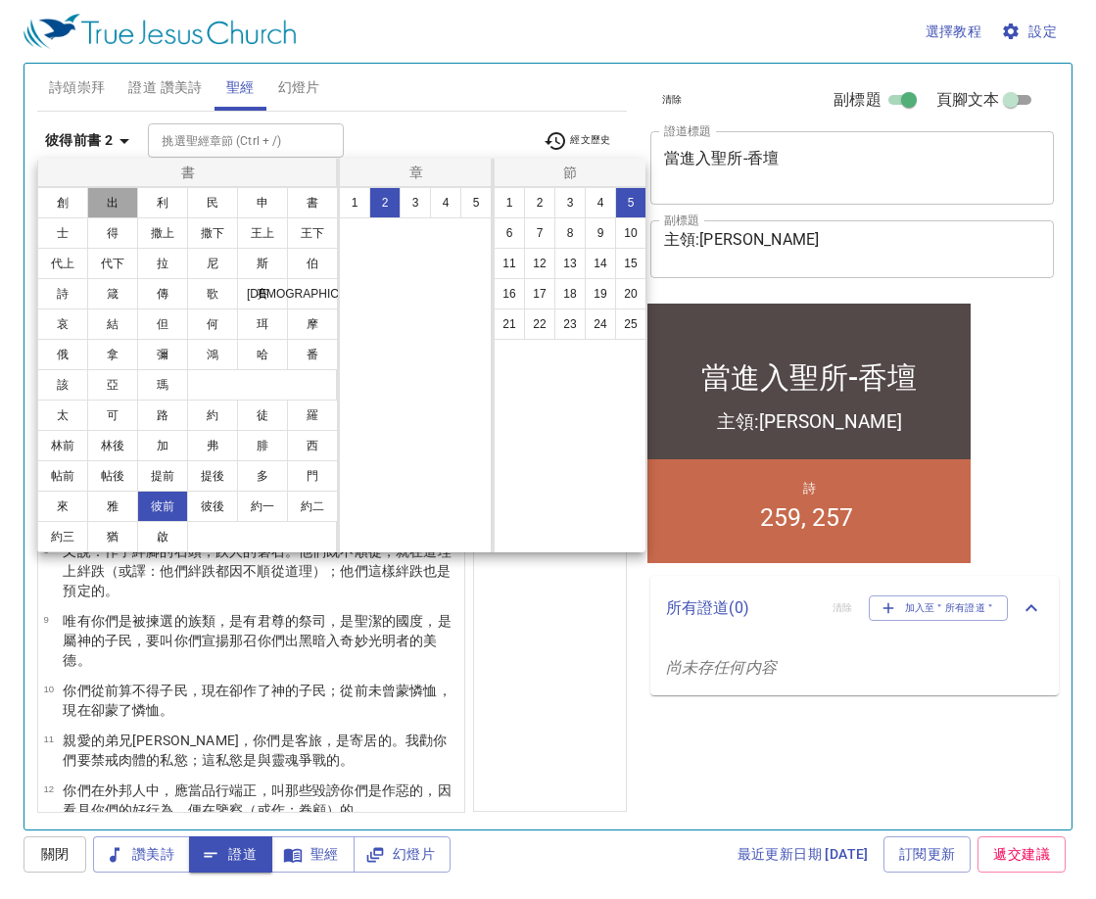
click at [112, 209] on button "出" at bounding box center [112, 202] width 51 height 31
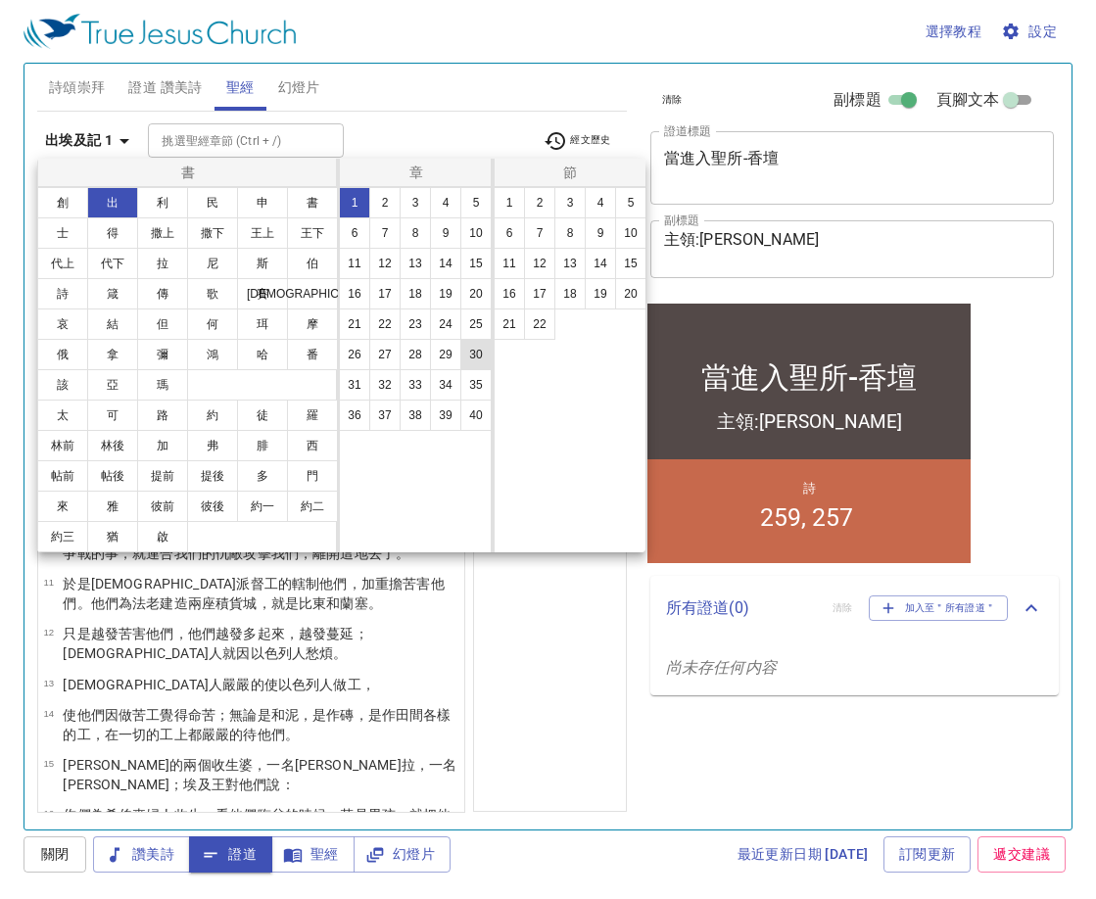
click at [466, 357] on button "30" at bounding box center [475, 354] width 31 height 31
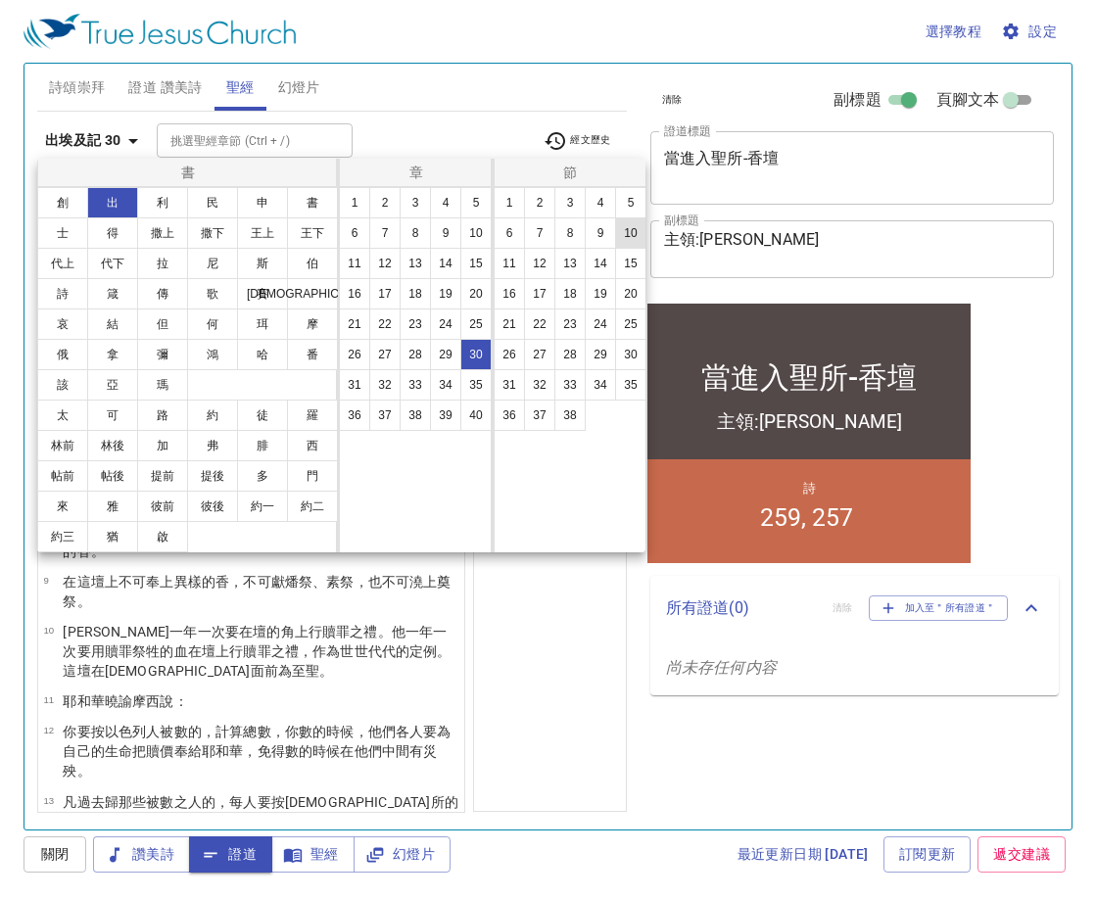
click at [623, 234] on button "10" at bounding box center [630, 232] width 31 height 31
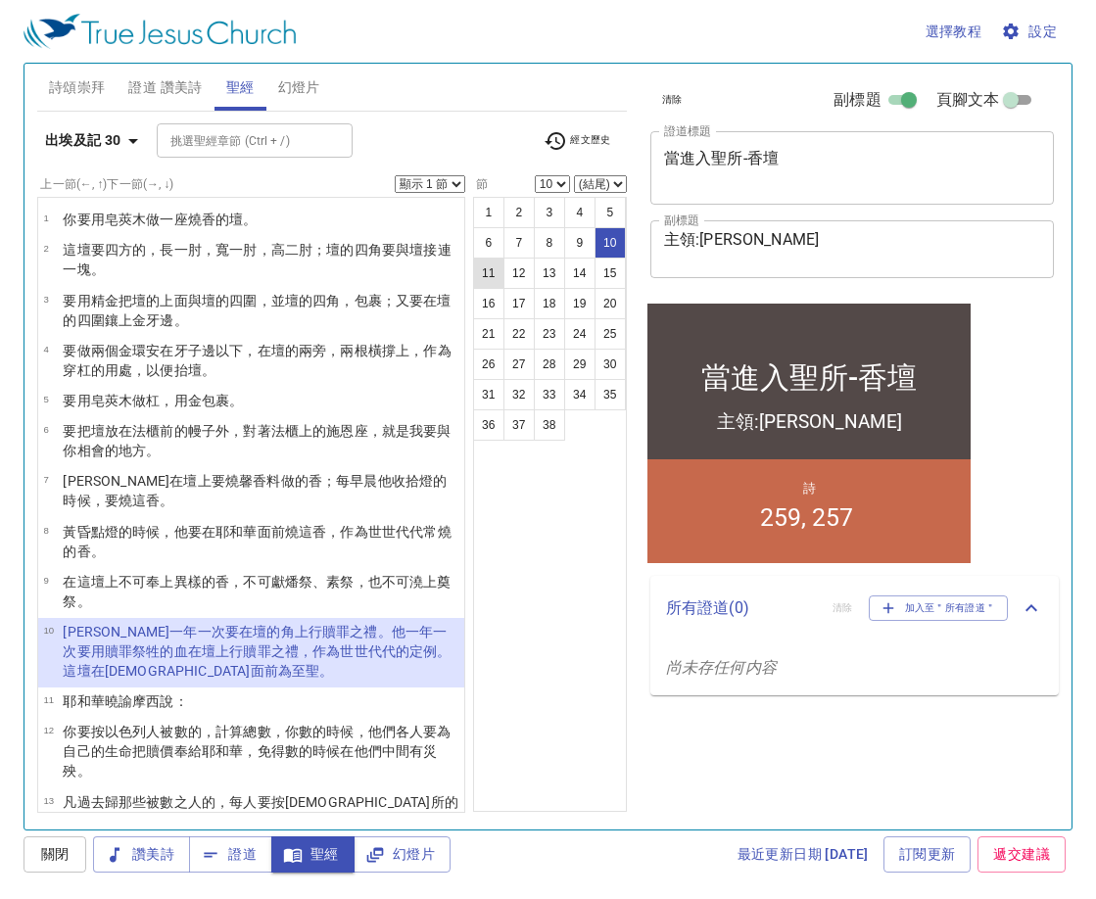
click at [484, 282] on button "11" at bounding box center [488, 273] width 31 height 31
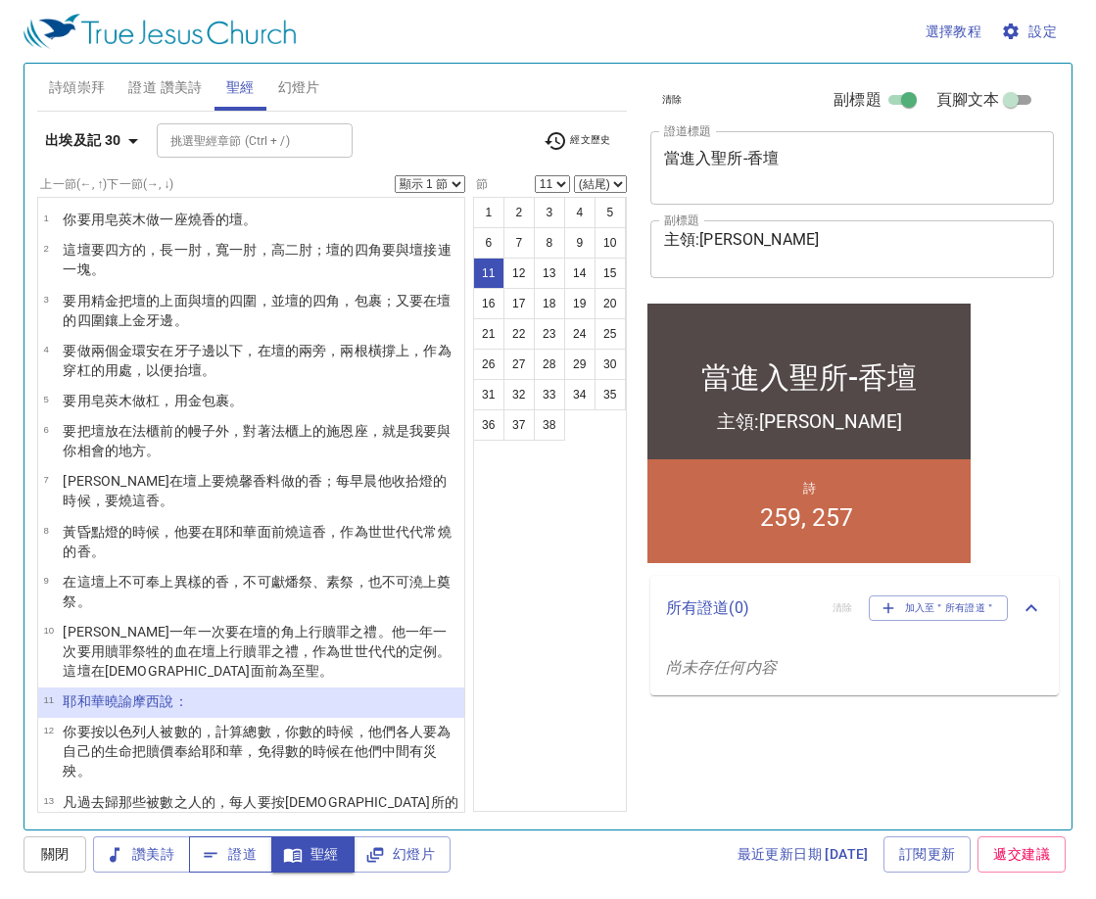
click at [232, 859] on span "證道" at bounding box center [231, 854] width 52 height 24
click at [134, 130] on icon "button" at bounding box center [133, 141] width 24 height 24
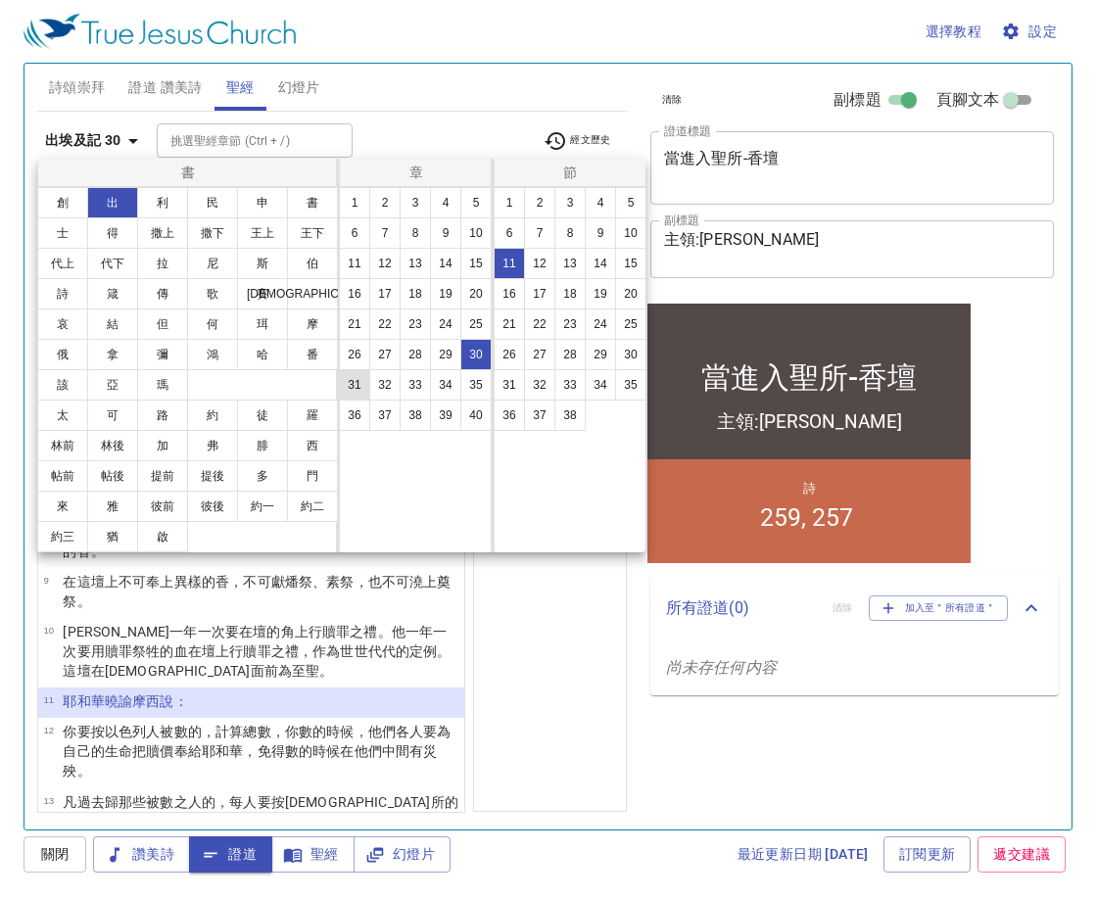
click at [367, 399] on button "31" at bounding box center [354, 384] width 31 height 31
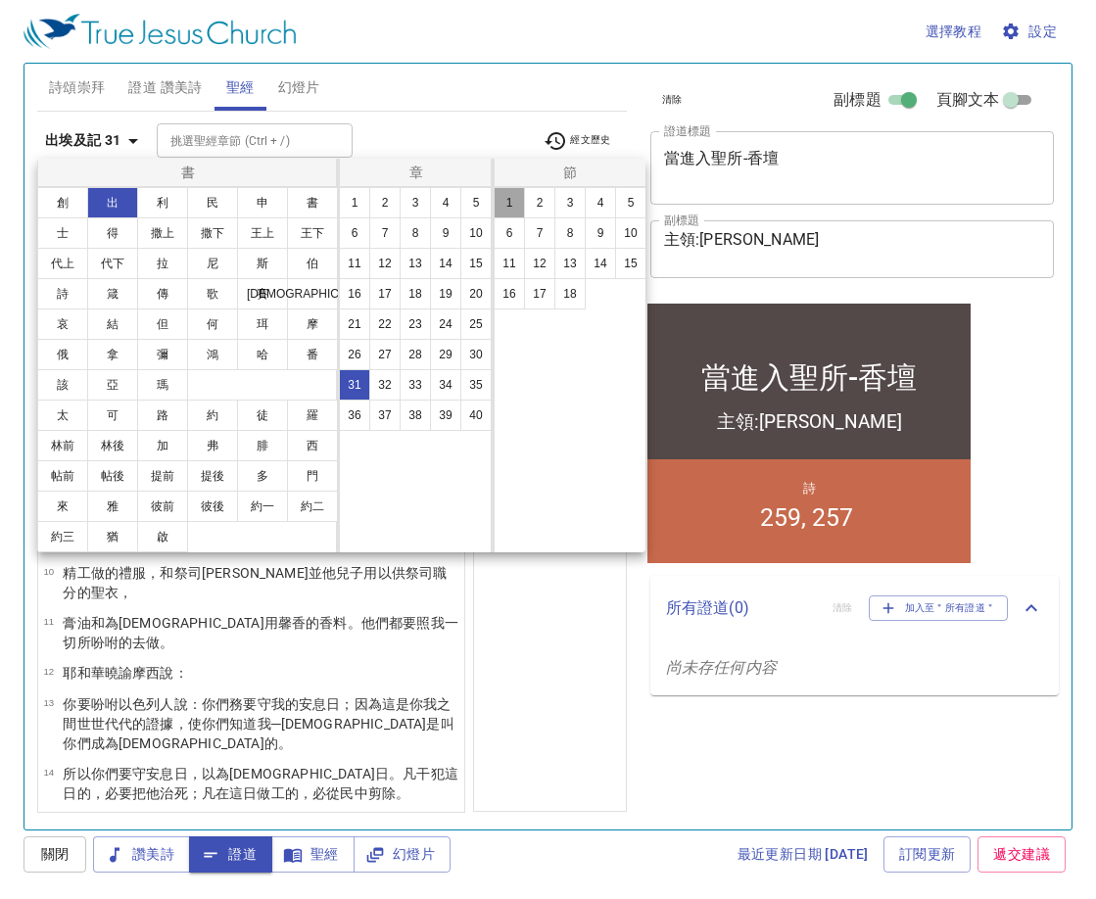
click at [496, 212] on button "1" at bounding box center [509, 202] width 31 height 31
select select "1"
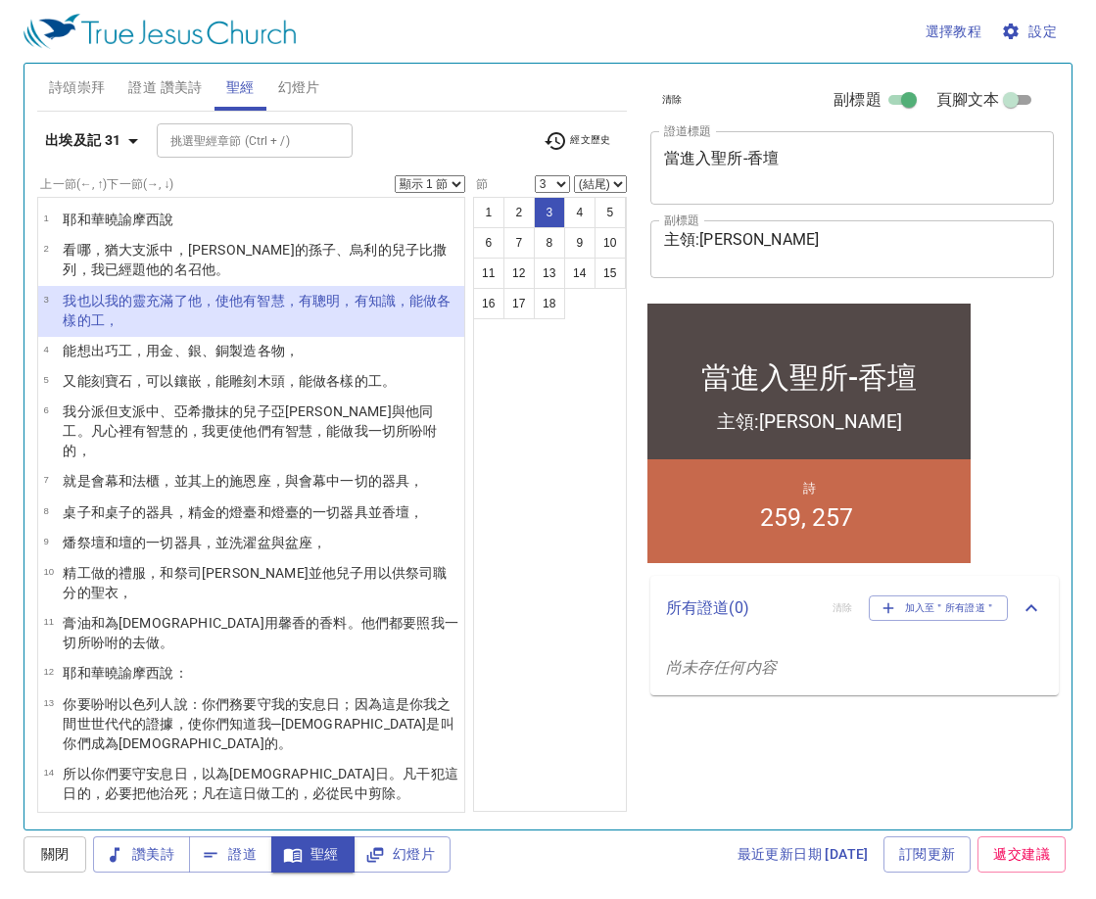
select select "4"
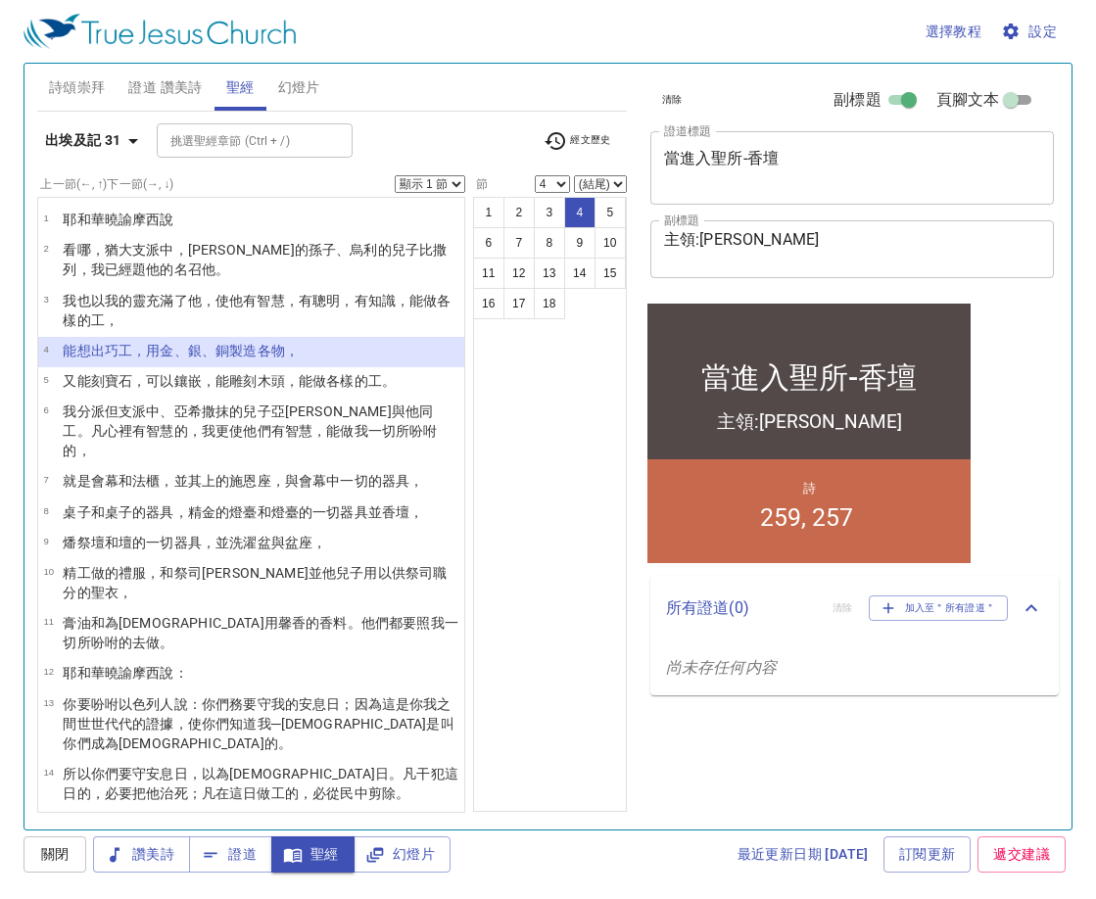
click at [457, 179] on select "顯示 1 節 顯示 2 節 顯示 3 節 顯示 4 節 顯示 5 節" at bounding box center [430, 184] width 71 height 18
select select "2"
click at [395, 175] on select "顯示 1 節 顯示 2 節 顯示 3 節 顯示 4 節 顯示 5 節" at bounding box center [430, 184] width 71 height 18
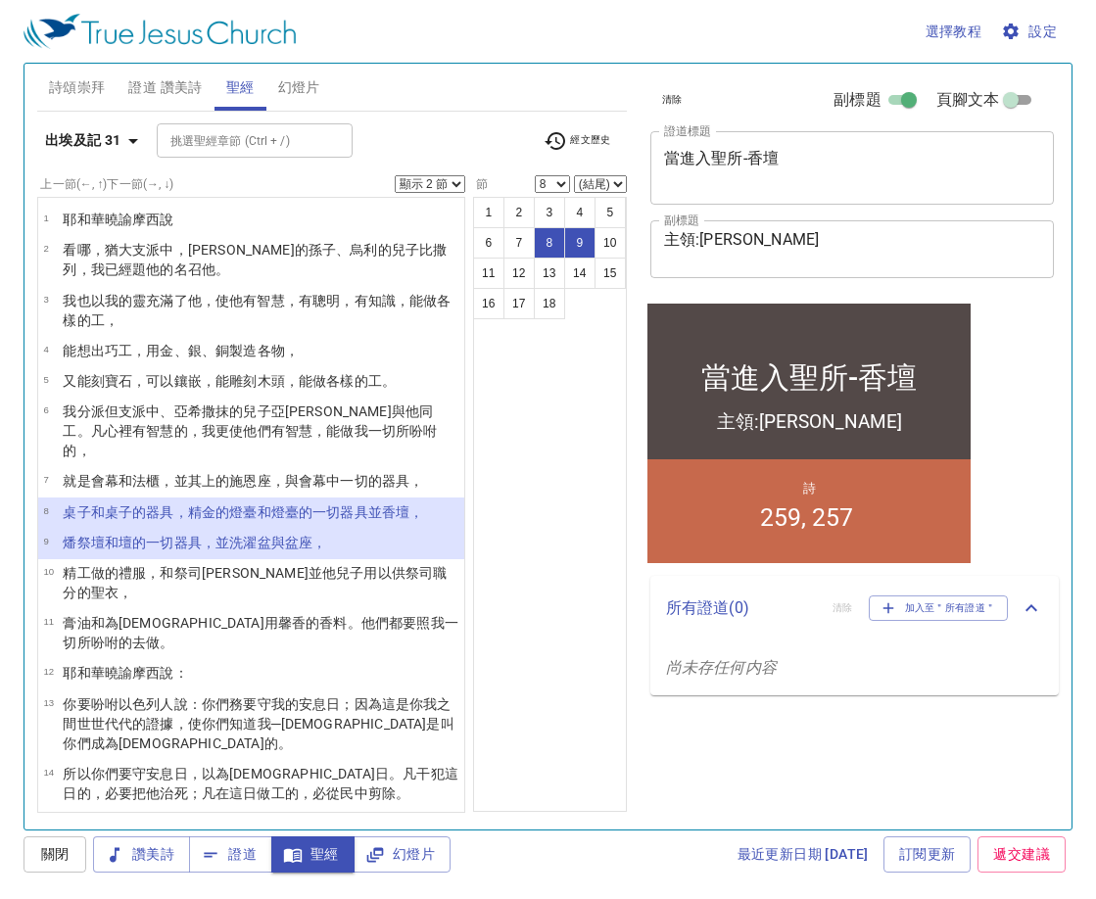
select select "10"
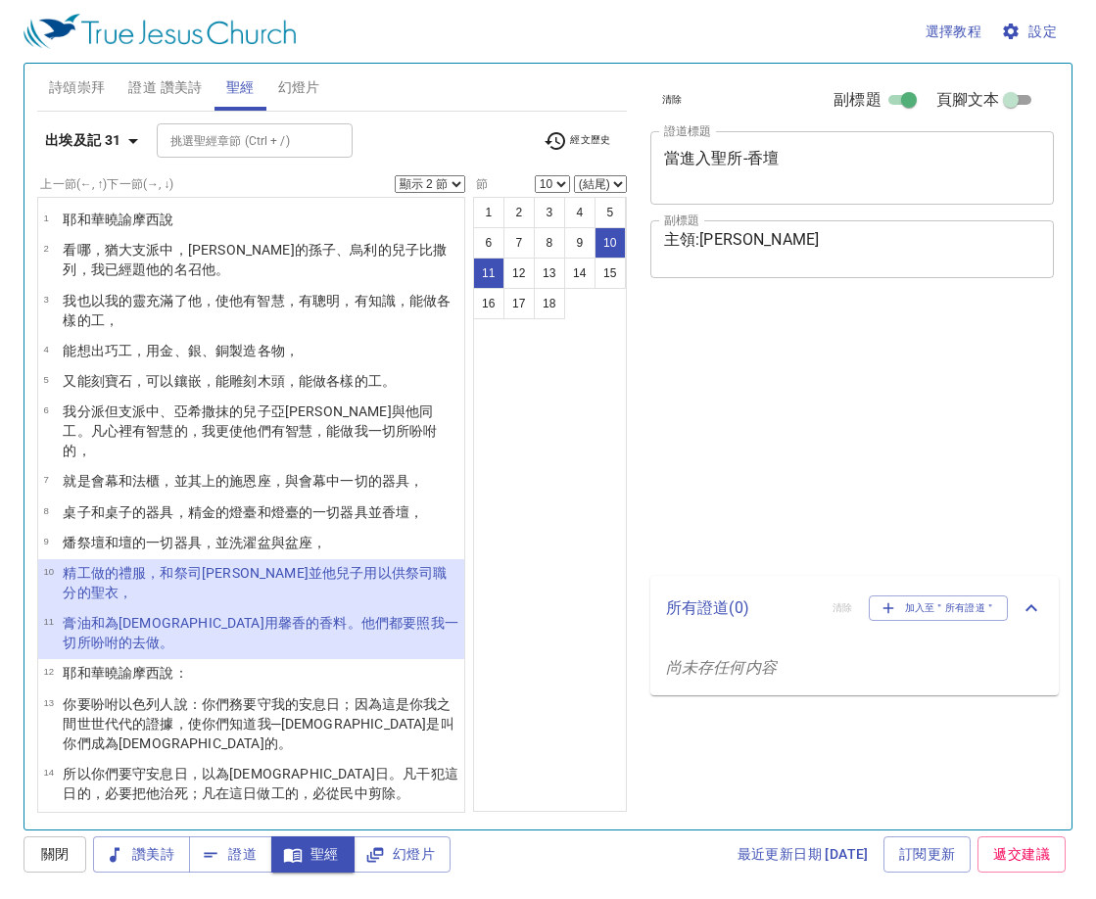
select select "2"
select select "10"
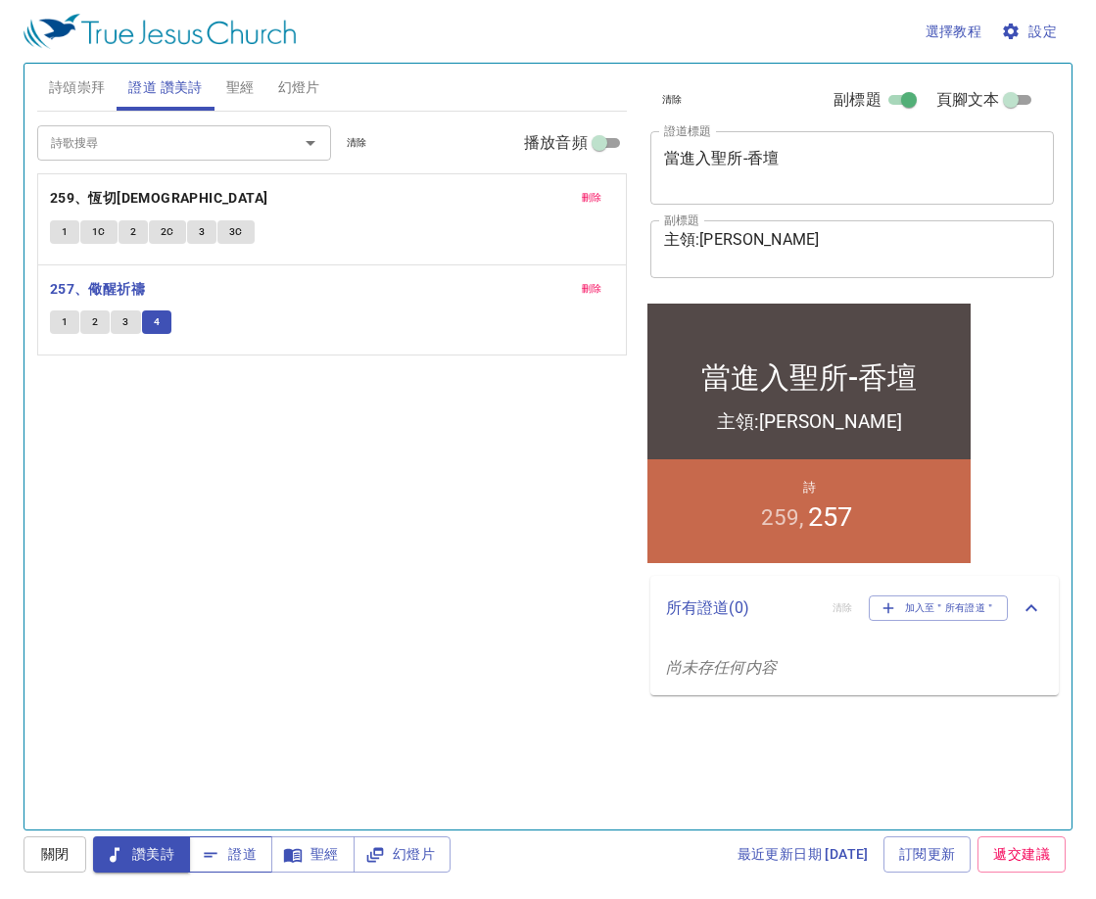
click at [217, 847] on icon "button" at bounding box center [211, 855] width 20 height 20
click at [401, 849] on span "幻燈片" at bounding box center [402, 854] width 66 height 24
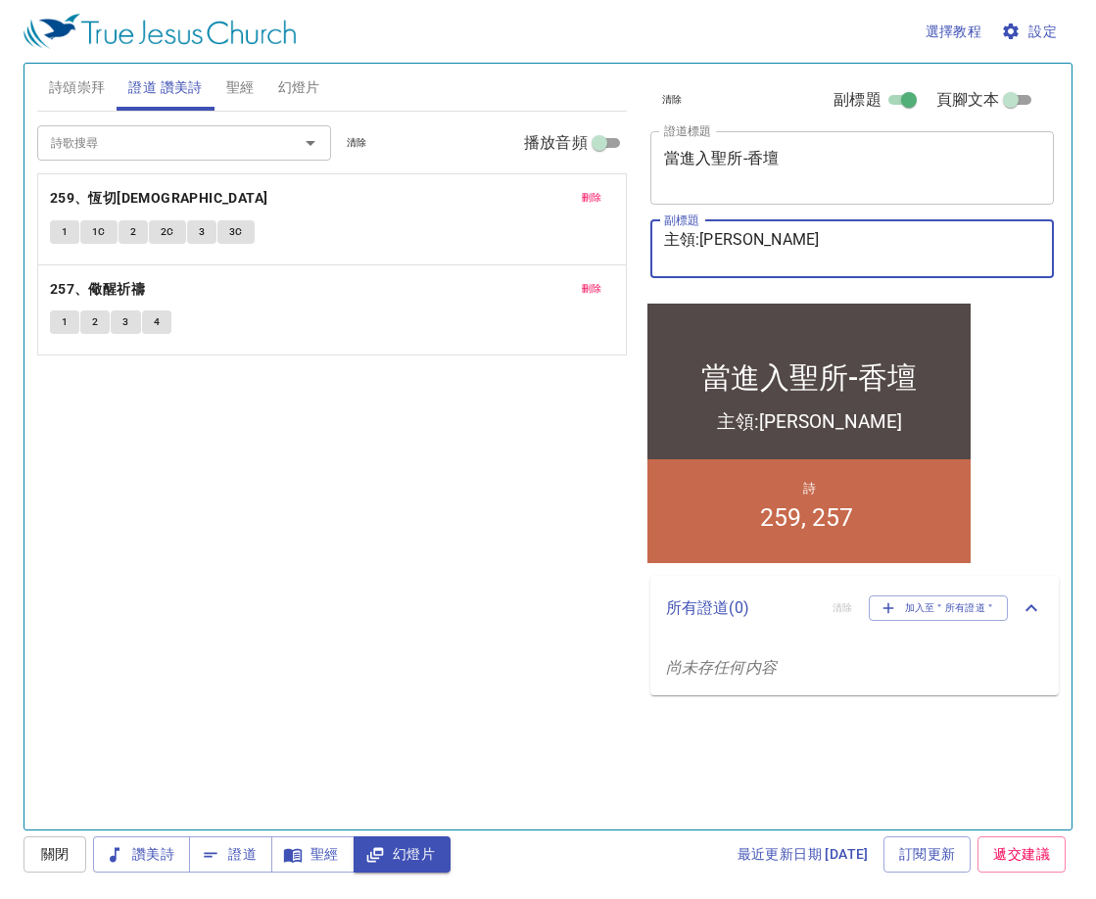
drag, startPoint x: 795, startPoint y: 231, endPoint x: 704, endPoint y: 244, distance: 92.0
click at [704, 244] on textarea "主領:[PERSON_NAME]" at bounding box center [852, 248] width 377 height 37
click at [278, 486] on div "詩歌搜尋 詩歌搜尋 清除 播放音頻 刪除 259、恆切[DEMOGRAPHIC_DATA] 1 1C 2 2C 3 3C 刪除 257、儆醒祈禱 1 2 3 4" at bounding box center [332, 462] width 590 height 701
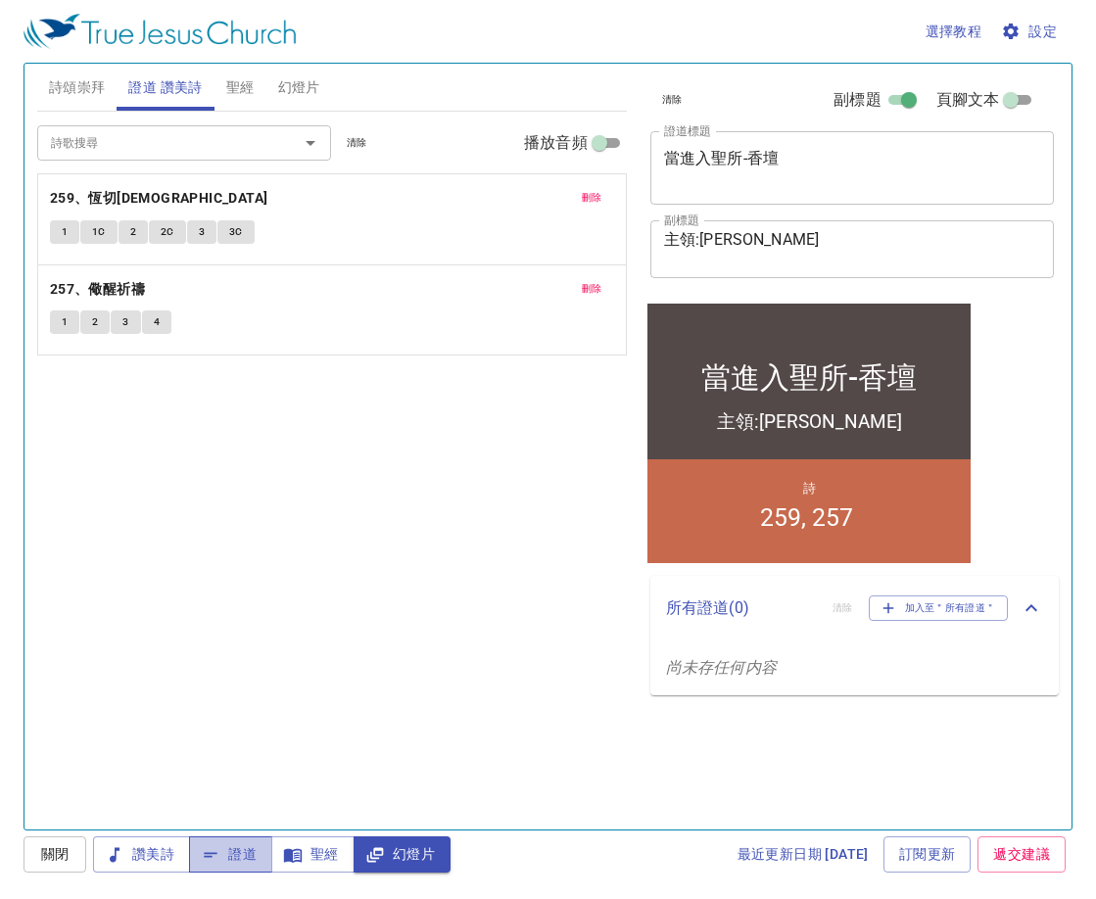
click at [225, 855] on span "證道" at bounding box center [231, 854] width 52 height 24
